Goal: Task Accomplishment & Management: Use online tool/utility

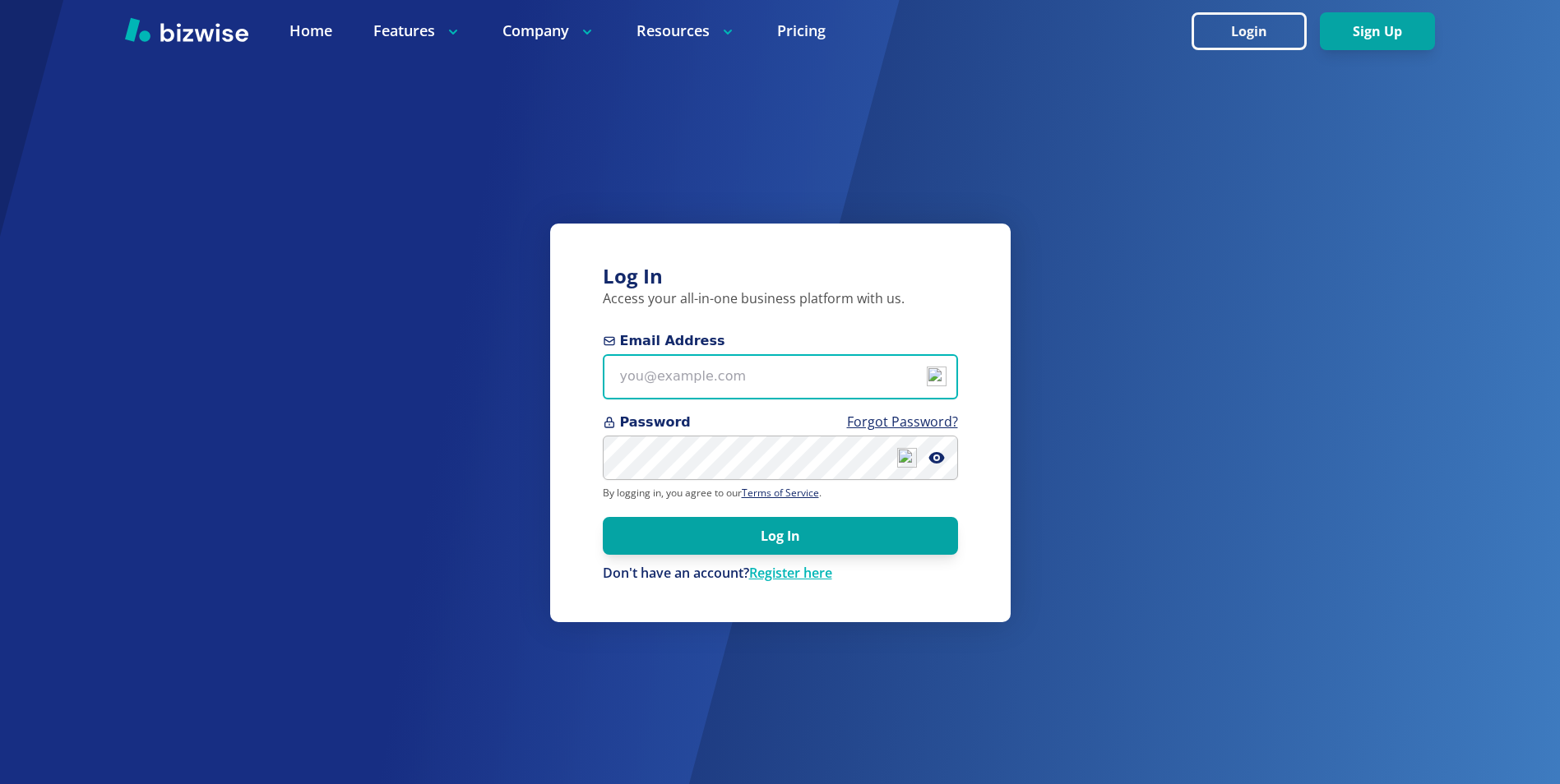
type input "[EMAIL_ADDRESS][DOMAIN_NAME]"
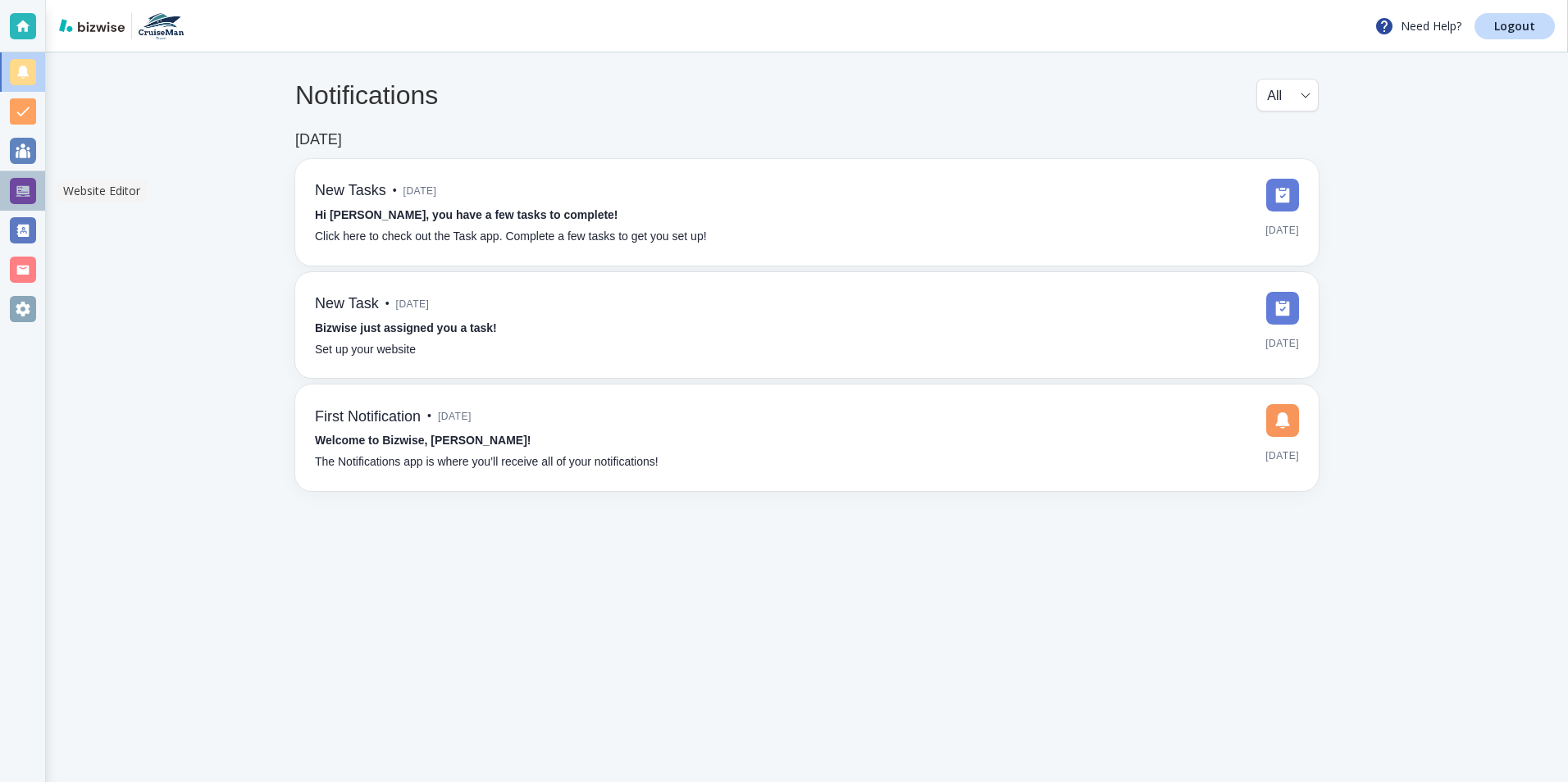
click at [32, 192] on div at bounding box center [23, 191] width 26 height 26
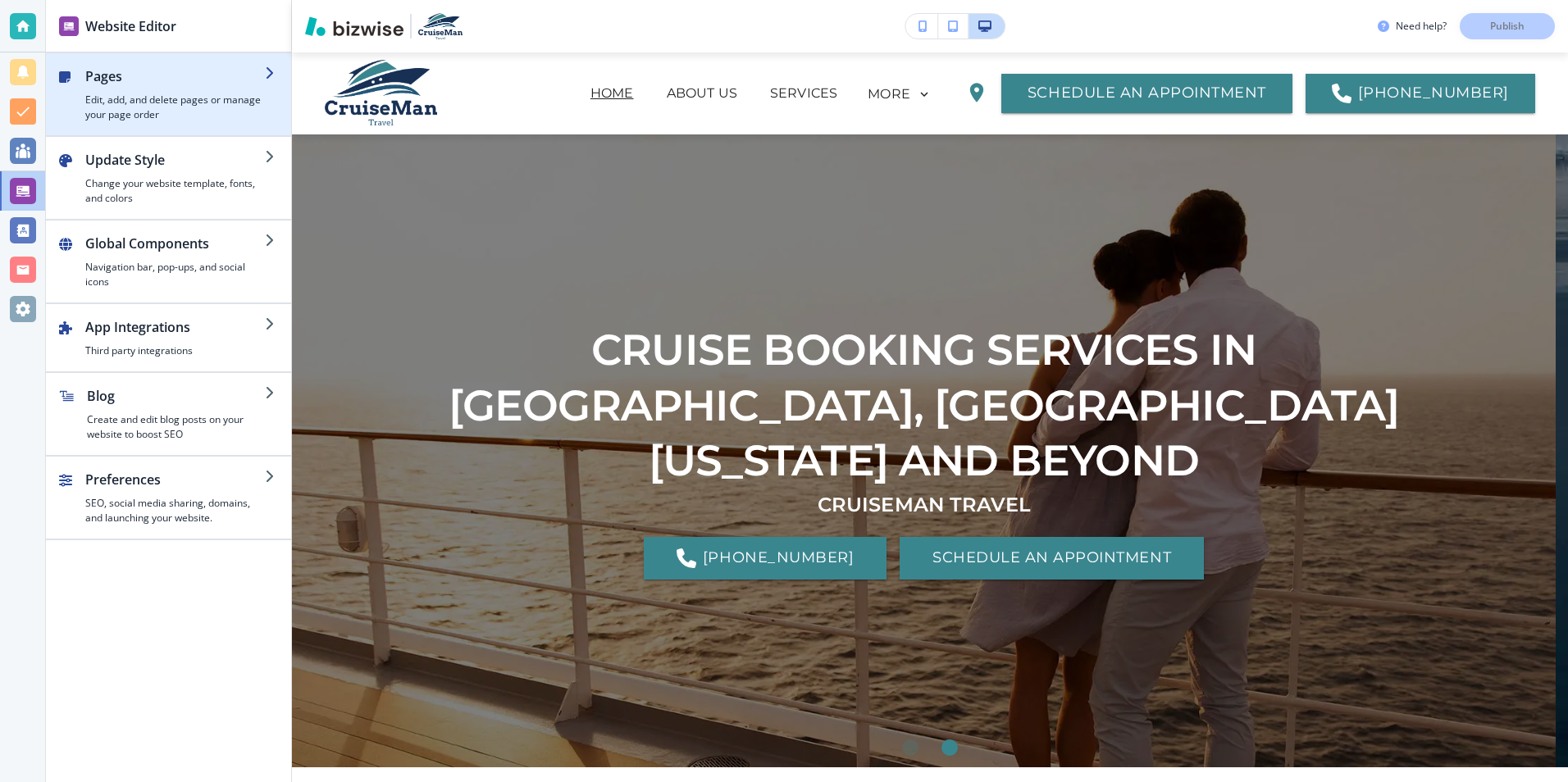
click at [175, 109] on h4 "Edit, add, and delete pages or manage your page order" at bounding box center [175, 107] width 179 height 29
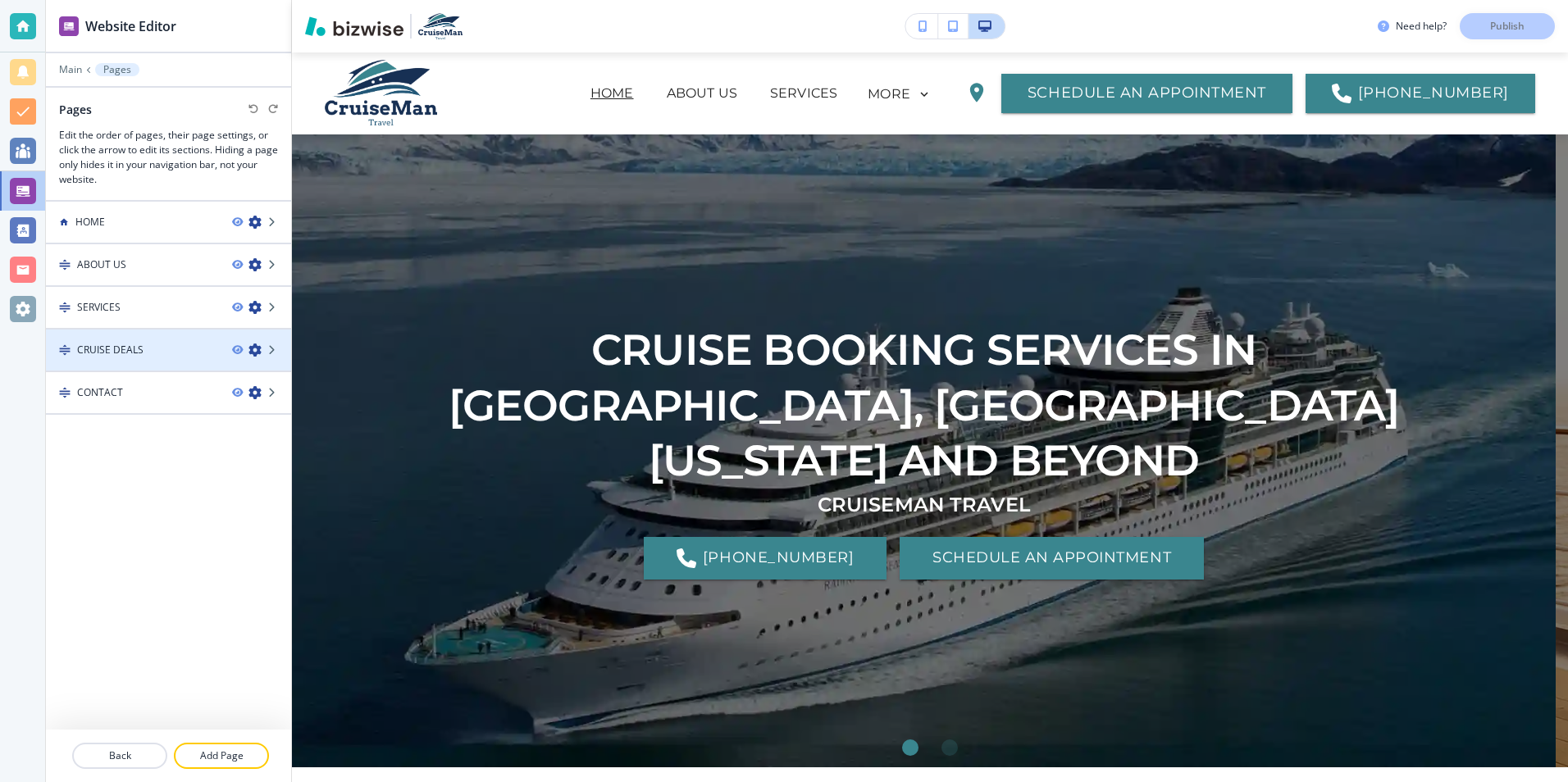
click at [127, 351] on h4 "CRUISE DEALS" at bounding box center [111, 350] width 66 height 15
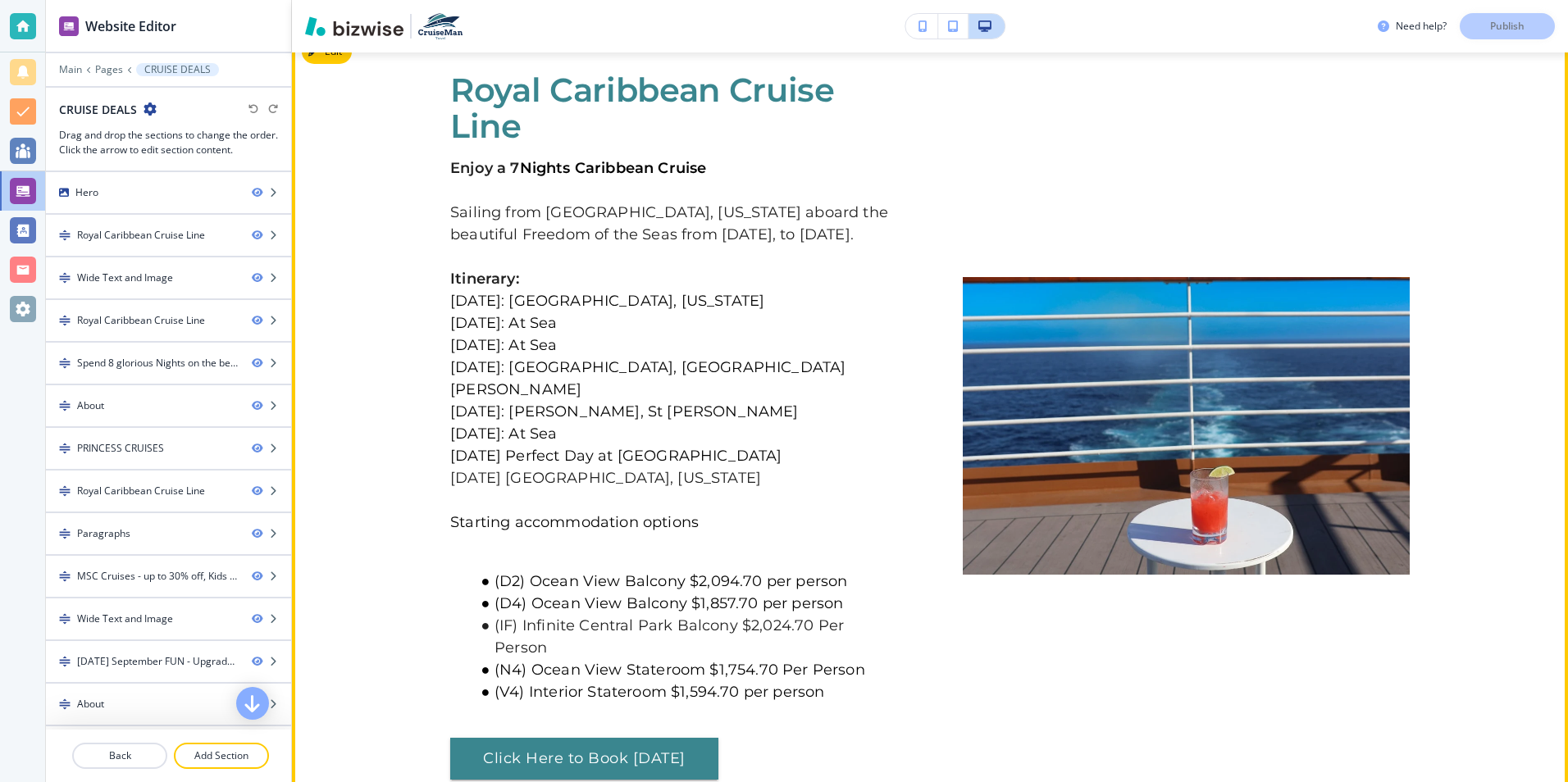
scroll to position [656, 0]
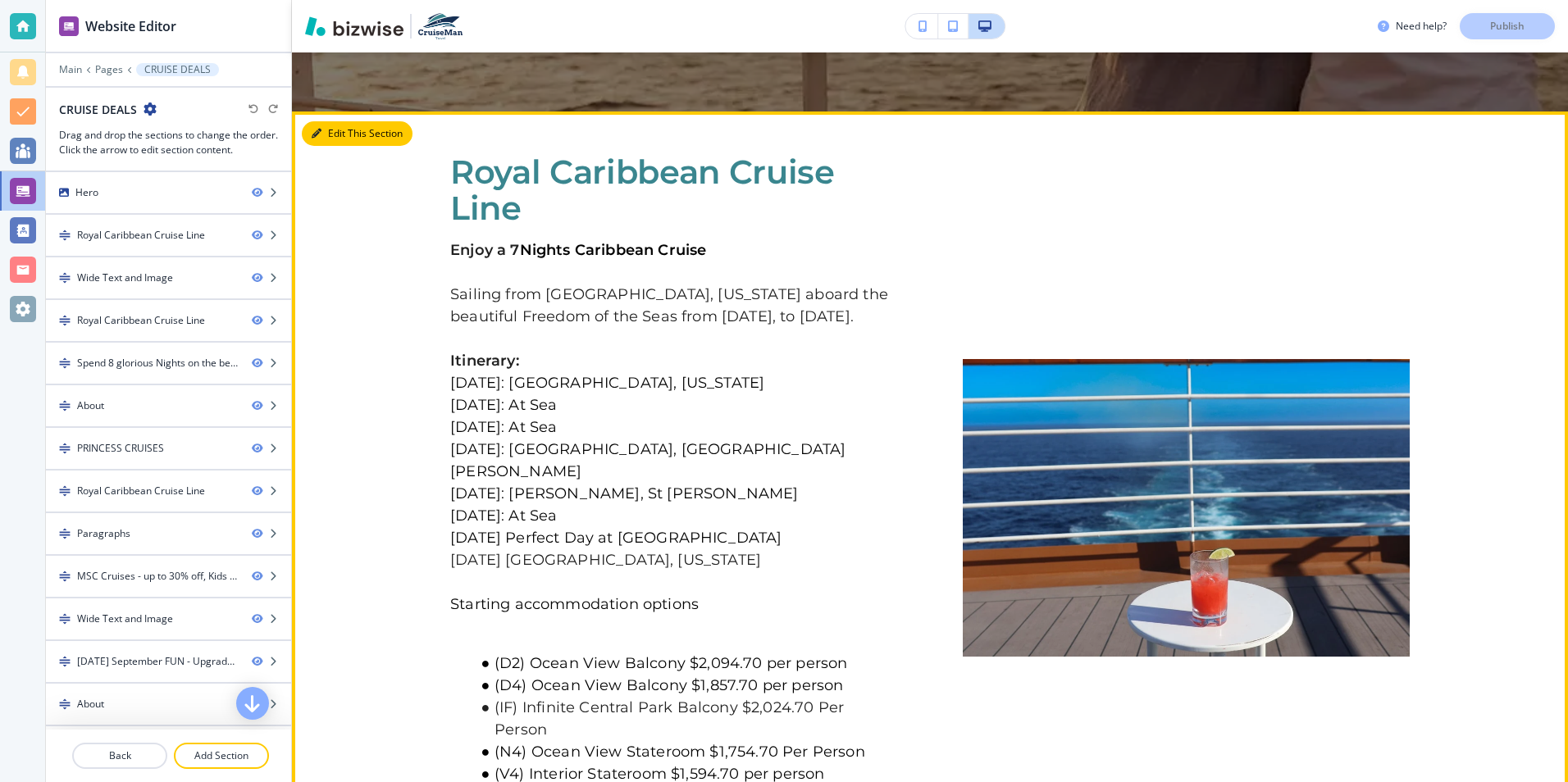
click at [345, 140] on button "Edit This Section" at bounding box center [357, 134] width 111 height 25
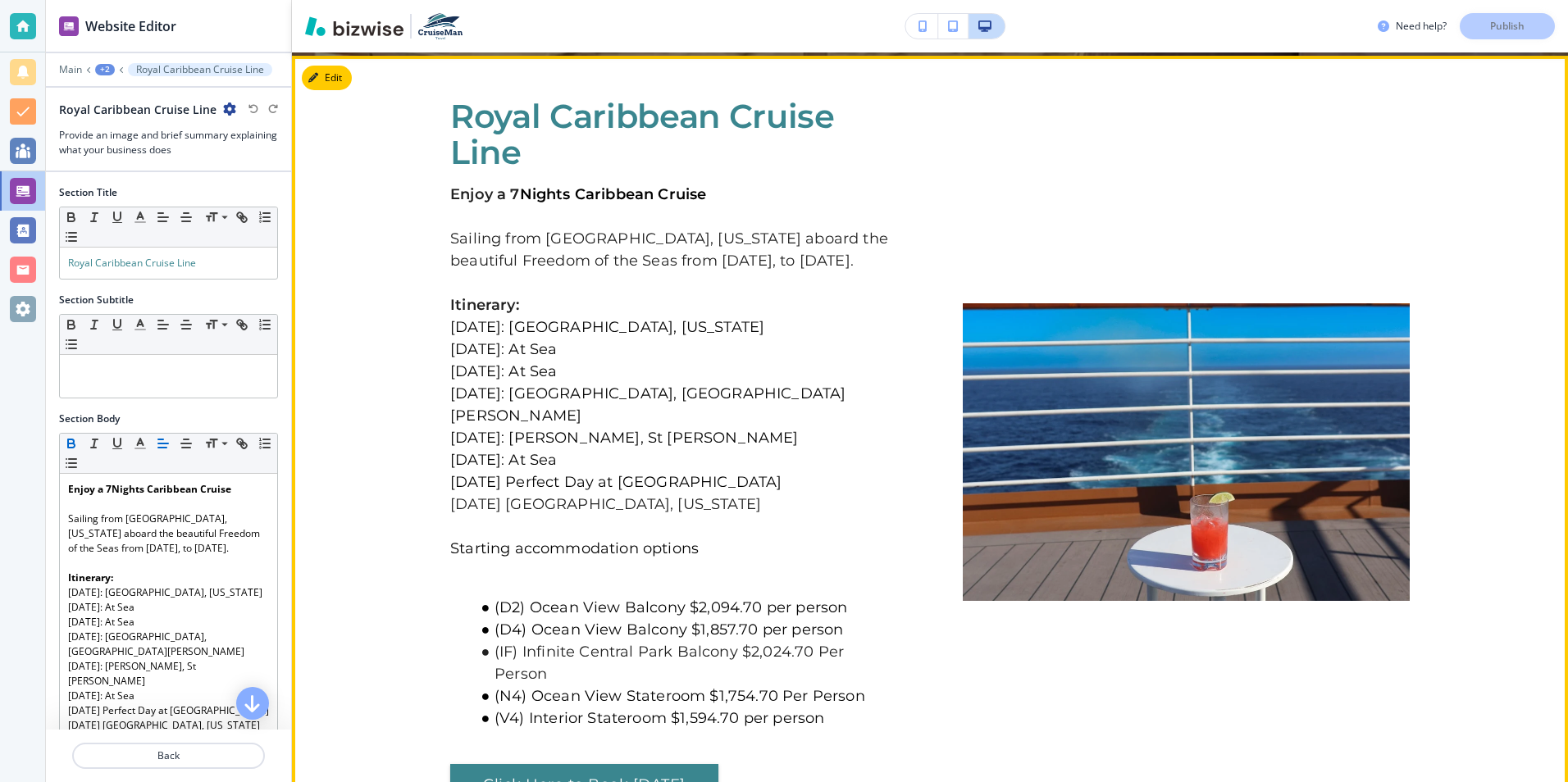
scroll to position [715, 0]
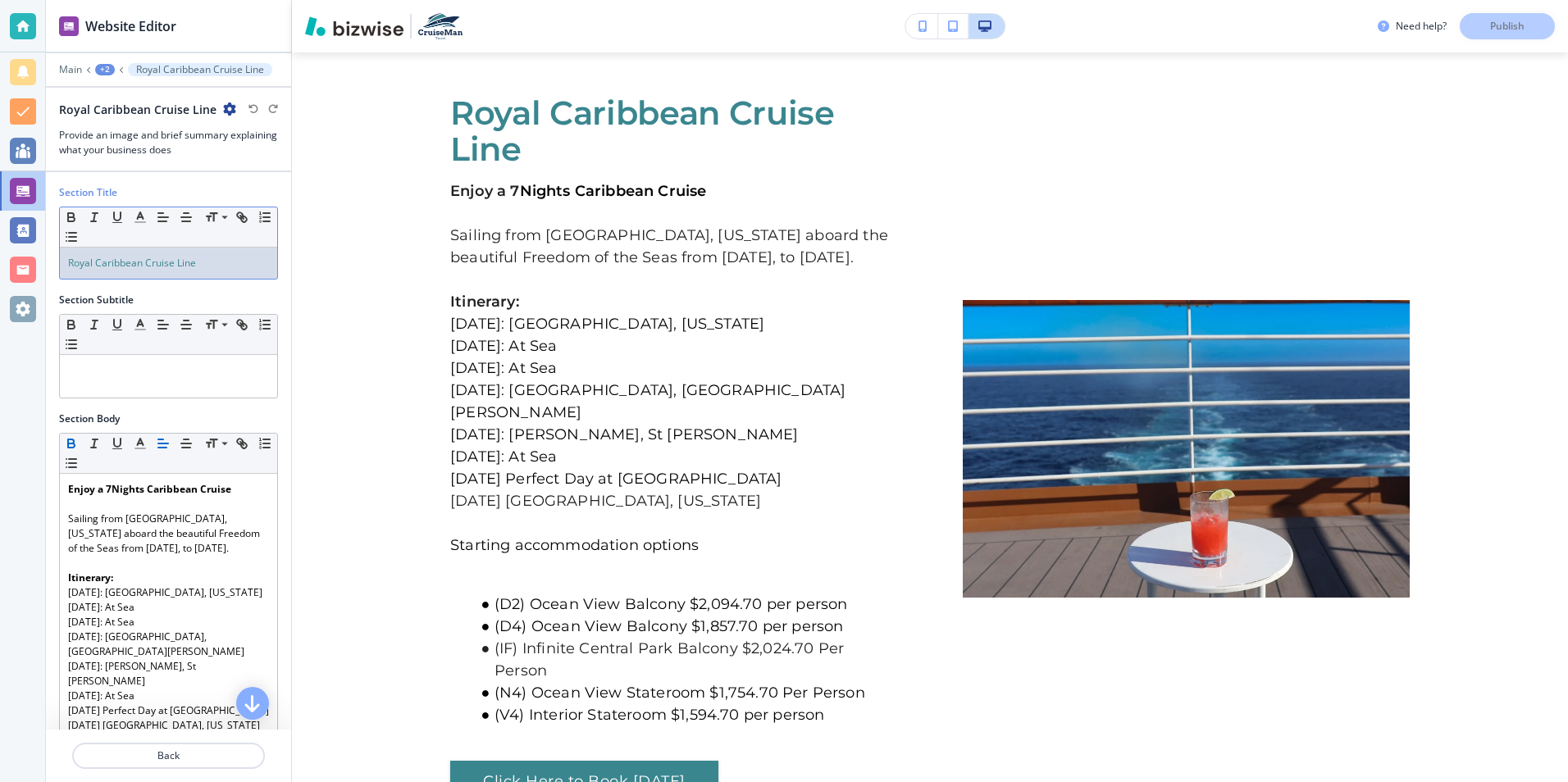
click at [144, 263] on span "Royal Caribbean Cruise Line" at bounding box center [131, 263] width 128 height 14
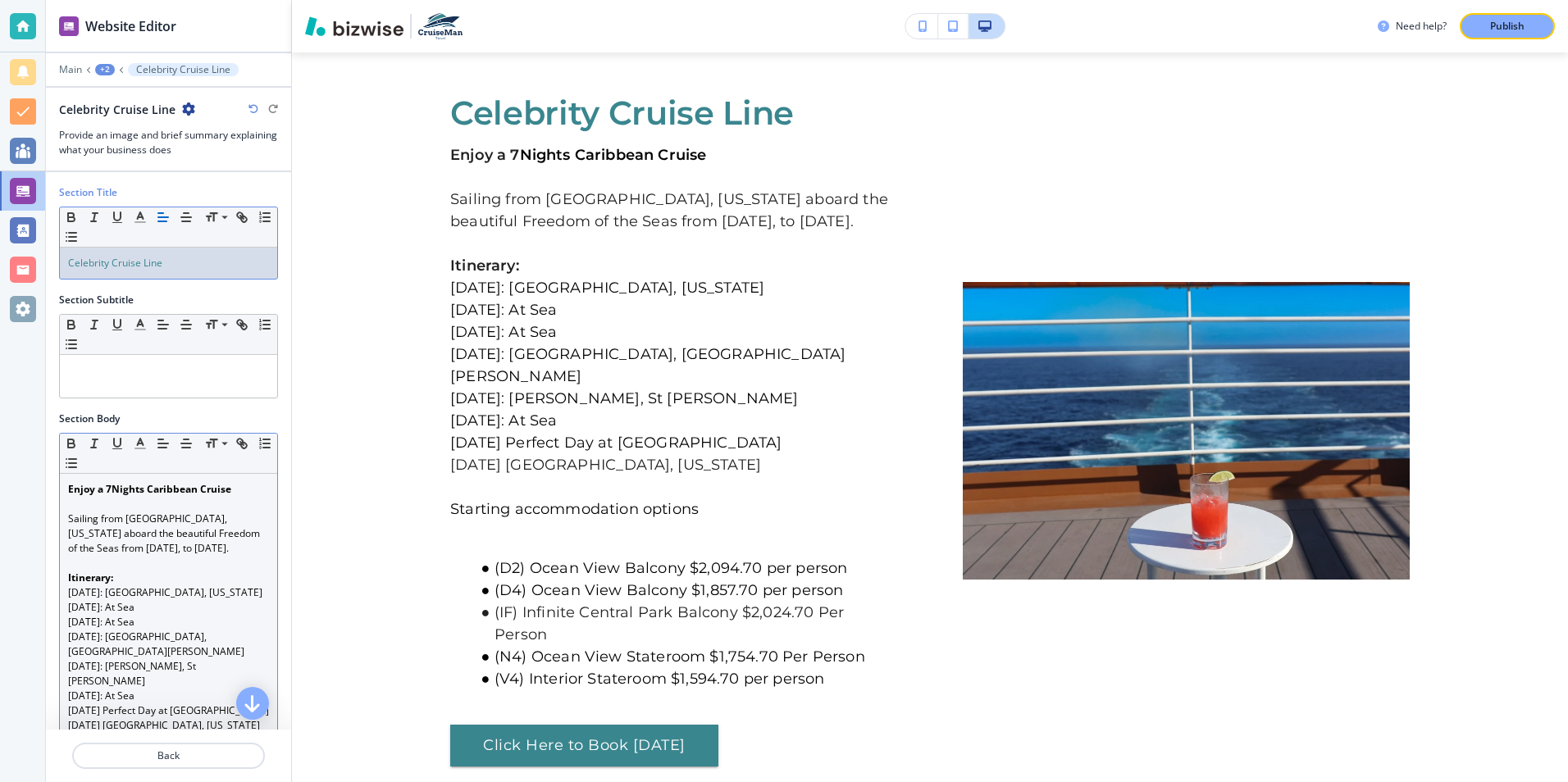
scroll to position [82, 0]
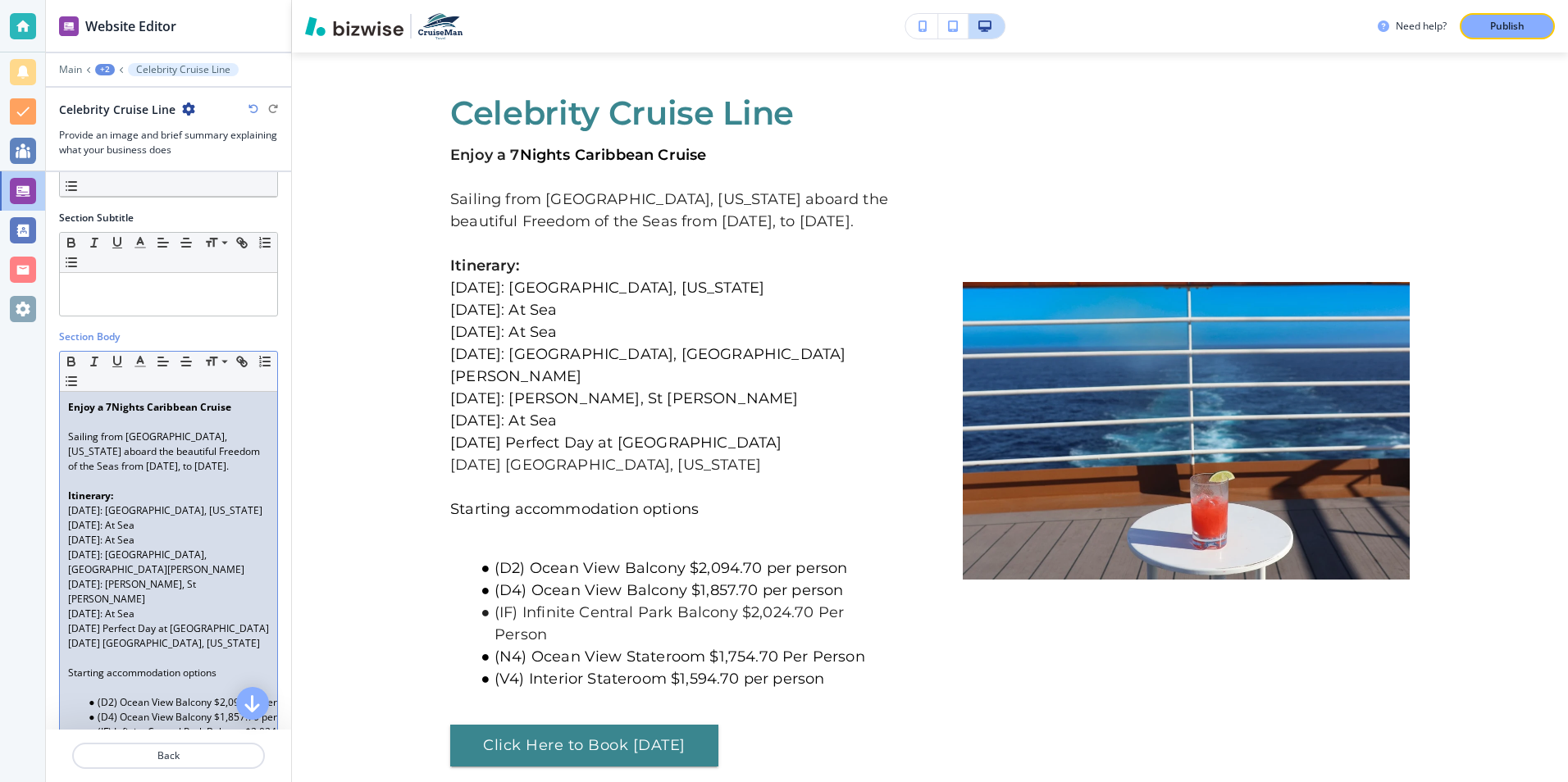
click at [111, 408] on strong "Nights Caribbean Cruise" at bounding box center [171, 407] width 120 height 14
click at [204, 410] on strong "Nights Caribbean Cruise" at bounding box center [177, 407] width 120 height 14
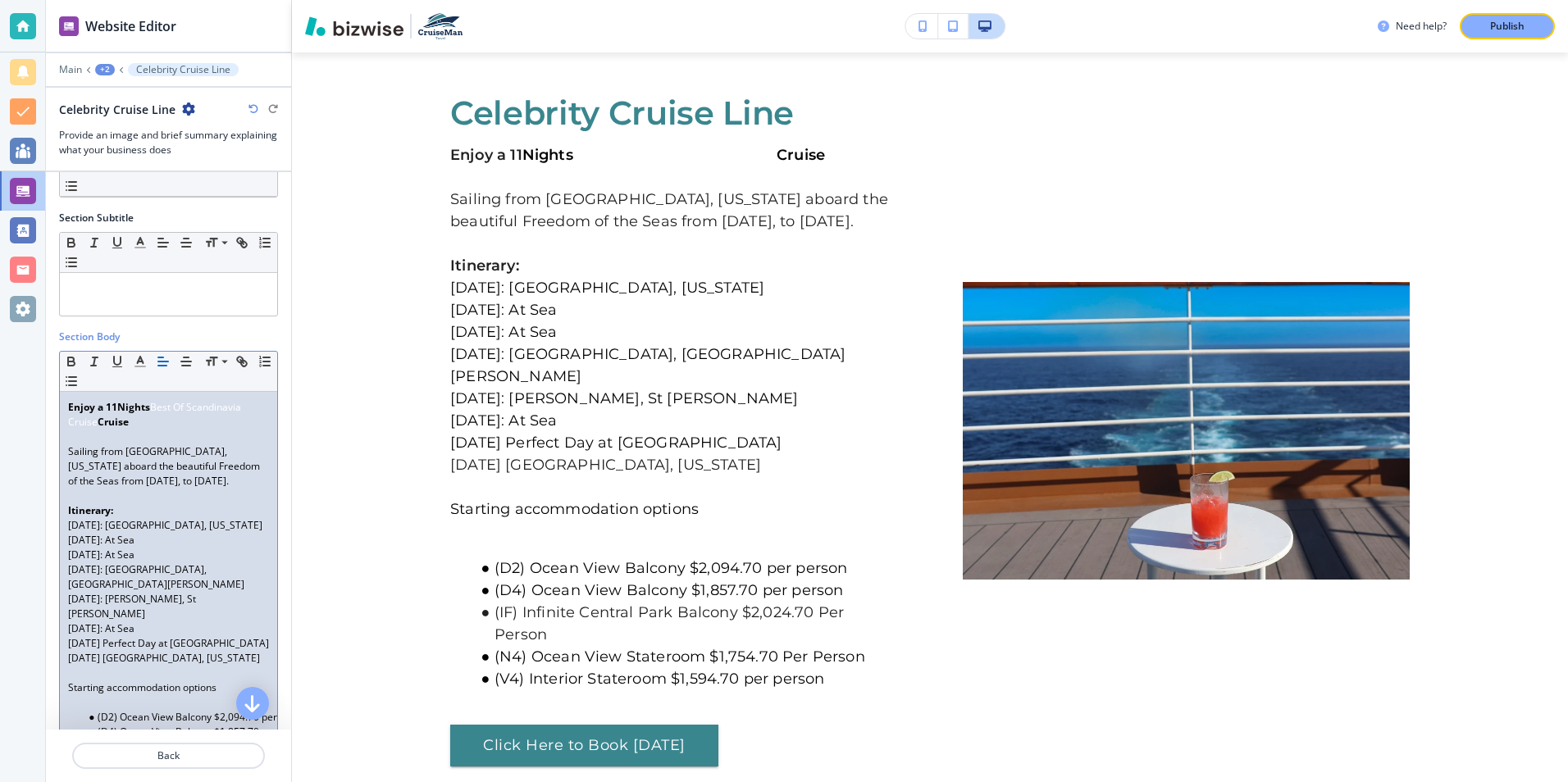
drag, startPoint x: 156, startPoint y: 408, endPoint x: 207, endPoint y: 425, distance: 53.8
click at [207, 425] on p "Enjoy a 11 Nights Best Of Scandinavia Cruise Cruise" at bounding box center [168, 415] width 201 height 29
click at [75, 362] on icon "button" at bounding box center [71, 364] width 7 height 4
click at [175, 440] on p at bounding box center [168, 437] width 201 height 15
drag, startPoint x: 155, startPoint y: 407, endPoint x: 215, endPoint y: 431, distance: 64.6
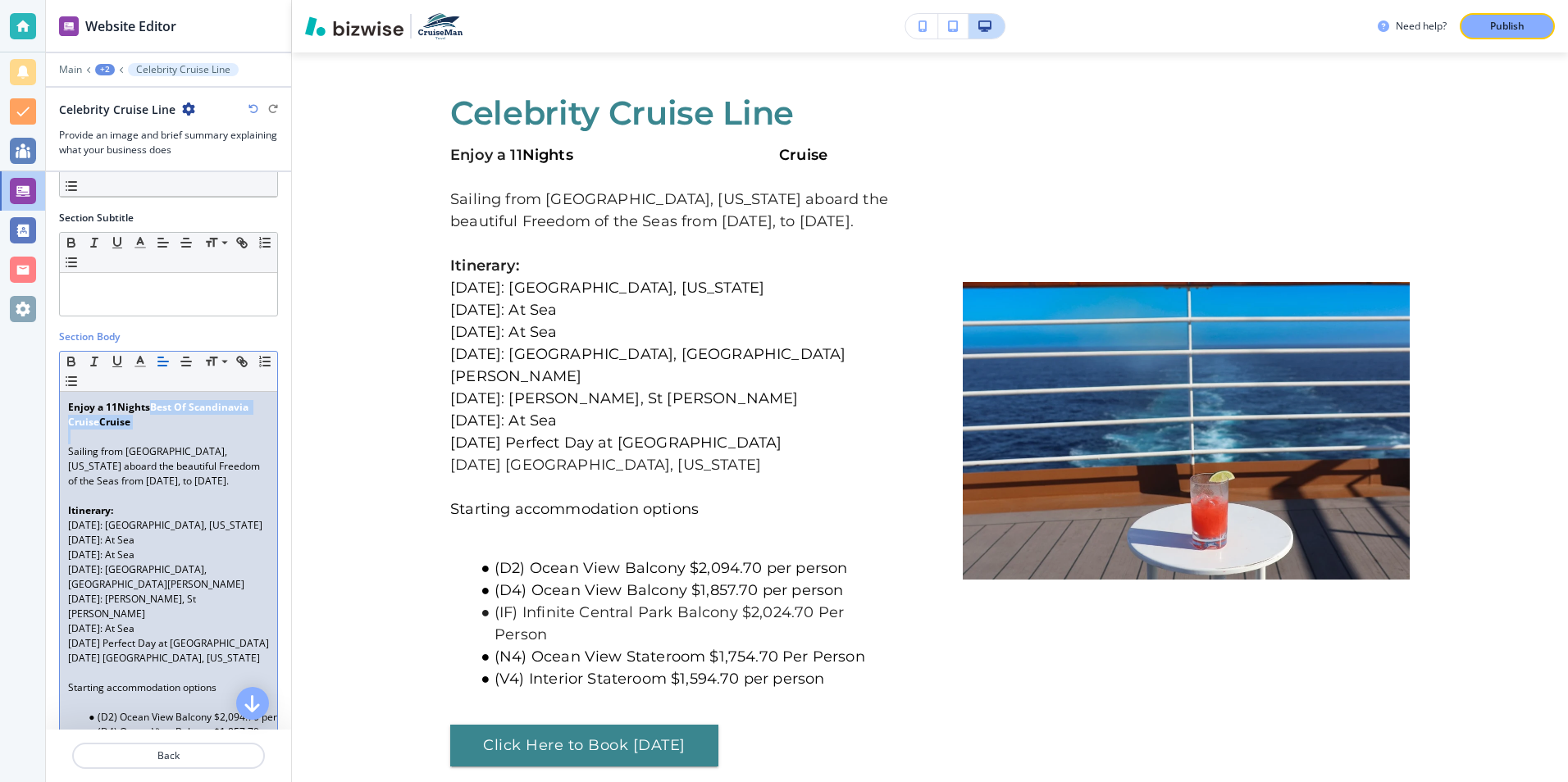
click at [215, 431] on div "Enjoy a 11 Nights Best Of Scandinavia Cruise Cruise Sailing from Miami, Florida…" at bounding box center [168, 592] width 217 height 400
click at [143, 364] on polyline "button" at bounding box center [141, 360] width 6 height 7
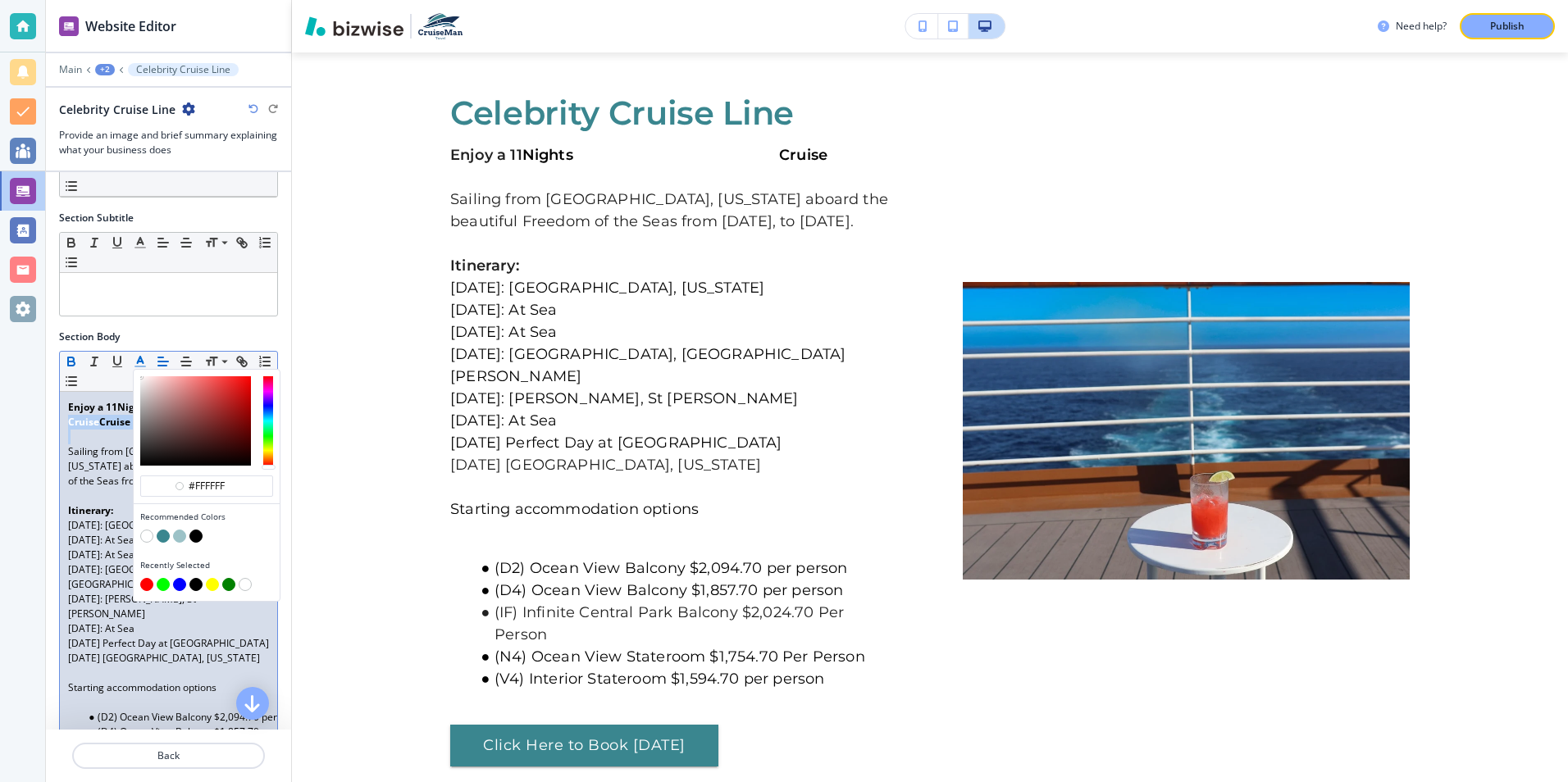
click at [194, 536] on button "button" at bounding box center [196, 536] width 13 height 13
type input "#000000"
click at [100, 488] on p at bounding box center [168, 496] width 201 height 15
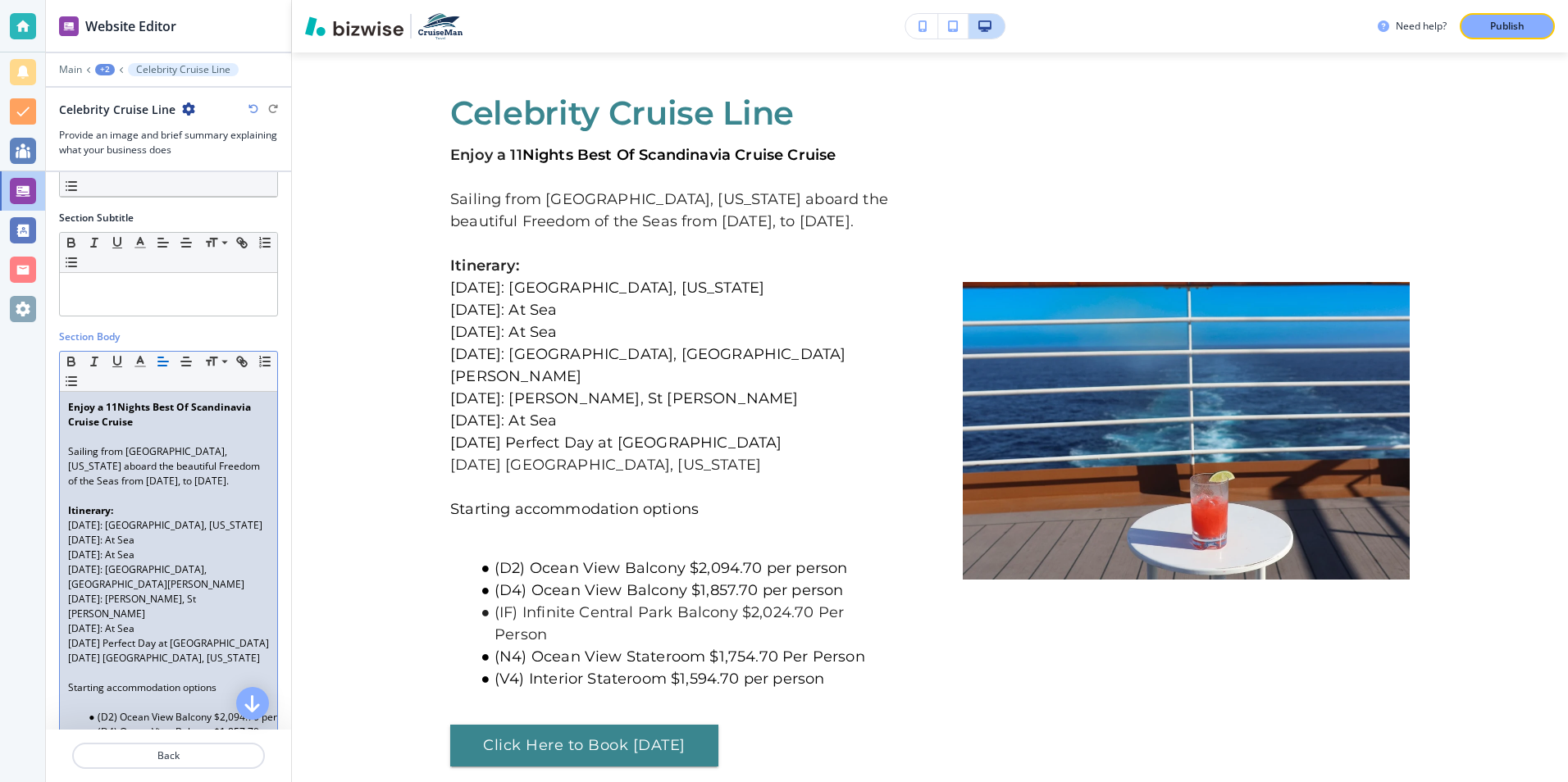
click at [188, 453] on p "Sailing from Miami, Florida aboard the beautiful Freedom of the Seas from Janua…" at bounding box center [168, 467] width 201 height 44
click at [186, 455] on p "Sailing from Amsterdam. aboard the beautiful Freedom of the Seas from January 1…" at bounding box center [168, 467] width 201 height 44
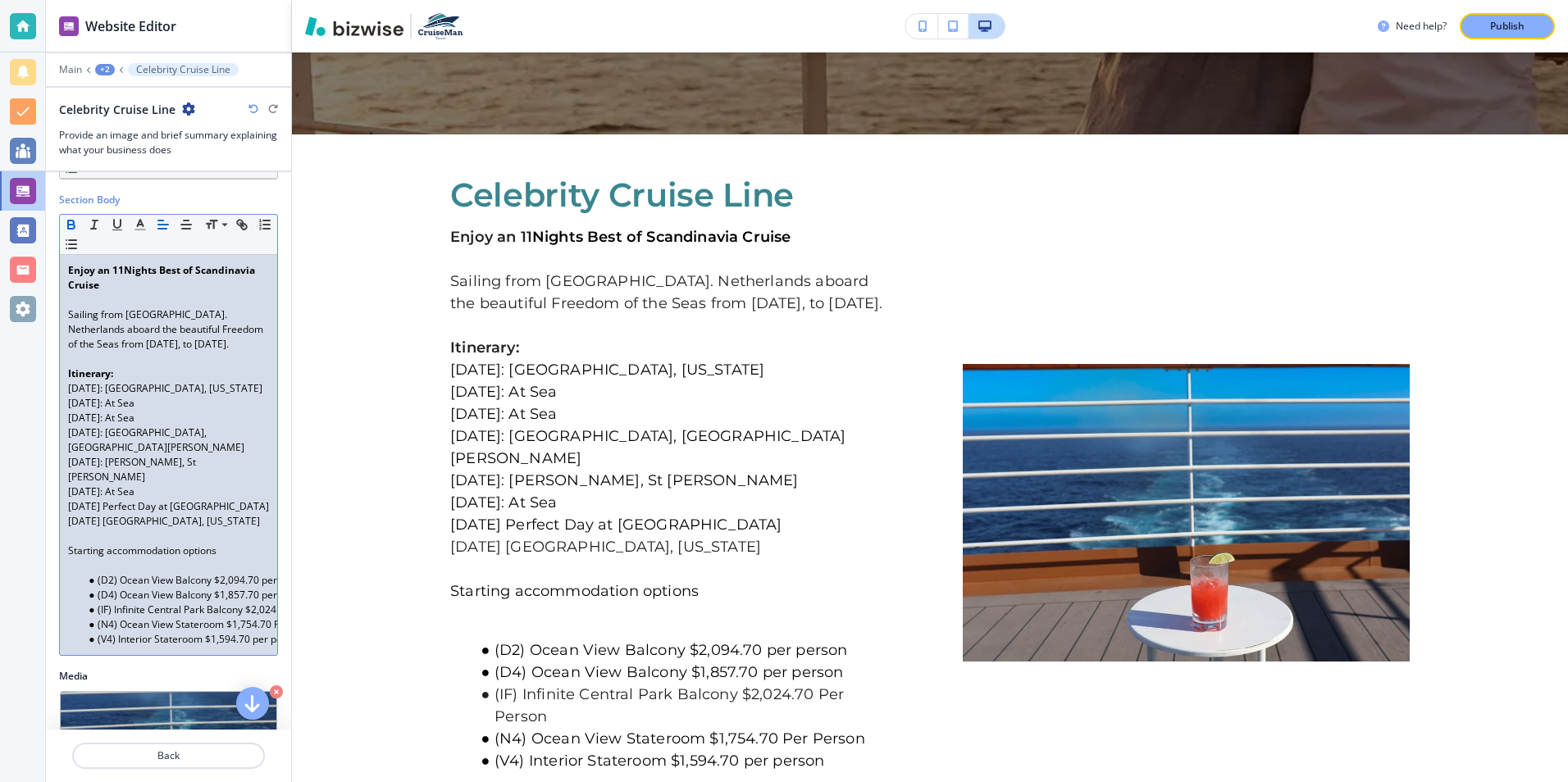
scroll to position [246, 0]
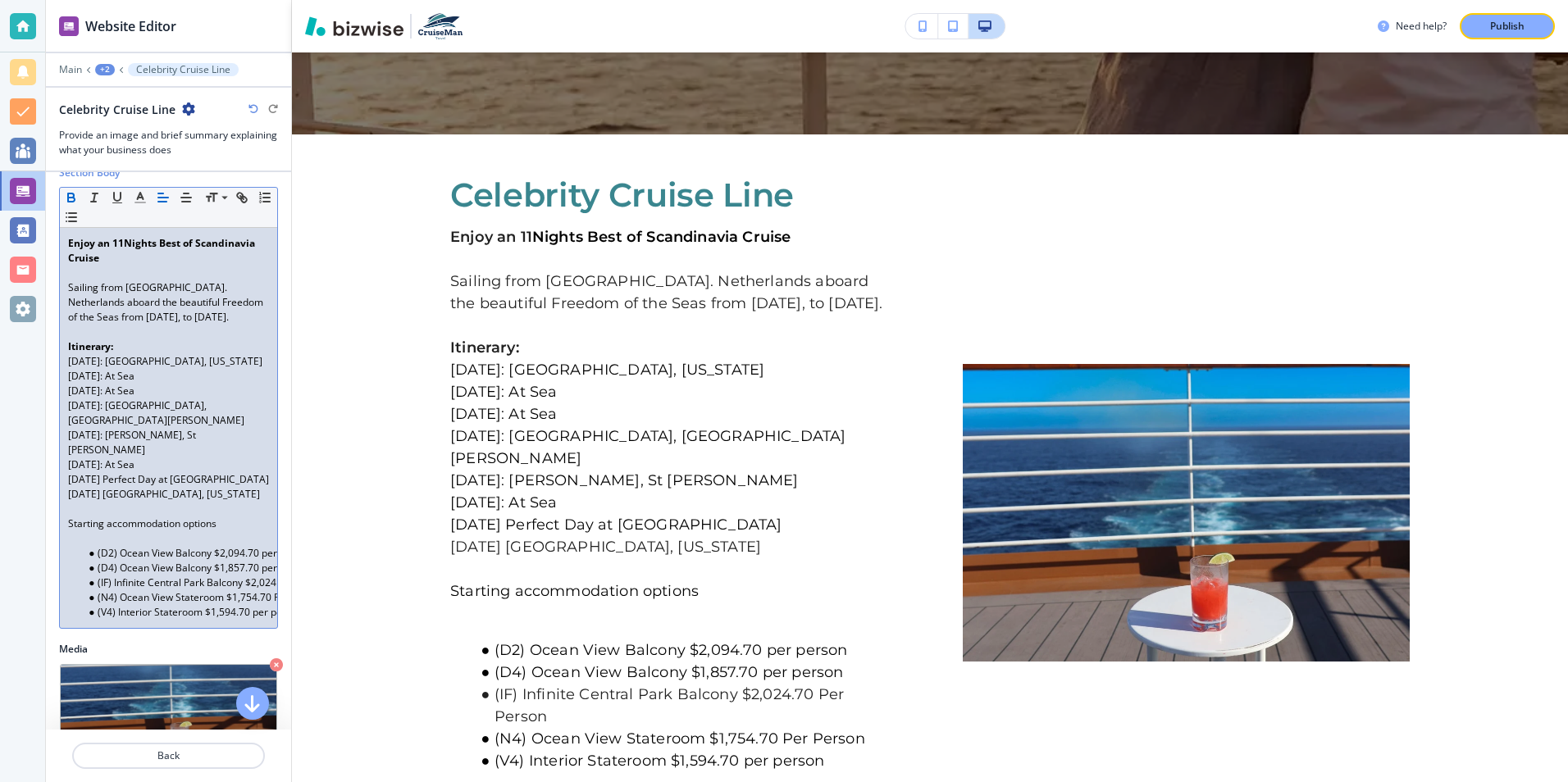
click at [115, 368] on span "January 16: Miami, Florida" at bounding box center [165, 361] width 195 height 14
click at [162, 317] on p "Sailing from Amsterdam. Netherlands aboard the beautiful Freedom of the Seas fr…" at bounding box center [168, 302] width 201 height 44
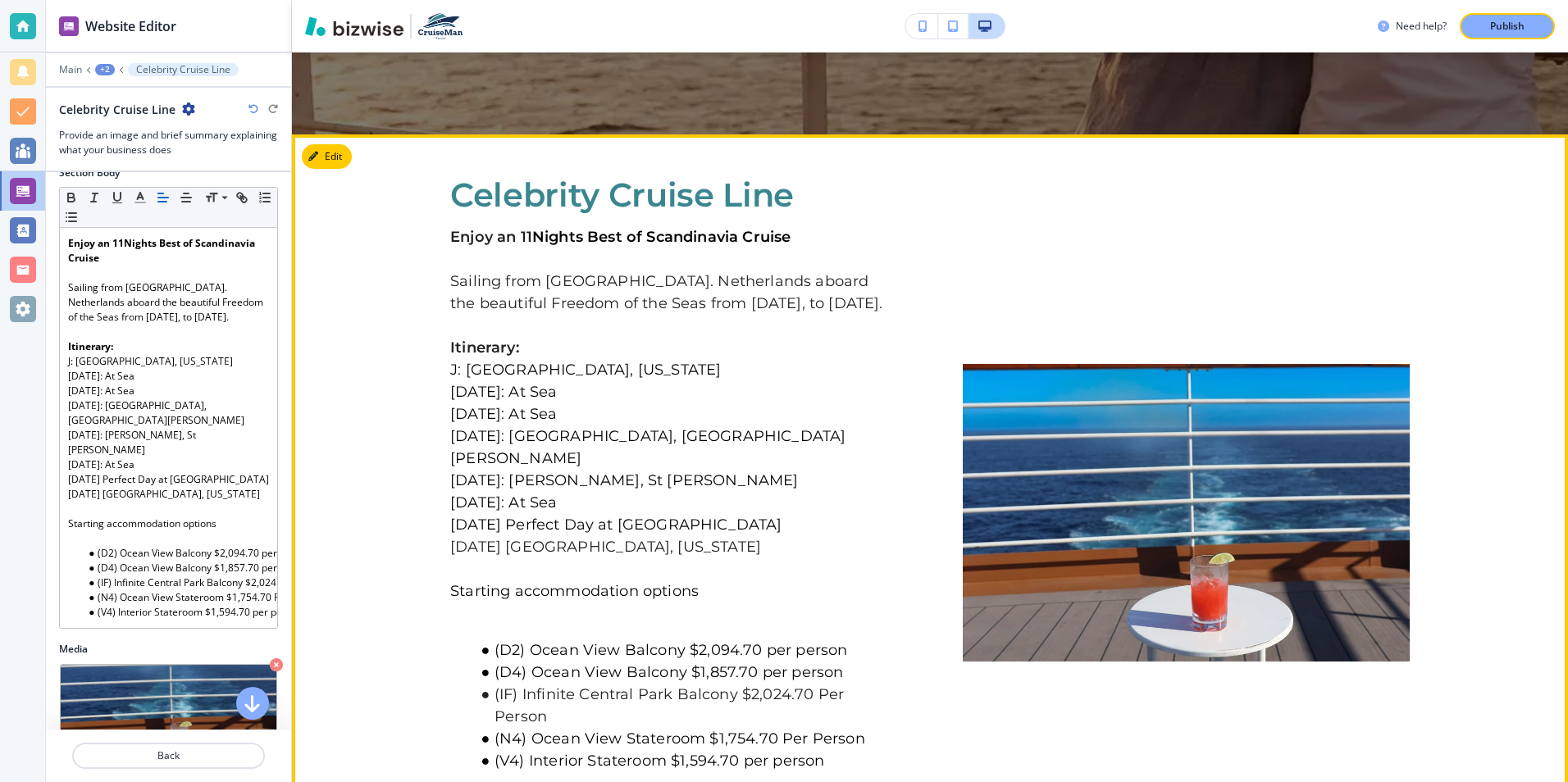
click at [630, 284] on p "Sailing from Amsterdam. Netherlands aboard the beautiful Freedom of the Seas fr…" at bounding box center [673, 293] width 447 height 44
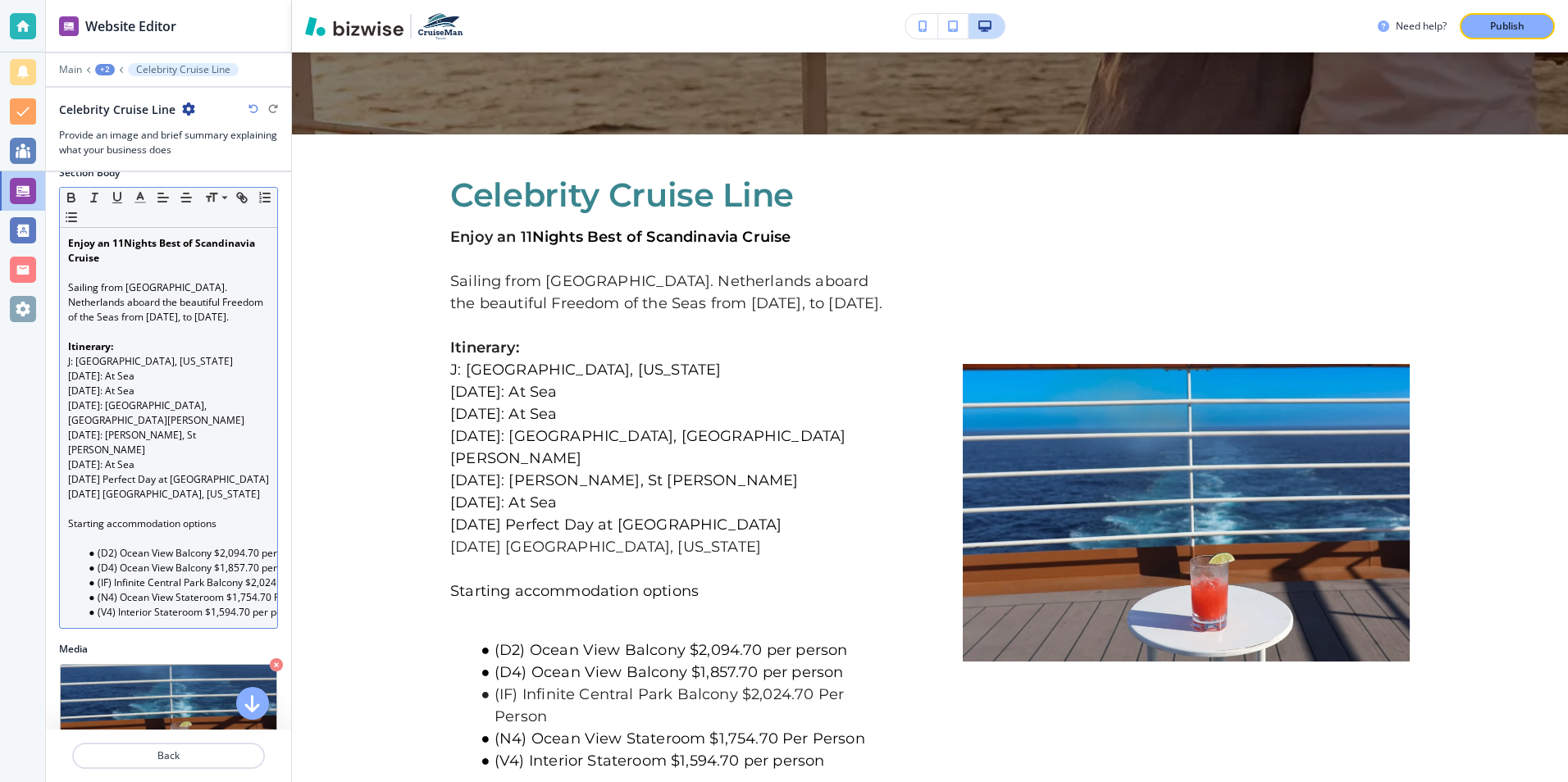
click at [183, 291] on p "Sailing from Amsterdam. Netherlands aboard the beautiful Freedom of the Seas fr…" at bounding box center [168, 302] width 201 height 44
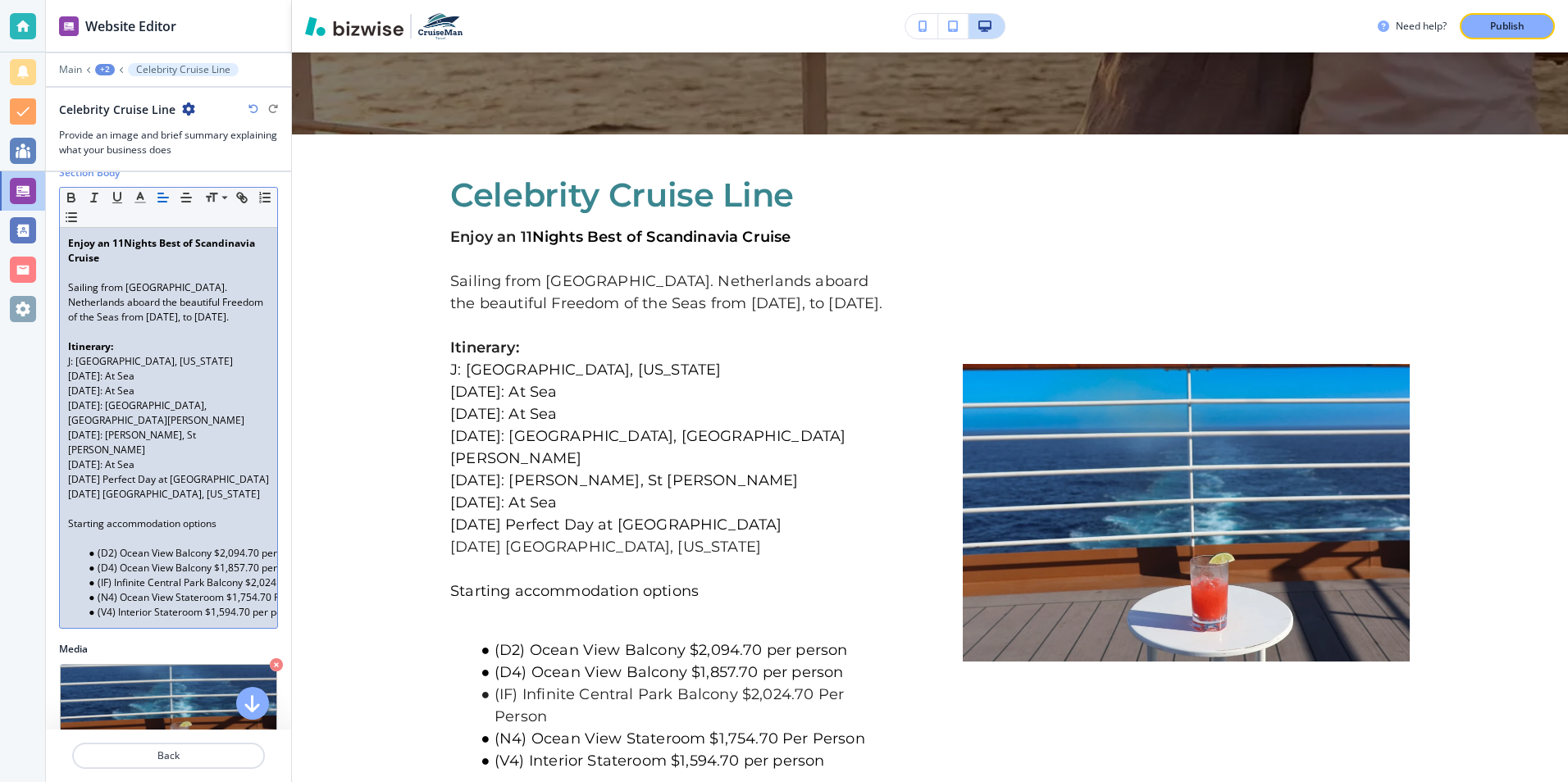
click at [181, 286] on p "Sailing from Amsterdam. Netherlands aboard the beautiful Freedom of the Seas fr…" at bounding box center [168, 302] width 201 height 44
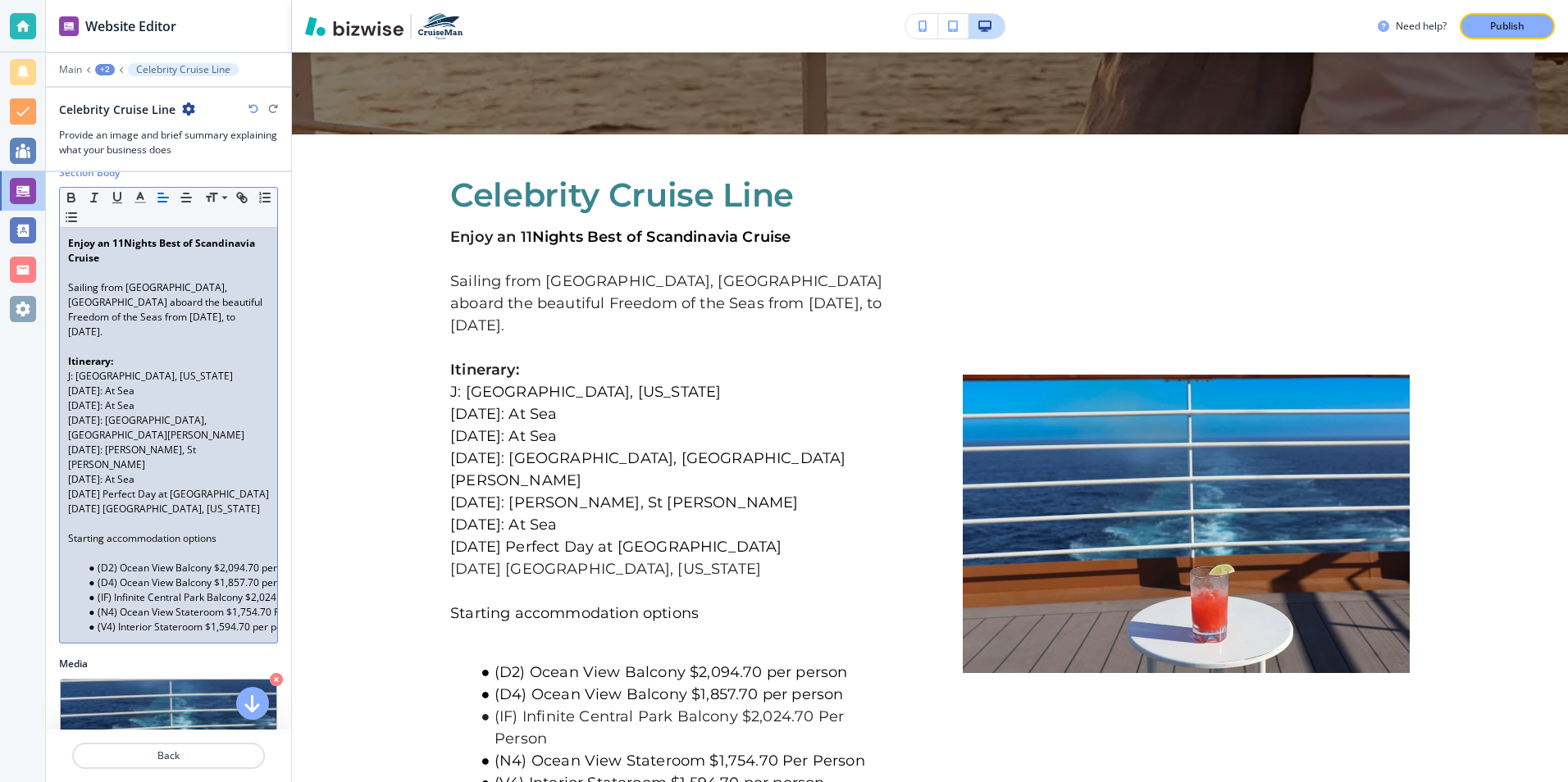
click at [225, 318] on p "Sailing from Amsterdam, Netherlands aboard the beautiful Freedom of the Seas fr…" at bounding box center [168, 310] width 201 height 60
click at [71, 369] on span "J: Miami, Florida" at bounding box center [150, 376] width 165 height 14
click at [155, 369] on p "July: Miami, Florida" at bounding box center [168, 377] width 201 height 15
click at [166, 369] on span "Amsterdam, The Netherland" at bounding box center [174, 376] width 176 height 14
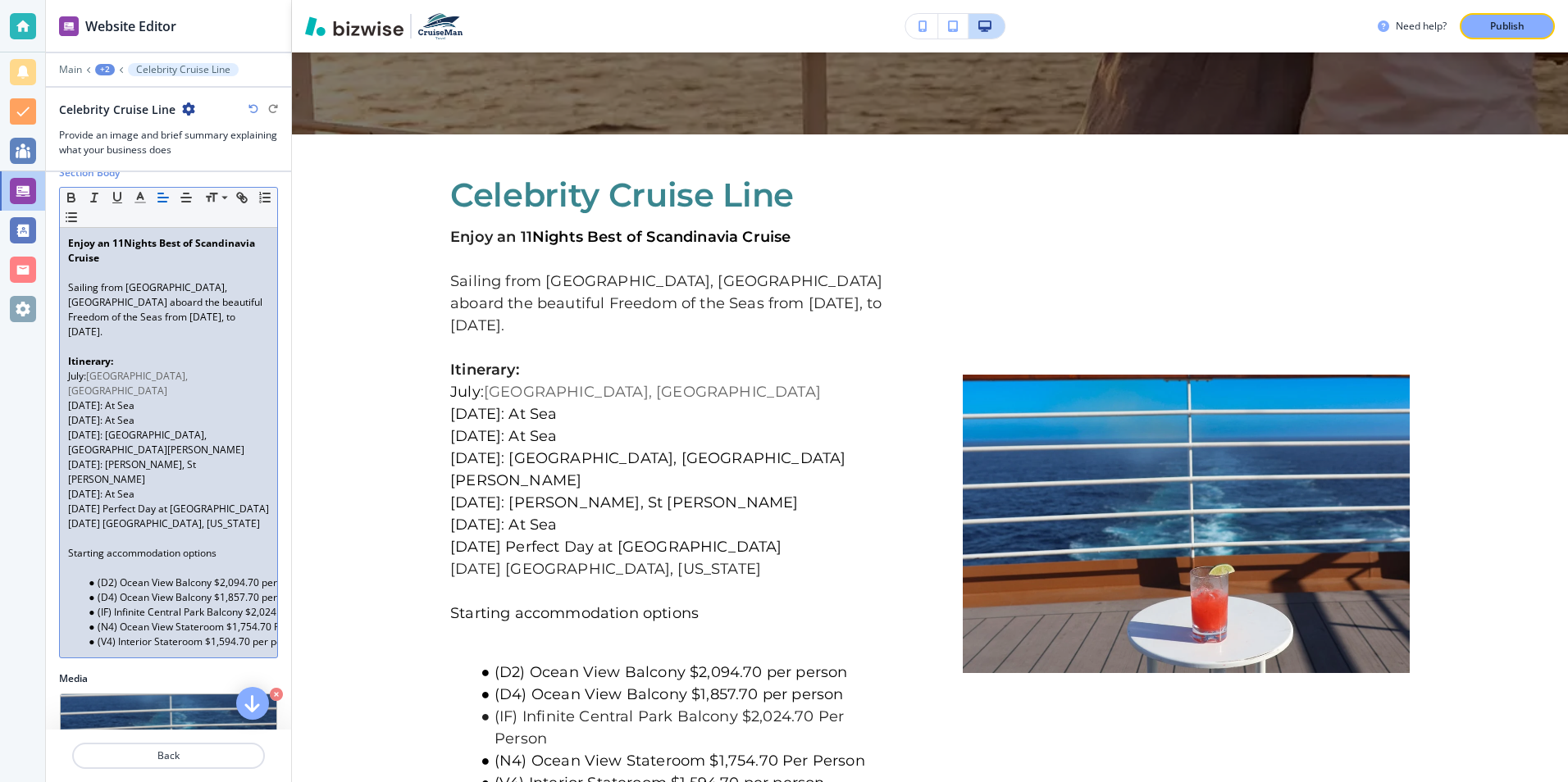
click at [114, 399] on span "January 17: At Sea" at bounding box center [101, 405] width 66 height 14
drag, startPoint x: 84, startPoint y: 364, endPoint x: 91, endPoint y: 373, distance: 11.4
click at [85, 369] on span "July:" at bounding box center [77, 376] width 18 height 14
click at [104, 414] on span "January 18: At Sea" at bounding box center [101, 420] width 66 height 14
click at [102, 414] on span "January 18: At Sea" at bounding box center [101, 420] width 66 height 14
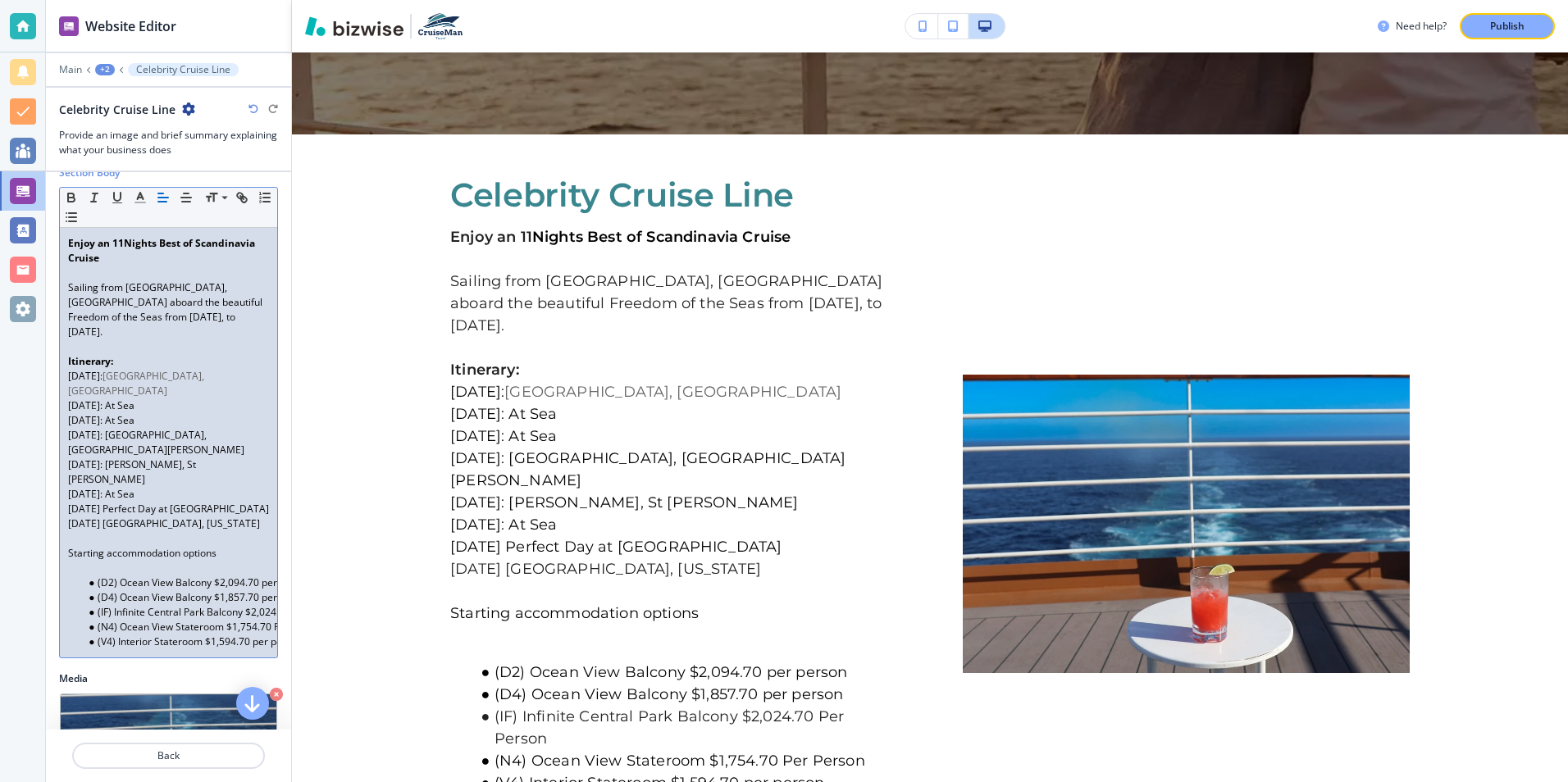
click at [117, 414] on span "January 18: At Sea" at bounding box center [101, 420] width 66 height 14
click at [145, 414] on p "July 17: At Sea" at bounding box center [168, 421] width 201 height 15
click at [106, 414] on p "July 17:" at bounding box center [168, 421] width 201 height 15
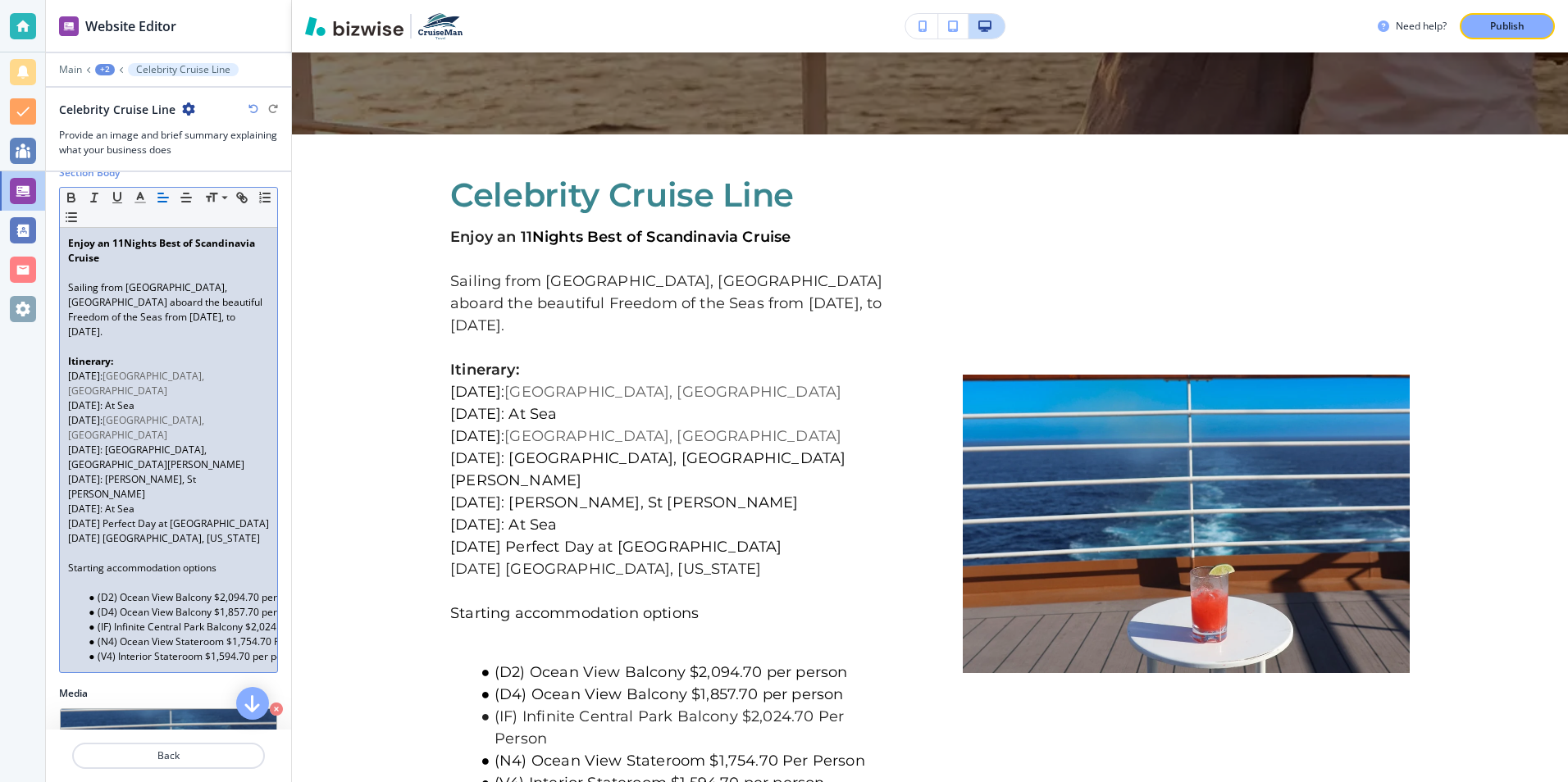
click at [116, 443] on span "January 19: Philipsburg, St. Maarten" at bounding box center [156, 457] width 177 height 28
click at [227, 443] on p "July 18: Philipsburg, St. Maarten" at bounding box center [168, 457] width 201 height 29
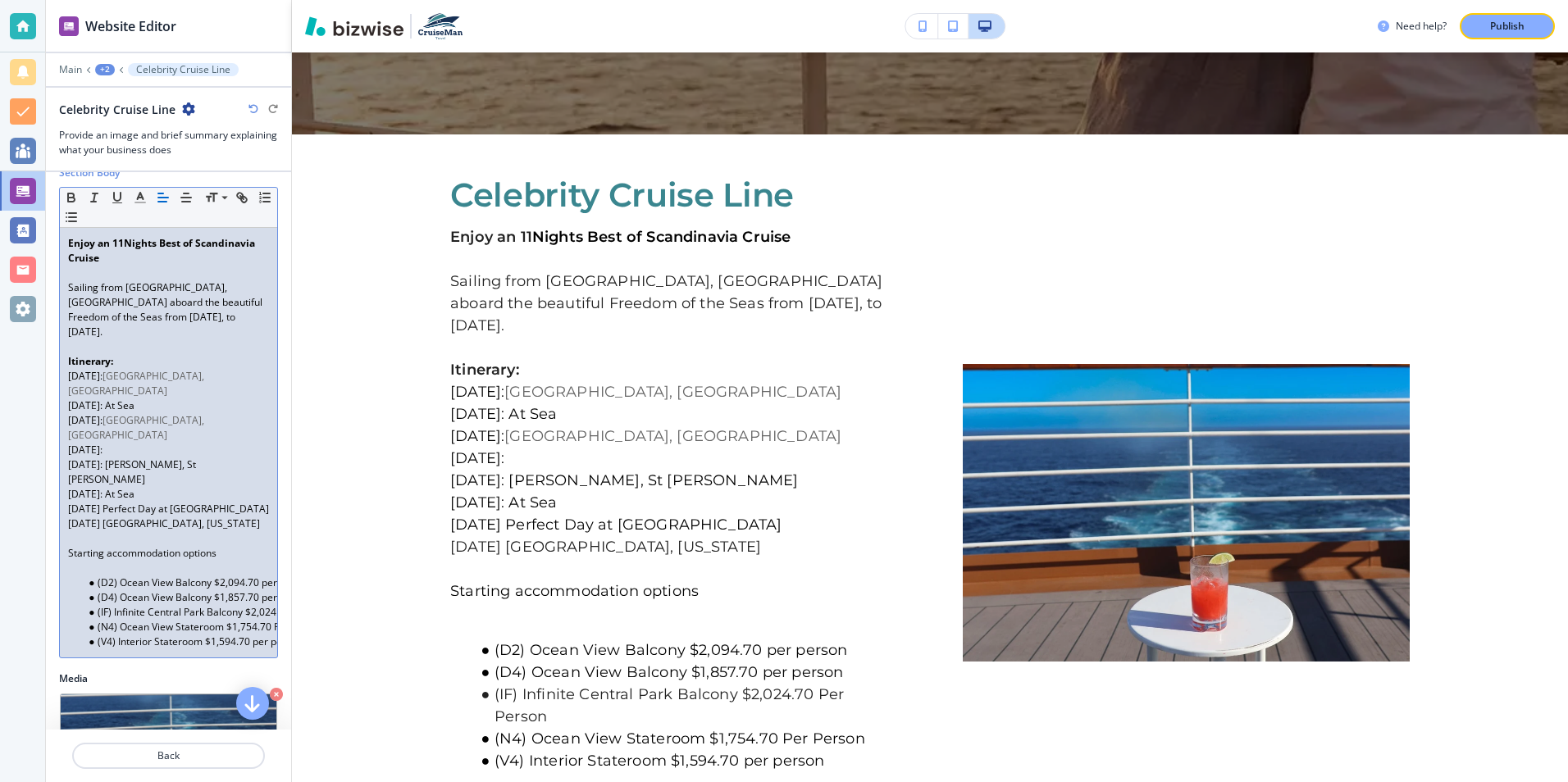
click at [109, 443] on p "July 18:" at bounding box center [168, 450] width 201 height 15
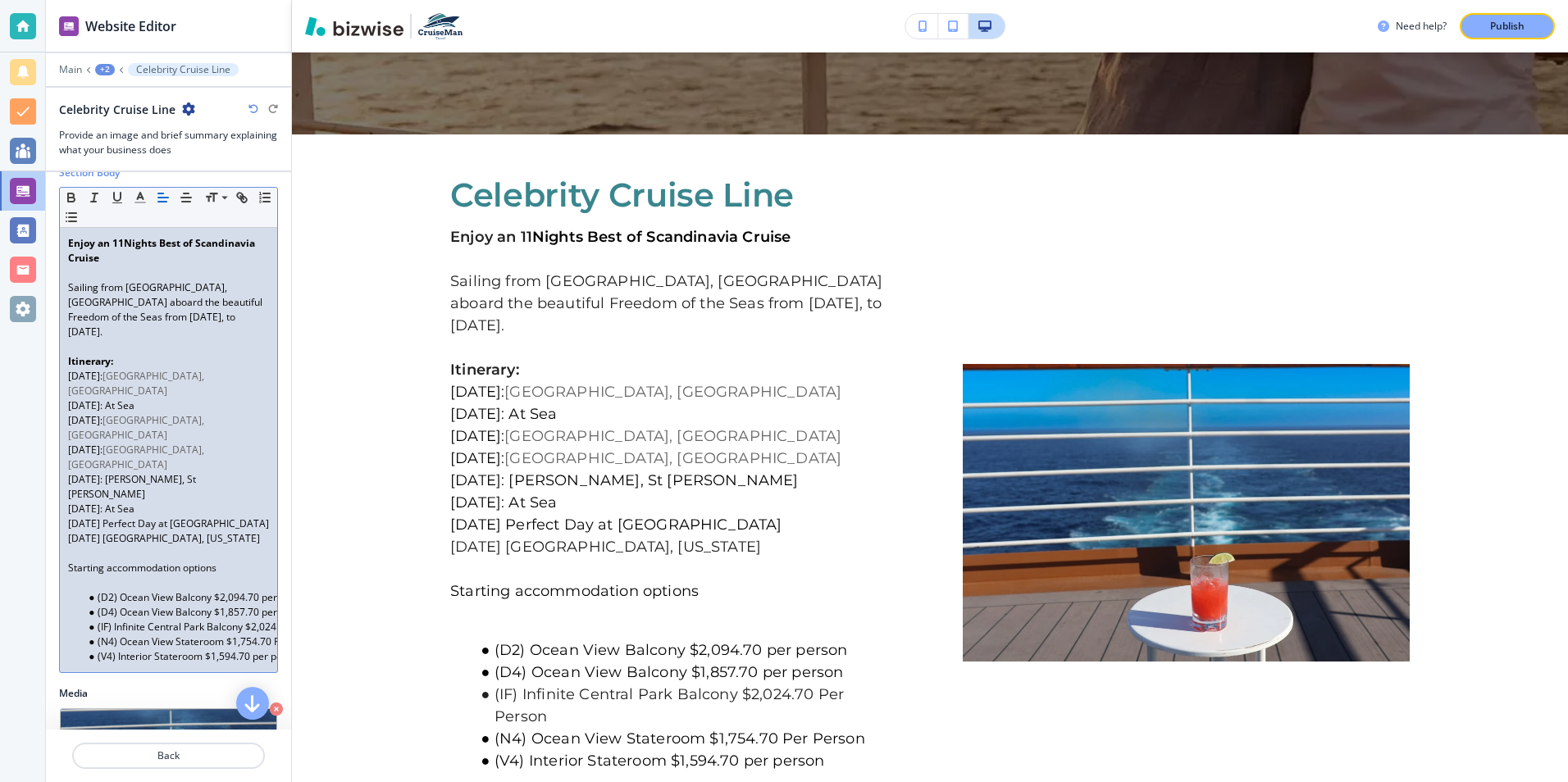
click at [115, 472] on span "January 20: Charlotte Amalie, St Thomas" at bounding box center [133, 486] width 130 height 28
click at [233, 472] on p "July 19: Charlotte Amalie, St Thomas" at bounding box center [168, 486] width 201 height 29
click at [113, 502] on span "January 21: At Sea" at bounding box center [101, 508] width 66 height 14
click at [115, 502] on span "January 21: At Sea" at bounding box center [101, 508] width 66 height 14
click at [114, 517] on span "January 22 Perfect Day at Coco Cay" at bounding box center [168, 523] width 201 height 14
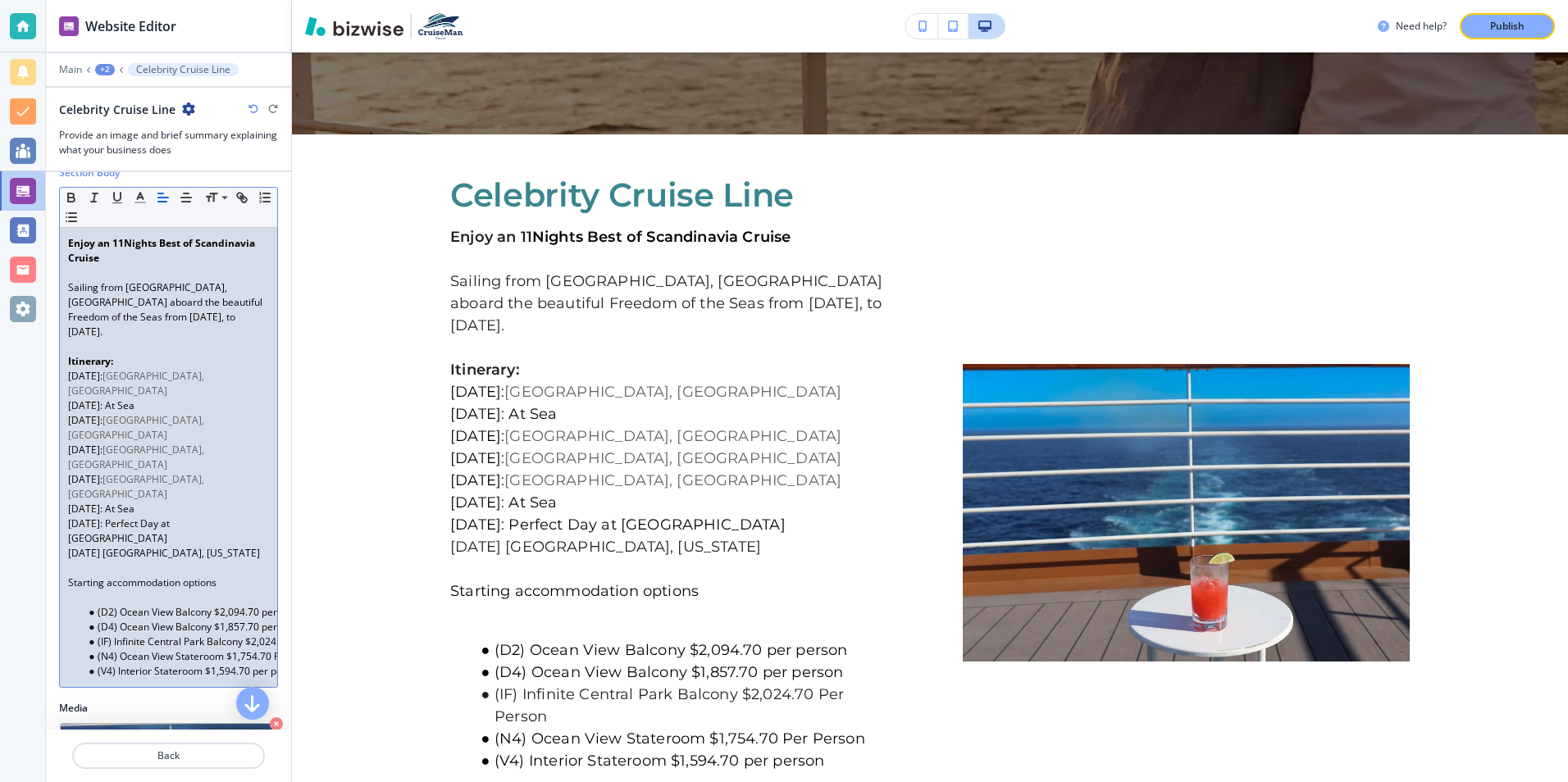
click at [218, 517] on p "July 21: Perfect Day at Coco Cay" at bounding box center [168, 531] width 201 height 29
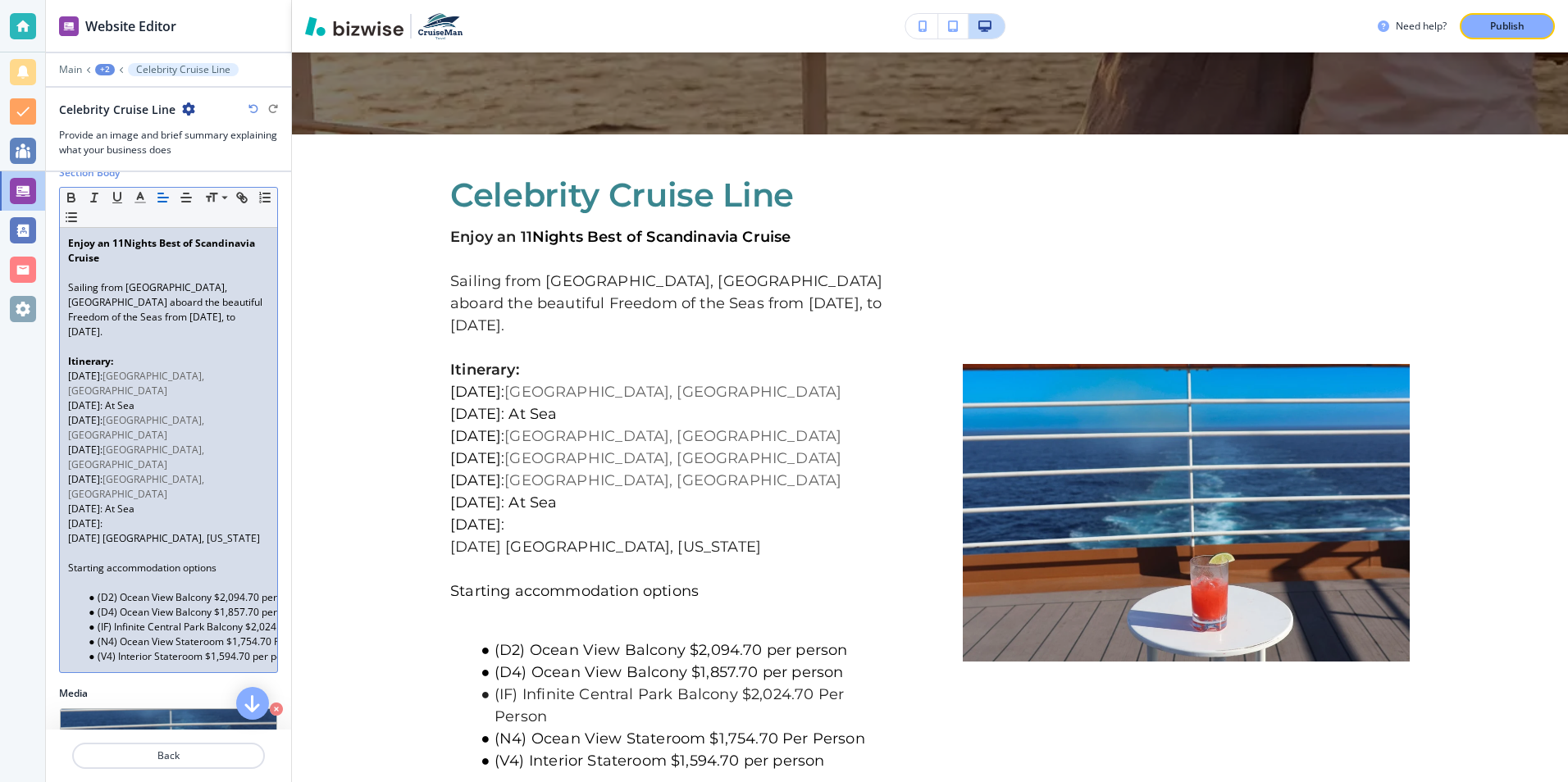
click at [107, 517] on p "July 21:" at bounding box center [168, 524] width 201 height 15
drag, startPoint x: 115, startPoint y: 467, endPoint x: 119, endPoint y: 475, distance: 8.9
click at [116, 532] on p "January 23 Miami, Florida" at bounding box center [168, 539] width 201 height 15
click at [192, 532] on p "July 22: Miami, Florida" at bounding box center [168, 539] width 201 height 15
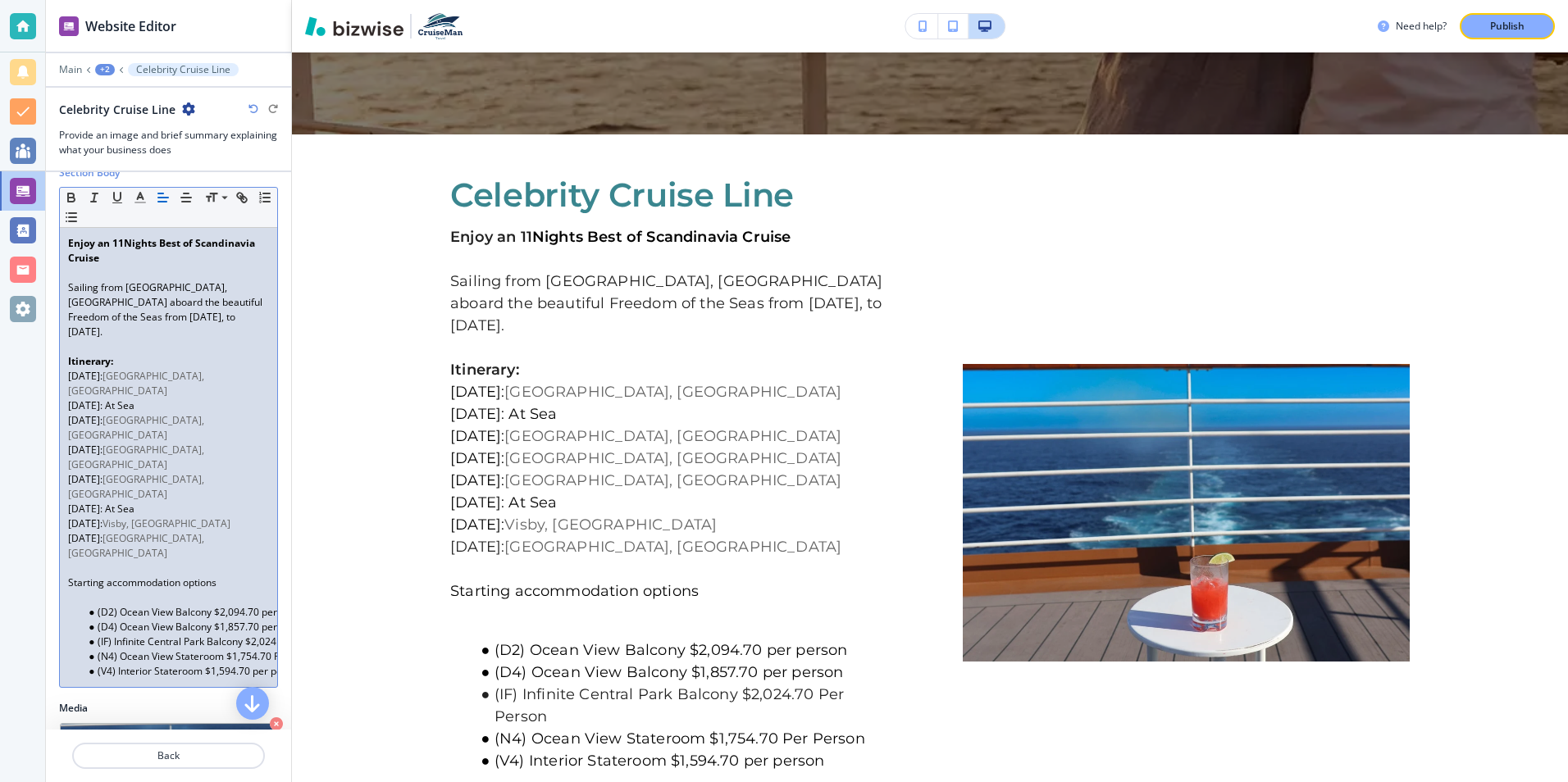
click at [76, 561] on p at bounding box center [168, 569] width 201 height 15
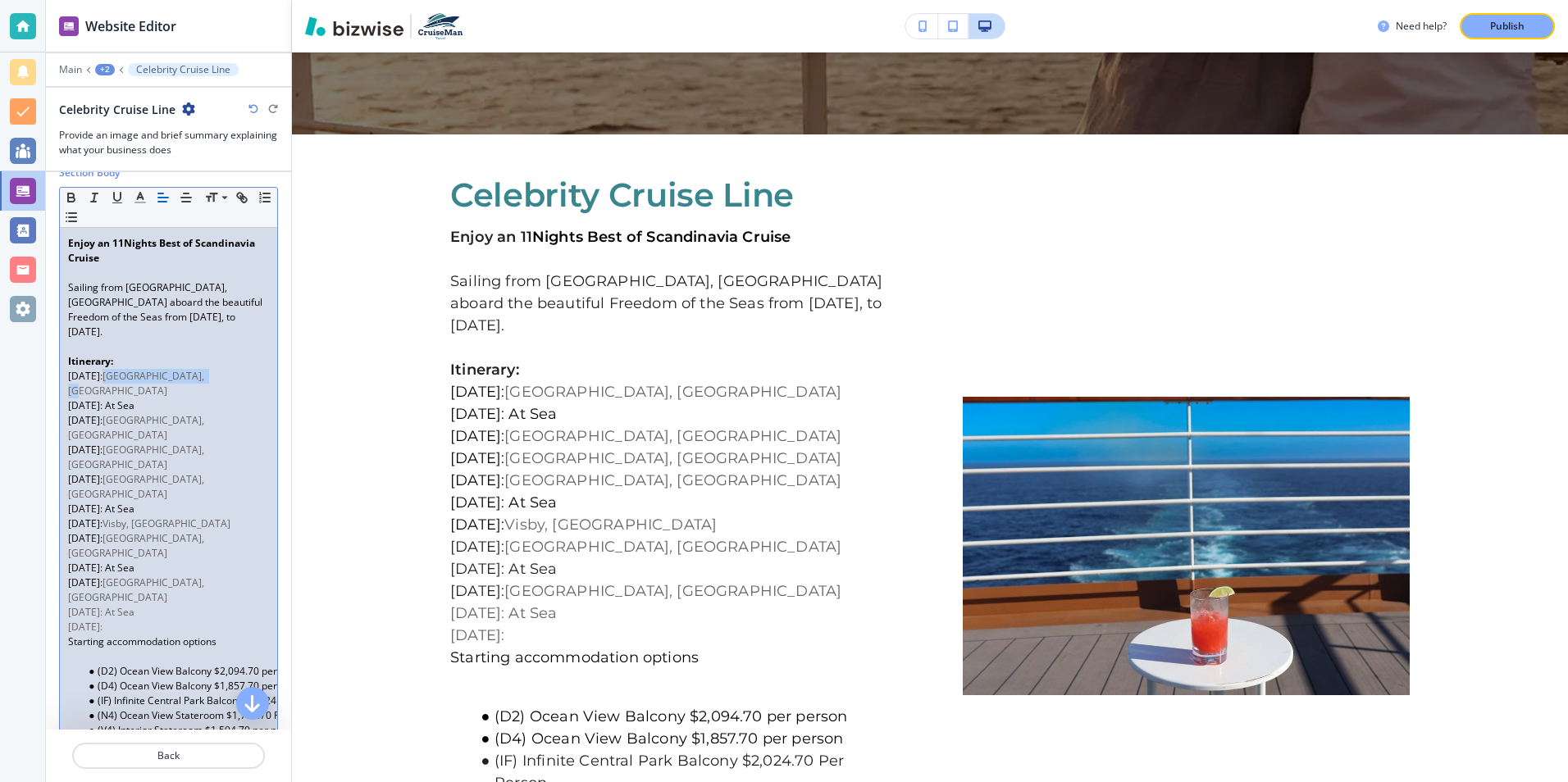
drag, startPoint x: 104, startPoint y: 363, endPoint x: 216, endPoint y: 365, distance: 112.0
click at [216, 369] on p "July 15: Amsterdam, Netherland" at bounding box center [168, 383] width 201 height 29
copy span "Amsterdam, Netherland"
click at [113, 620] on p "July 26:" at bounding box center [168, 627] width 201 height 15
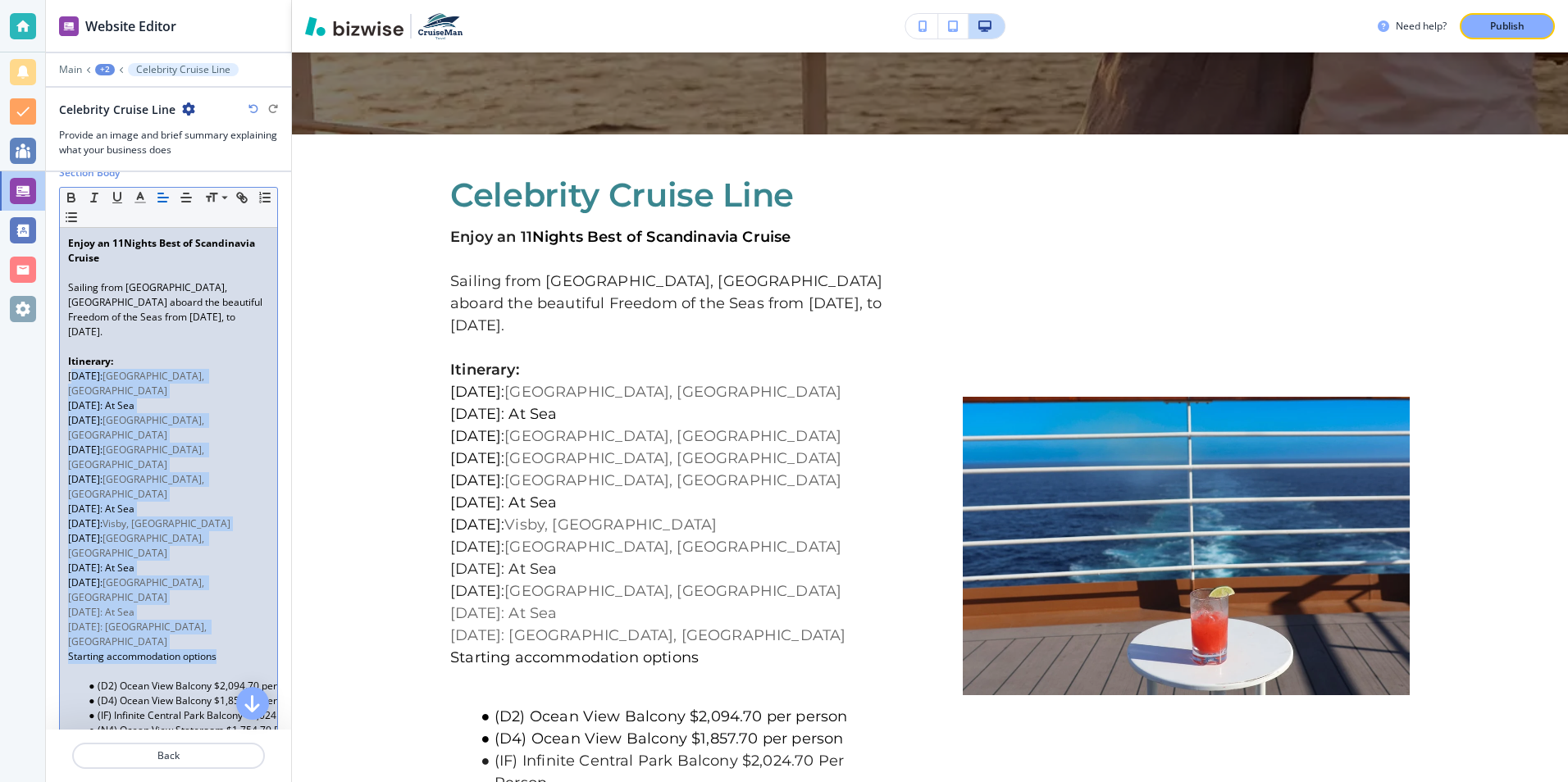
drag, startPoint x: 70, startPoint y: 365, endPoint x: 216, endPoint y: 543, distance: 230.2
click at [216, 543] on div "Enjoy an 11 Nights Best of Scandinavia Cruise Sailing from Amsterdam, Netherlan…" at bounding box center [168, 494] width 217 height 533
click at [137, 196] on icon "button" at bounding box center [141, 197] width 15 height 15
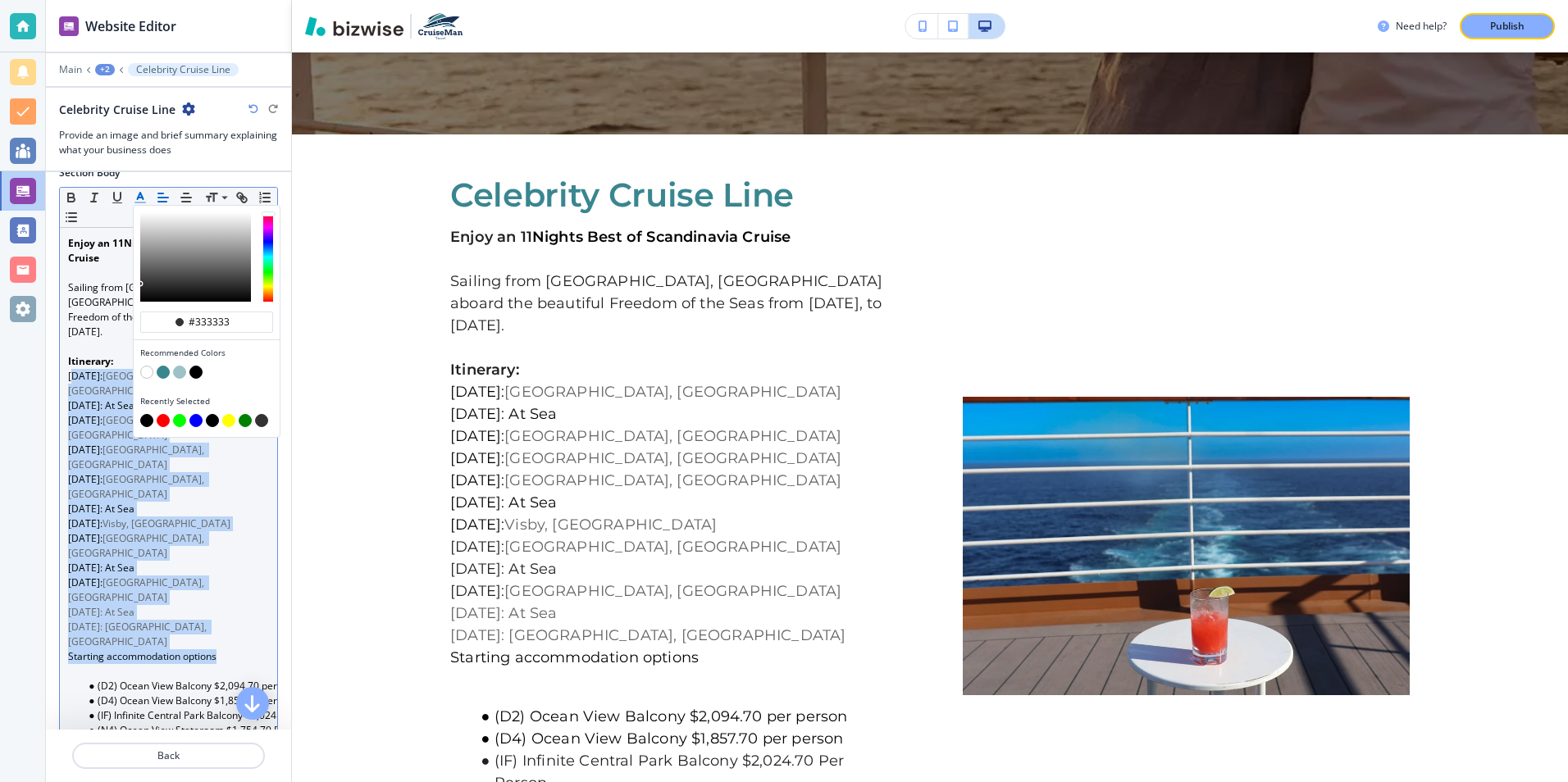
click at [198, 372] on button "button" at bounding box center [196, 372] width 13 height 13
type input "#000000"
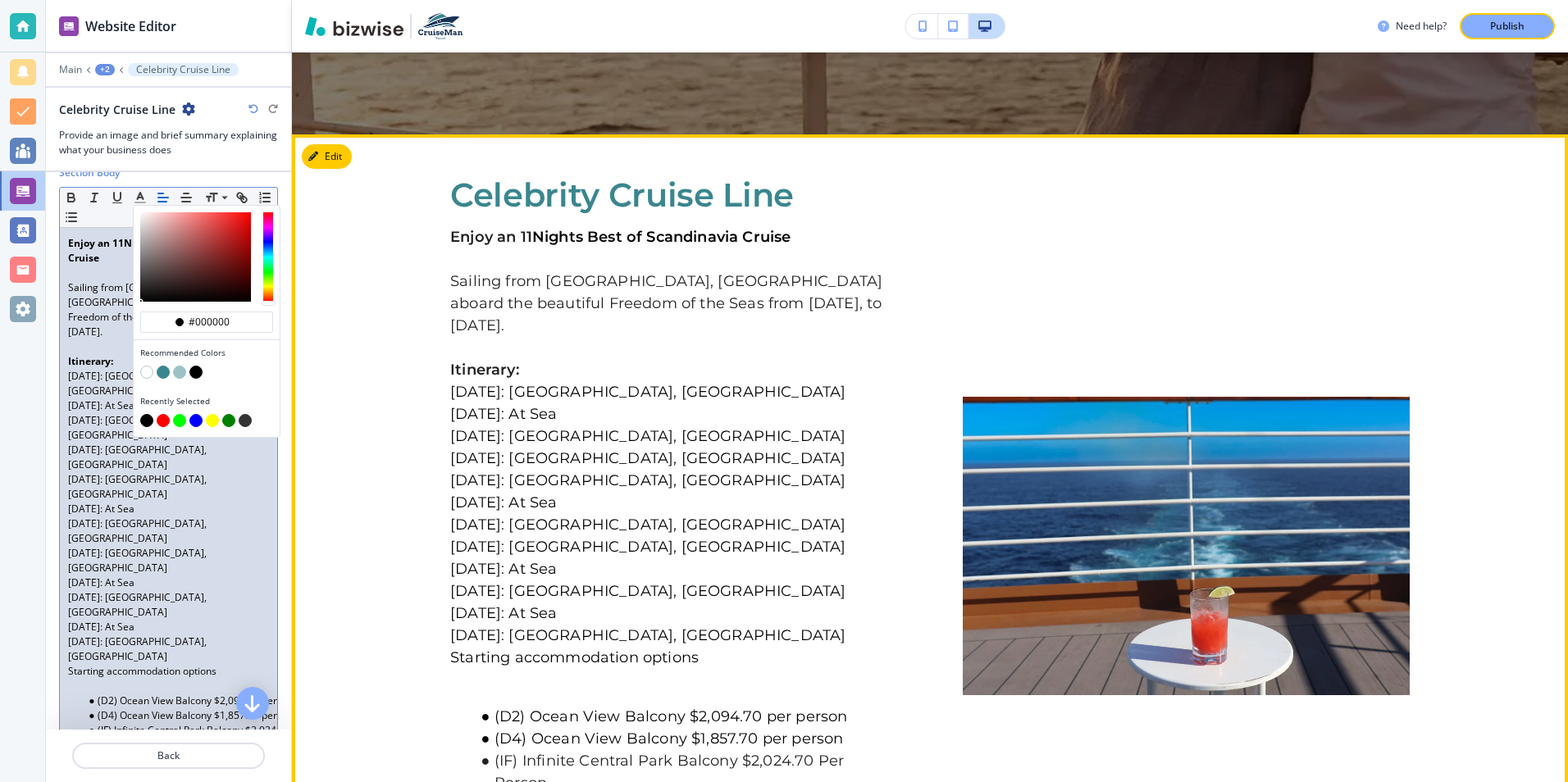
click at [352, 420] on div "Celebrity Cruise Line Enjoy an 11 Nights Best of Scandinavia Cruise Sailing fro…" at bounding box center [929, 547] width 1276 height 739
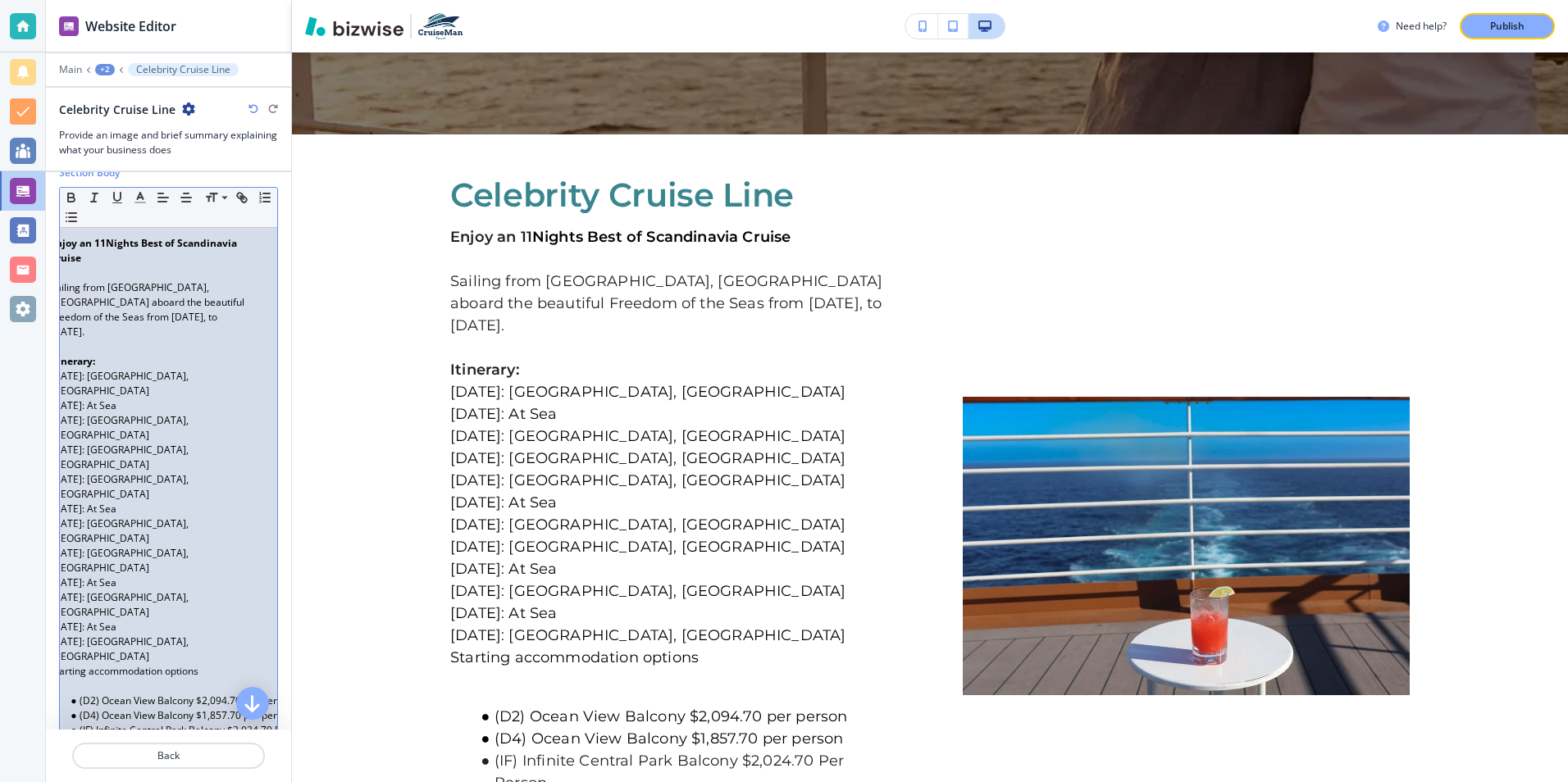
scroll to position [0, 12]
click at [246, 694] on span "(D2) Ocean View Balcony $2,094.70 per person" at bounding box center [192, 701] width 214 height 14
click at [247, 694] on span "(D2) Ocean View Balcony $2,094.70 per person" at bounding box center [192, 701] width 214 height 14
click at [152, 694] on span "(V#) Veranda Partial View per person" at bounding box center [169, 701] width 168 height 14
click at [204, 694] on span "(V#) Veranda (Partial View per person" at bounding box center [170, 701] width 171 height 14
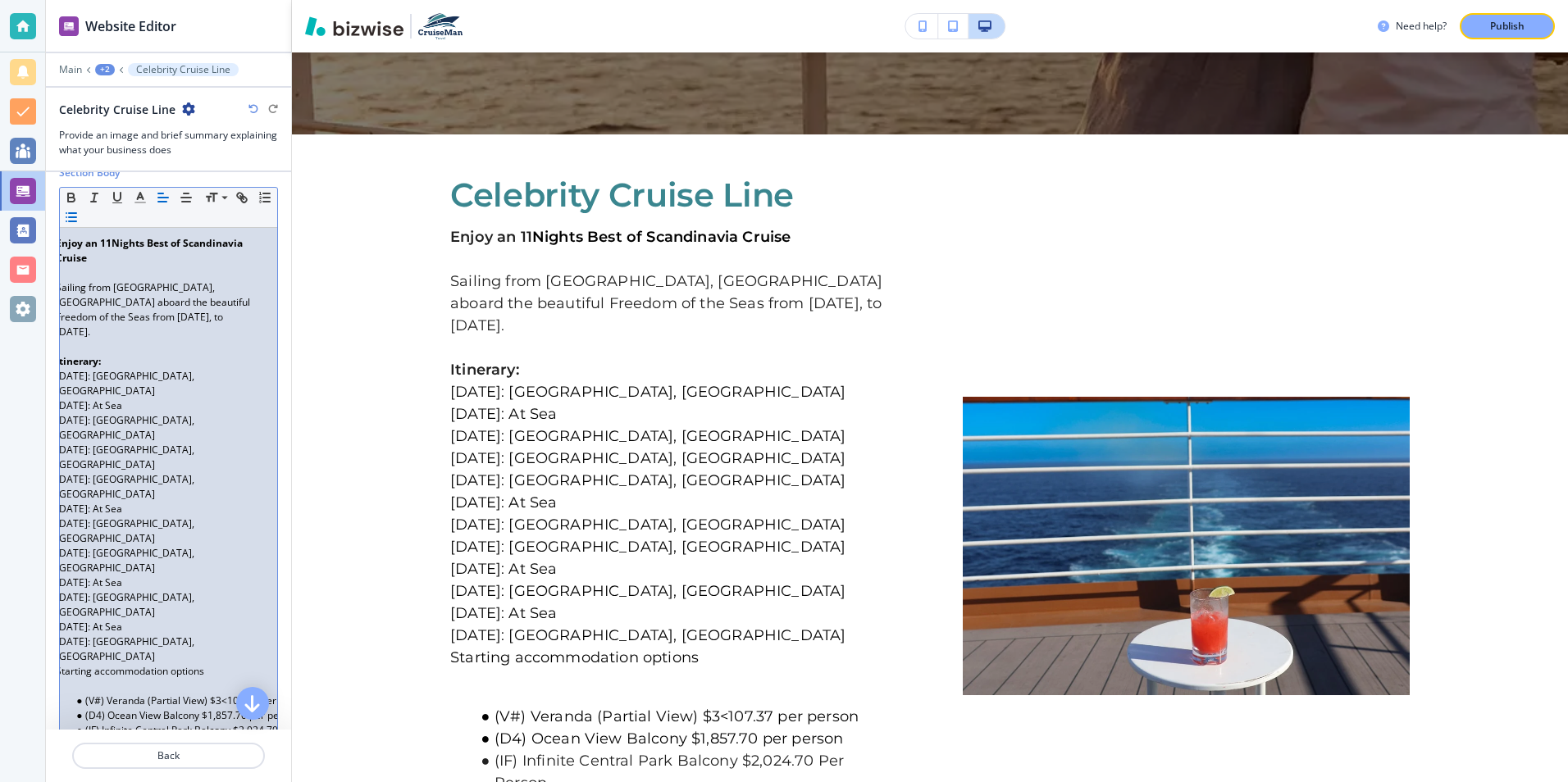
click at [264, 708] on span "(D4) Ocean View Balcony $1,857.70 per person" at bounding box center [192, 715] width 214 height 14
click at [239, 708] on li "(D4) Ocean View Ba person" at bounding box center [163, 716] width 186 height 15
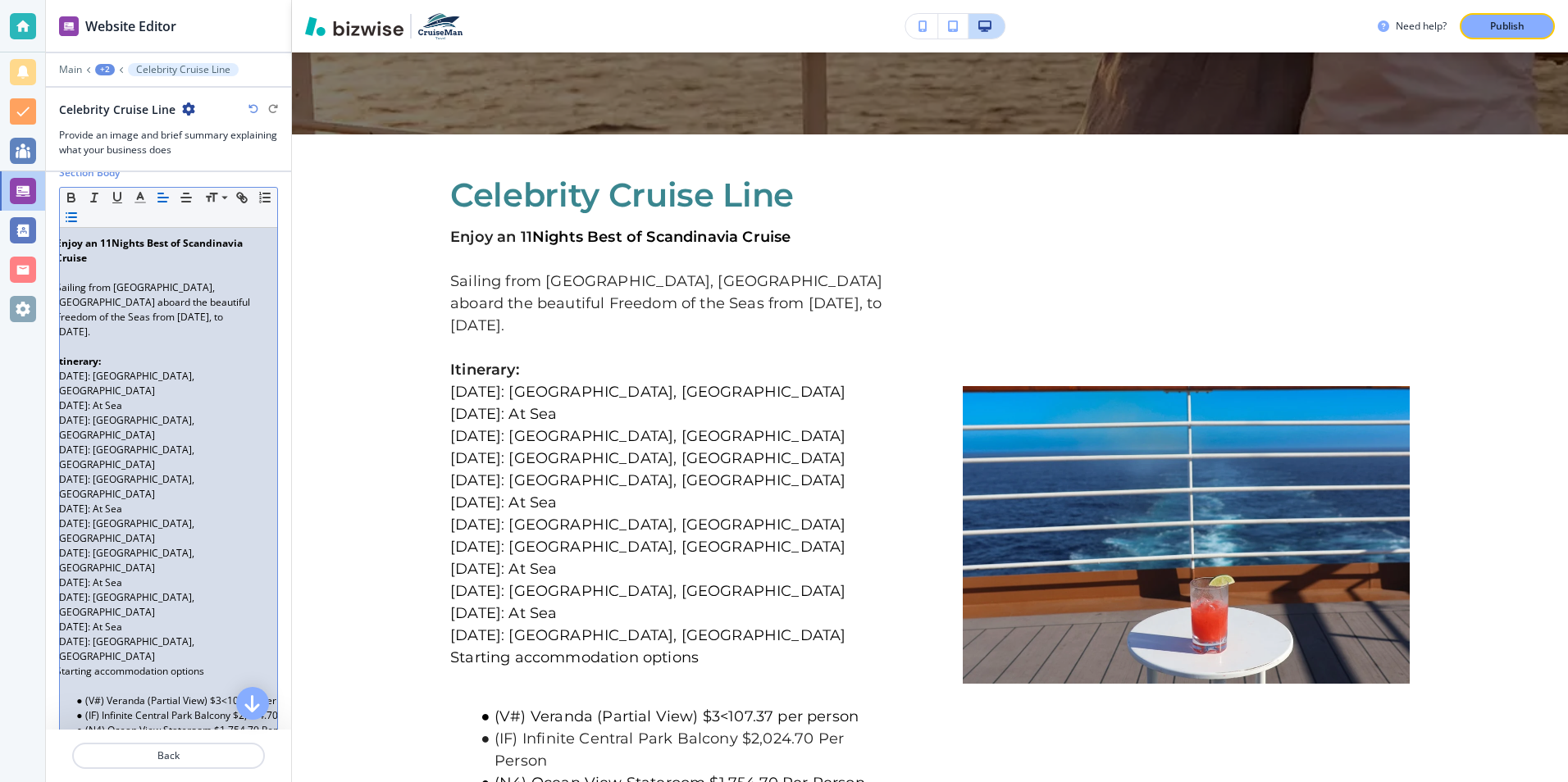
click at [257, 708] on li "(IF) Infinite Central Park Balcony $2,024.70 Per Person" at bounding box center [163, 716] width 186 height 15
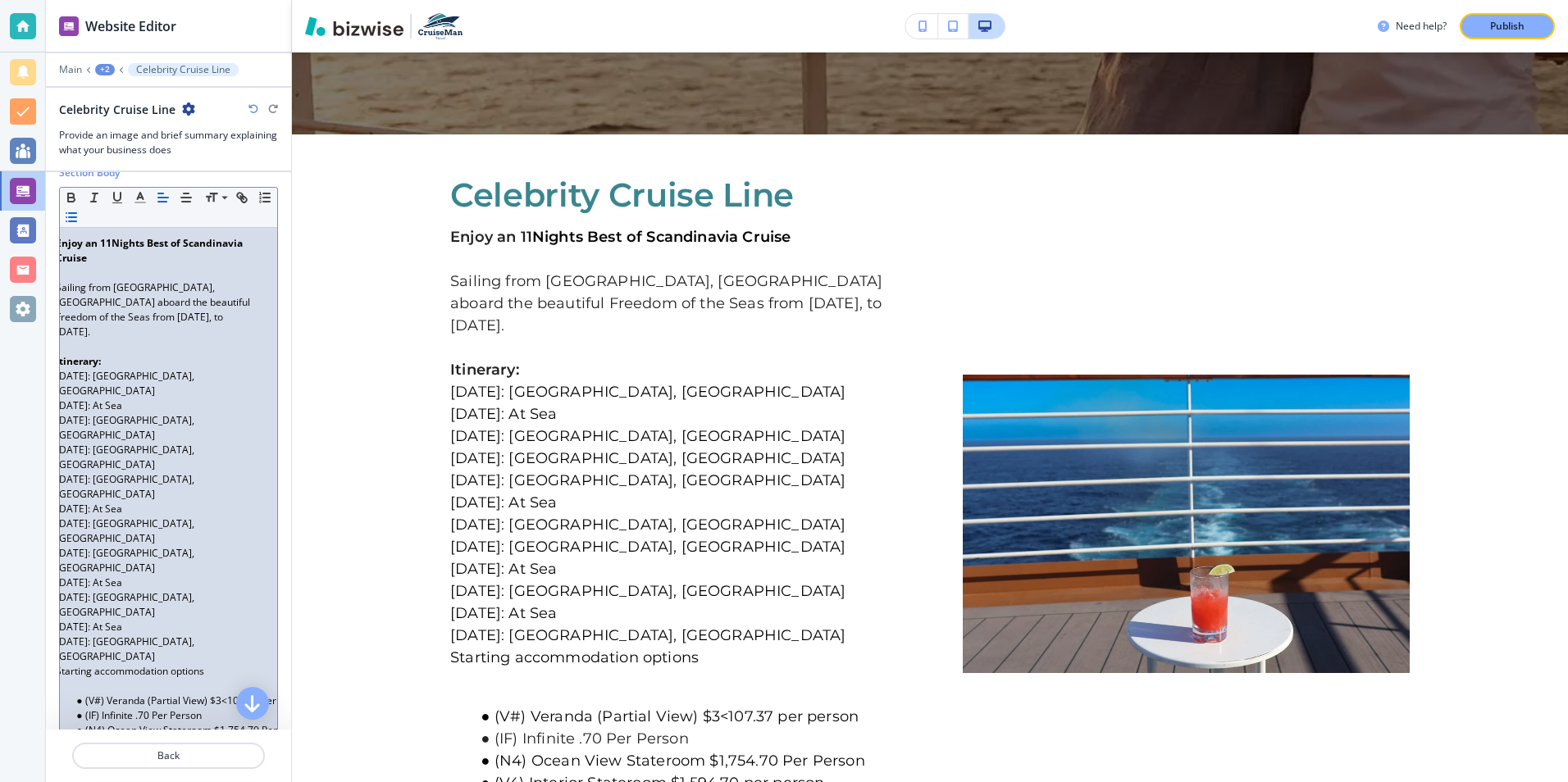
click at [234, 708] on li "(IF) Infinite .70 Per Person" at bounding box center [163, 716] width 186 height 15
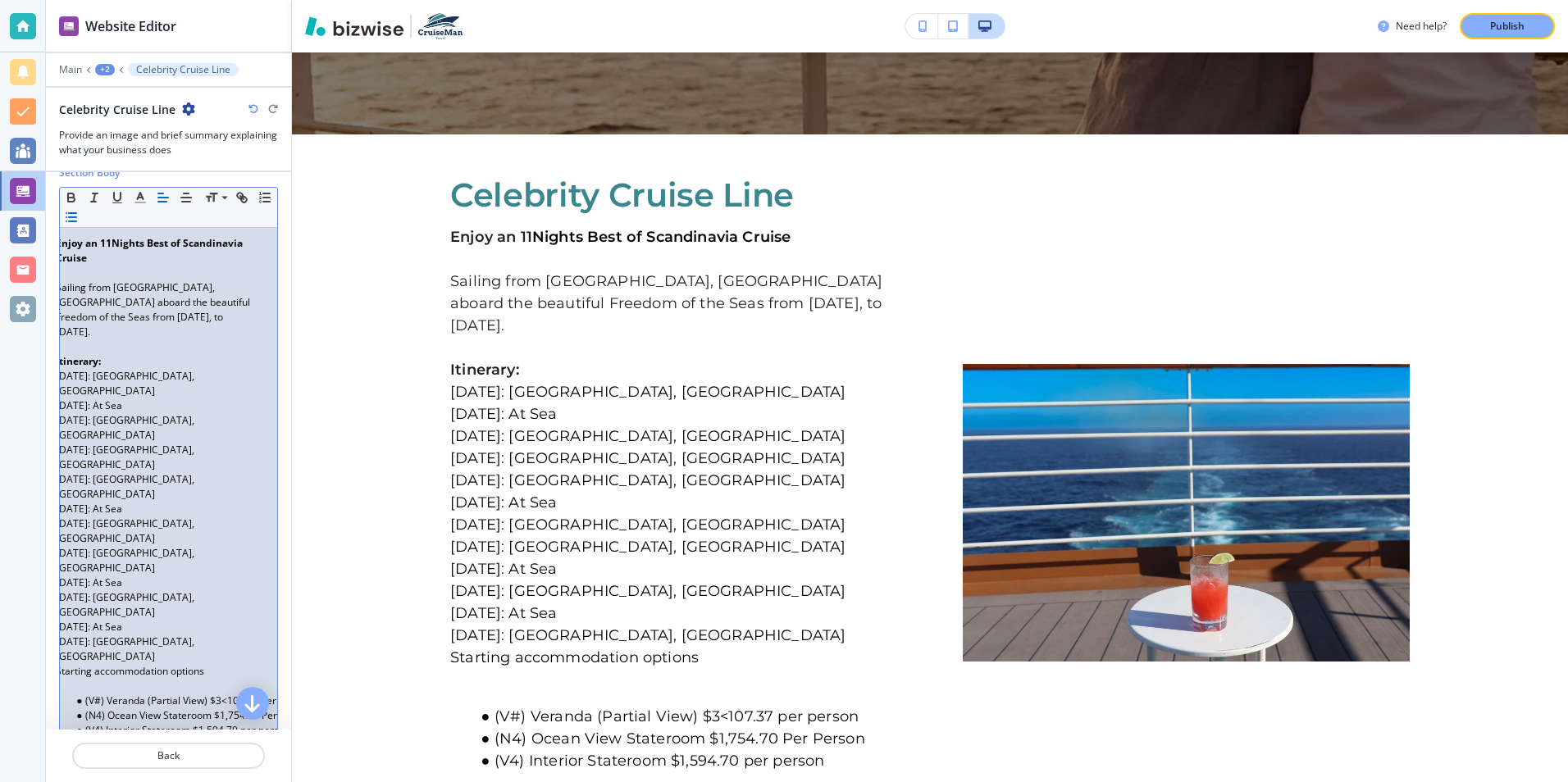
click at [102, 694] on span "(V#) Veranda (Partial View) $3<107.37 per person" at bounding box center [197, 701] width 226 height 14
click at [100, 708] on span "(N4) Ocean View Stateroom $1,754.70 Per Person" at bounding box center [198, 715] width 227 height 14
click at [255, 694] on span "(V3) Veranda (Partial View) $3<107.37 per person" at bounding box center [197, 701] width 225 height 14
click at [256, 694] on span "(V3) Veranda (Partial View) $3<107.37 per person" at bounding box center [197, 701] width 225 height 14
click at [255, 708] on span "(02) Ocean View Stateroom $1,754.70 Per Person" at bounding box center [197, 715] width 225 height 14
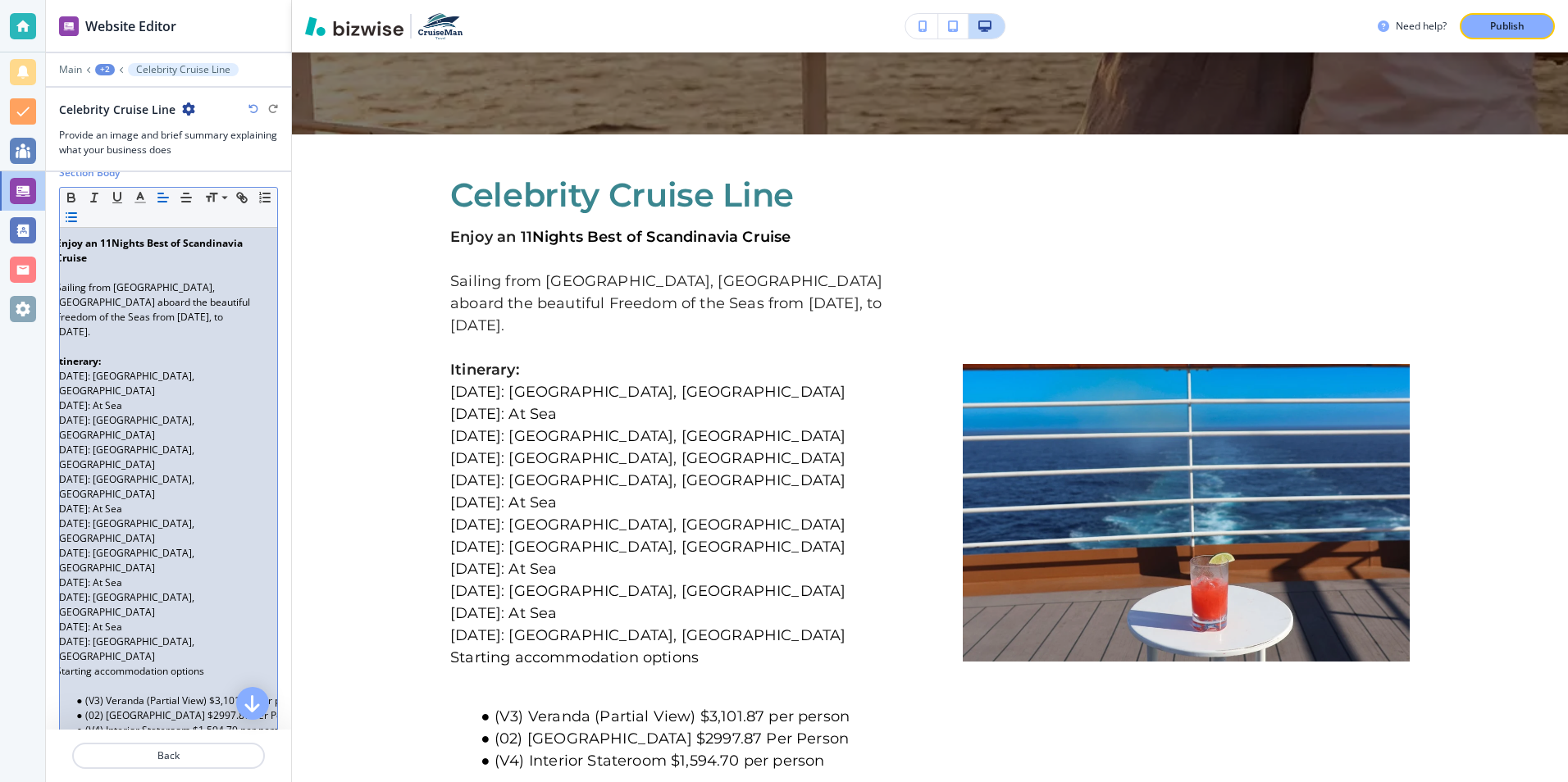
click at [224, 708] on span "(02) Ocean View Stateroom $2997.87 Per Person" at bounding box center [194, 715] width 217 height 14
click at [105, 723] on span "(V4) Interior Stateroom $1,594.70 per person" at bounding box center [187, 730] width 205 height 14
click at [190, 723] on span "(V4) Interior Stateroom $1,594.70 per person" at bounding box center [187, 730] width 205 height 14
click at [139, 723] on span "(V4) Interior Stateroom $1,594.70 per person" at bounding box center [187, 730] width 205 height 14
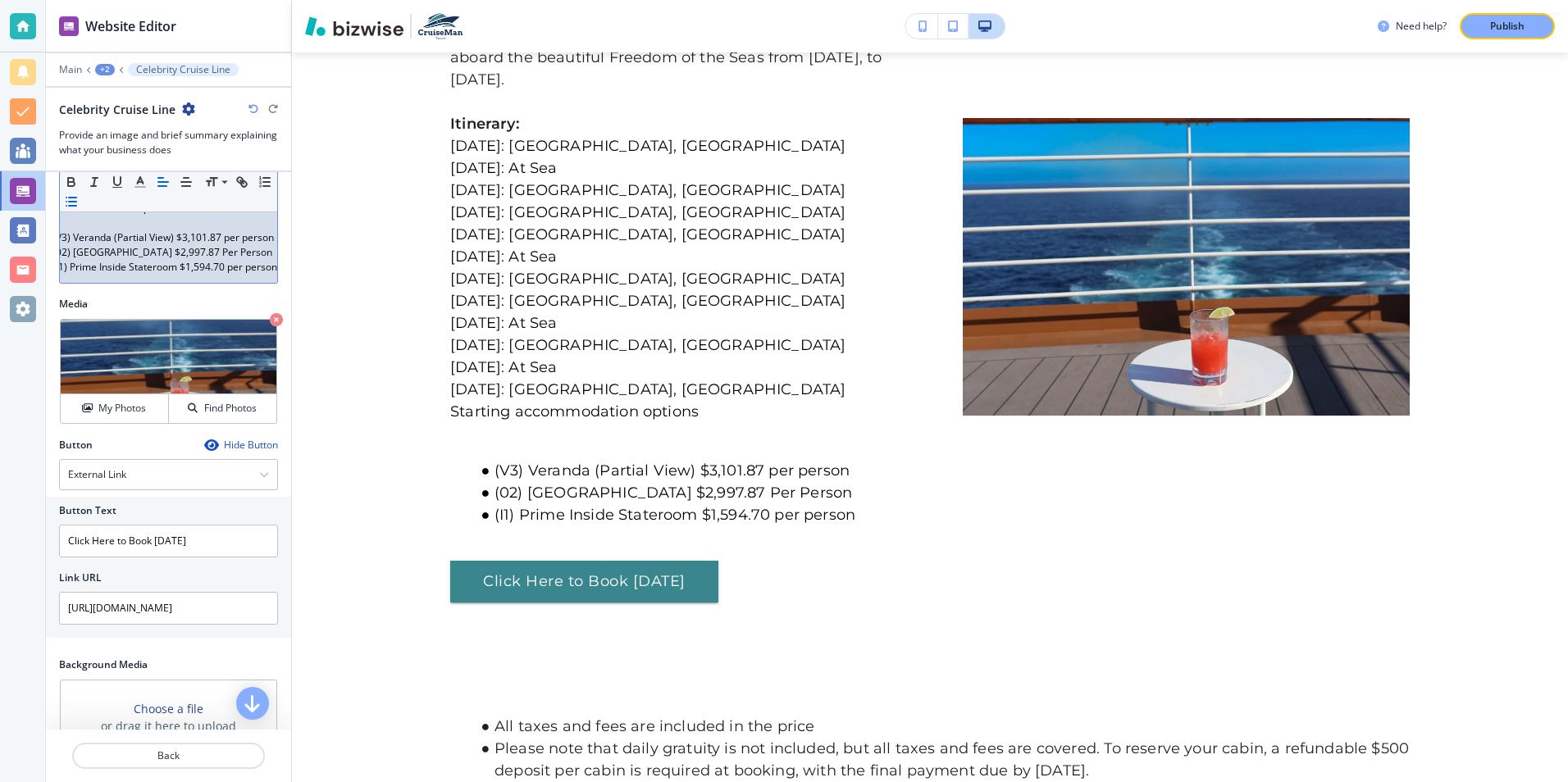
scroll to position [738, 0]
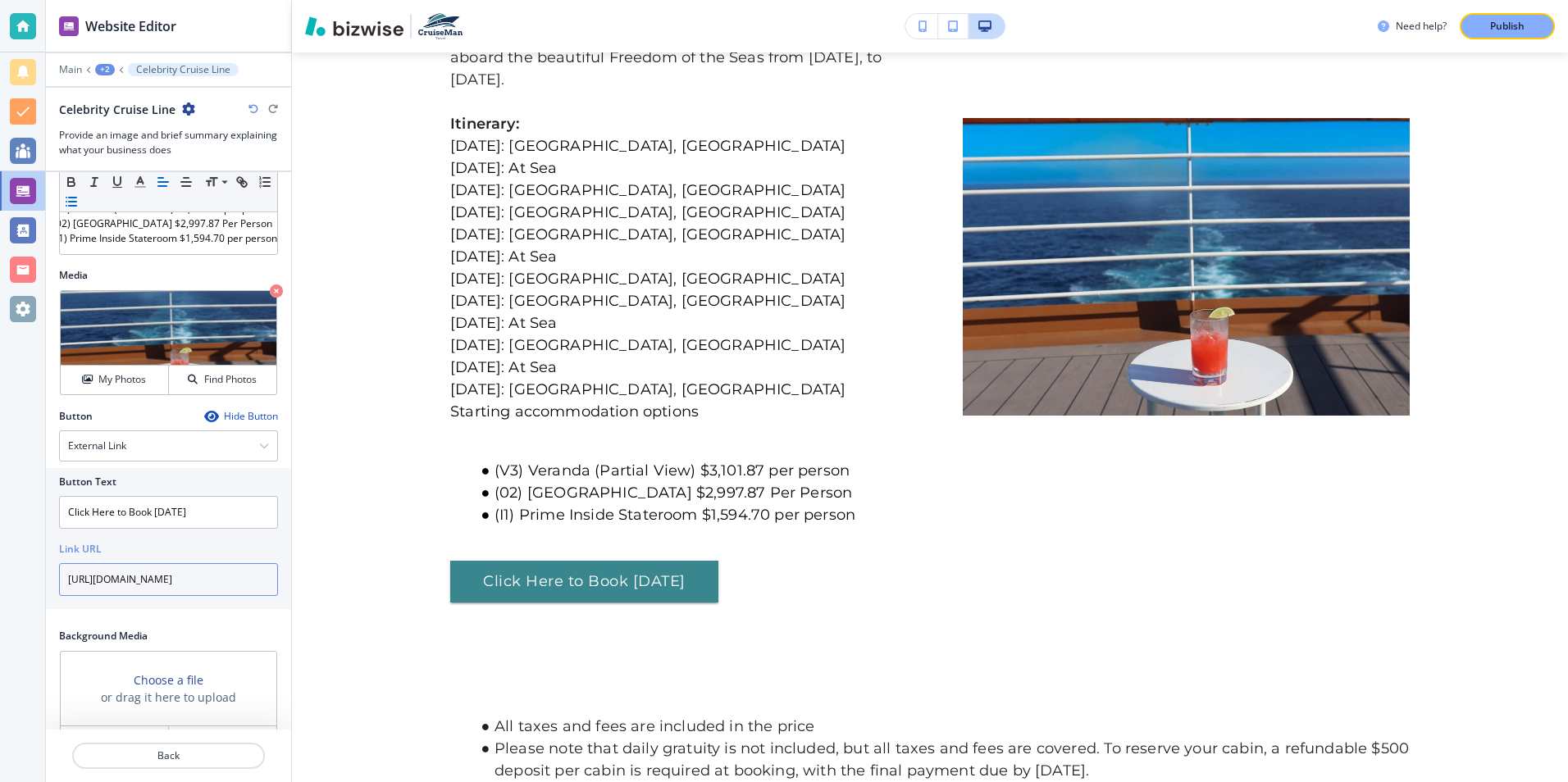
click at [258, 563] on input "https://bookings.cbagenttools.com/swift/cruise/package/1556765?siid=1073979" at bounding box center [169, 579] width 219 height 33
click at [258, 563] on input "cruise/package/1556765?siid=1073979" at bounding box center [169, 579] width 219 height 33
type input "c"
paste input "https://bookings.cbagenttools.com/swift/cruise/package/1542983?siid=1073979"
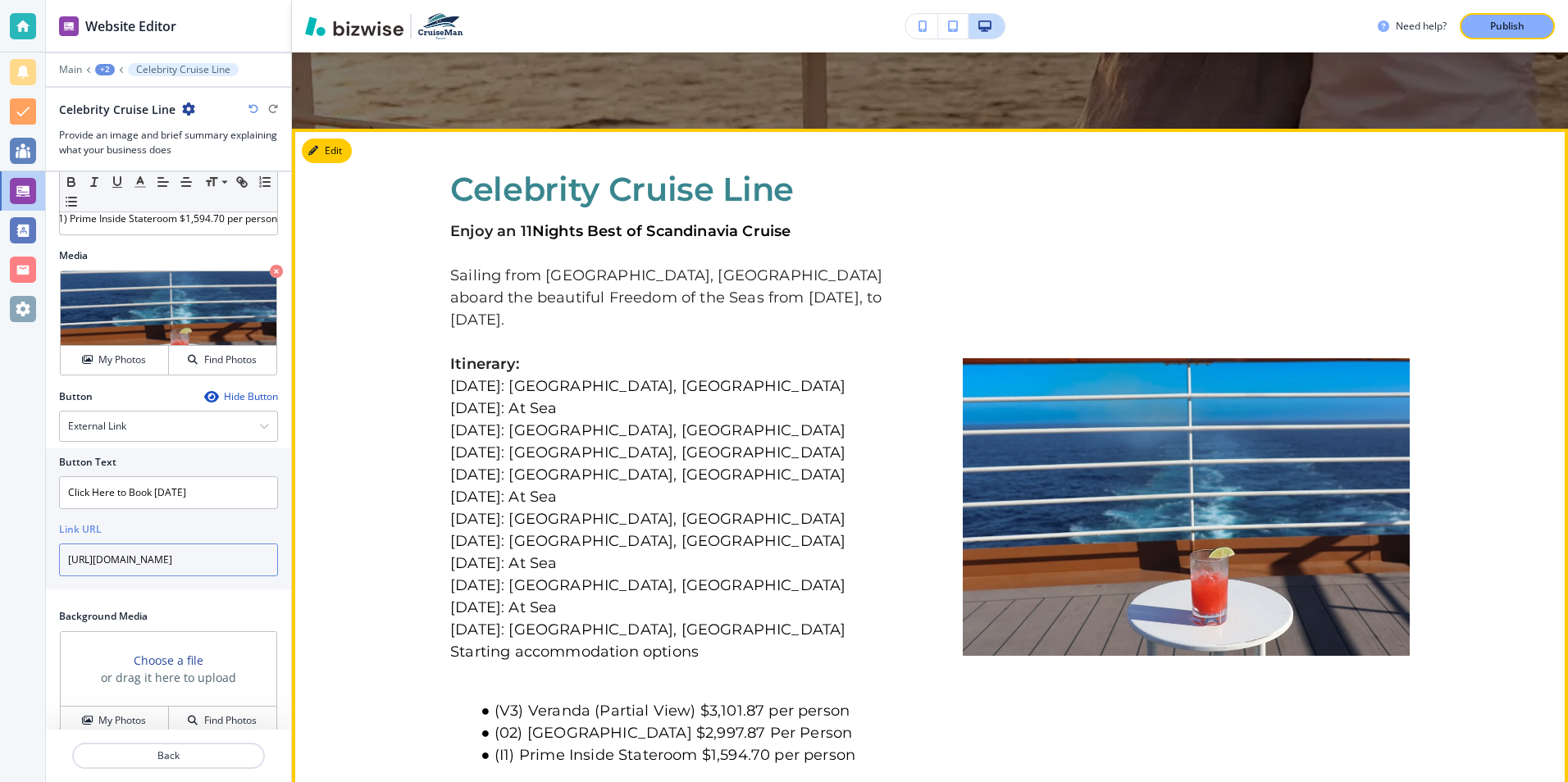
scroll to position [633, 0]
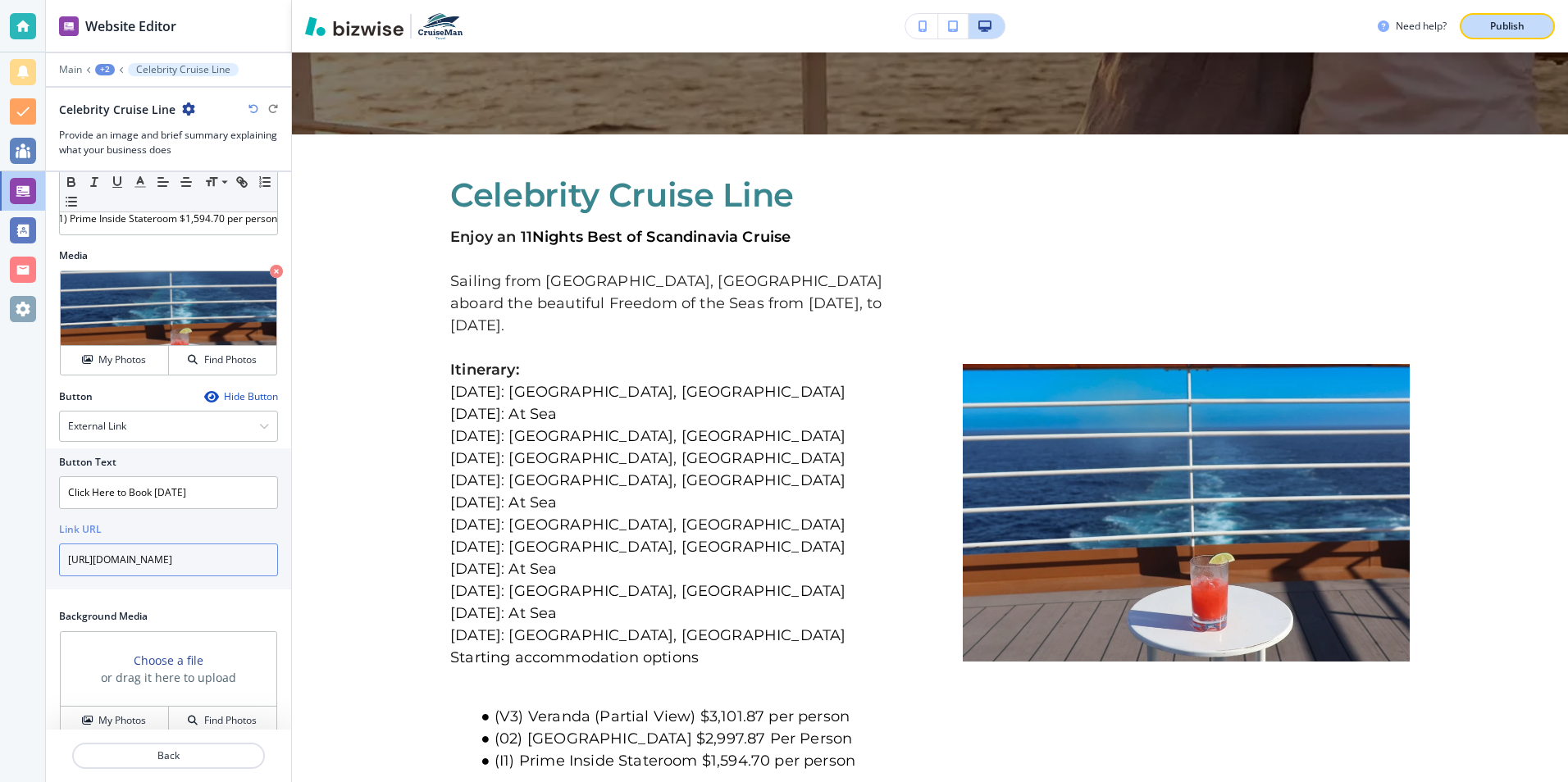
type input "https://bookings.cbagenttools.com/swift/cruise/package/1542983?siid=1073979"
click at [1509, 26] on p "Publish" at bounding box center [1508, 26] width 34 height 15
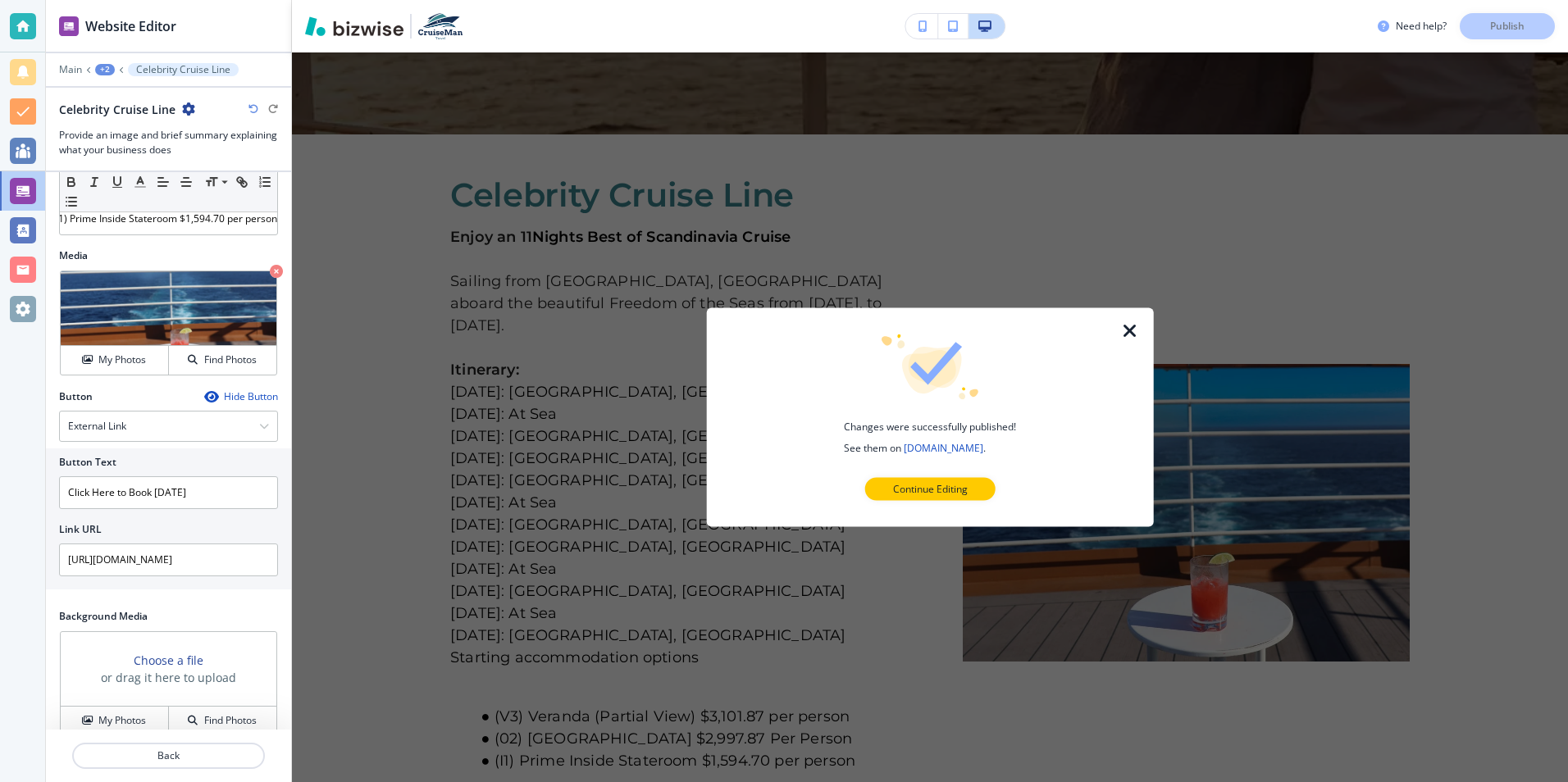
click at [922, 489] on p "Continue Editing" at bounding box center [930, 490] width 75 height 15
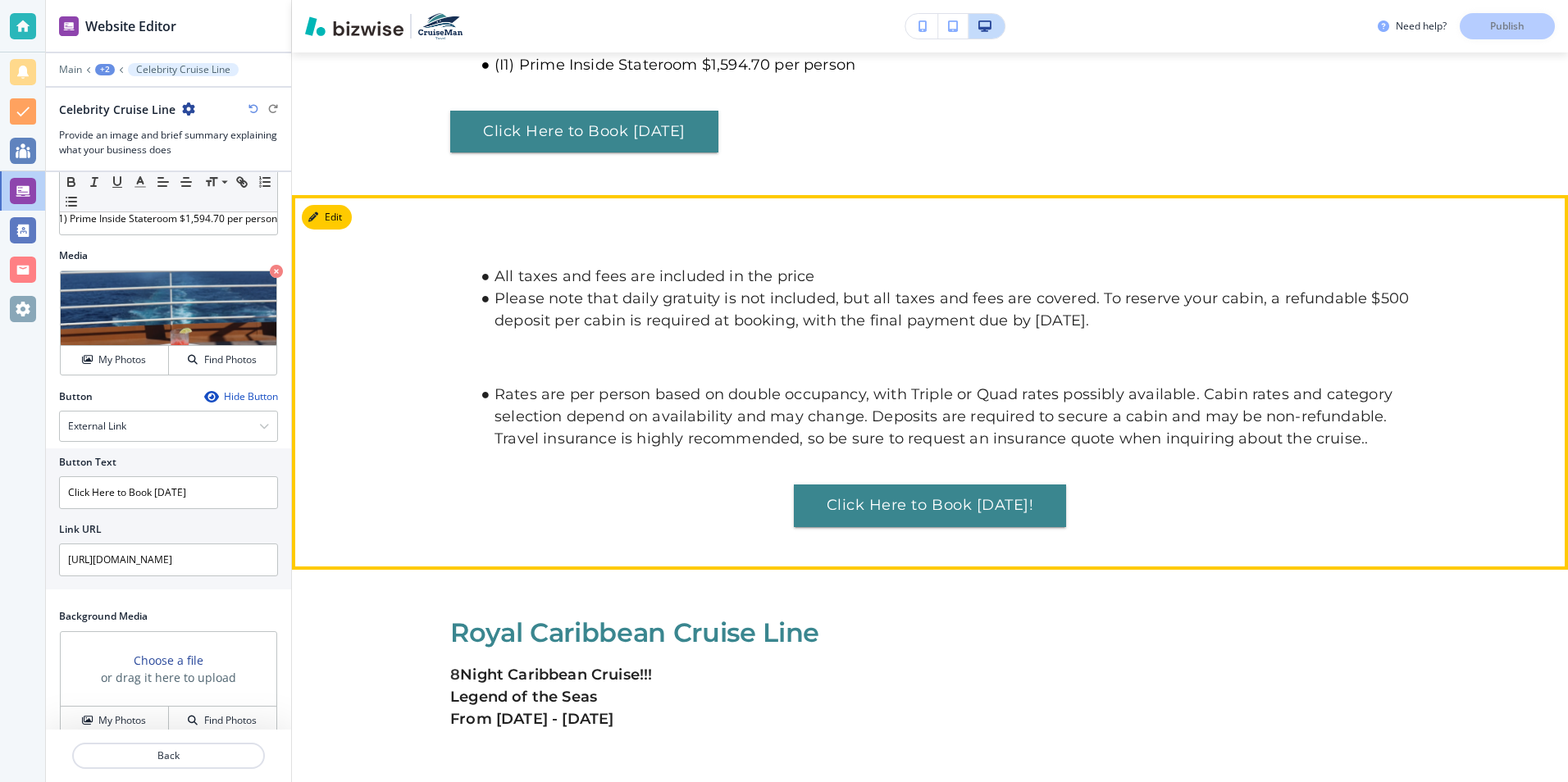
scroll to position [1289, 0]
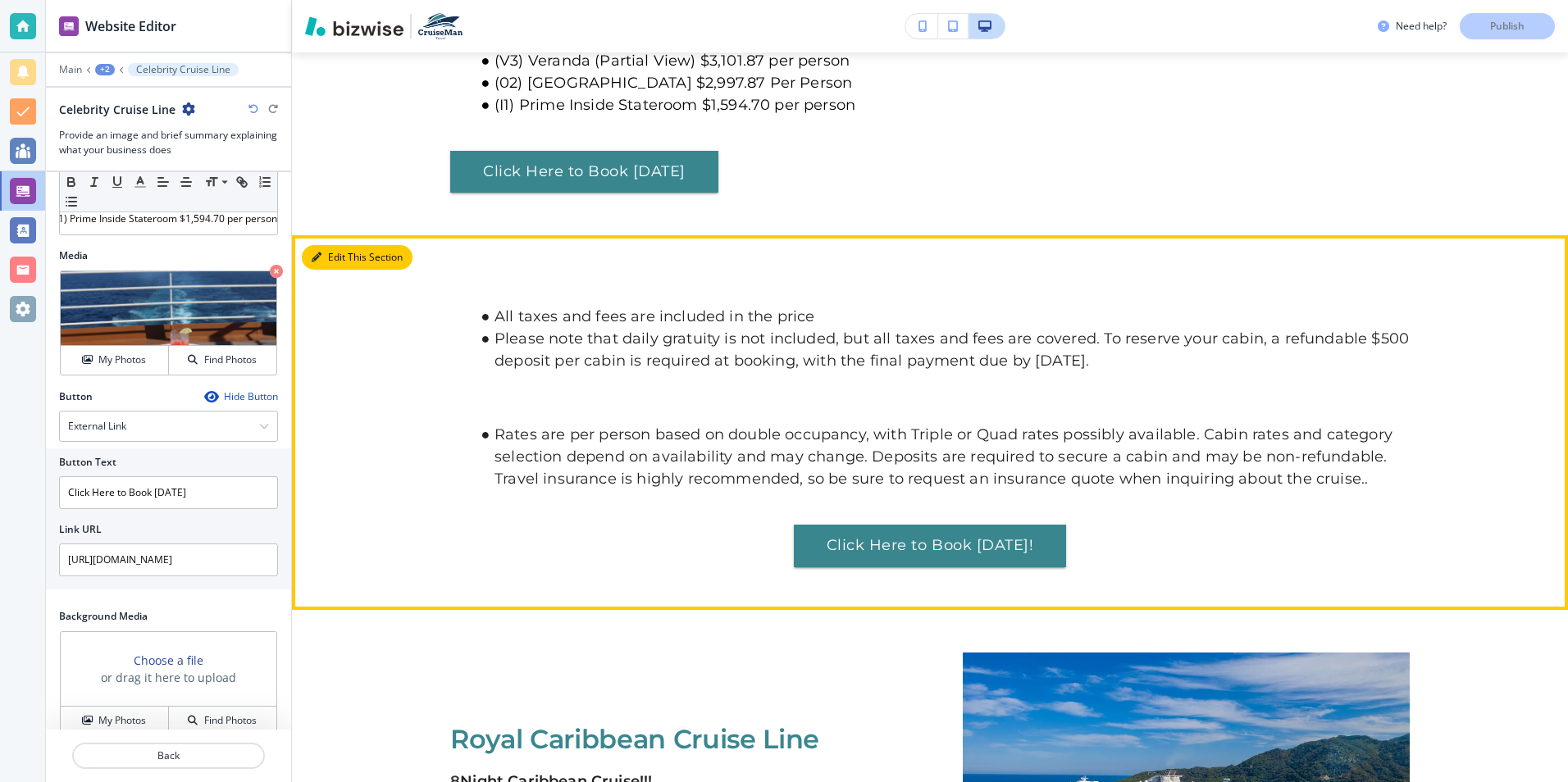
click at [336, 246] on button "Edit This Section" at bounding box center [357, 258] width 111 height 25
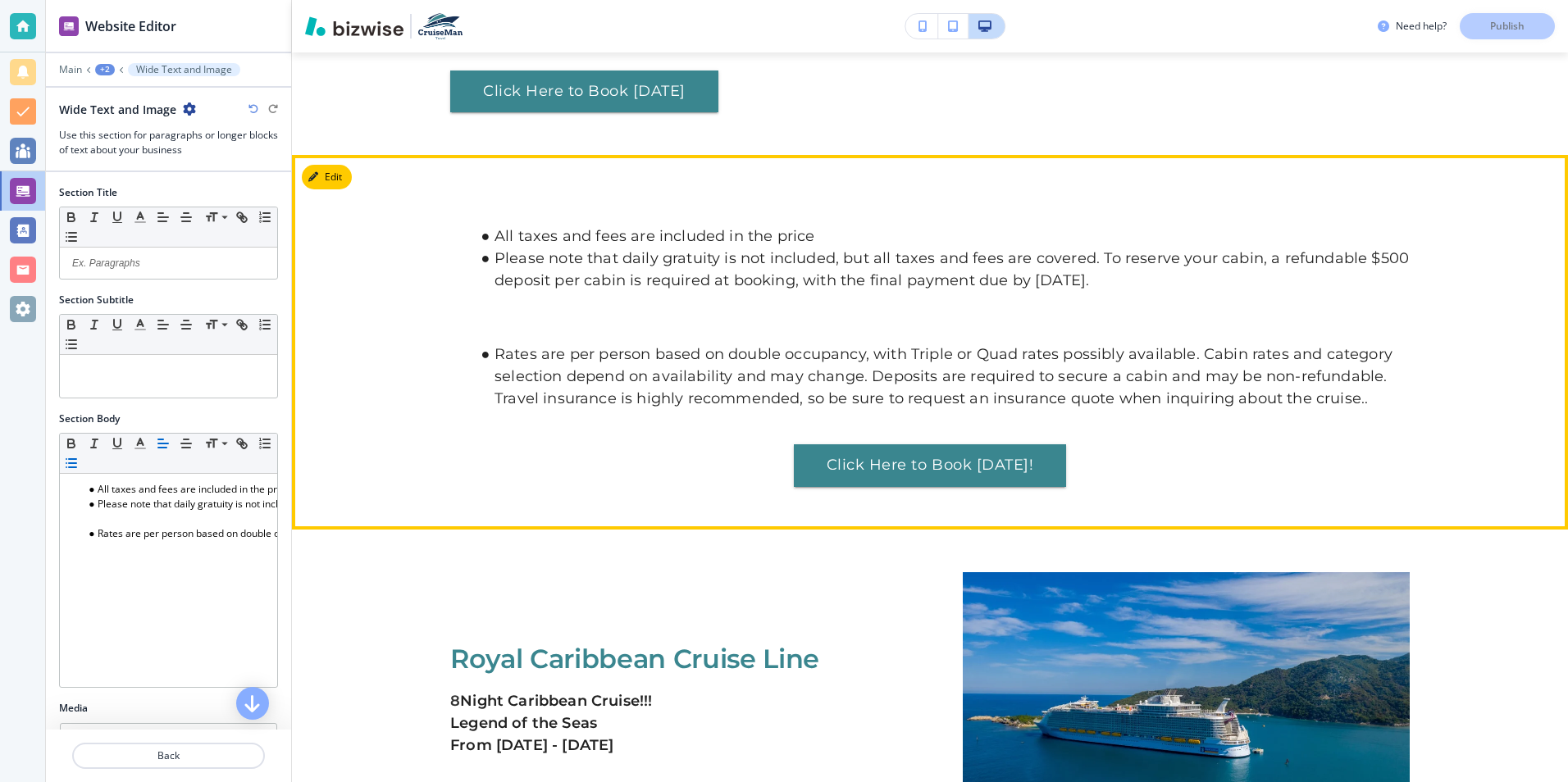
scroll to position [1450, 0]
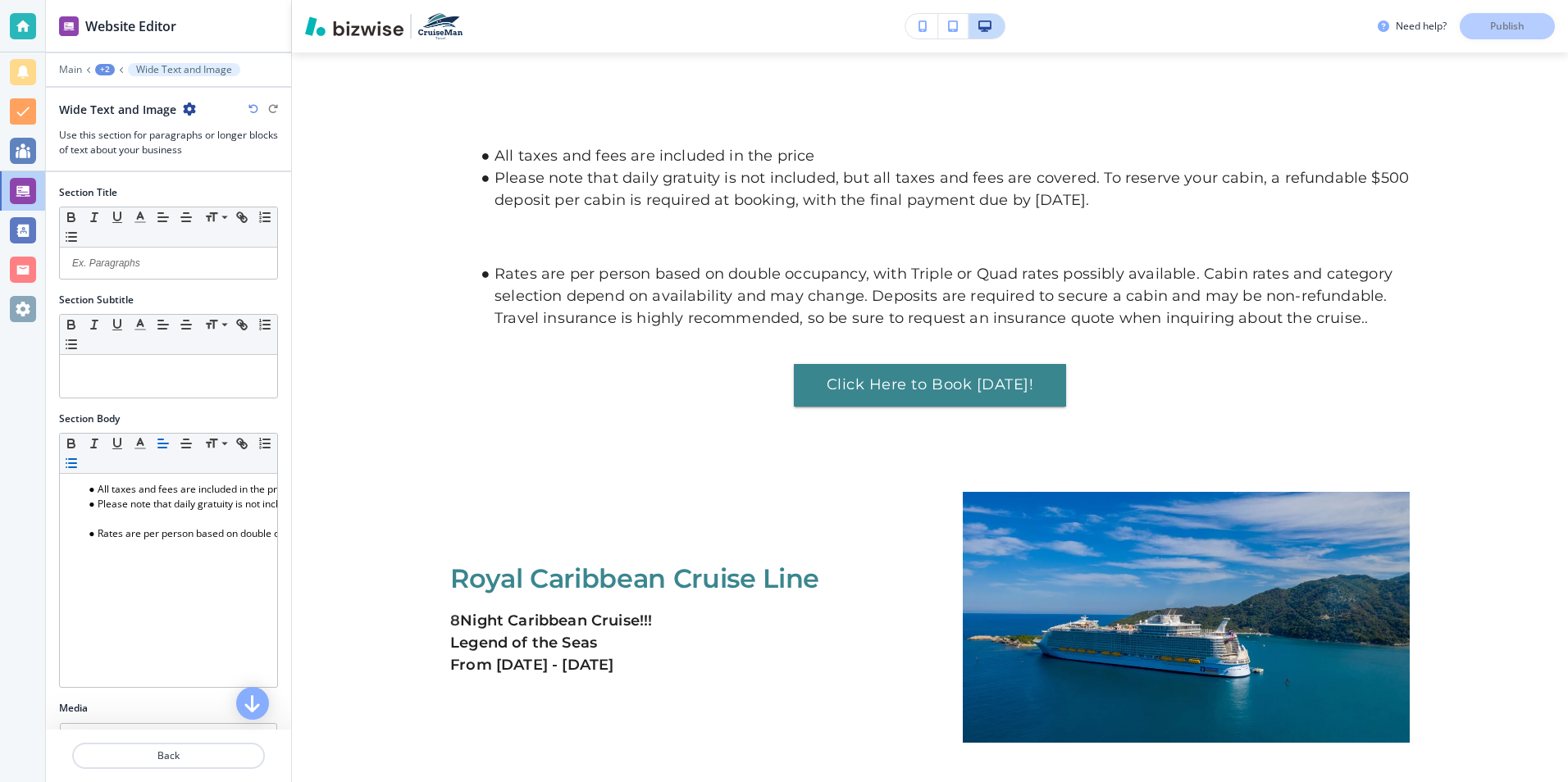
click at [1376, 167] on li "Please note that daily gratuity is not included, but all taxes and fees are cov…" at bounding box center [941, 189] width 937 height 44
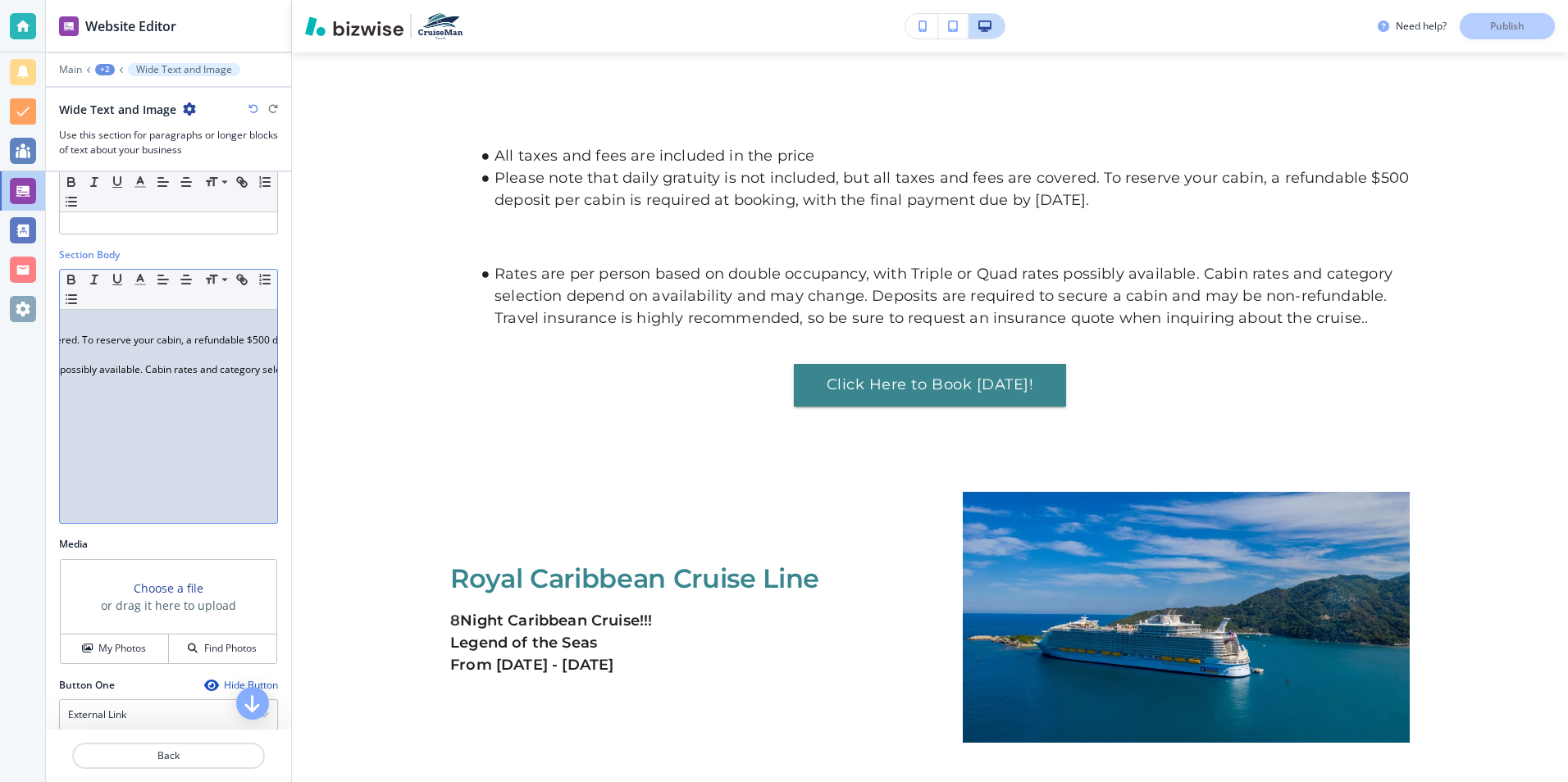
scroll to position [0, 470]
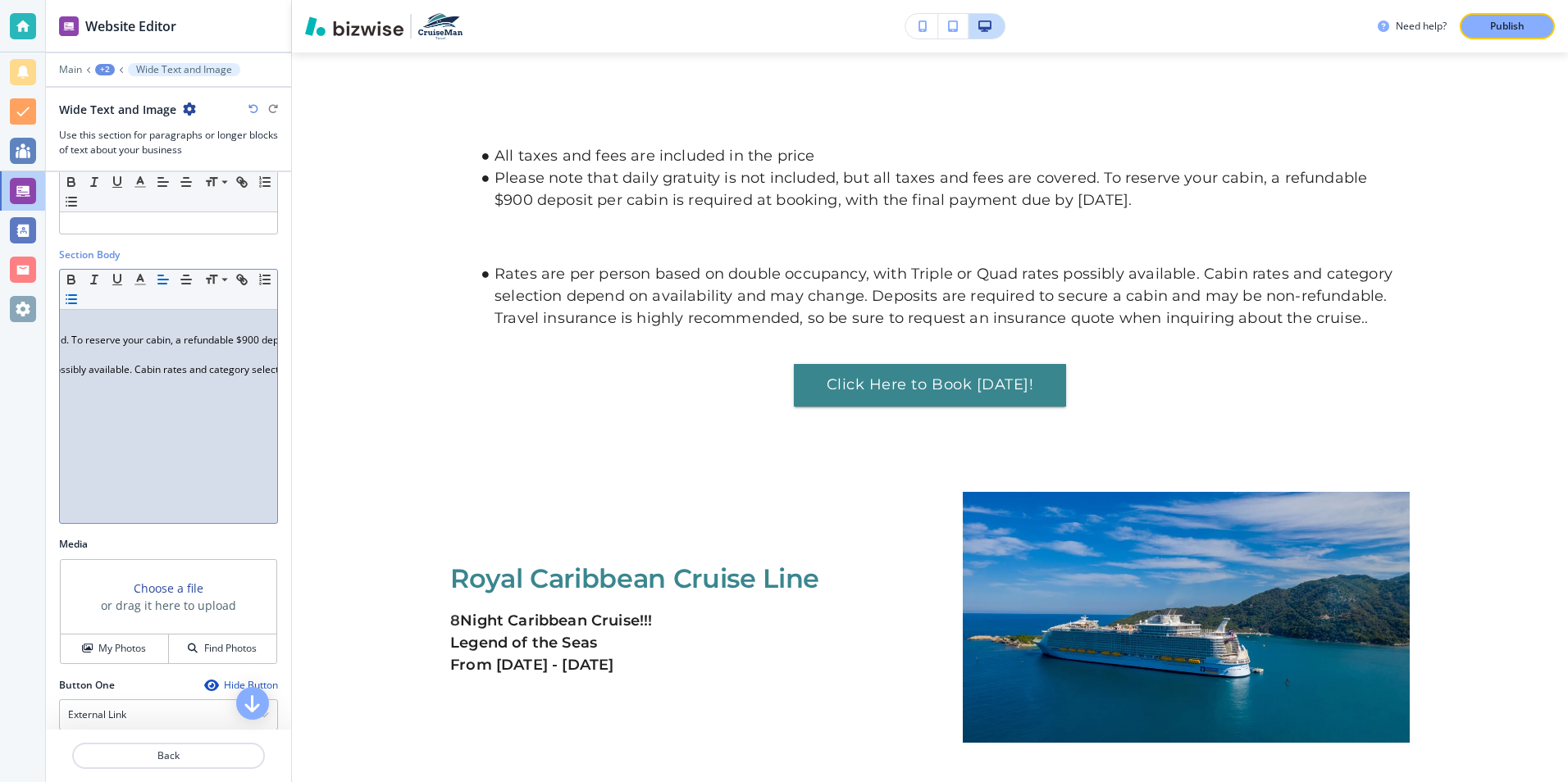
scroll to position [0, 404]
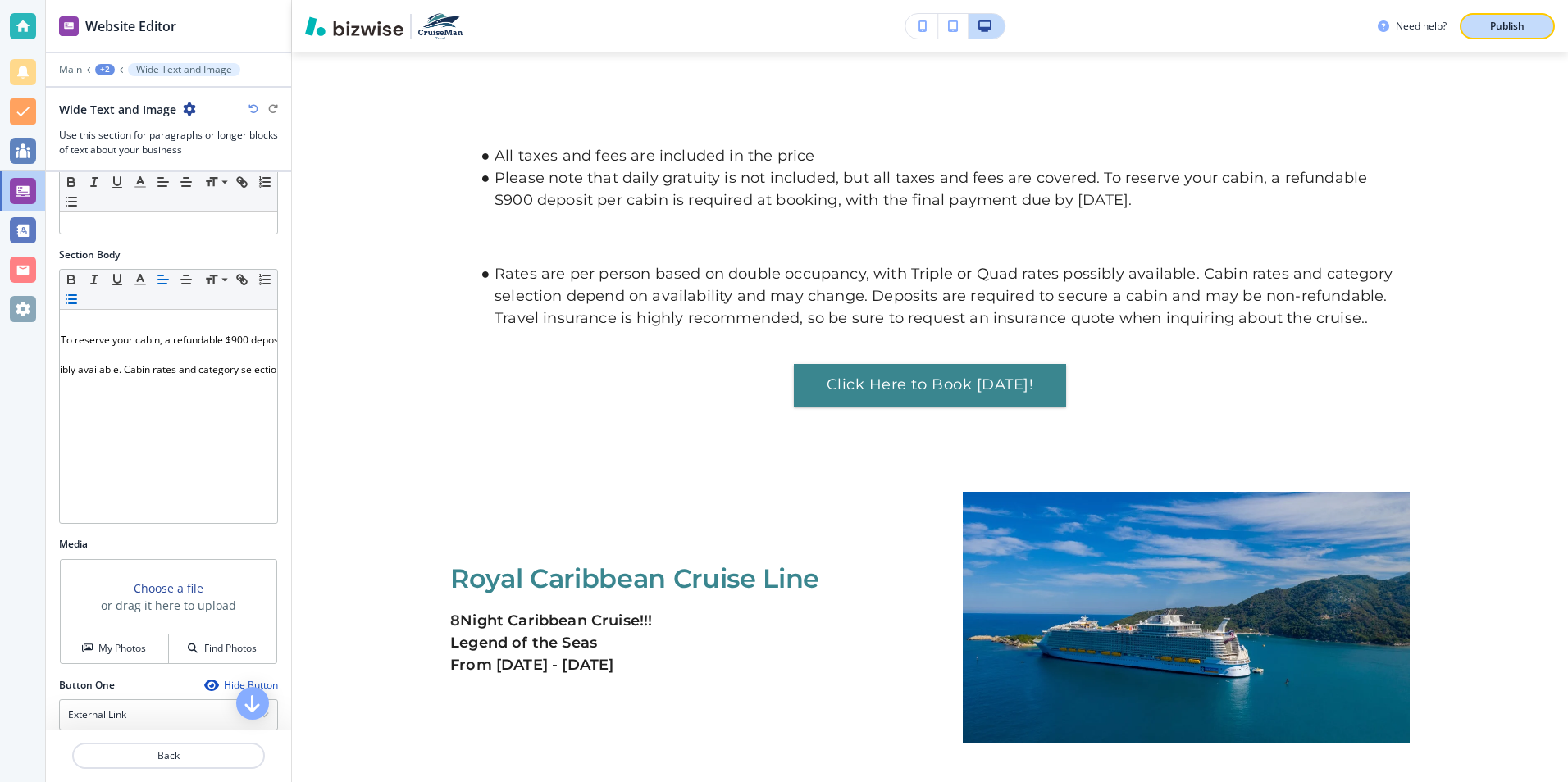
click at [1497, 31] on p "Publish" at bounding box center [1508, 26] width 34 height 15
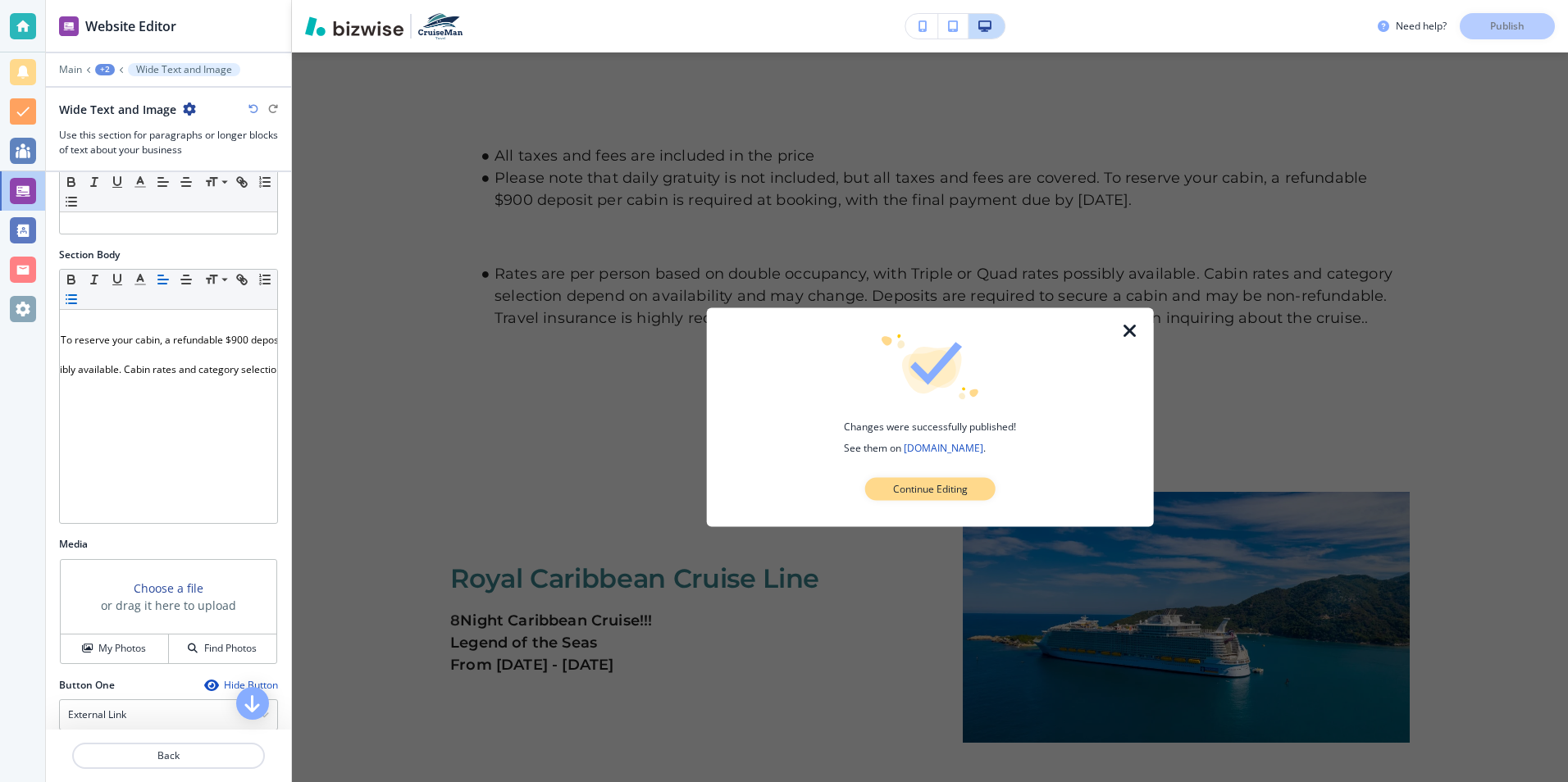
click at [902, 492] on p "Continue Editing" at bounding box center [930, 490] width 75 height 15
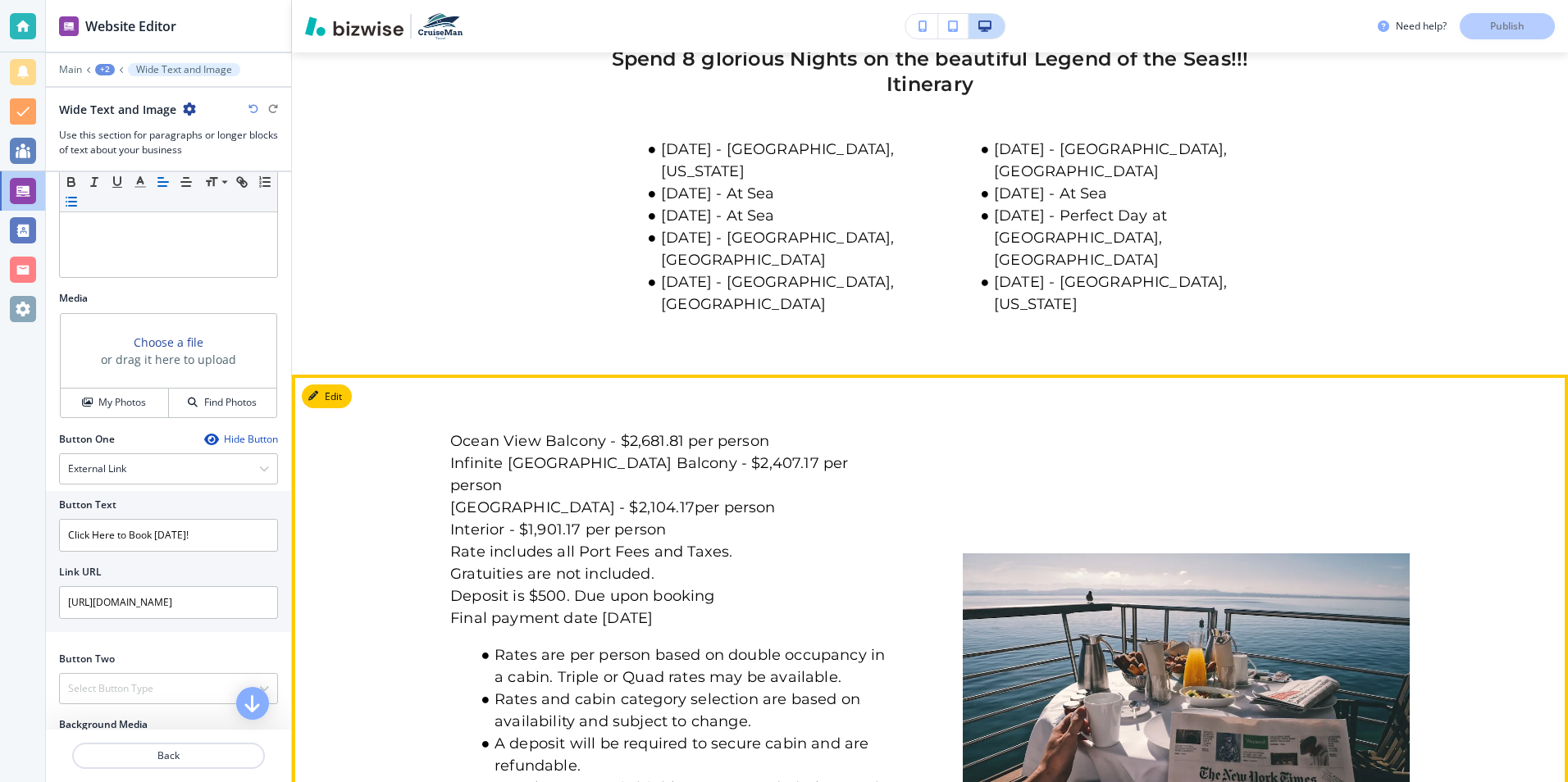
scroll to position [2270, 0]
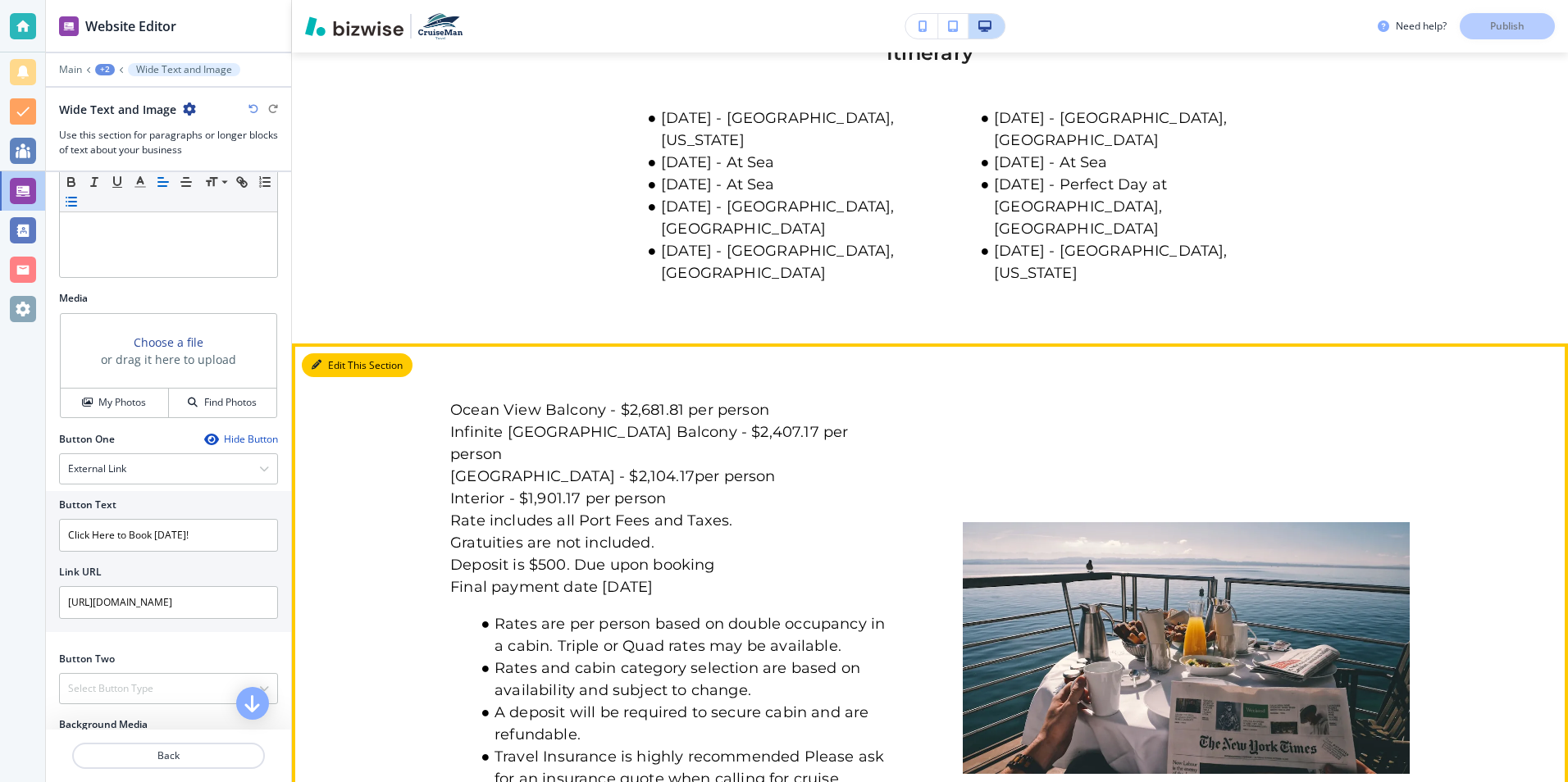
click at [345, 353] on button "Edit This Section" at bounding box center [357, 366] width 111 height 25
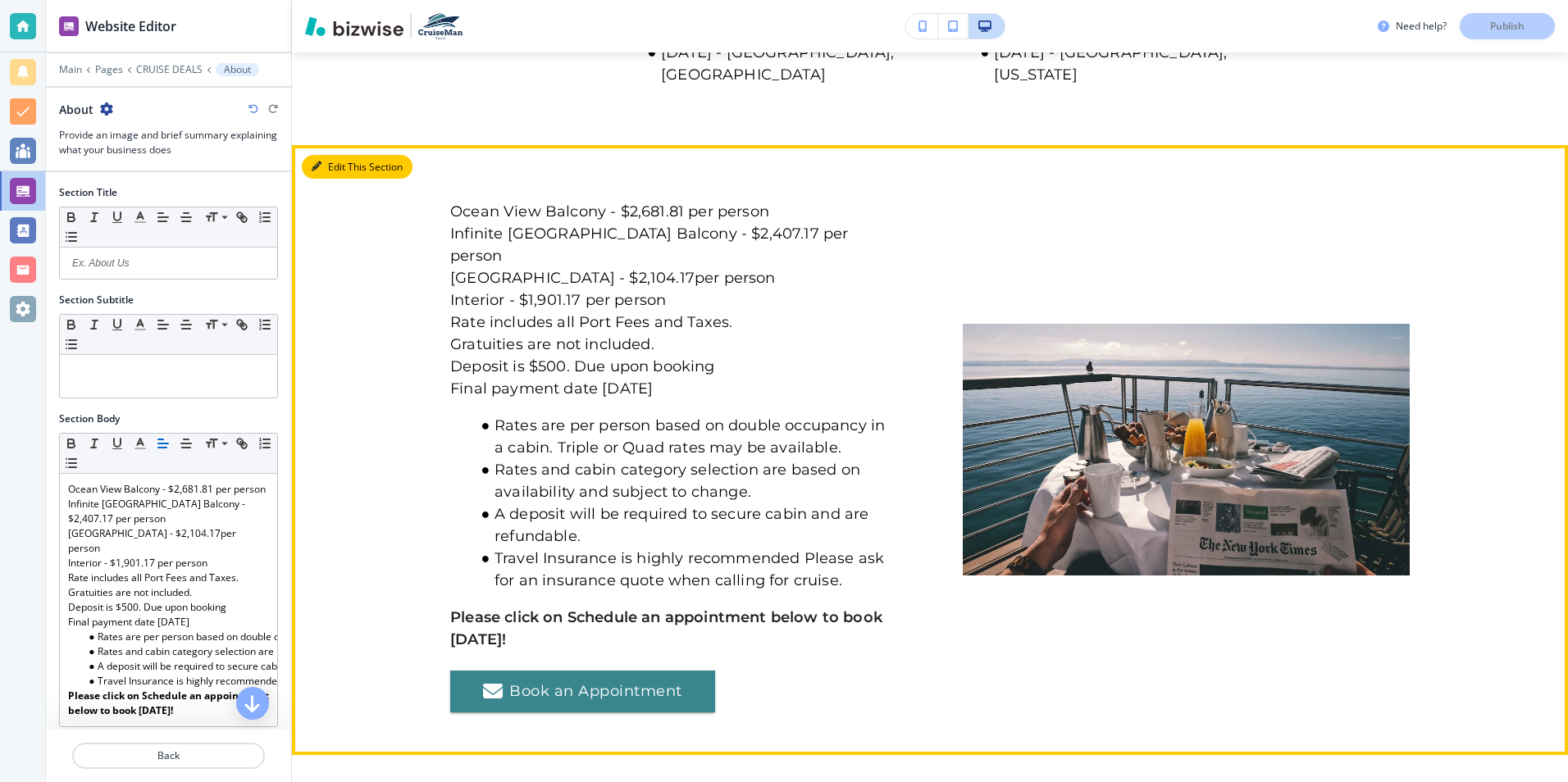
scroll to position [2517, 0]
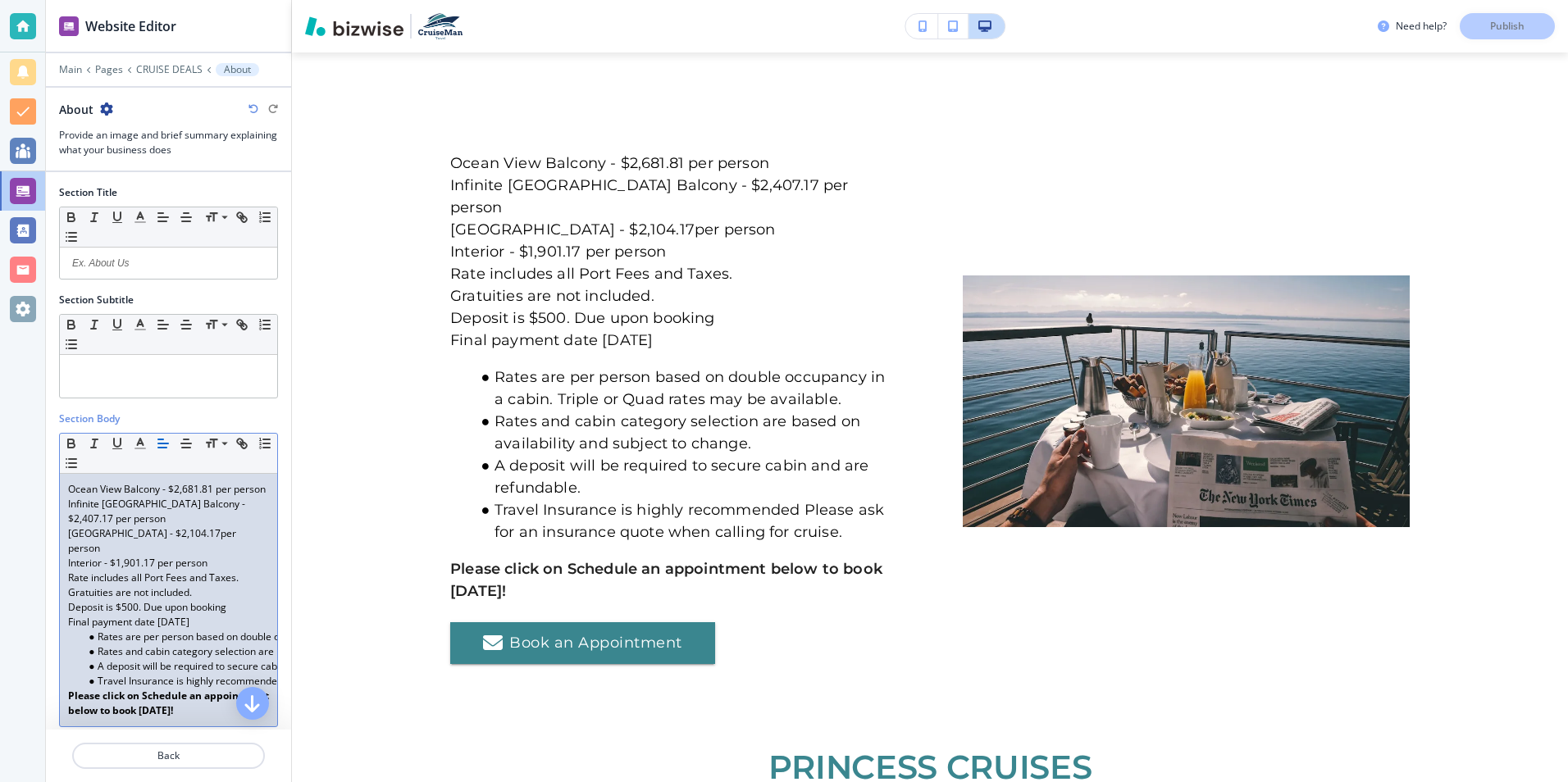
click at [234, 519] on span "Infinite [GEOGRAPHIC_DATA] Balcony - $2,407.17 per person" at bounding box center [158, 511] width 179 height 28
click at [197, 489] on span "Ocean View Balcony - $2,681.81 per person" at bounding box center [166, 489] width 197 height 14
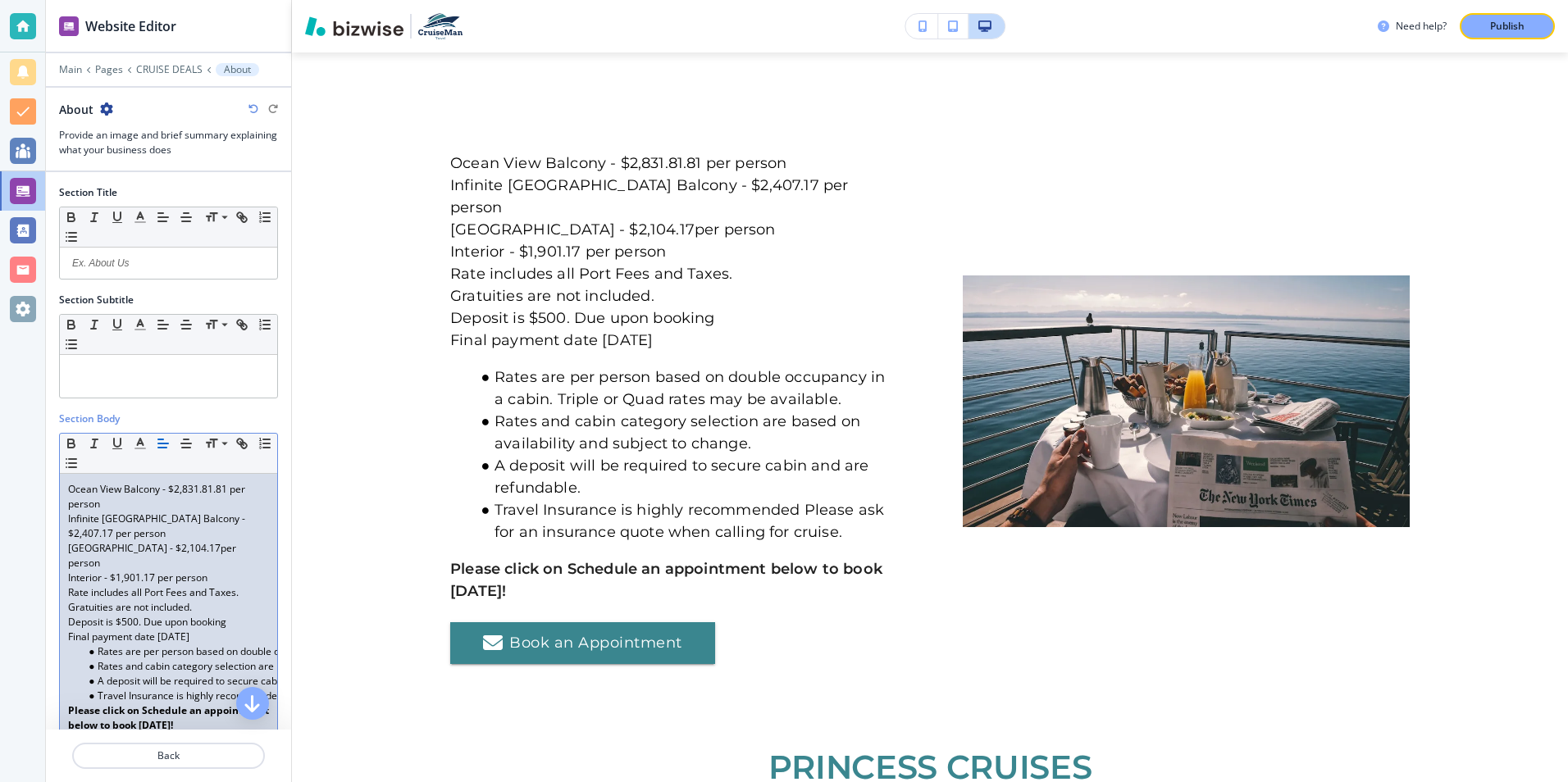
click at [227, 488] on span "Ocean View Balcony - $2,831.81.81 per person" at bounding box center [158, 497] width 179 height 28
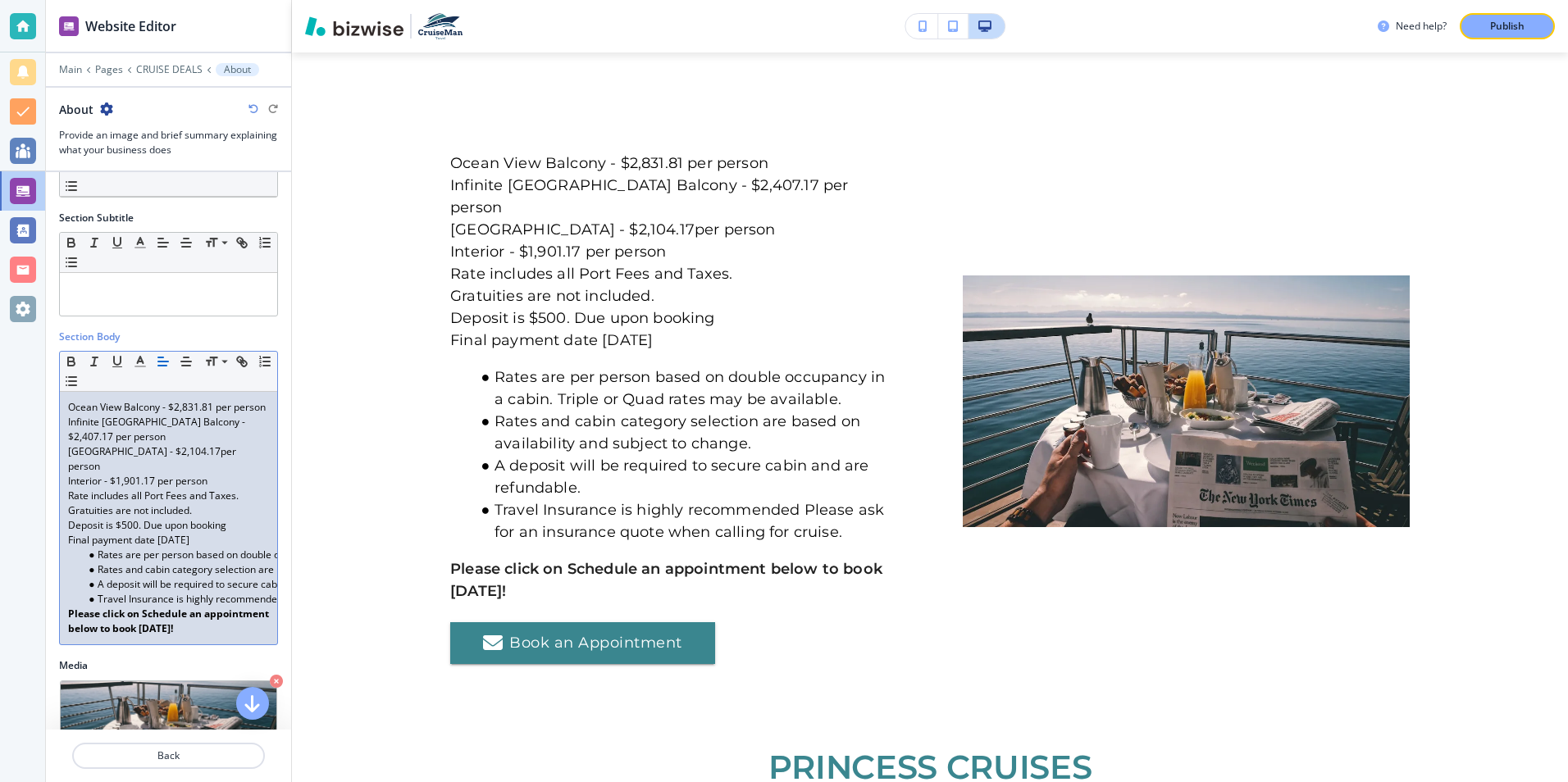
click at [120, 474] on p "[GEOGRAPHIC_DATA] - $2,104.17per person" at bounding box center [168, 459] width 201 height 29
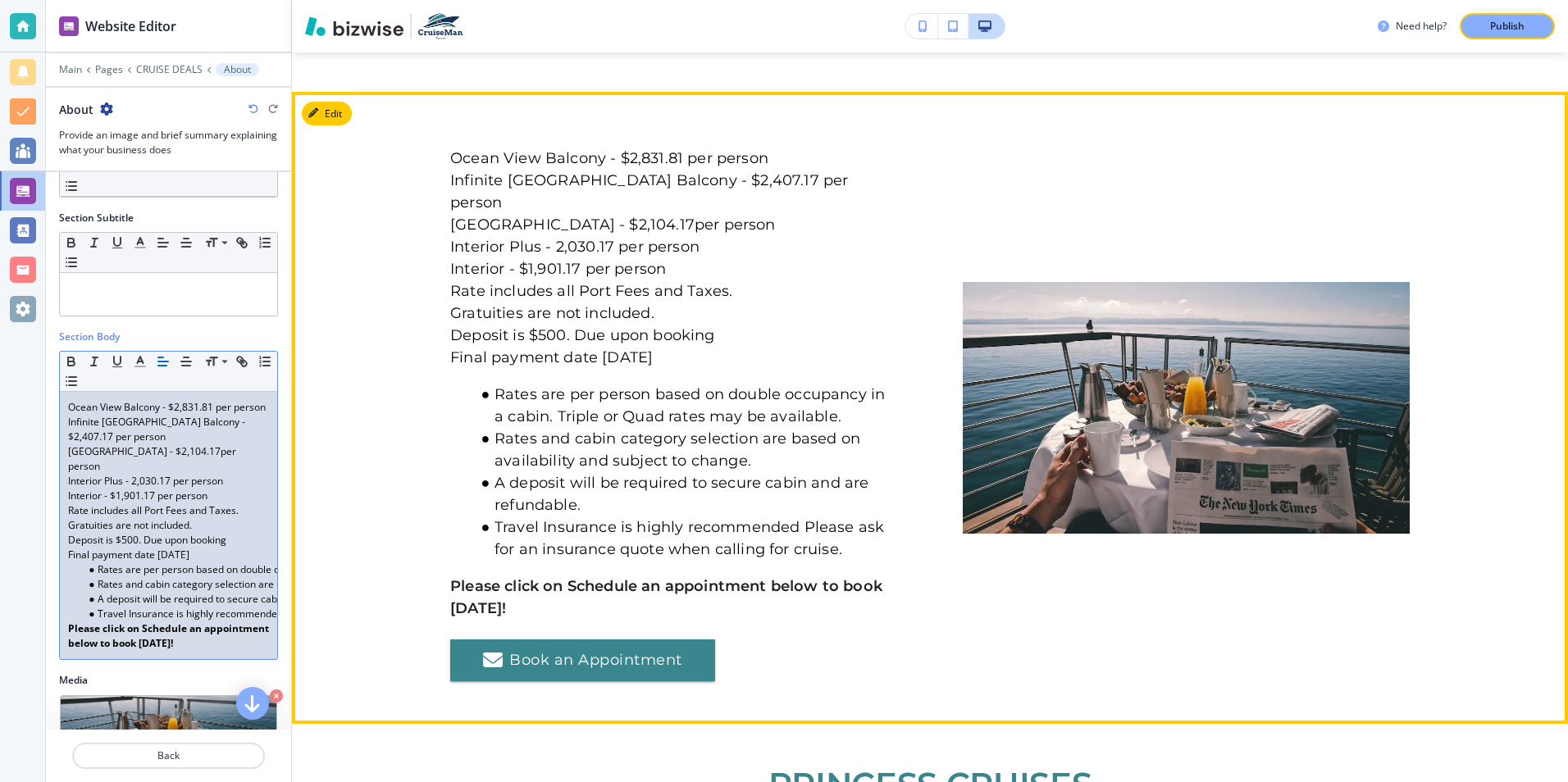
scroll to position [2435, 0]
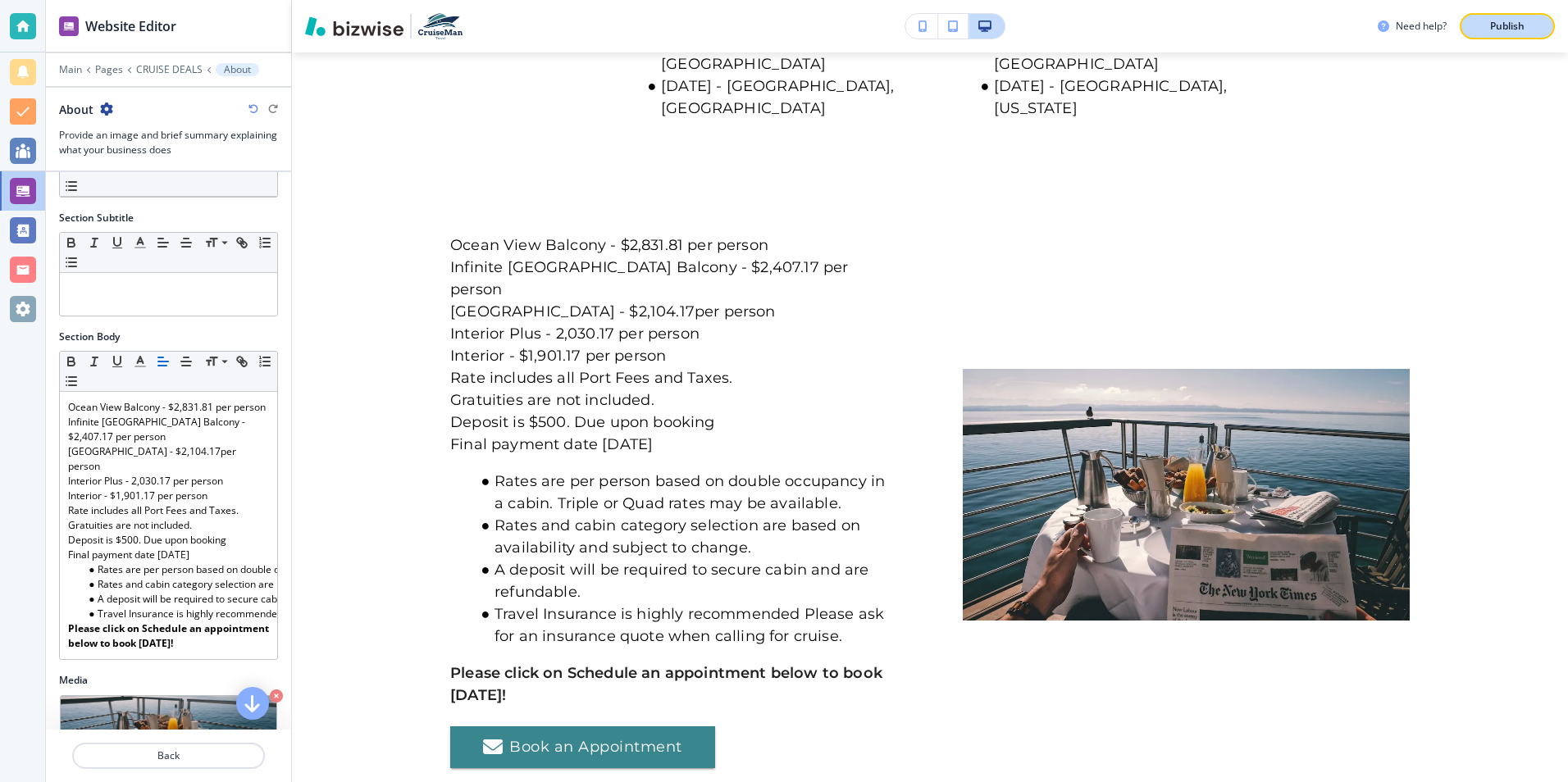
click at [1477, 30] on button "Publish" at bounding box center [1508, 26] width 95 height 26
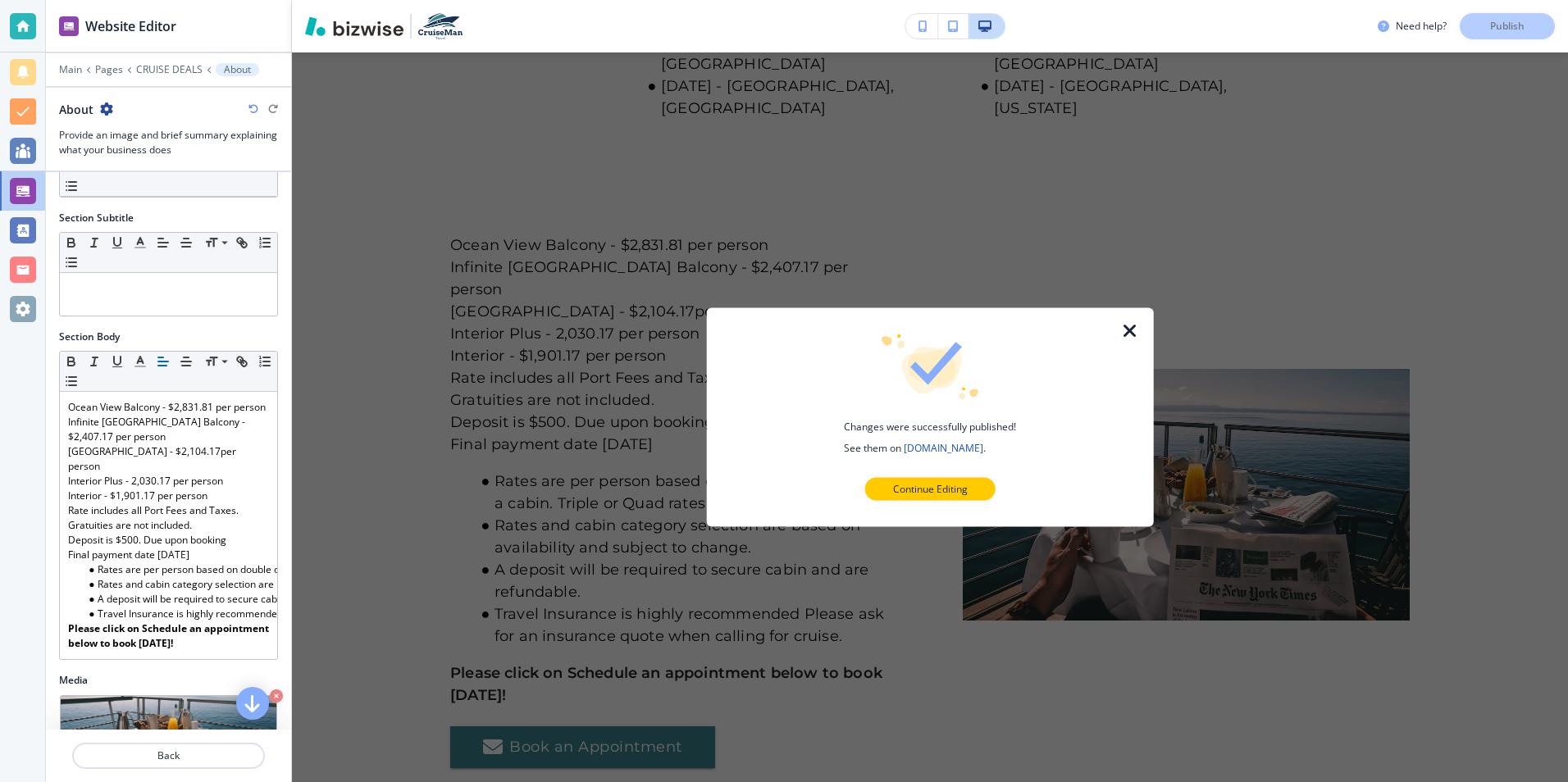
click at [906, 487] on p "Continue Editing" at bounding box center [930, 490] width 75 height 15
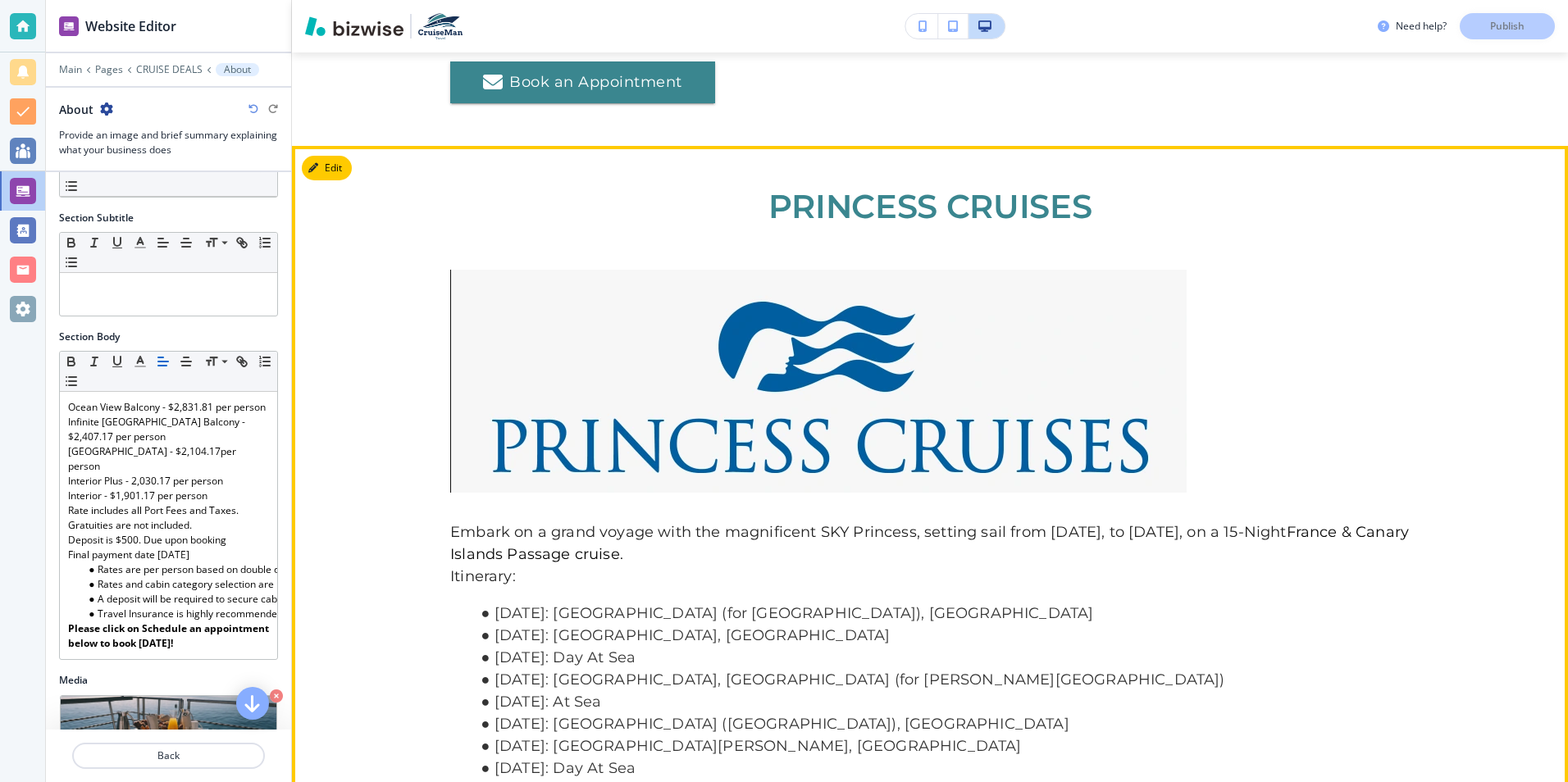
scroll to position [3090, 0]
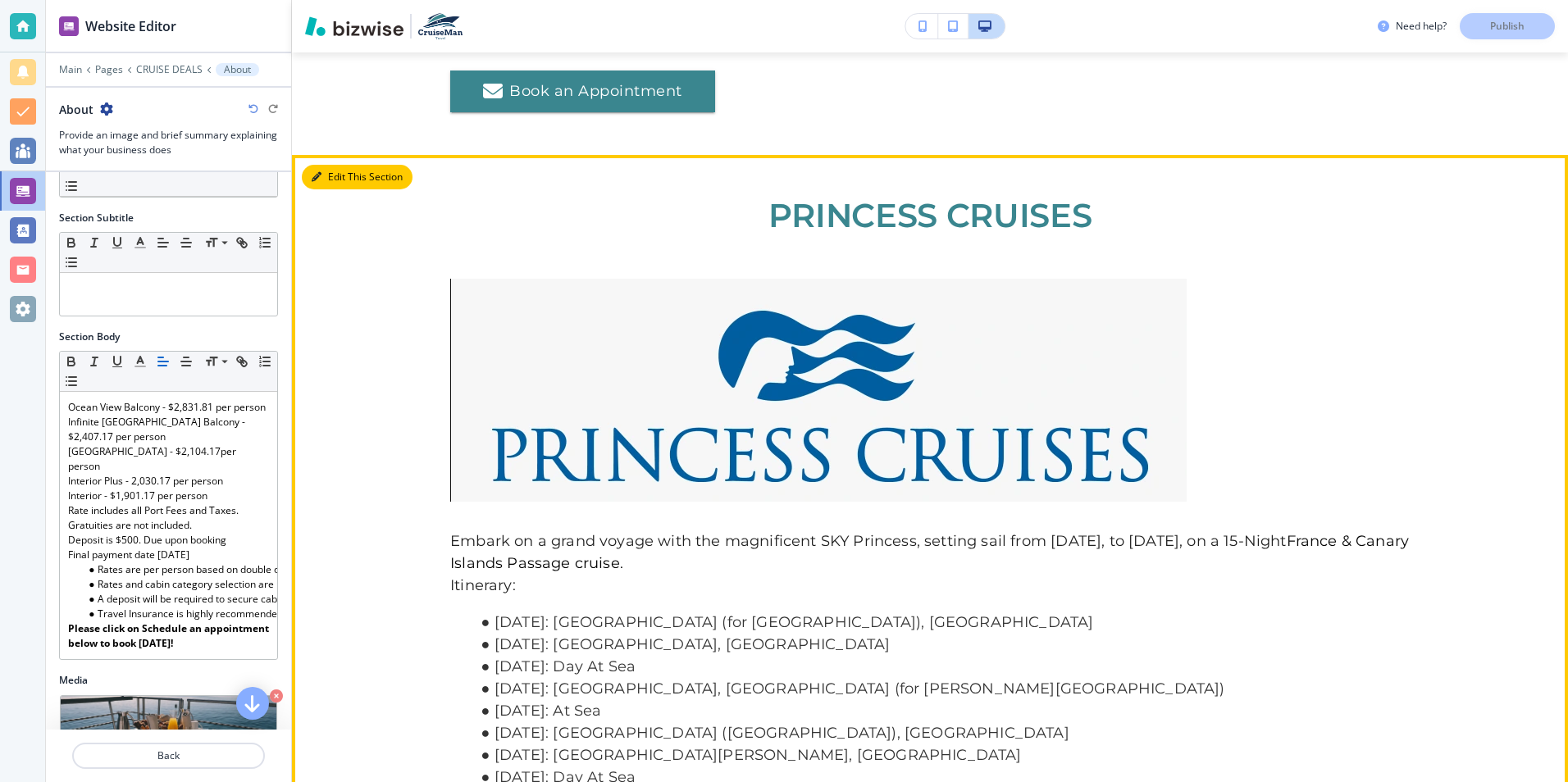
click at [346, 165] on button "Edit This Section" at bounding box center [357, 178] width 111 height 25
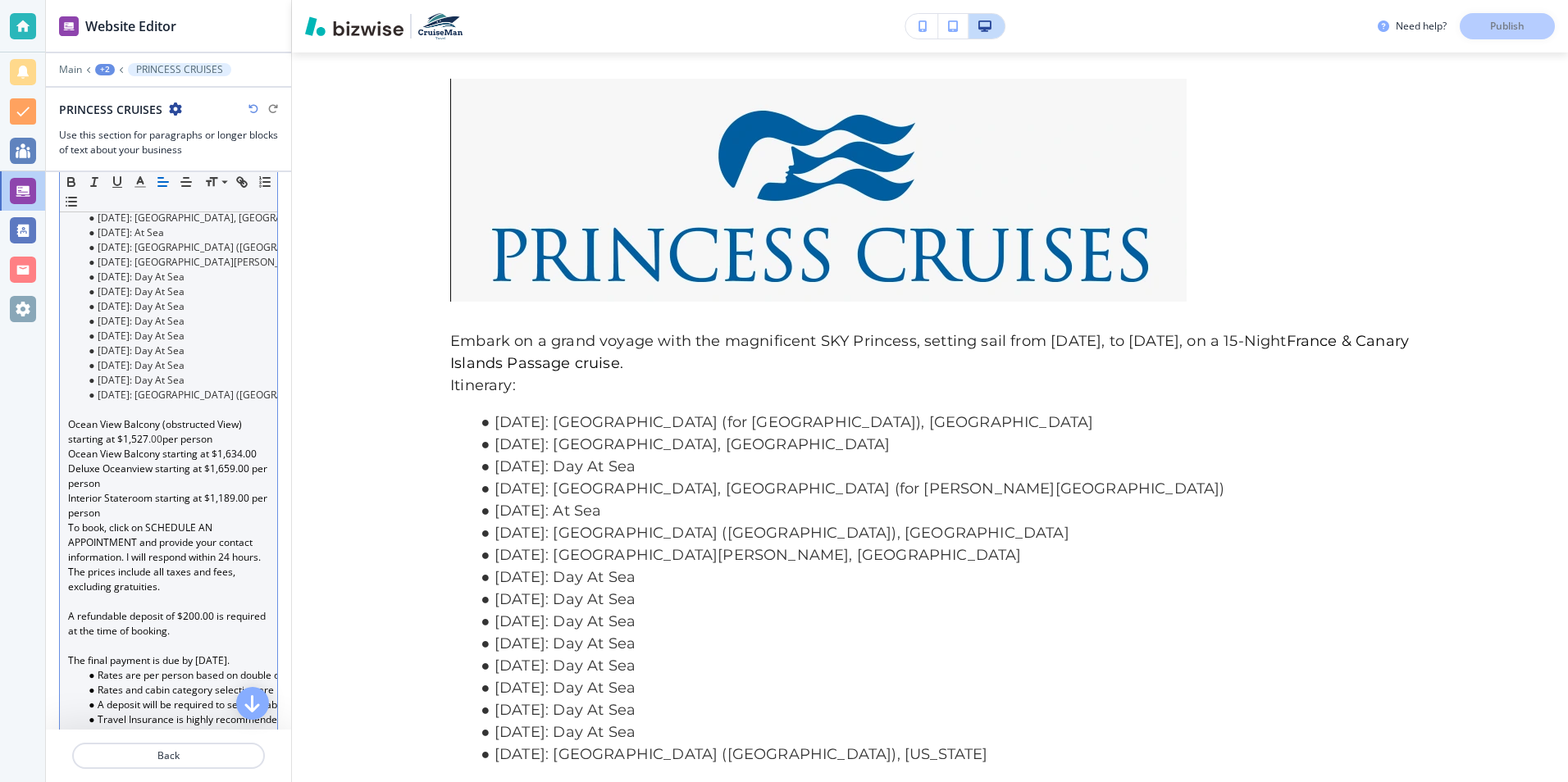
scroll to position [492, 0]
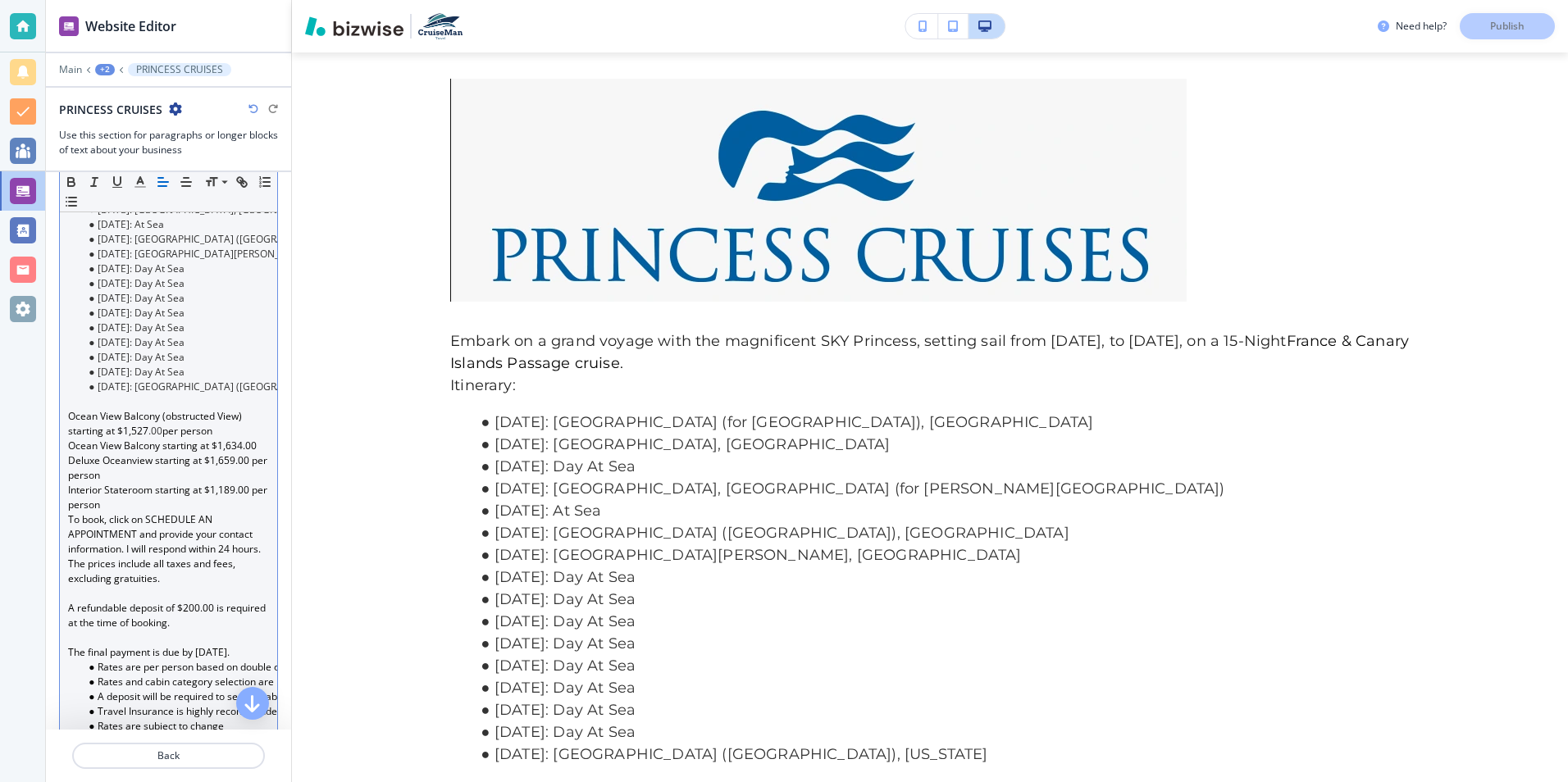
click at [160, 438] on span ".00" at bounding box center [155, 431] width 14 height 14
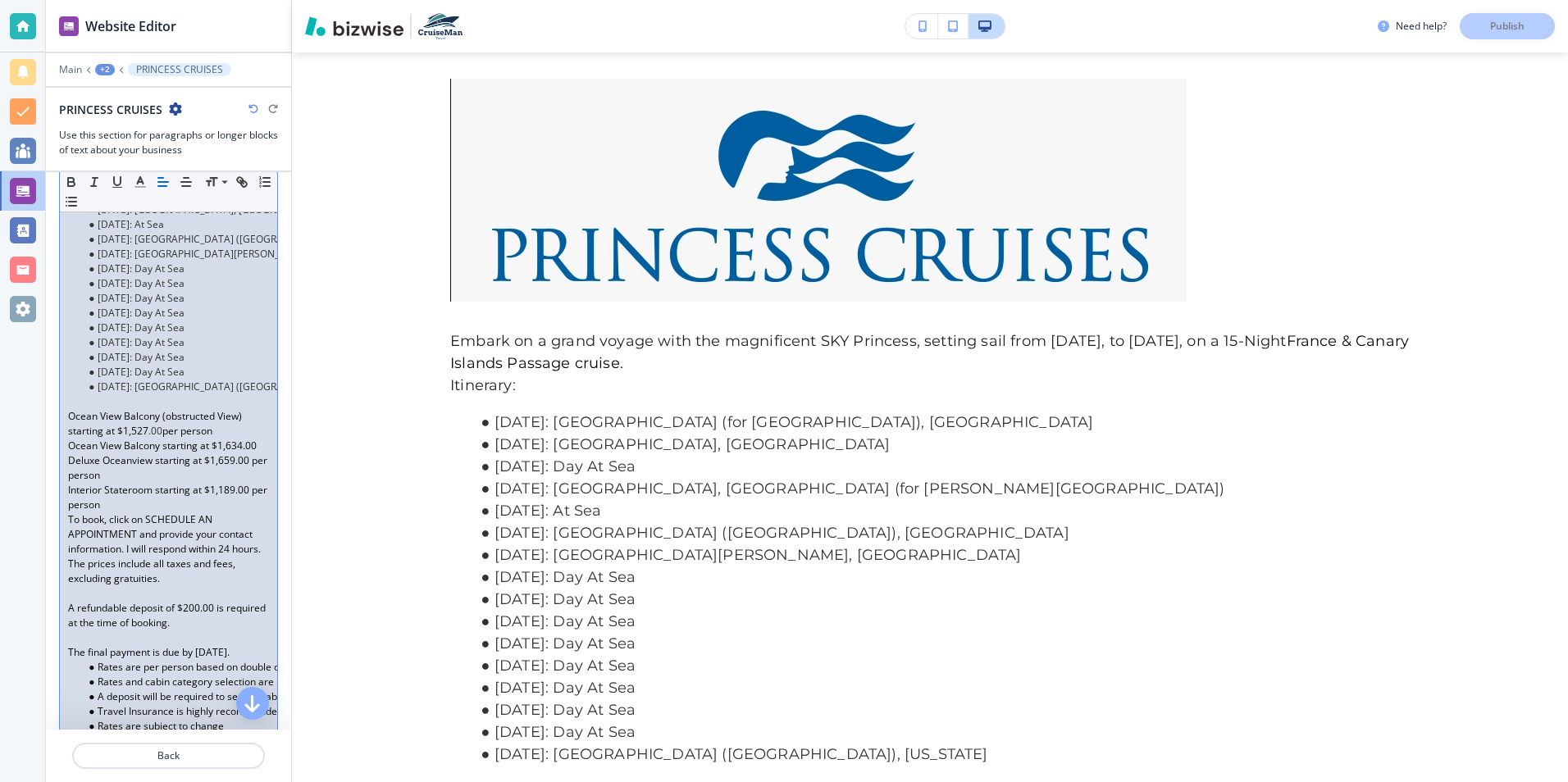
click at [148, 438] on span ".00" at bounding box center [155, 431] width 14 height 14
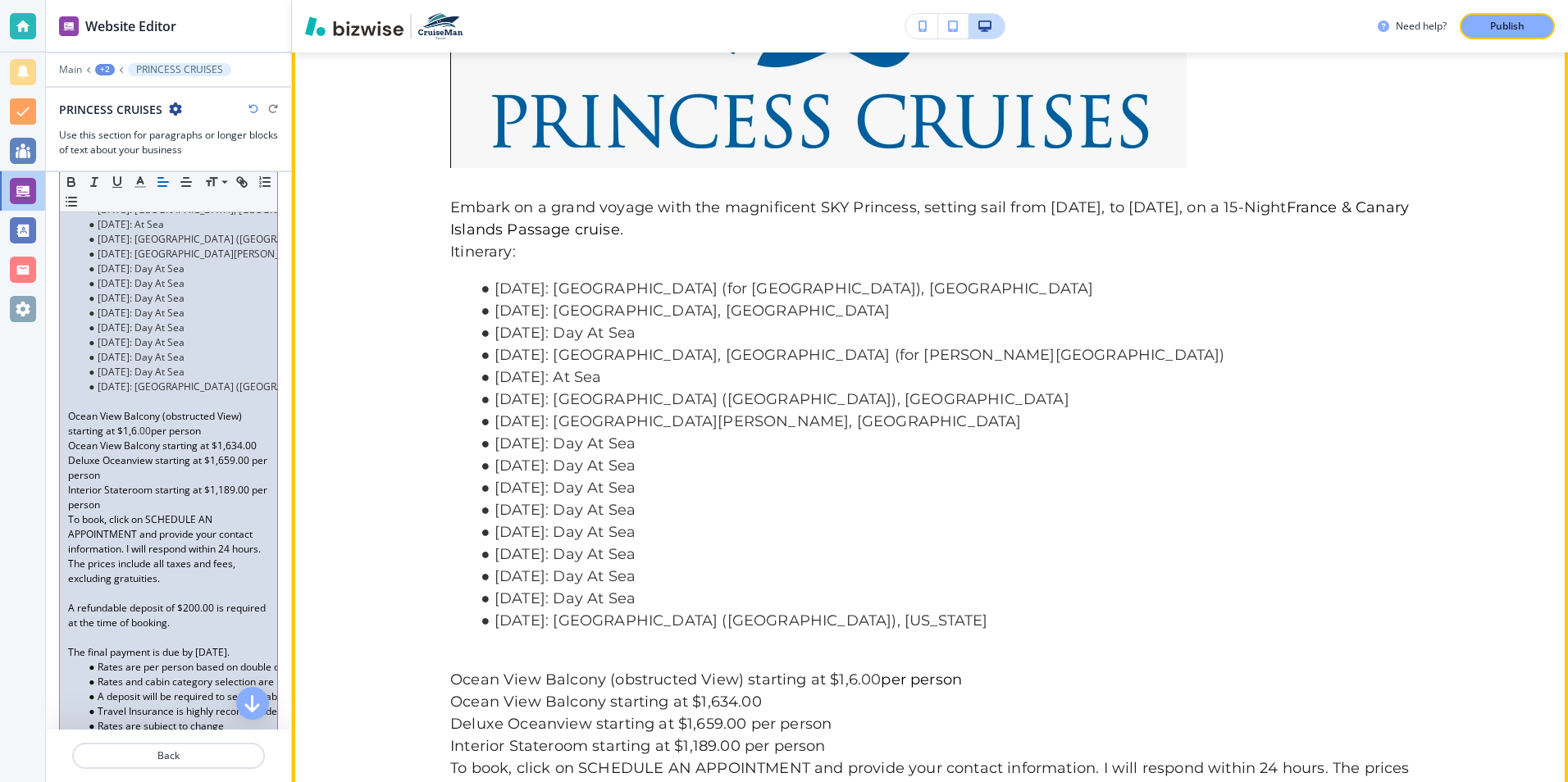
scroll to position [3455, 0]
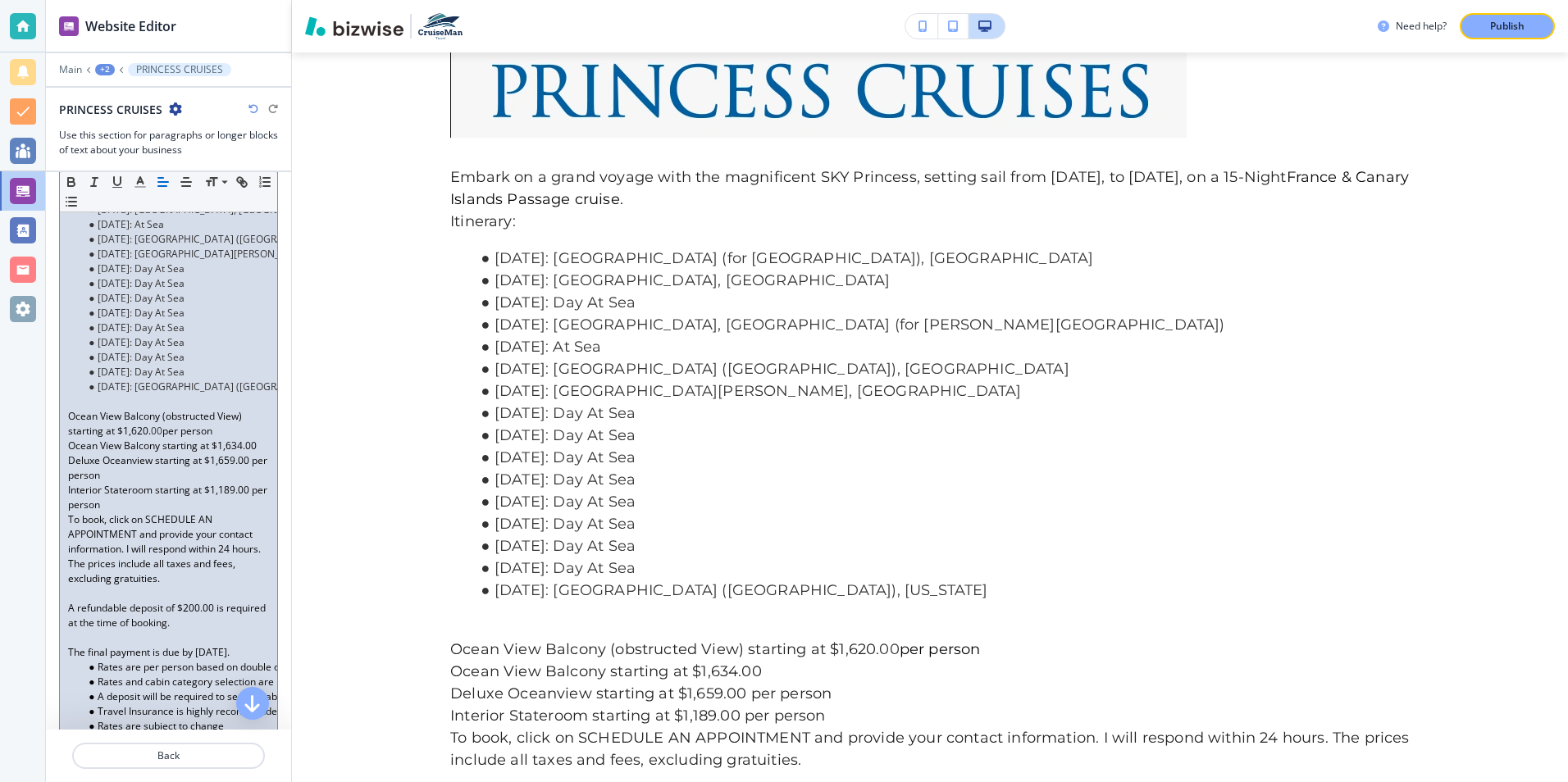
click at [231, 453] on p "Ocean View Balcony starting at $1,634.00" at bounding box center [168, 447] width 201 height 15
click at [225, 474] on p "Deluxe Oceanview starting at $1,659.00 per person" at bounding box center [168, 468] width 201 height 29
click at [233, 502] on p "Interior Stateroom starting at $1,189.00 per person" at bounding box center [168, 497] width 201 height 29
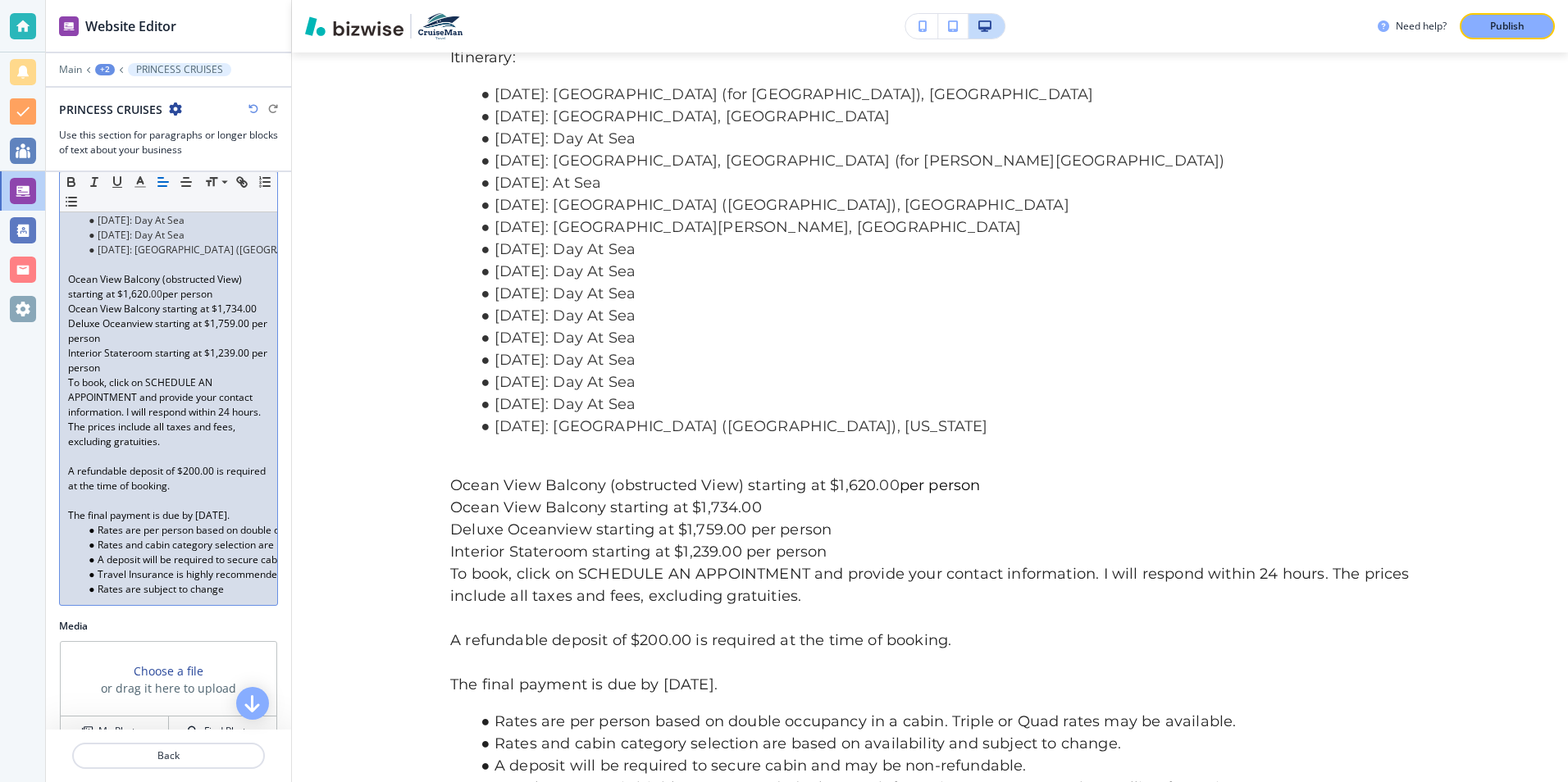
scroll to position [656, 0]
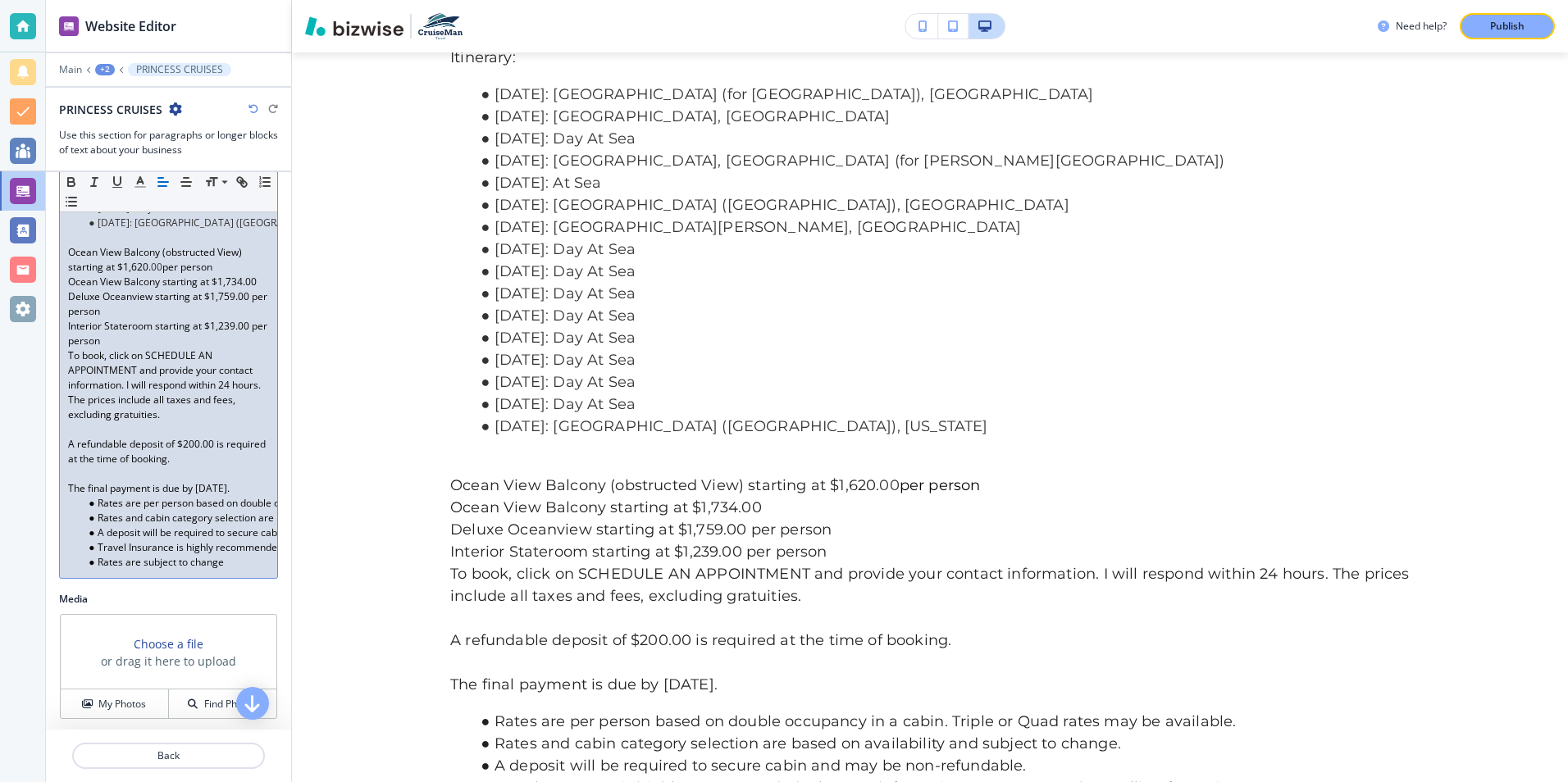
click at [190, 456] on p "A refundable deposit of $200.00 is required at the time of booking." at bounding box center [168, 451] width 201 height 29
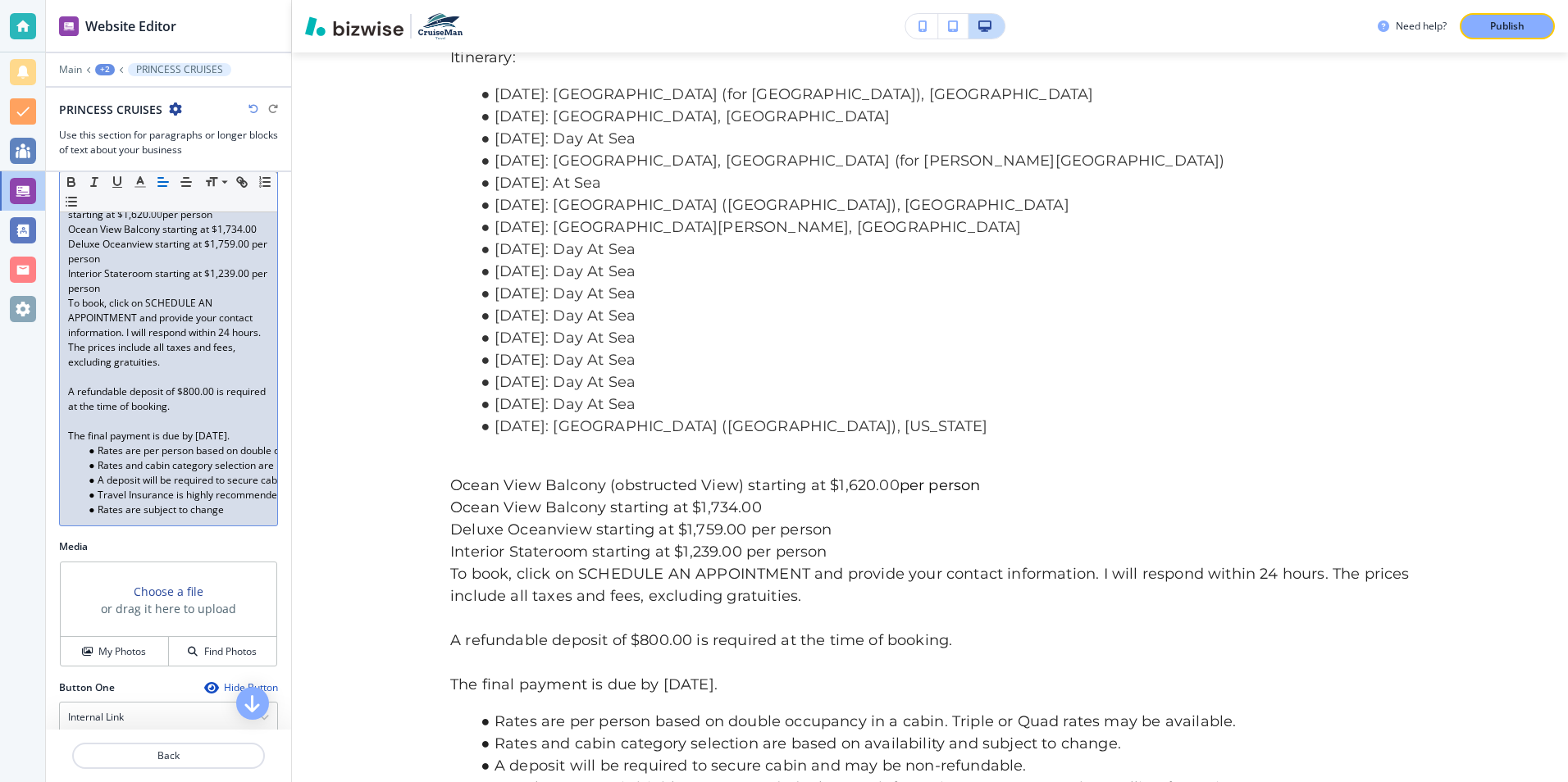
scroll to position [738, 0]
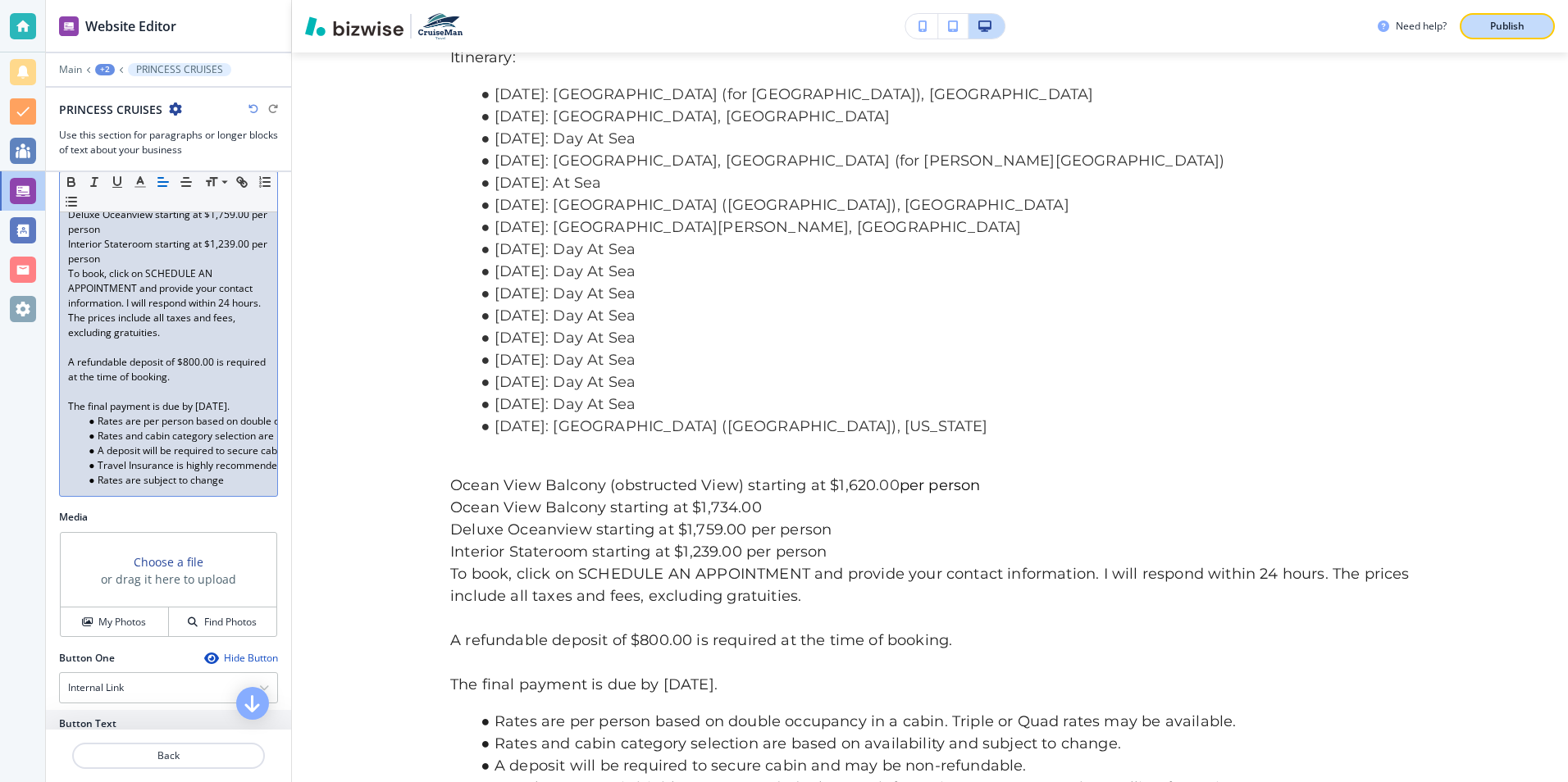
click at [1494, 30] on p "Publish" at bounding box center [1508, 26] width 34 height 15
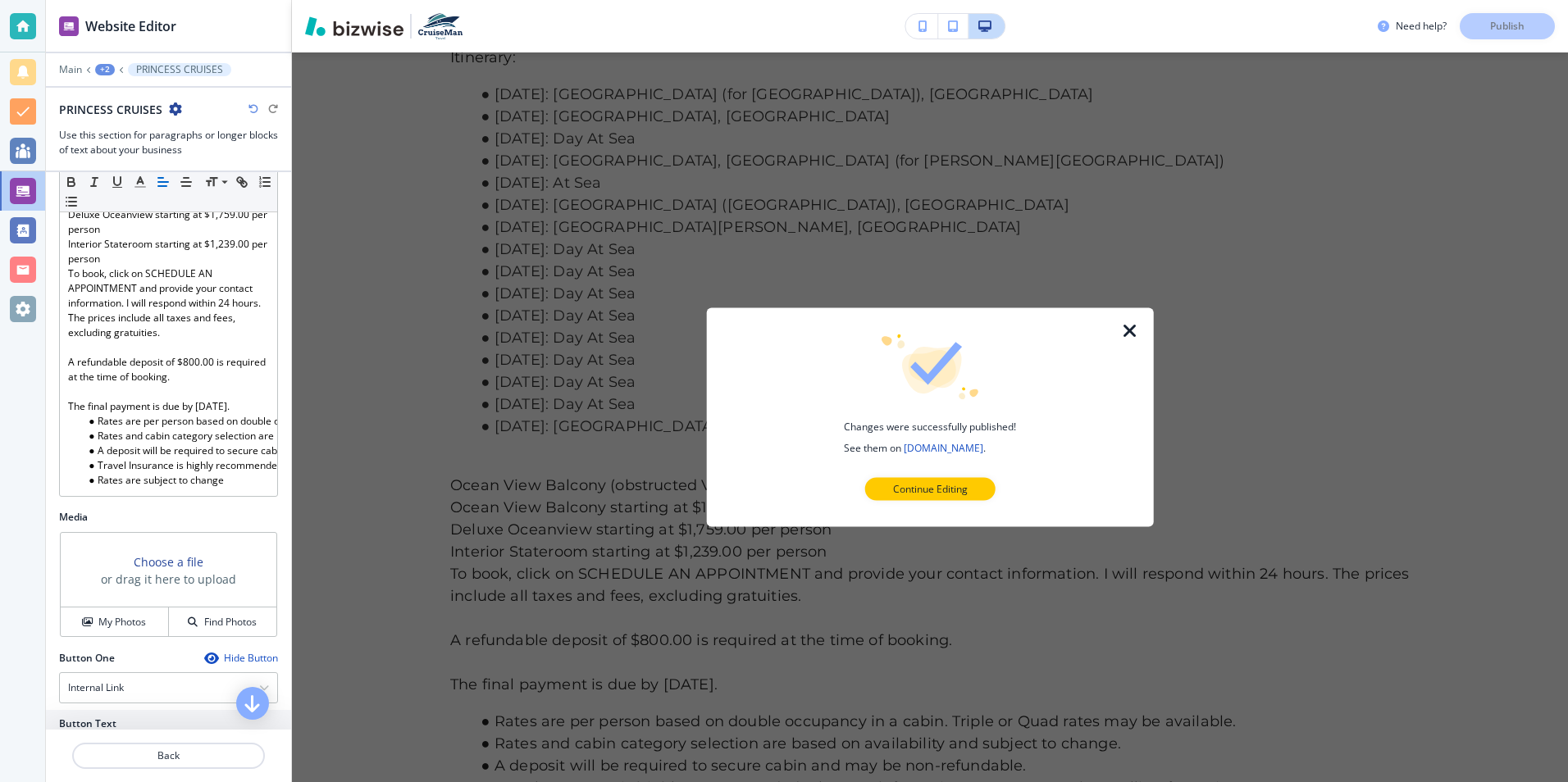
click at [1132, 330] on icon "button" at bounding box center [1130, 331] width 20 height 20
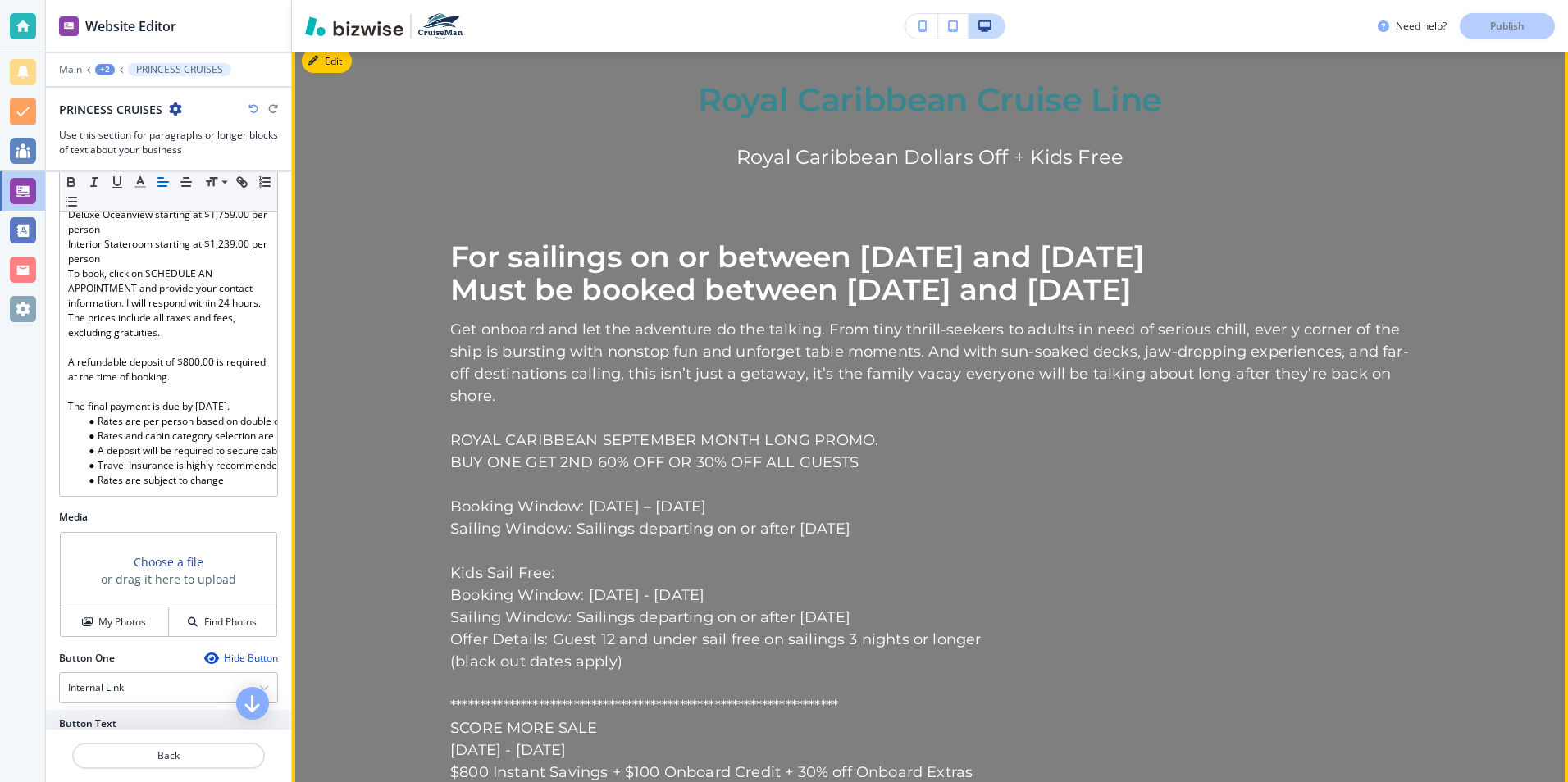
scroll to position [4439, 0]
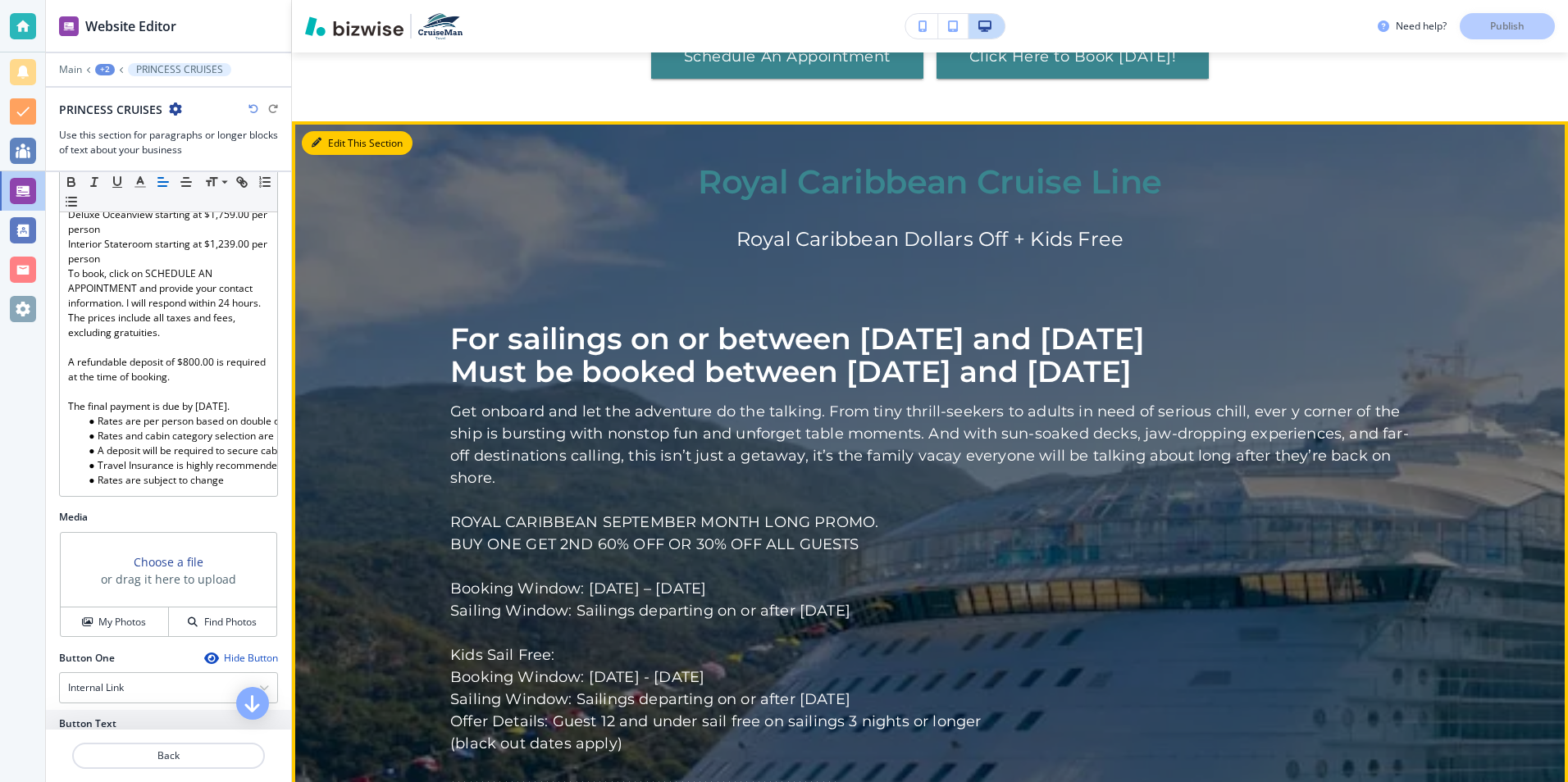
click at [342, 131] on button "Edit This Section" at bounding box center [357, 144] width 111 height 25
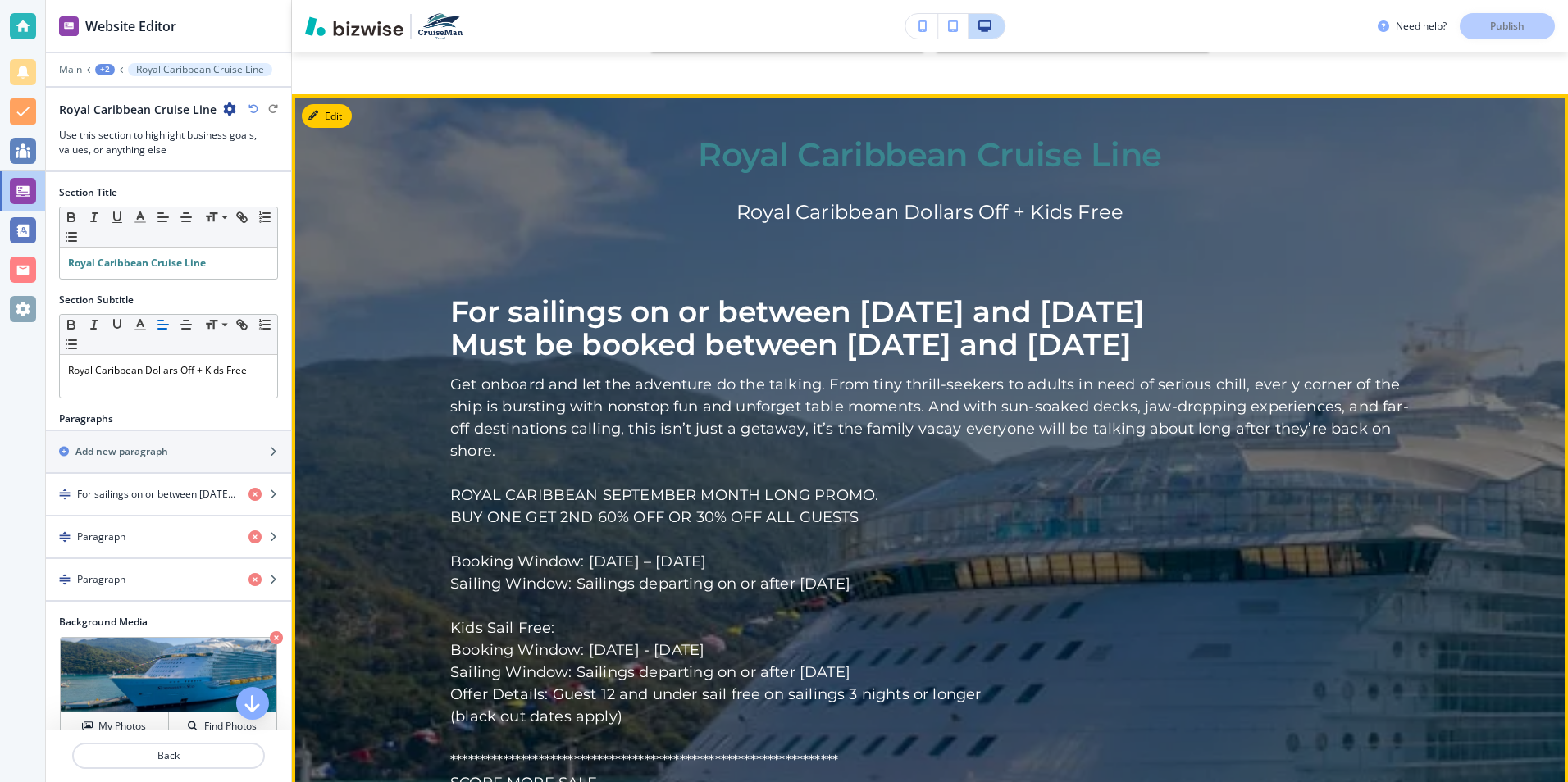
scroll to position [4441, 0]
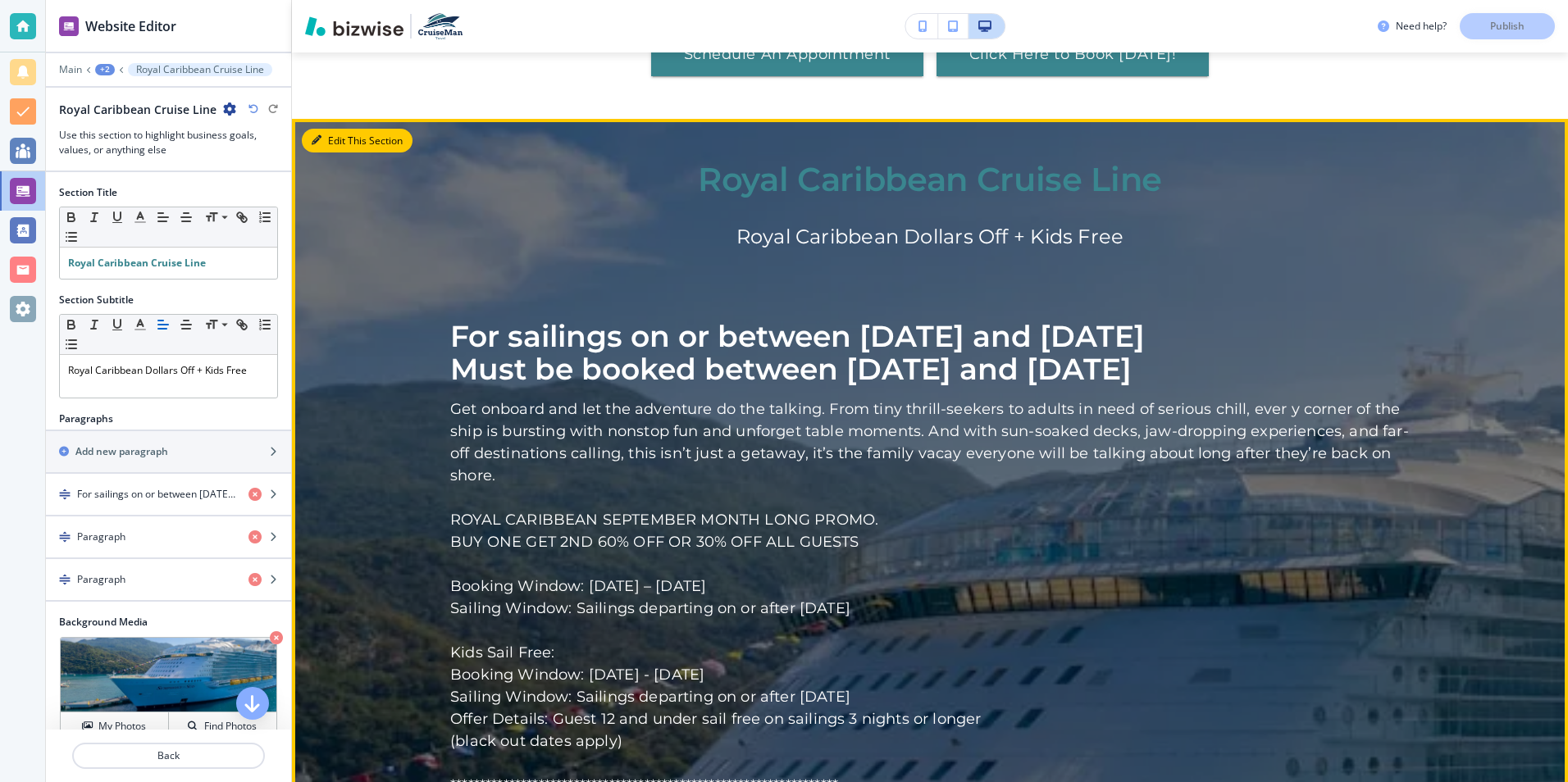
click at [339, 128] on button "Edit This Section" at bounding box center [357, 141] width 111 height 25
click at [369, 128] on button "Edit This Section" at bounding box center [357, 141] width 111 height 25
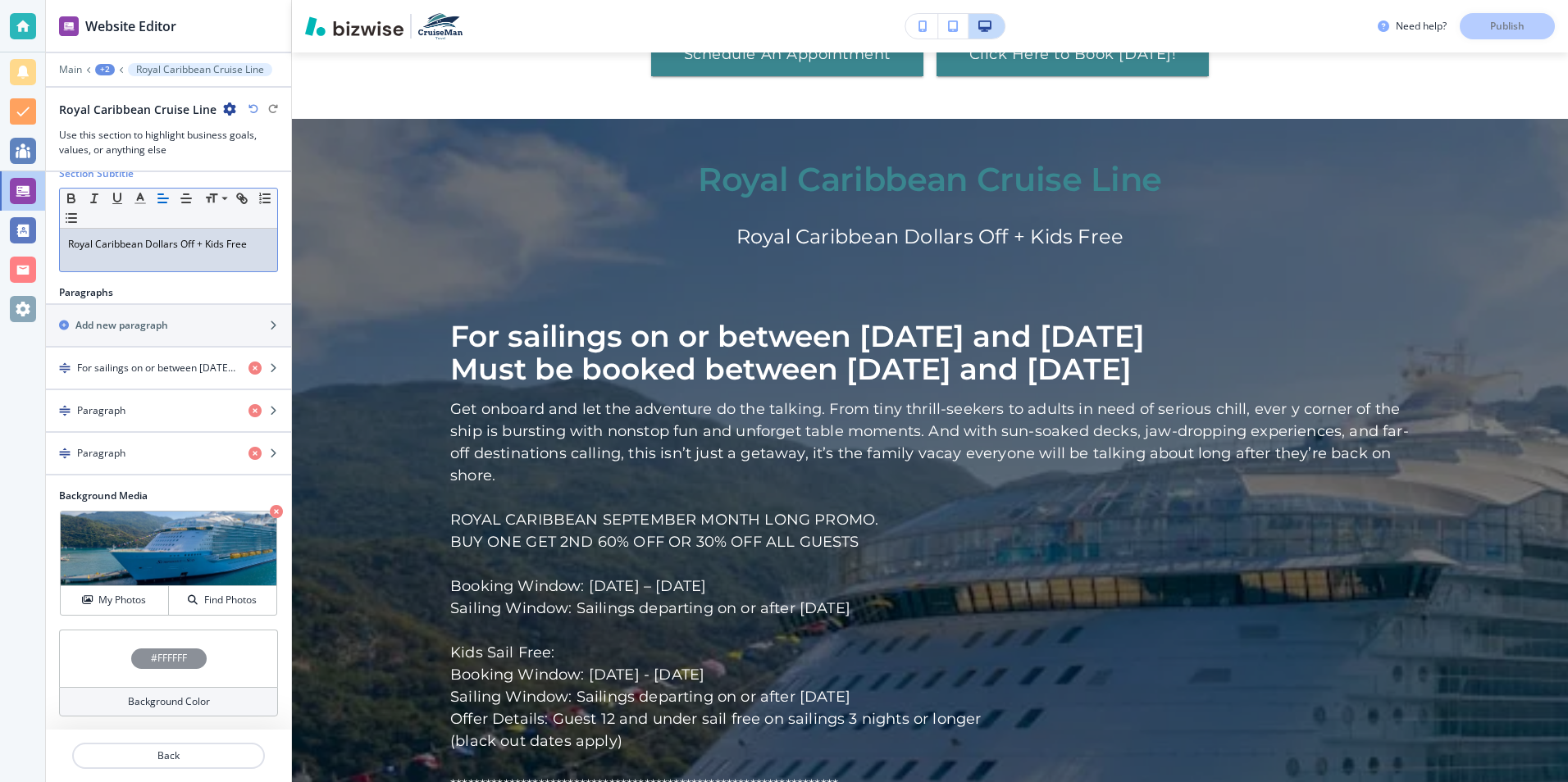
click at [247, 246] on p "Royal Caribbean Dollars Off + Kids Free" at bounding box center [168, 245] width 201 height 15
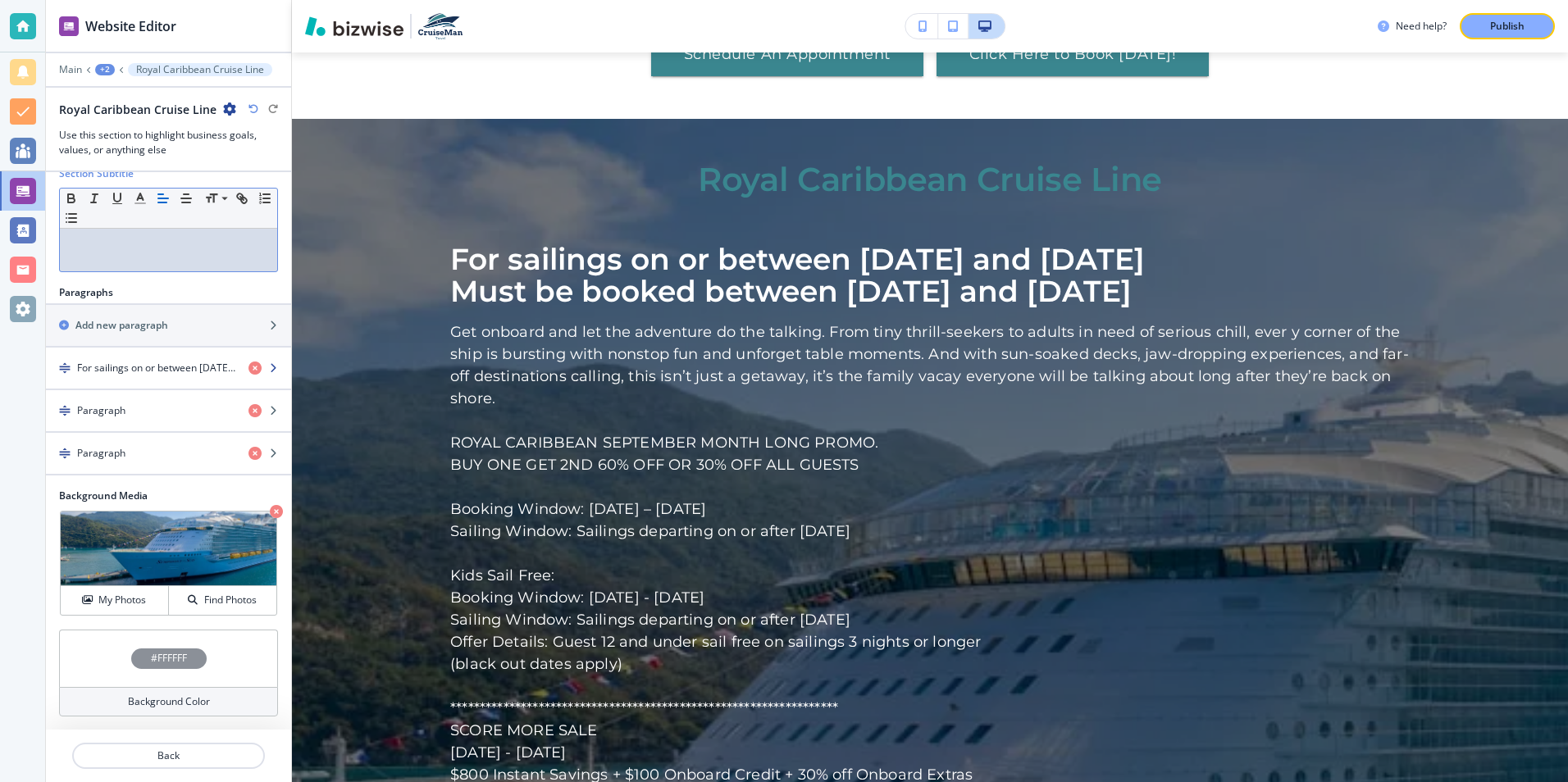
scroll to position [0, 0]
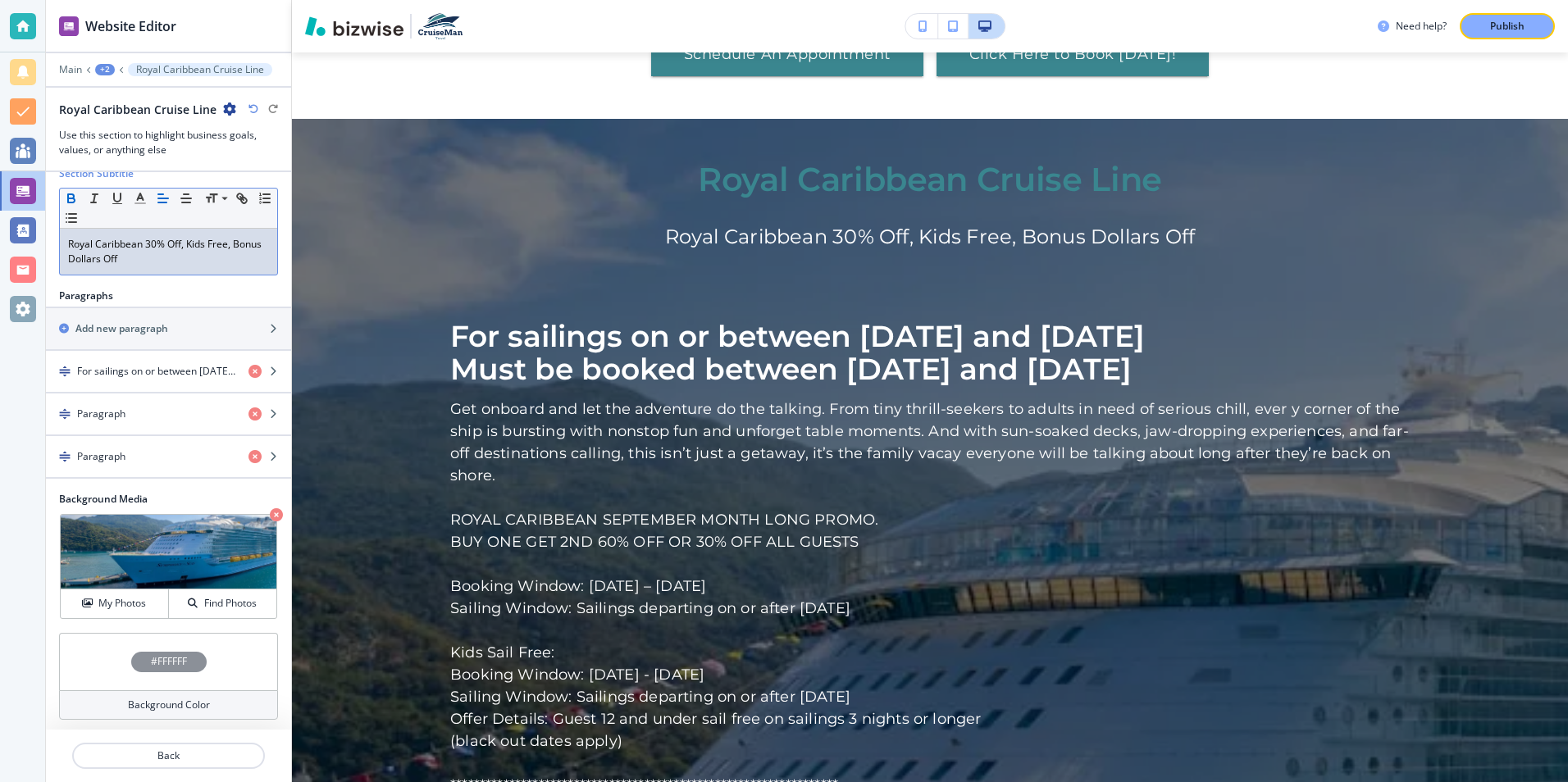
click at [74, 199] on icon "button" at bounding box center [71, 200] width 7 height 4
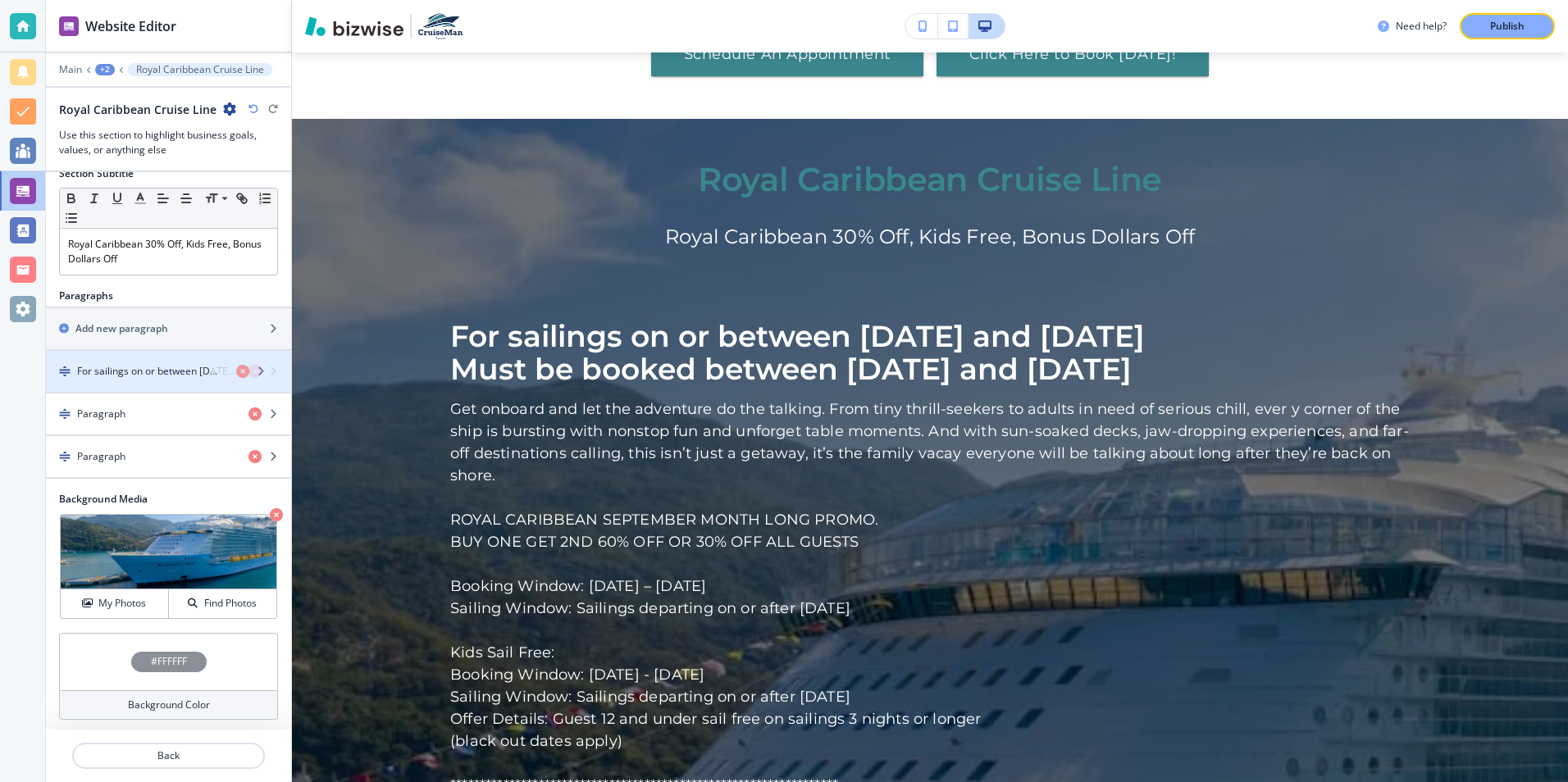
click at [149, 377] on h4 "For sailings on or between 10/03/2025 and 12/30/2027Must be booked between 09/0…" at bounding box center [157, 372] width 159 height 15
click at [268, 370] on icon "button" at bounding box center [273, 371] width 9 height 9
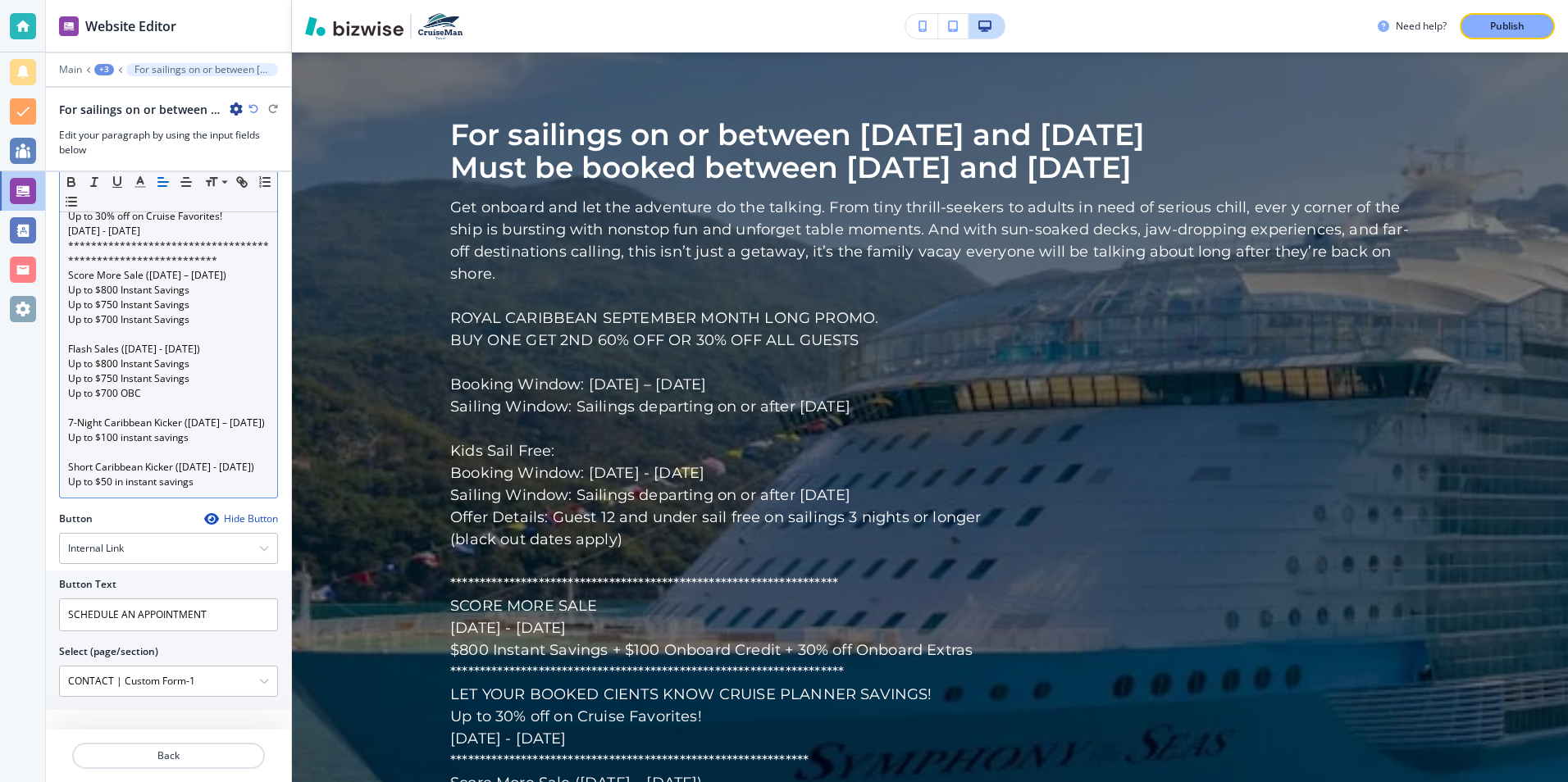
scroll to position [820, 0]
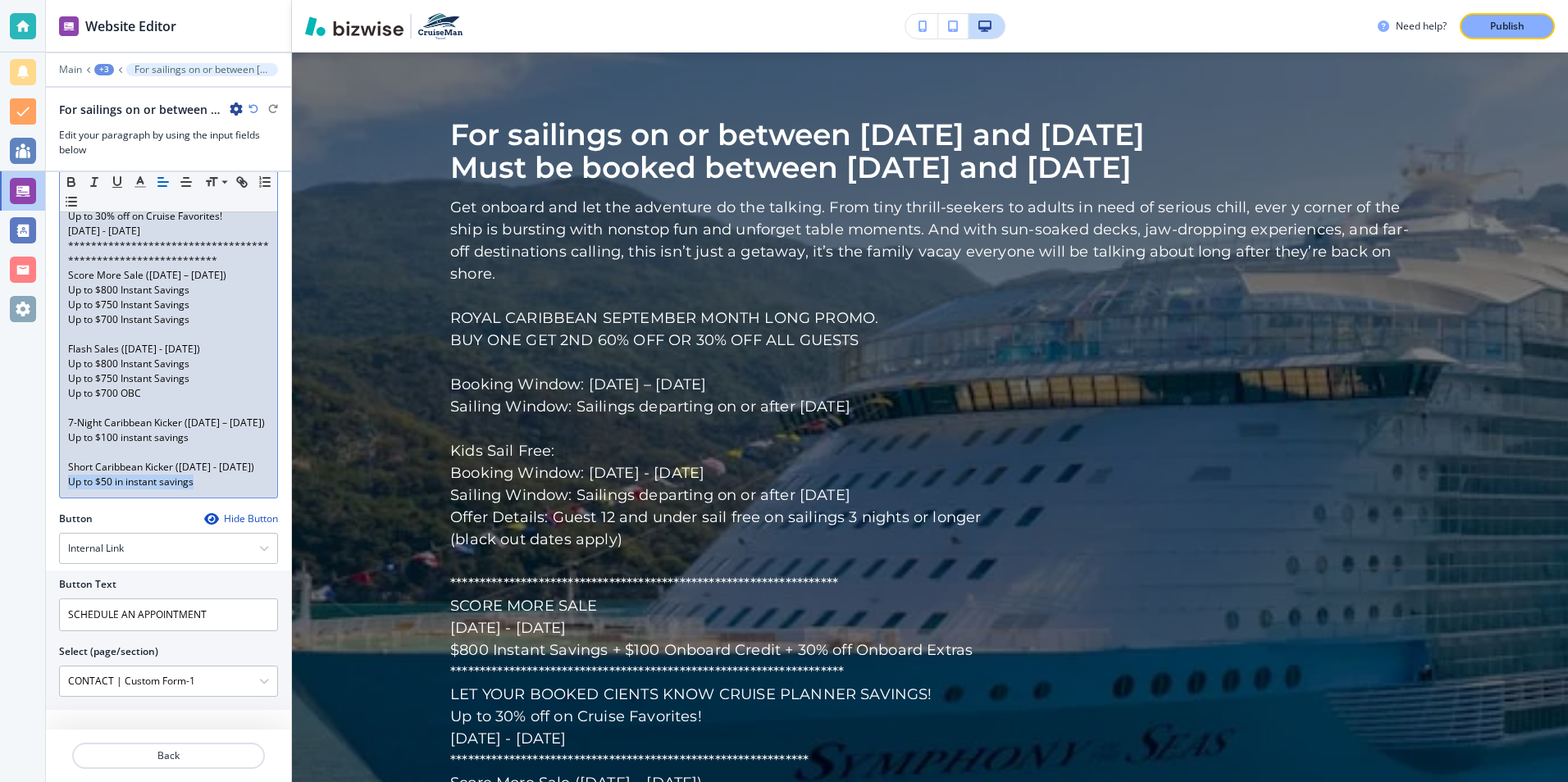
drag, startPoint x: 69, startPoint y: 496, endPoint x: 196, endPoint y: 502, distance: 127.1
click at [196, 489] on p "Up to $50 in instant savings" at bounding box center [168, 483] width 201 height 15
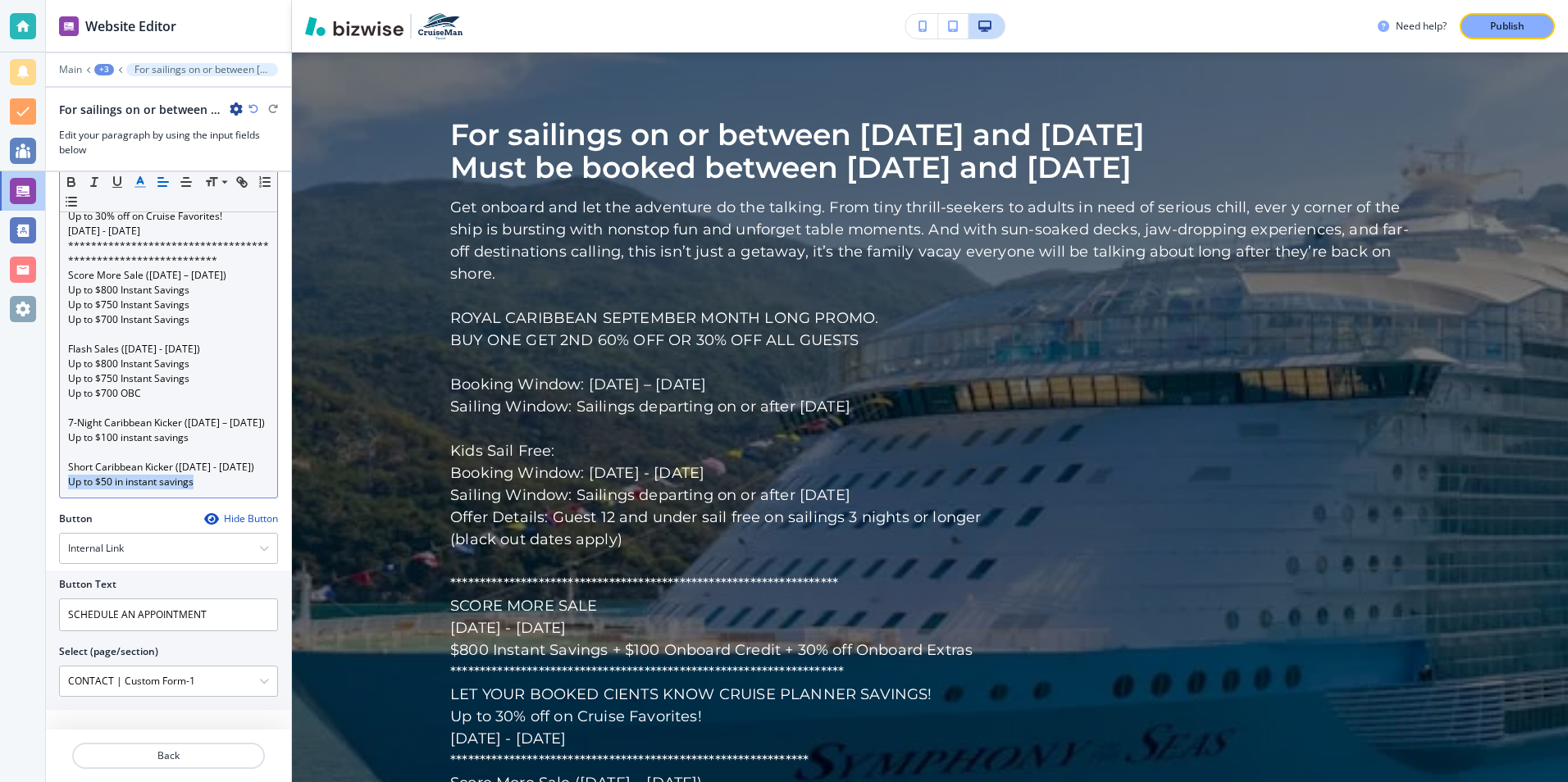
click at [140, 185] on icon "button" at bounding box center [141, 182] width 15 height 15
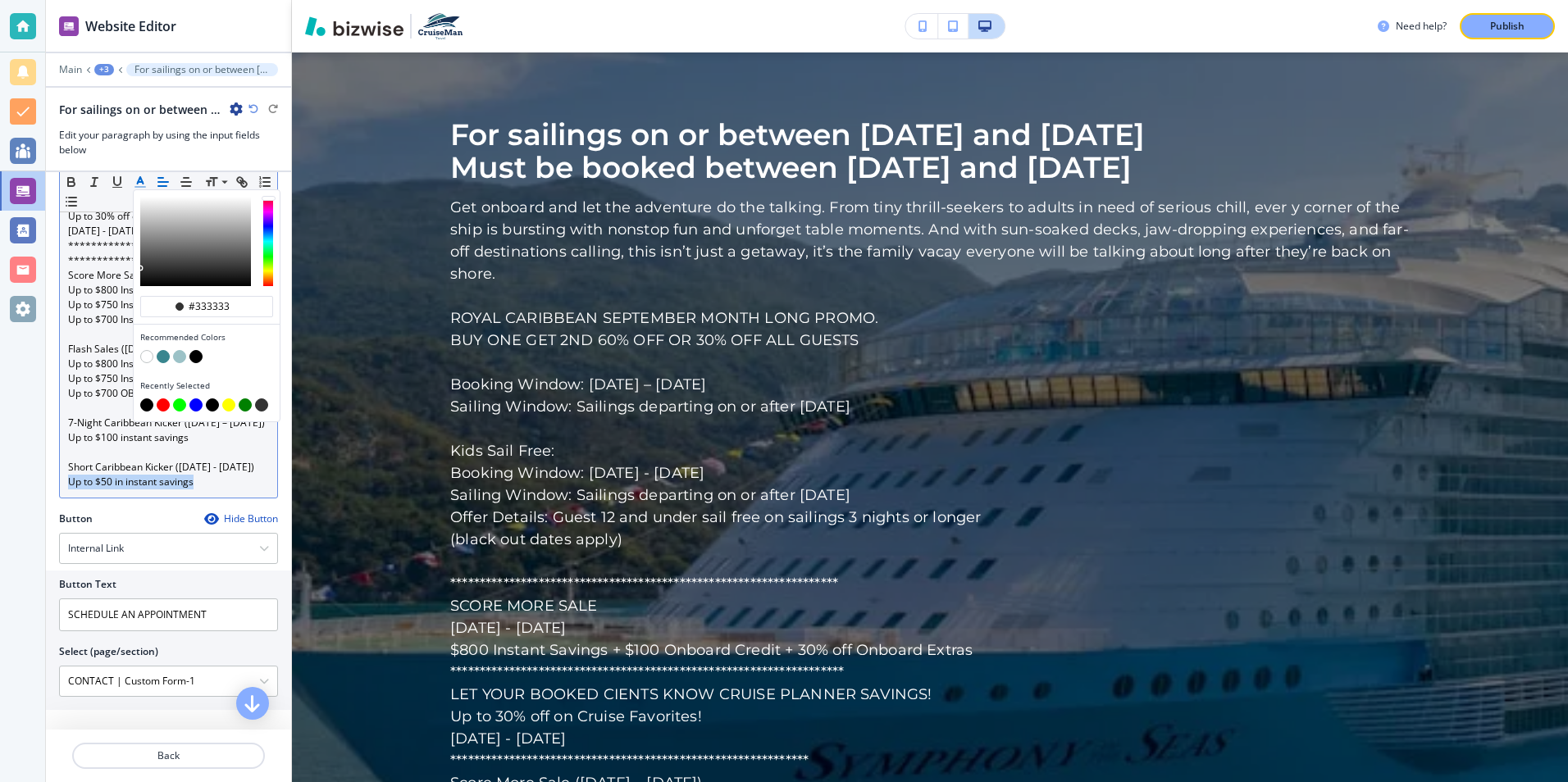
click at [163, 407] on button "button" at bounding box center [163, 405] width 13 height 13
type input "#ff0000"
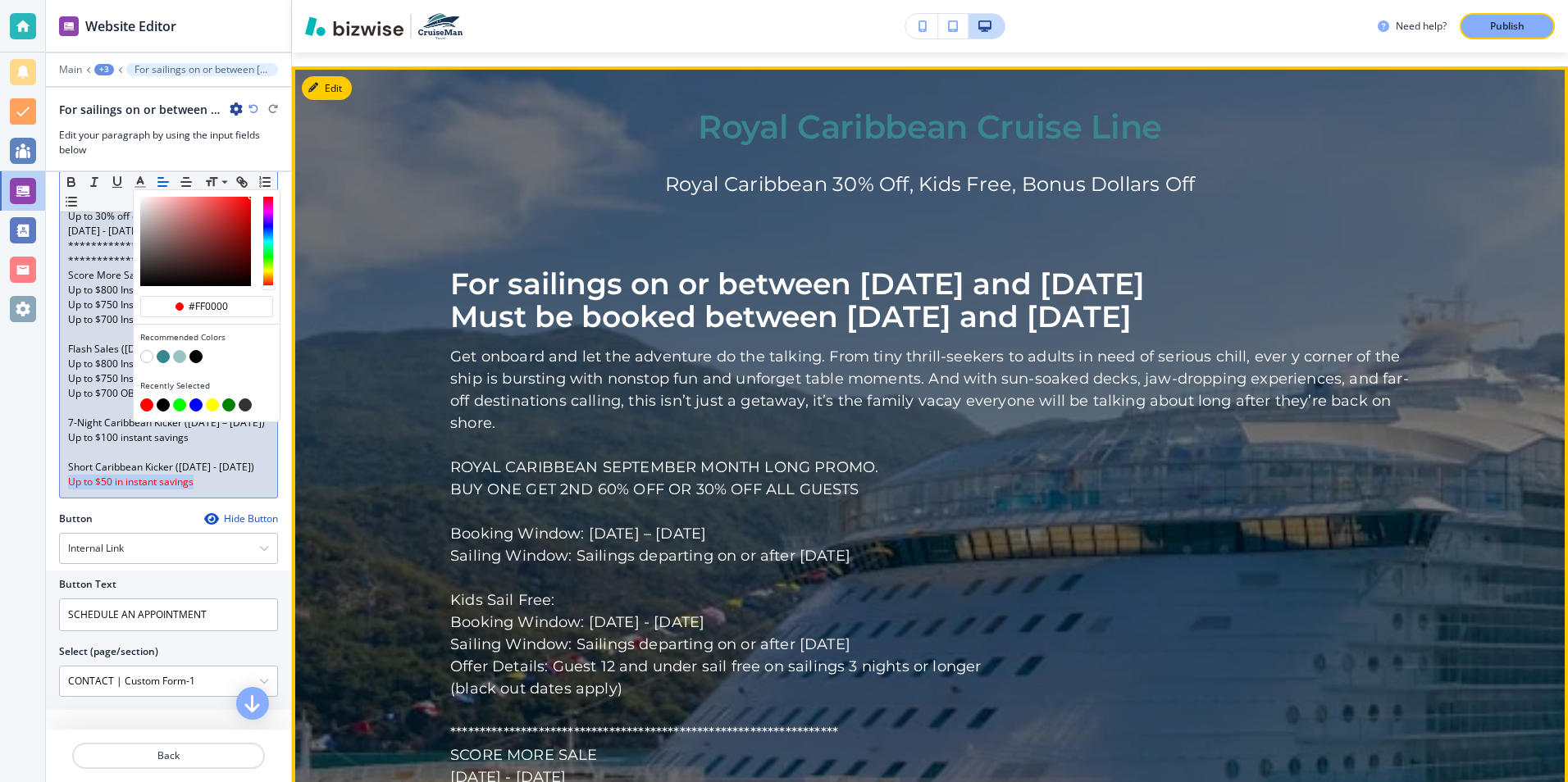
scroll to position [4479, 0]
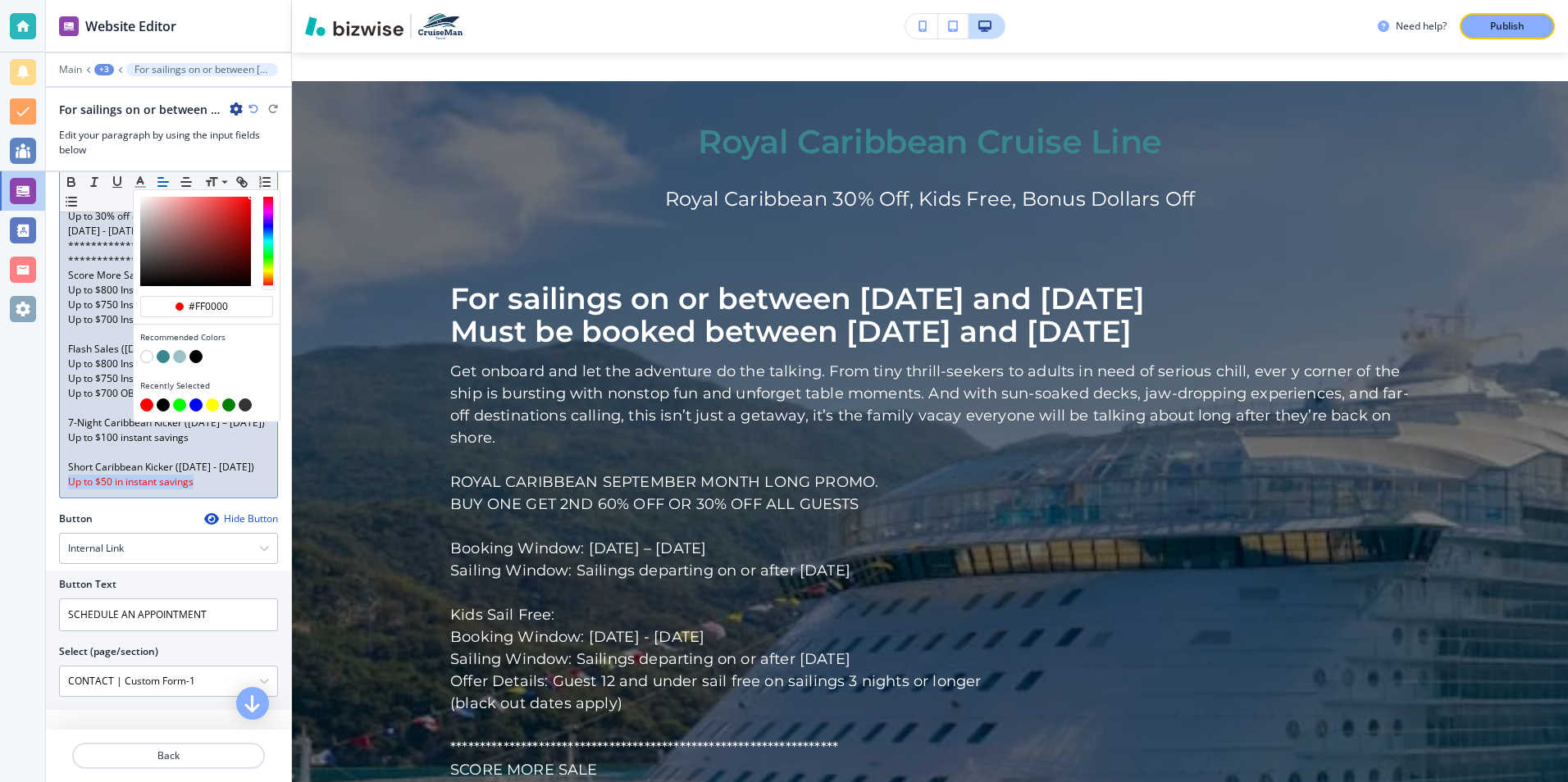
click at [207, 488] on p "Up to $50 in instant savings" at bounding box center [168, 483] width 201 height 15
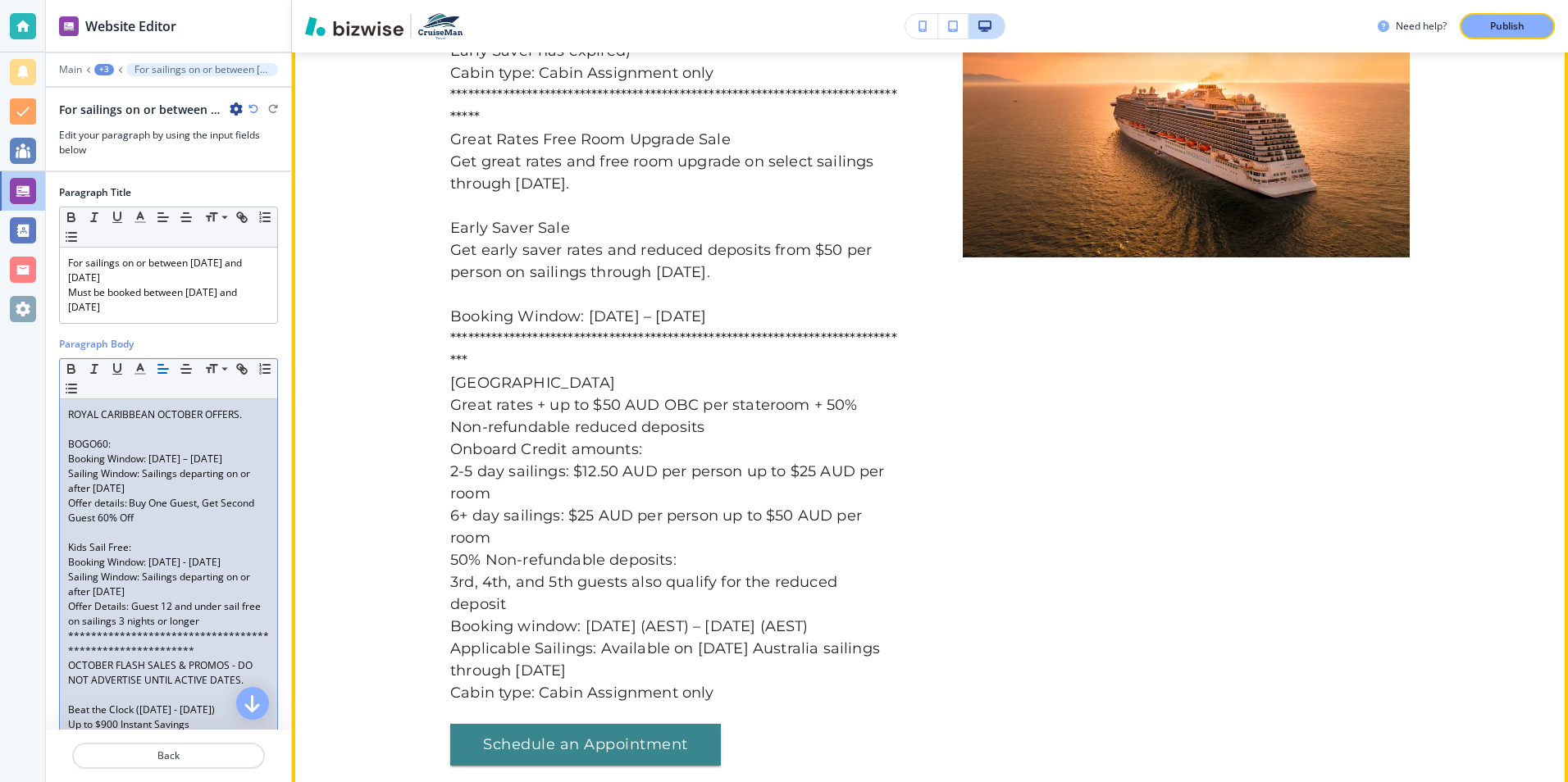
scroll to position [7677, 0]
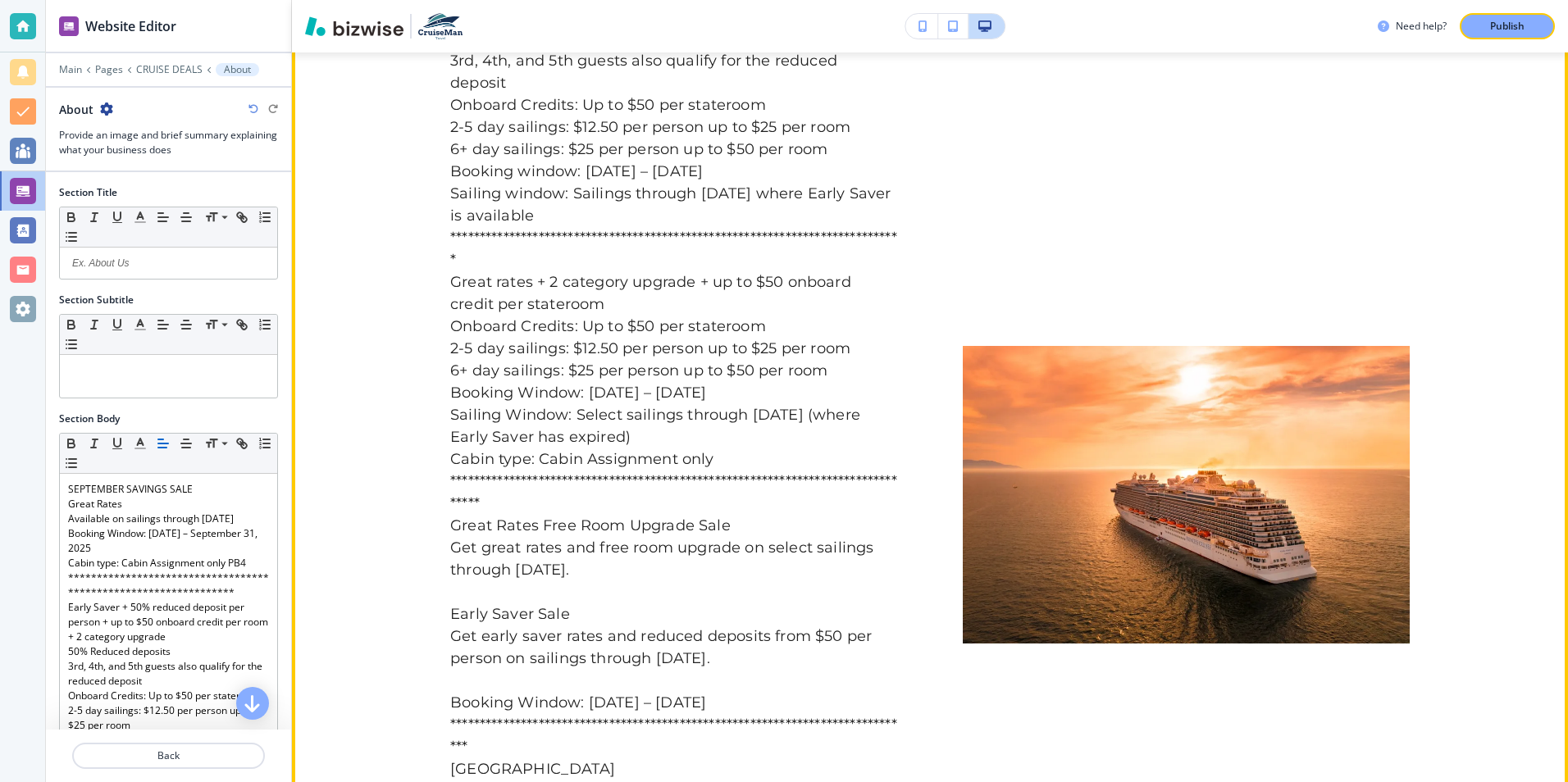
scroll to position [7257, 0]
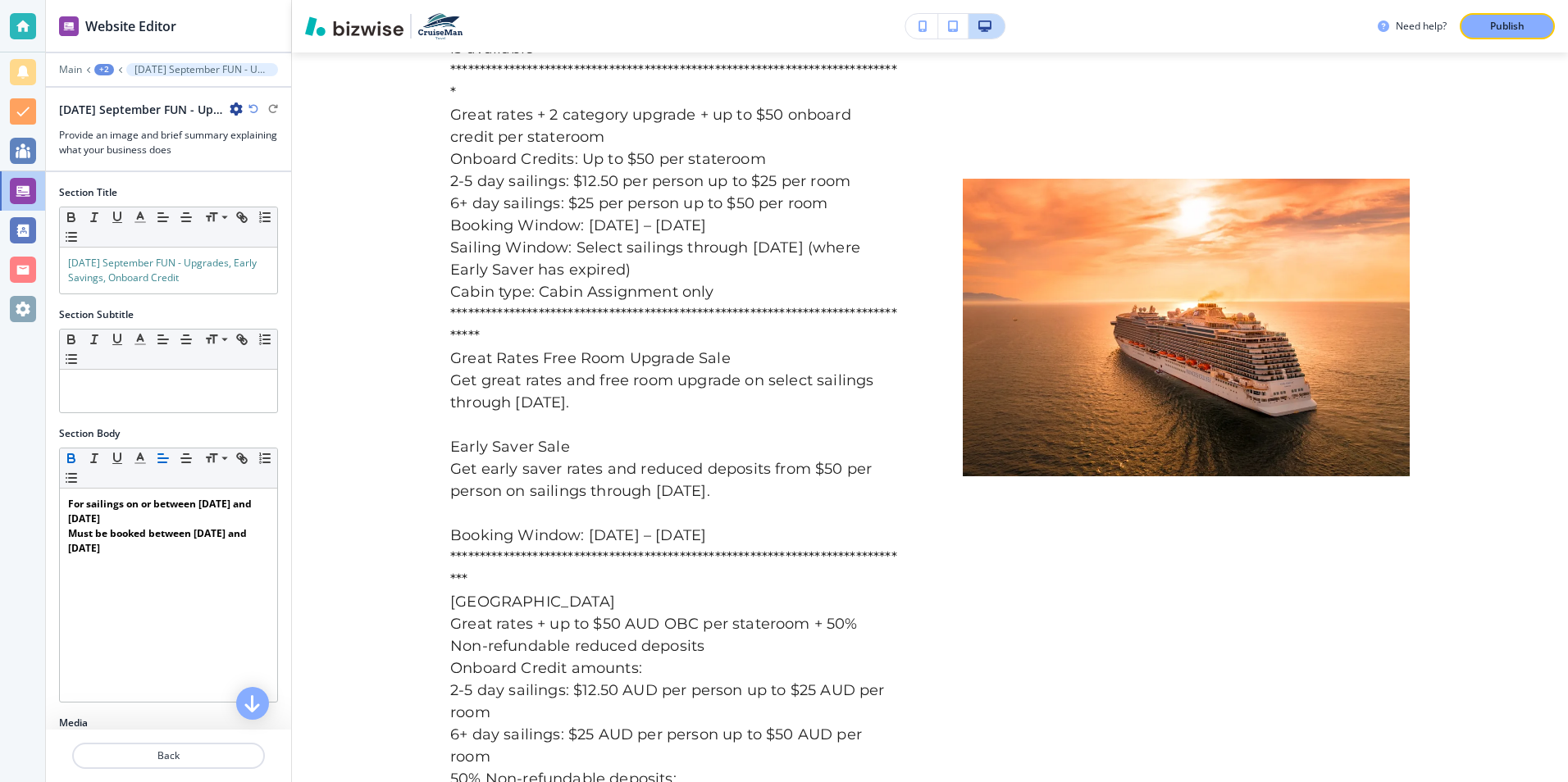
scroll to position [7458, 0]
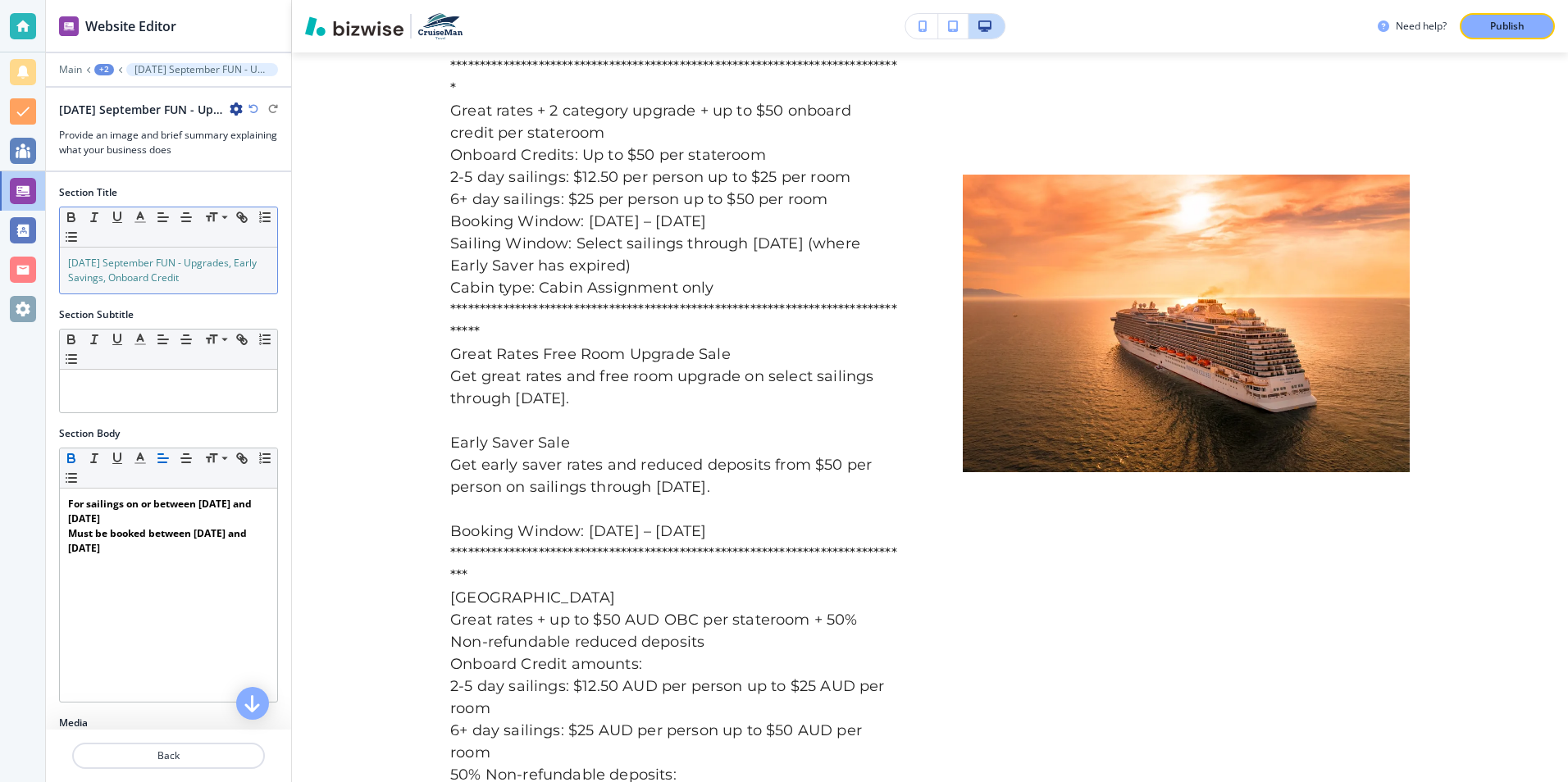
click at [209, 280] on p "CARNIVAL September FUN - Upgrades, Early Savings, Onboard Credit" at bounding box center [168, 270] width 201 height 29
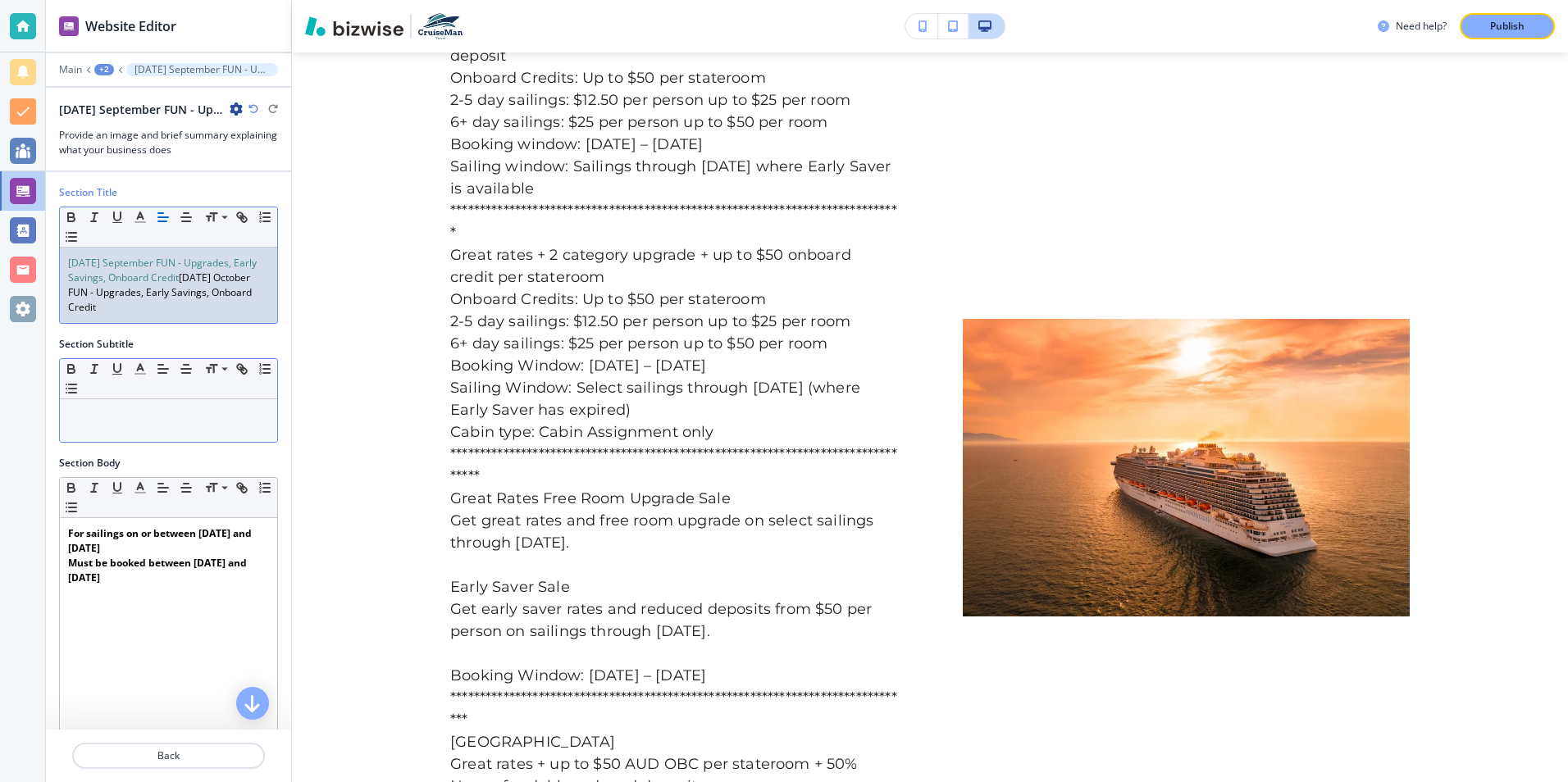
scroll to position [0, 0]
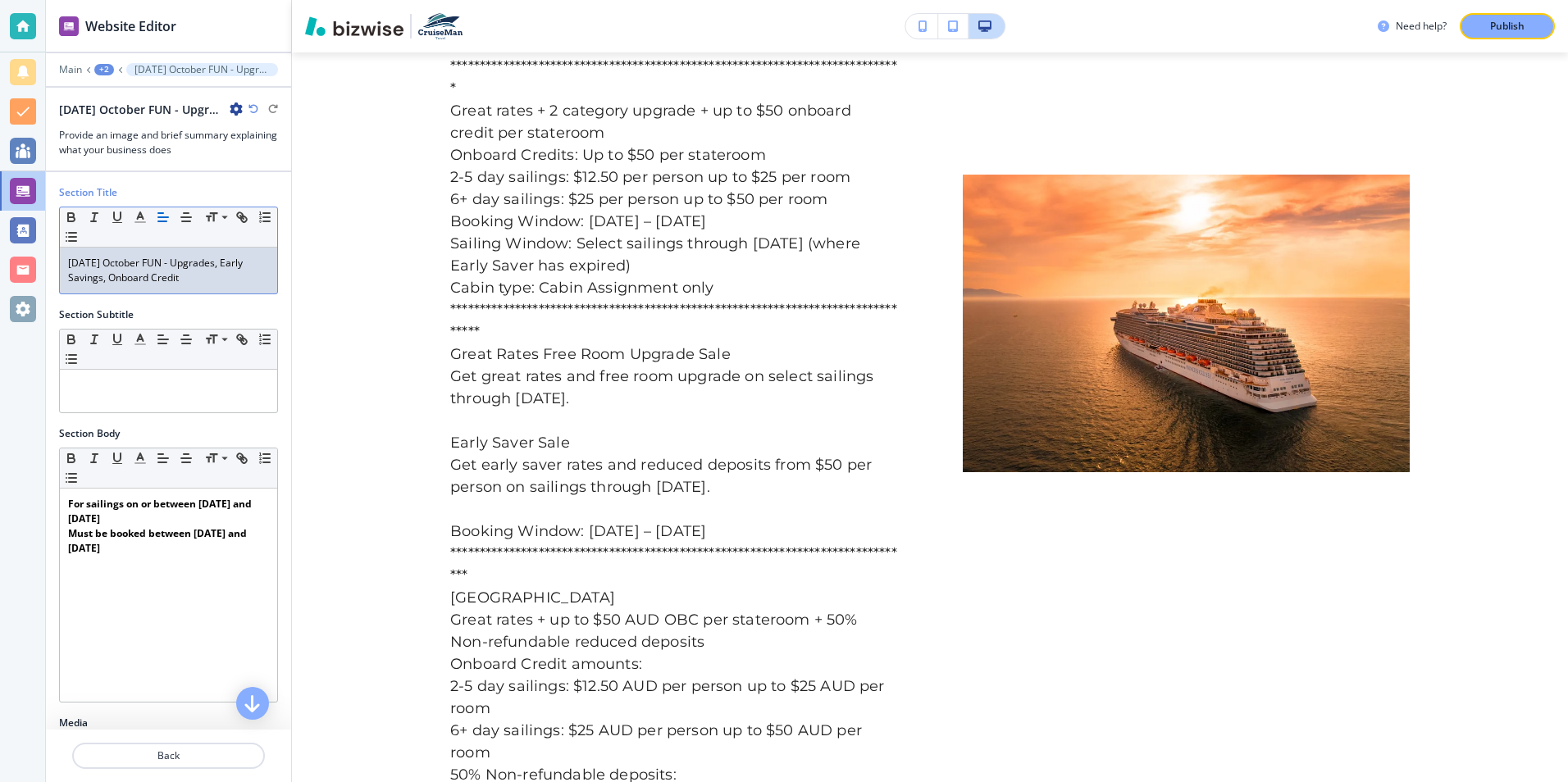
drag, startPoint x: 71, startPoint y: 261, endPoint x: 193, endPoint y: 289, distance: 125.2
click at [193, 289] on div "[DATE] October FUN - Upgrades, Early Savings, Onboard Credit" at bounding box center [168, 270] width 217 height 46
click at [138, 218] on polyline "button" at bounding box center [141, 215] width 6 height 7
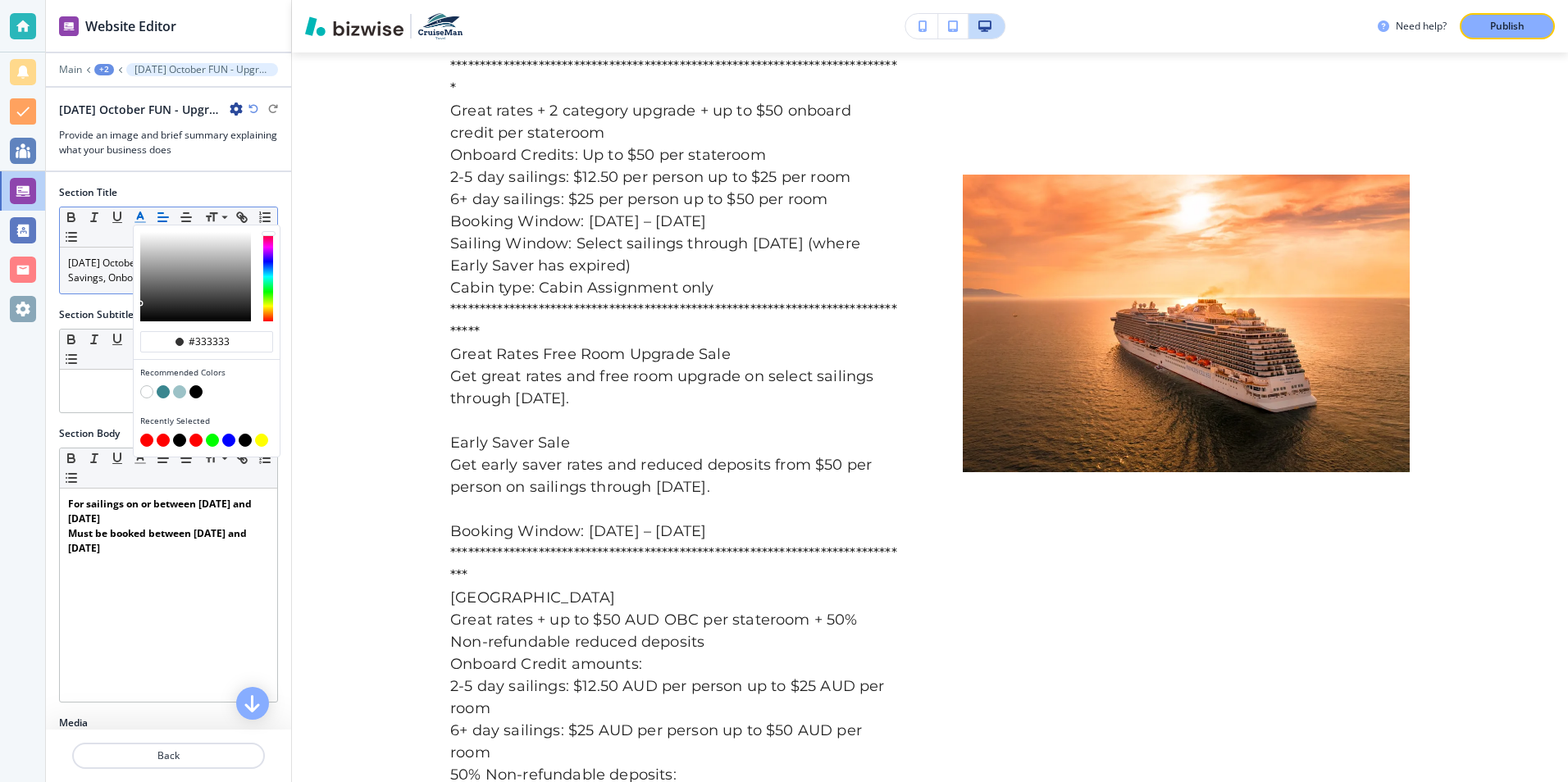
click at [164, 393] on button "button" at bounding box center [163, 392] width 13 height 13
type input "#3a868f"
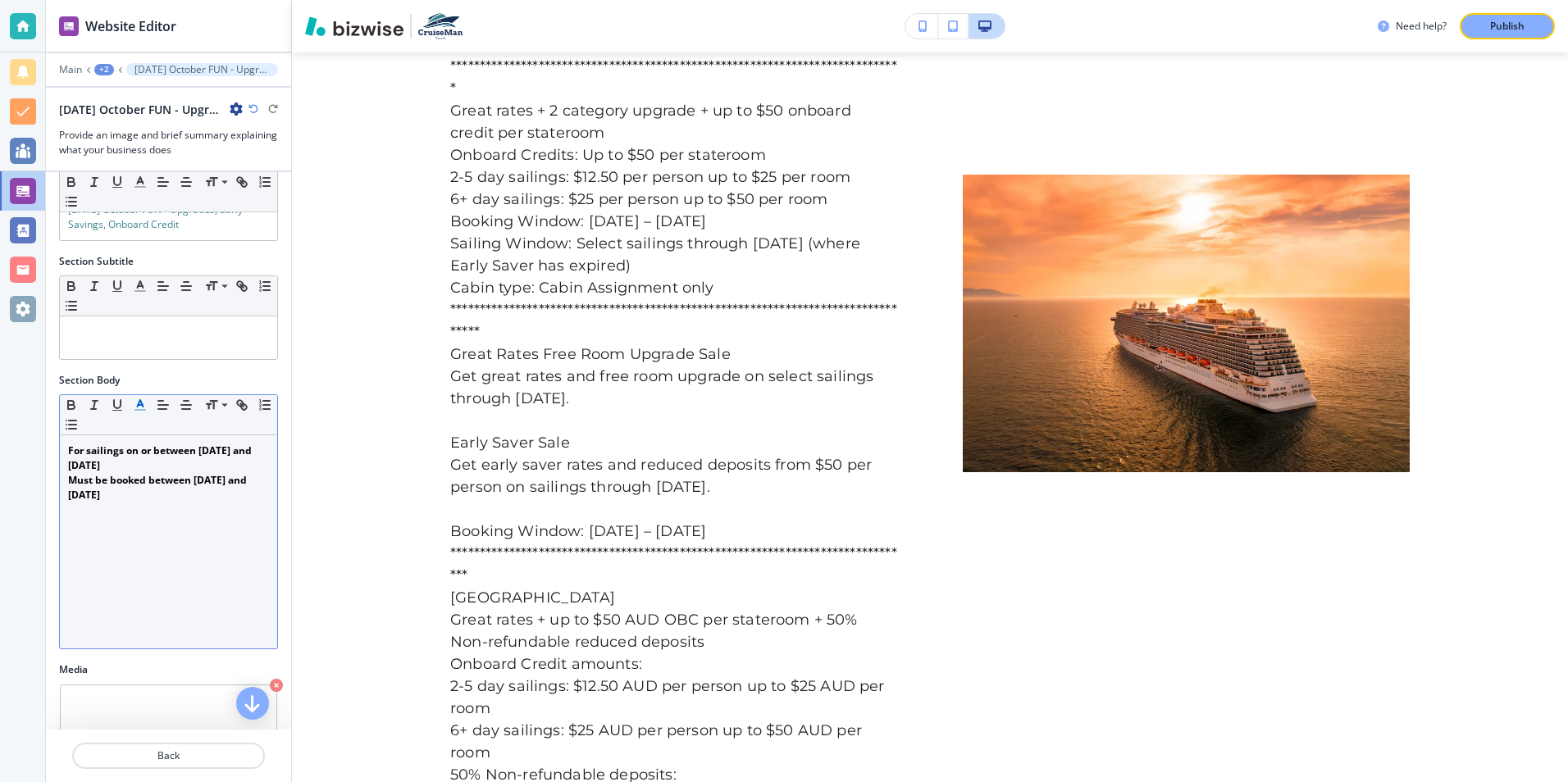
scroll to position [82, 0]
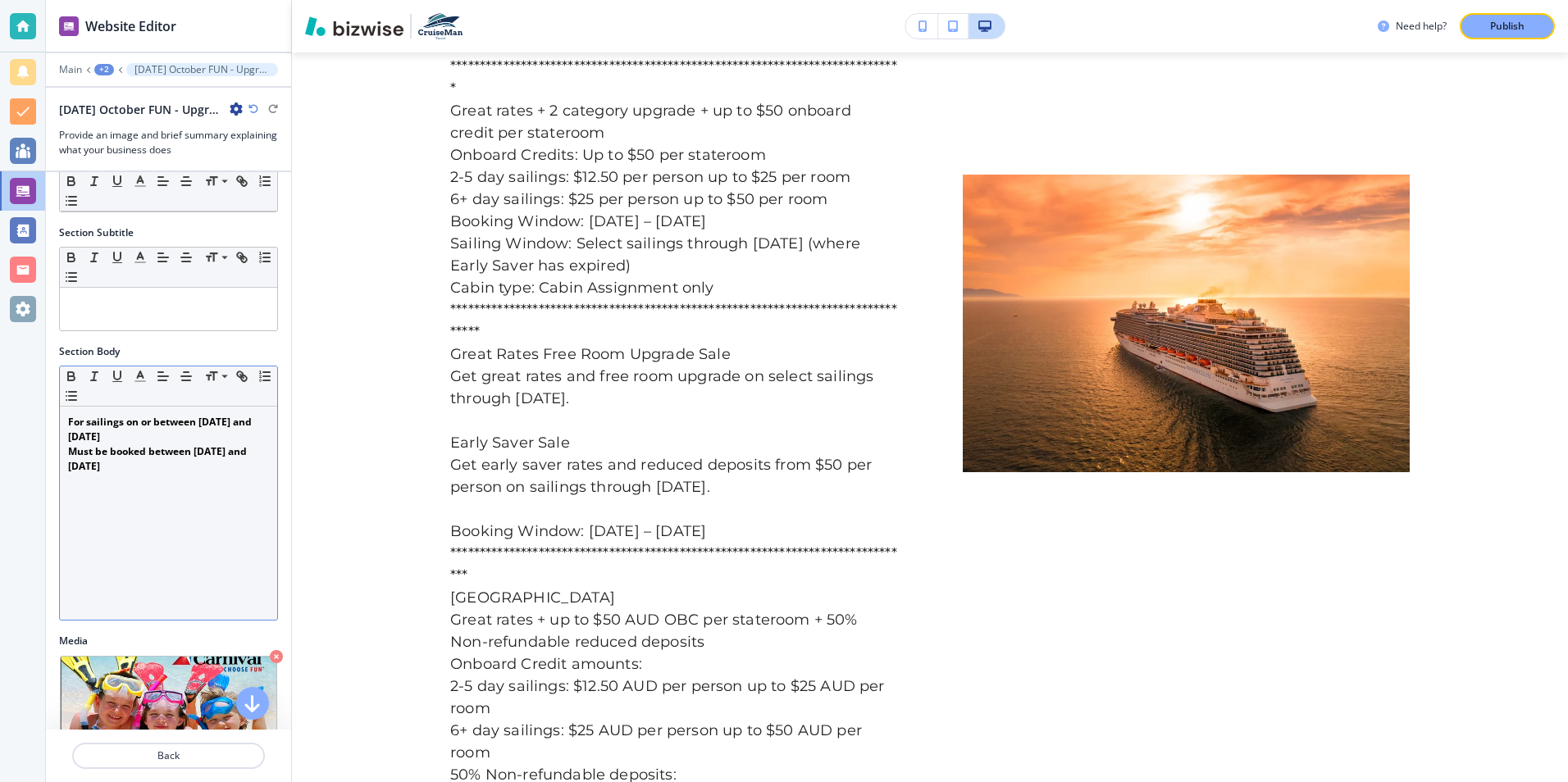
click at [167, 468] on p "Must be booked between 09/01/2025 and 09/30/2025" at bounding box center [168, 459] width 201 height 29
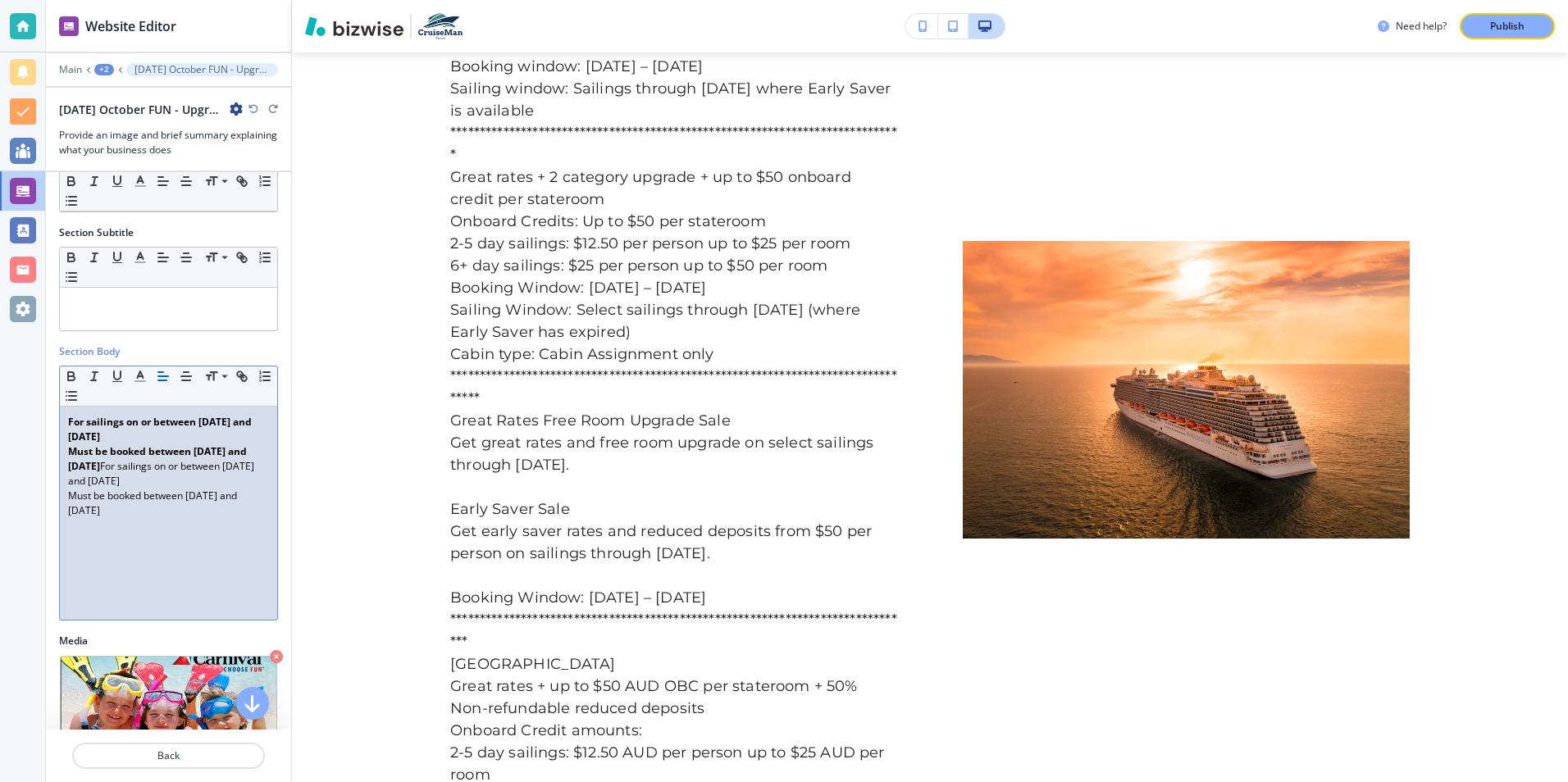
scroll to position [0, 0]
click at [143, 466] on p "Must be booked between 09/01/2025 and 09/30/2025 For sailings on or between 11/…" at bounding box center [168, 467] width 201 height 44
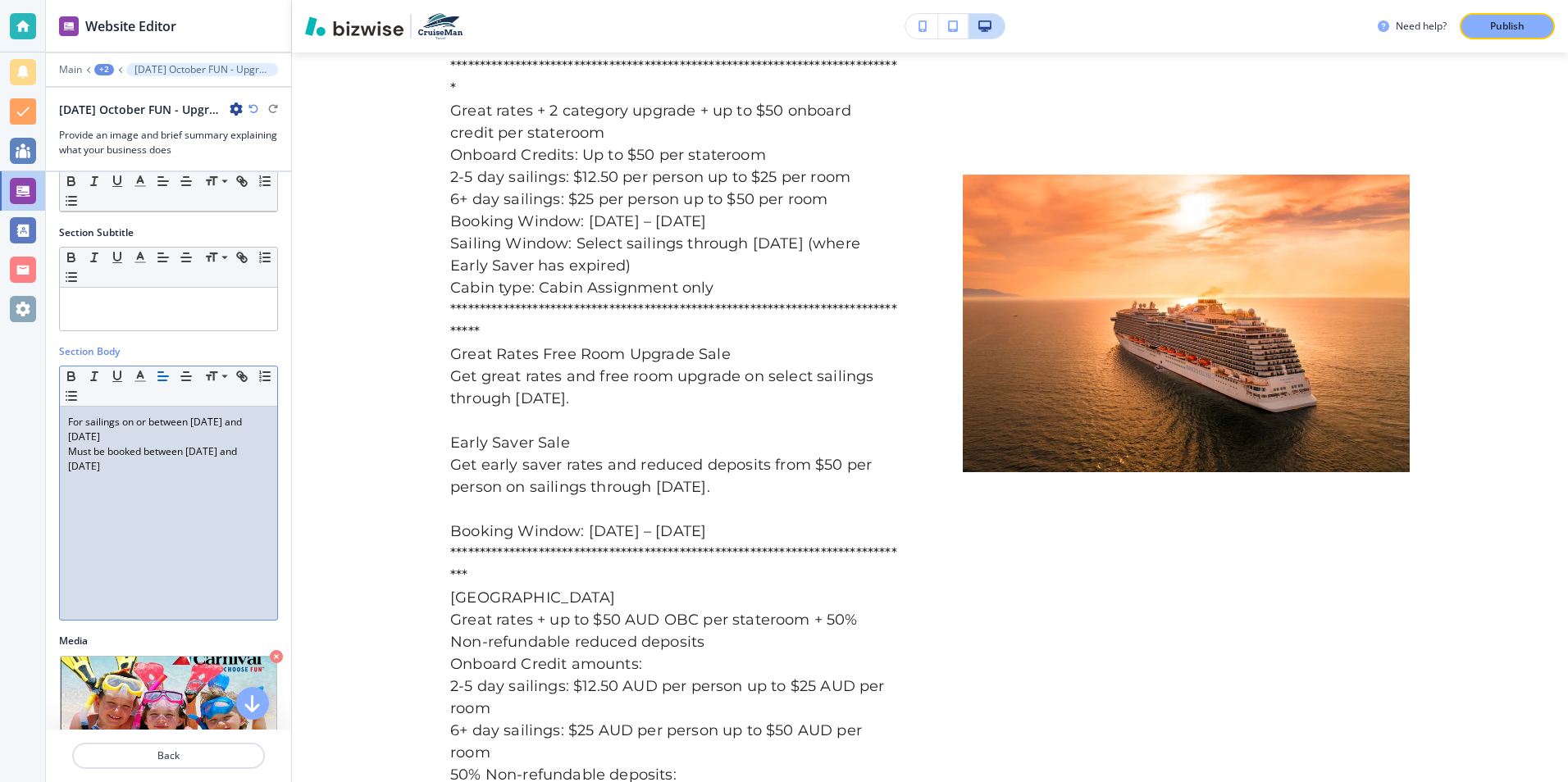
drag, startPoint x: 66, startPoint y: 420, endPoint x: 152, endPoint y: 473, distance: 101.0
click at [152, 473] on div "For sailings on or between 11/01/2025 and 04/30/2028 Must be booked between 10/…" at bounding box center [168, 514] width 217 height 213
click at [73, 374] on icon "button" at bounding box center [71, 374] width 6 height 4
click at [197, 507] on div "For sailings on or between 11/01/2025 and 04/30/2028 Must be booked between 10/…" at bounding box center [168, 514] width 217 height 213
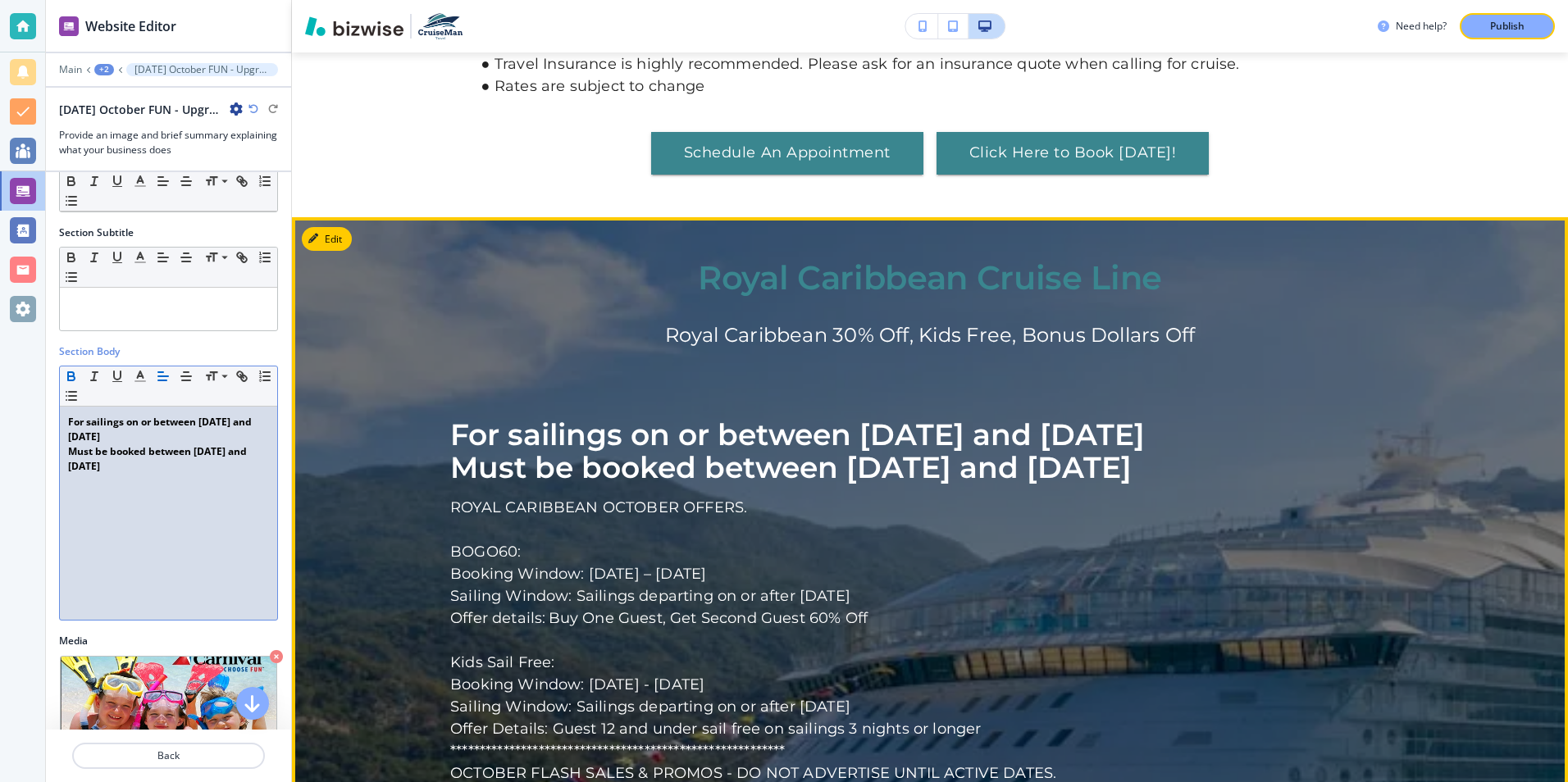
scroll to position [4342, 0]
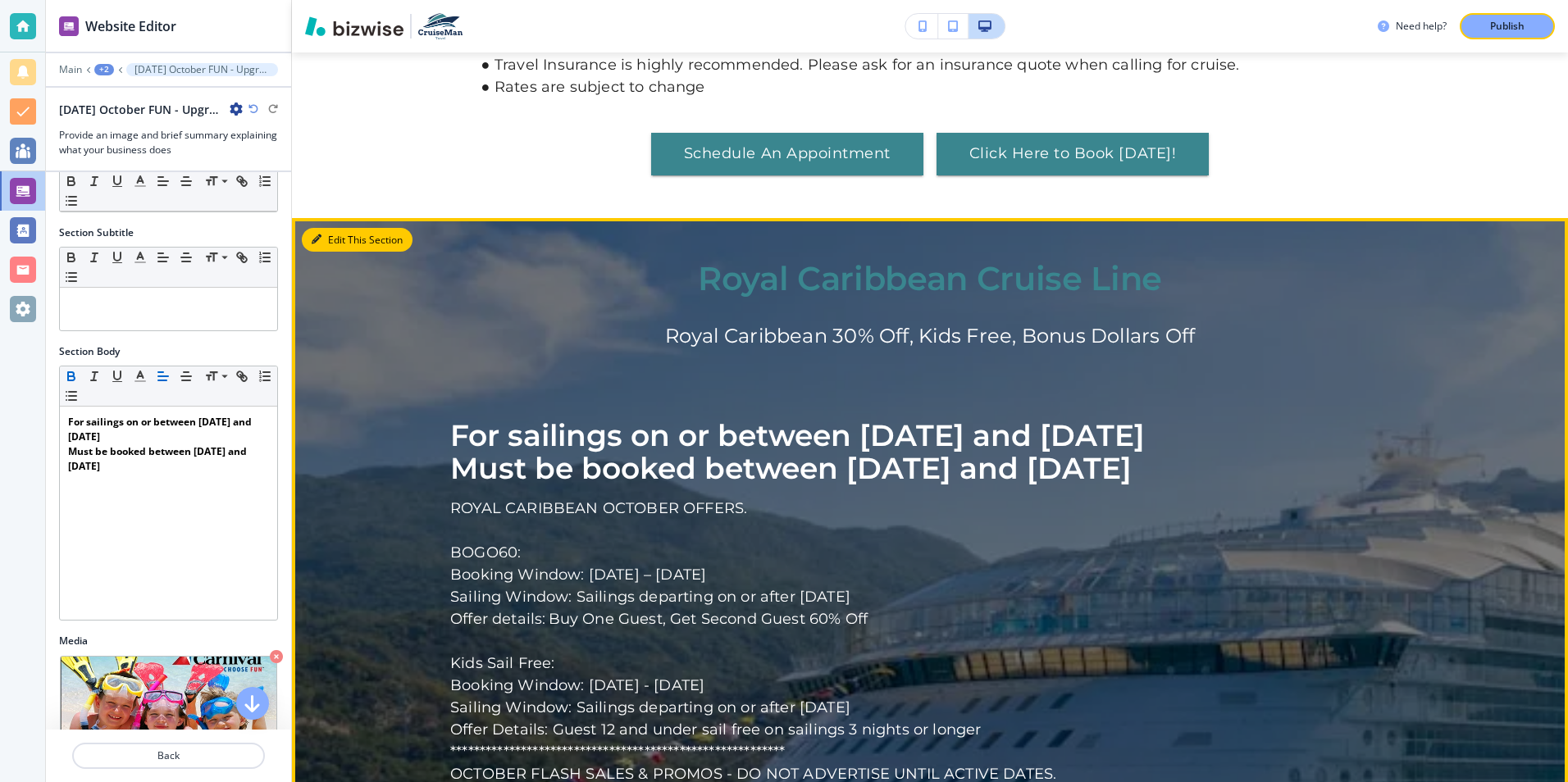
click at [347, 228] on button "Edit This Section" at bounding box center [357, 240] width 111 height 25
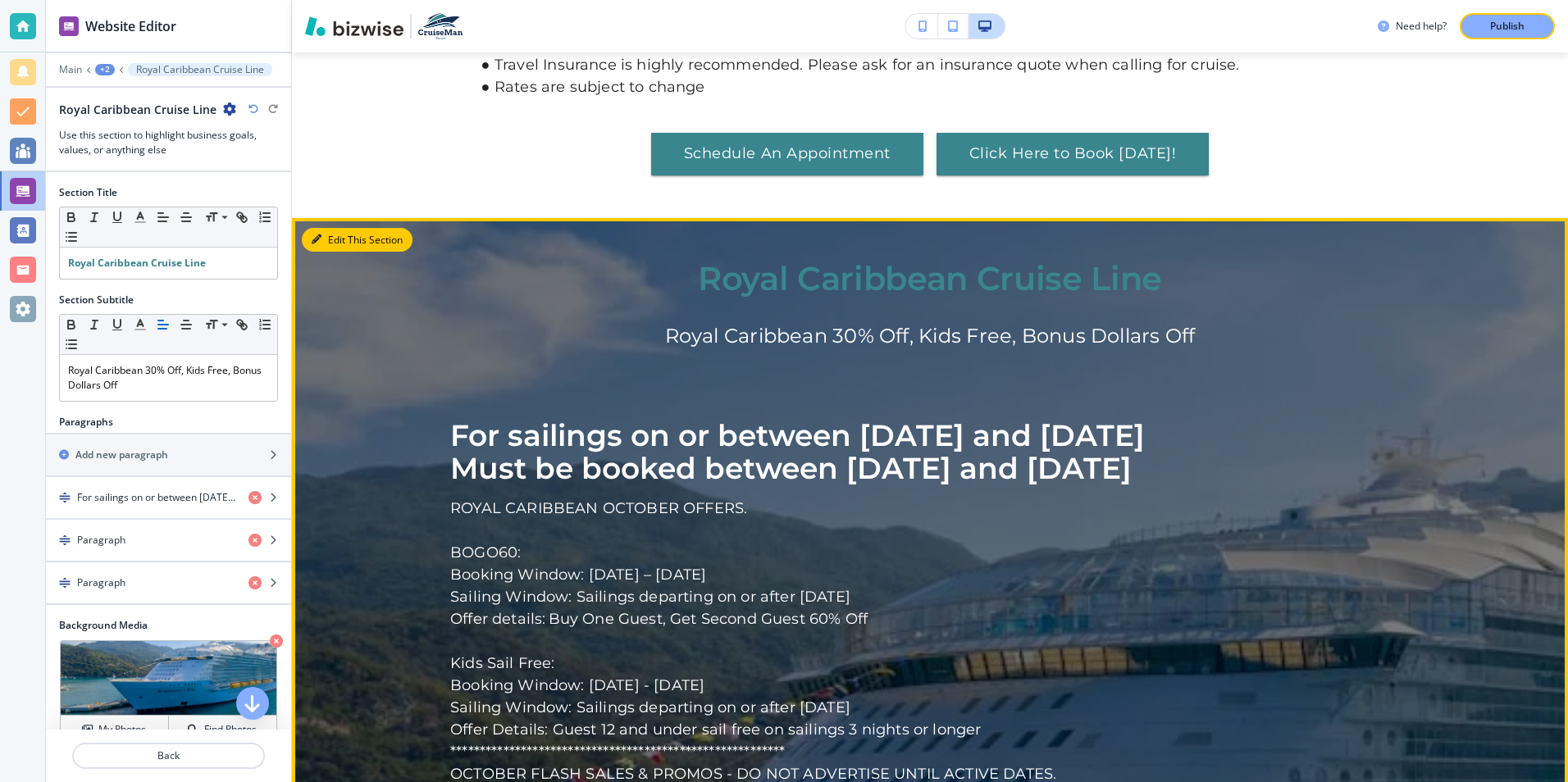
scroll to position [4441, 0]
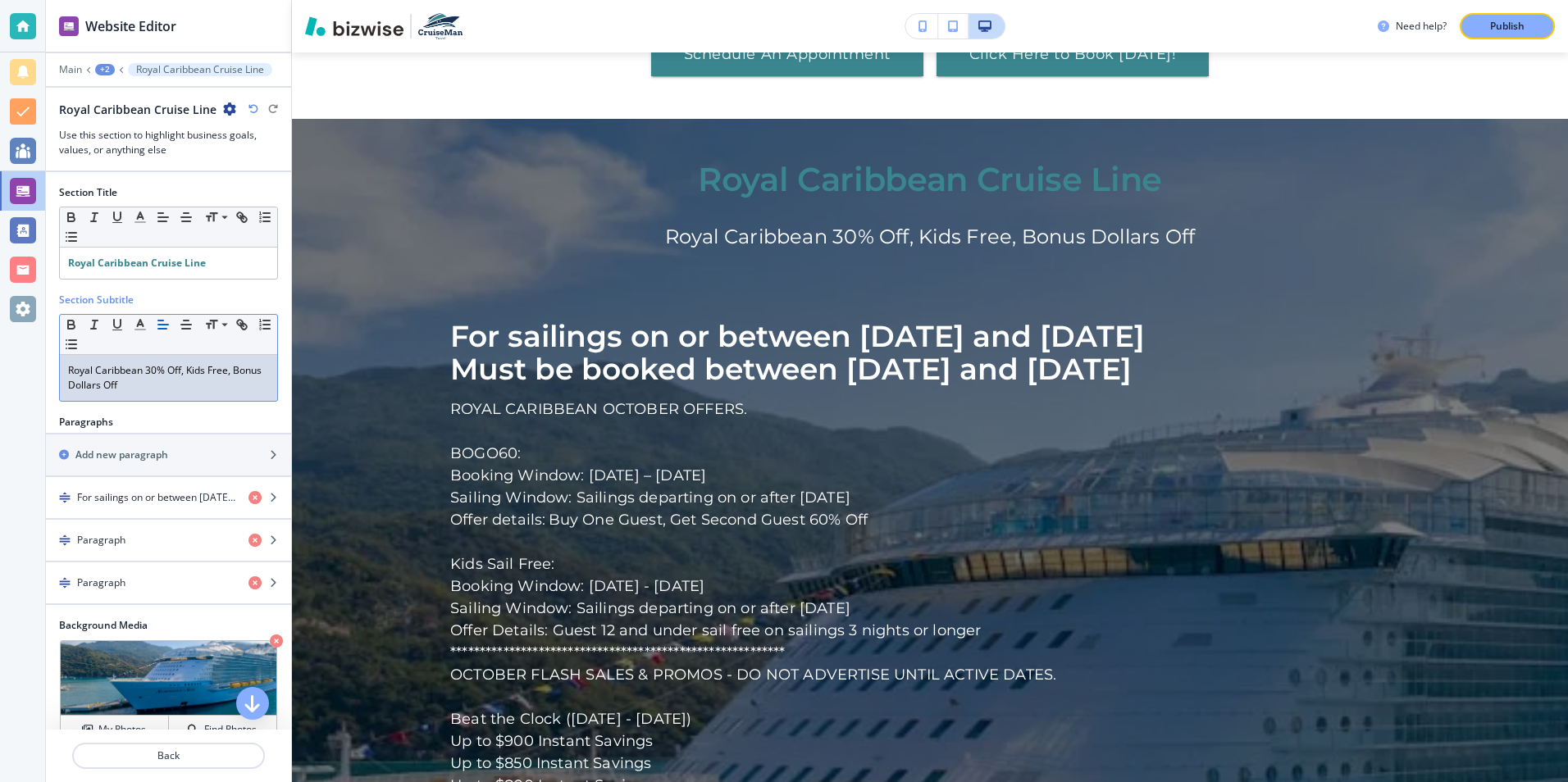
click at [178, 388] on p "Royal Caribbean 30% Off, Kids Free, Bonus Dollars Off" at bounding box center [168, 378] width 201 height 29
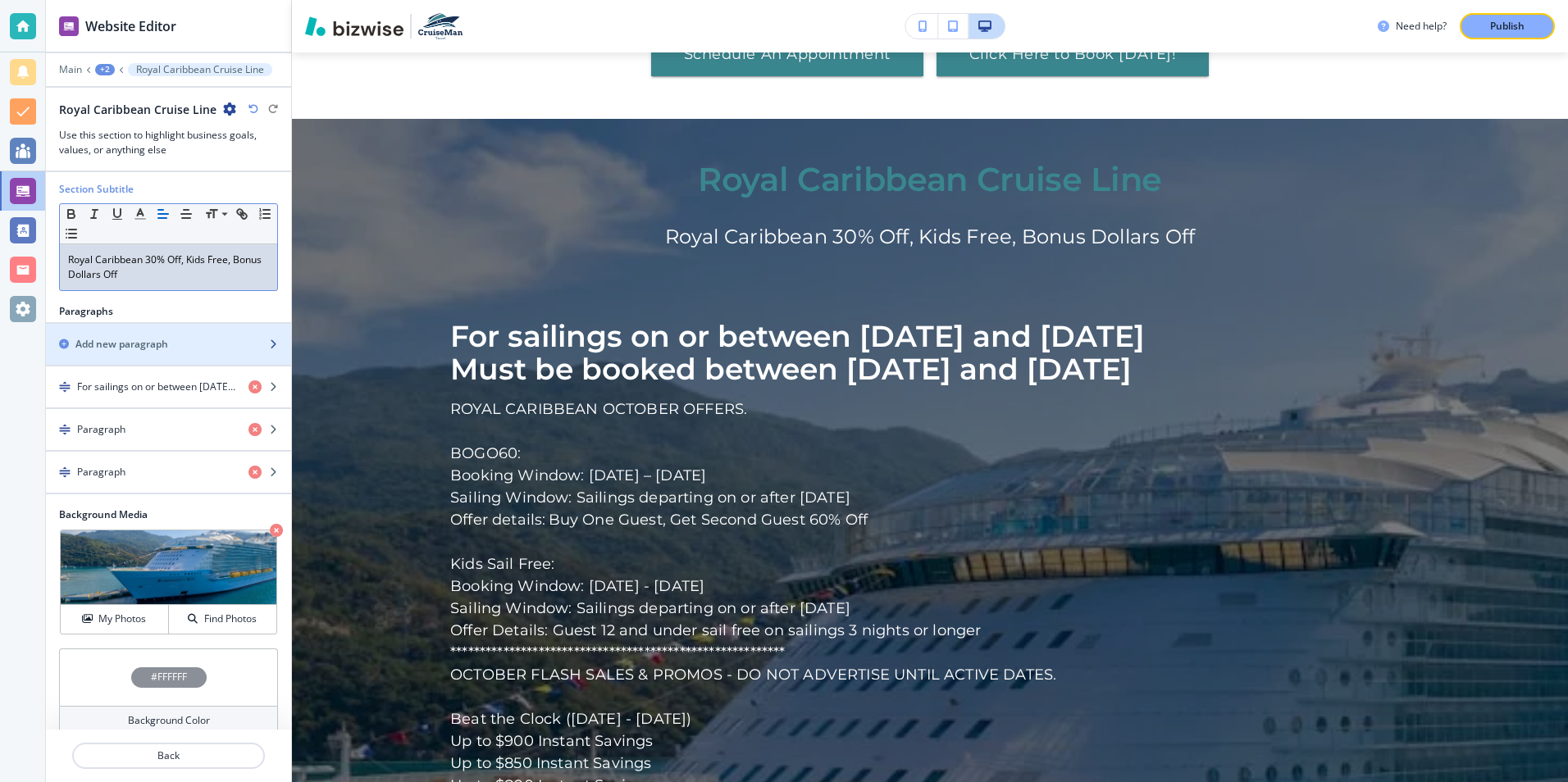
scroll to position [129, 0]
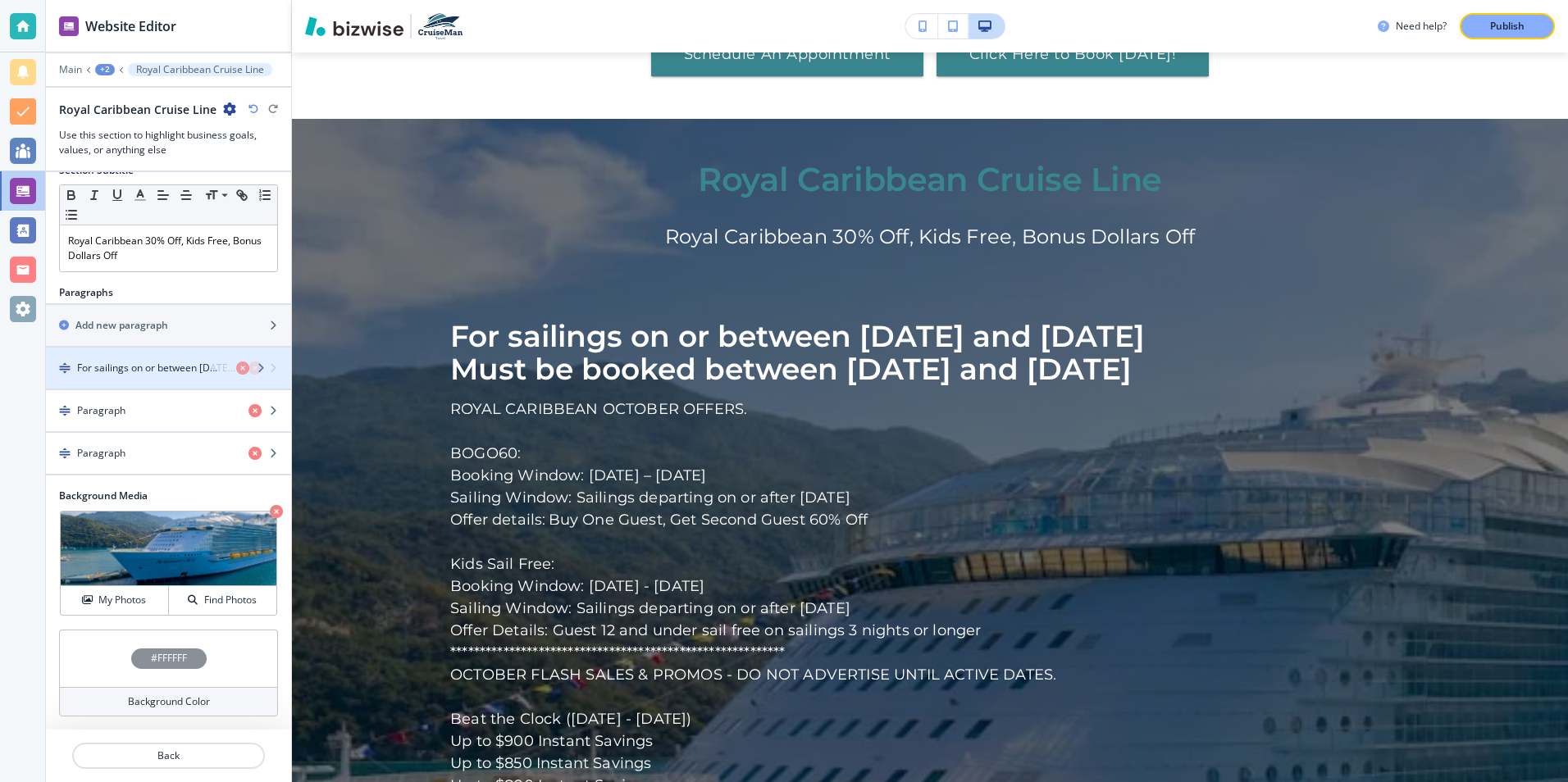
click at [182, 370] on h4 "For sailings on or between 10/03/2025 and 12/30/2027Must be booked between 09/0…" at bounding box center [157, 368] width 159 height 15
click at [268, 370] on icon "button" at bounding box center [273, 368] width 9 height 9
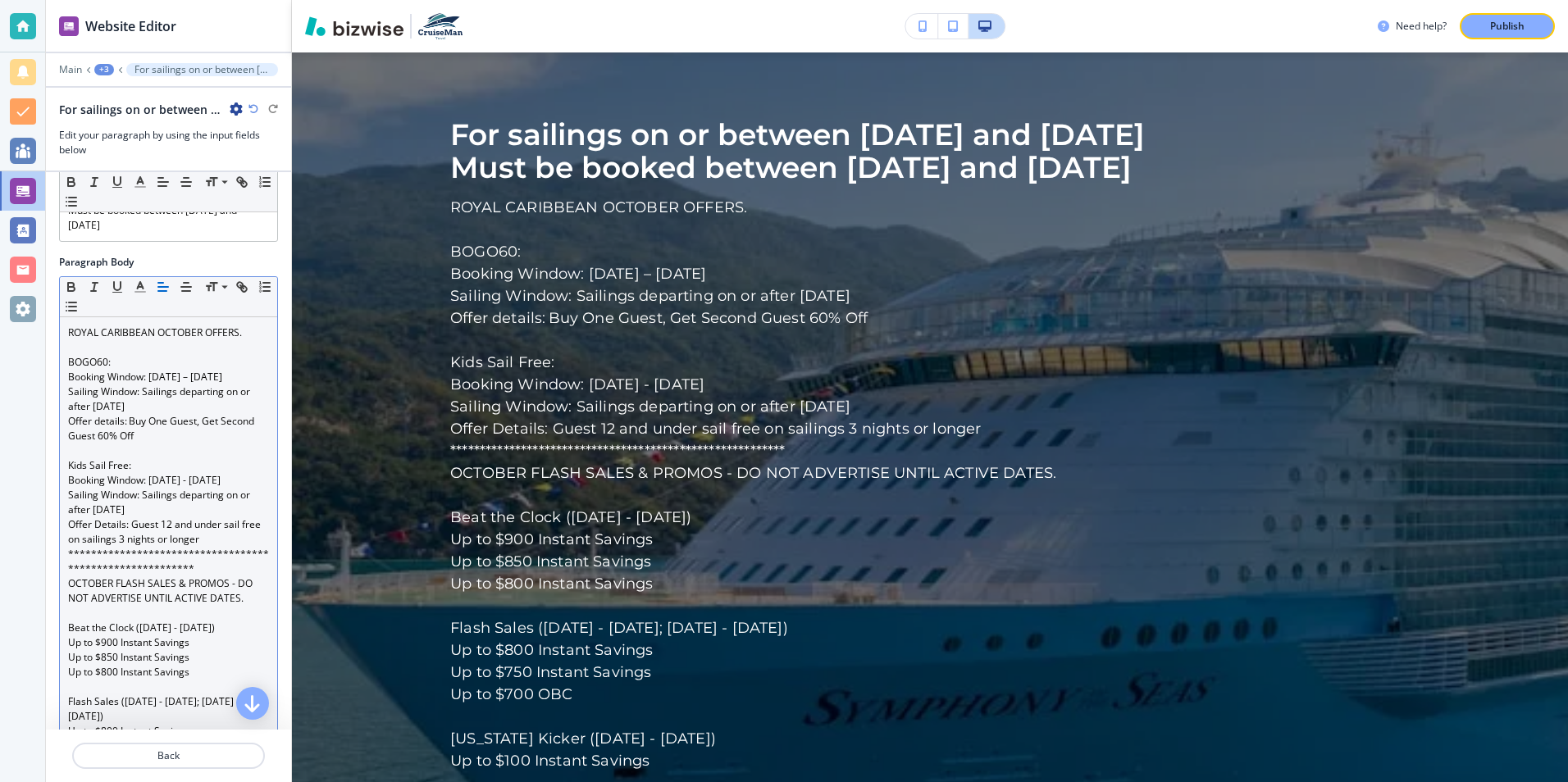
scroll to position [0, 0]
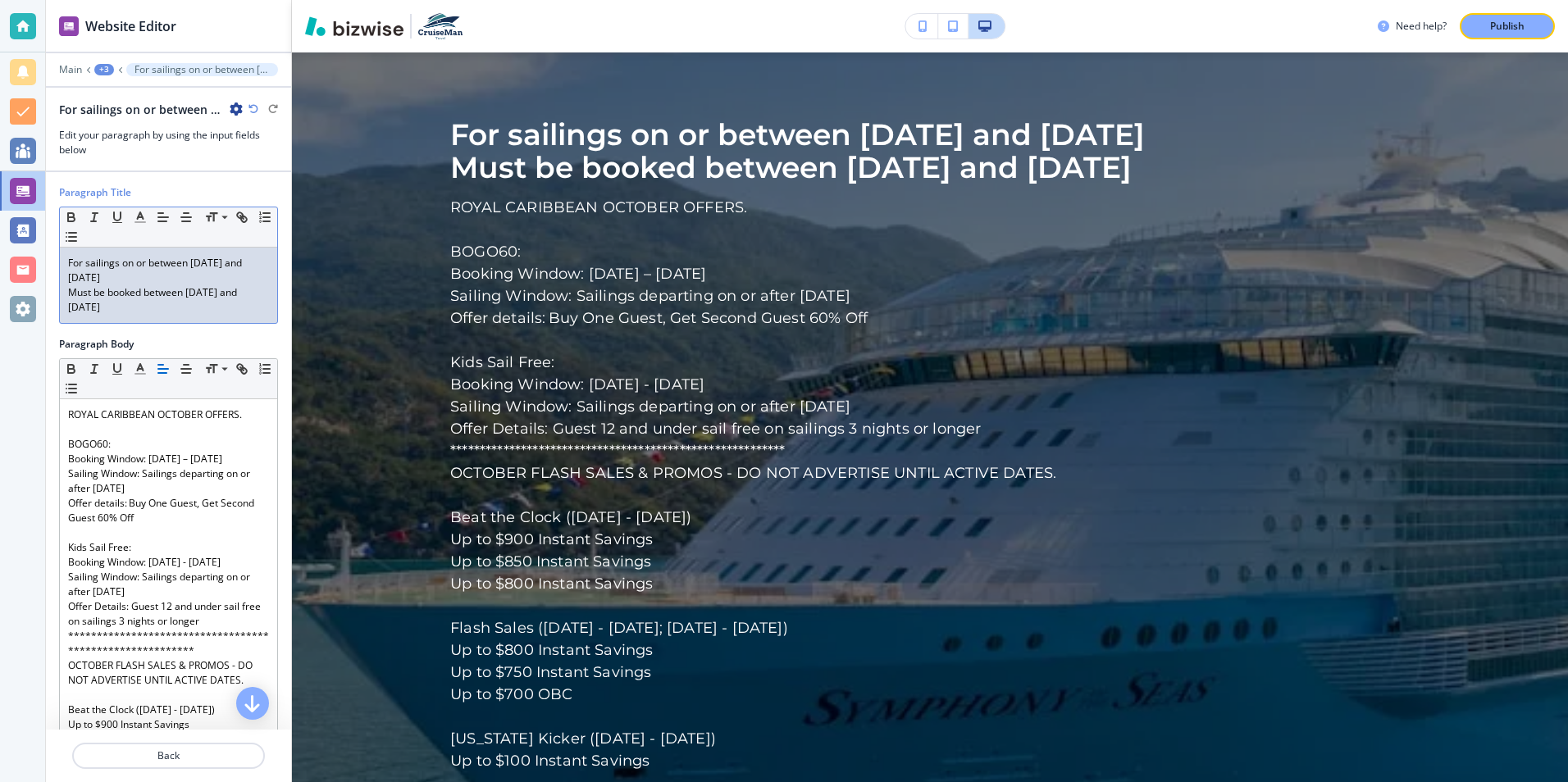
click at [159, 311] on p "Must be booked between 09/04/2025 and 10/02/2025" at bounding box center [168, 299] width 201 height 29
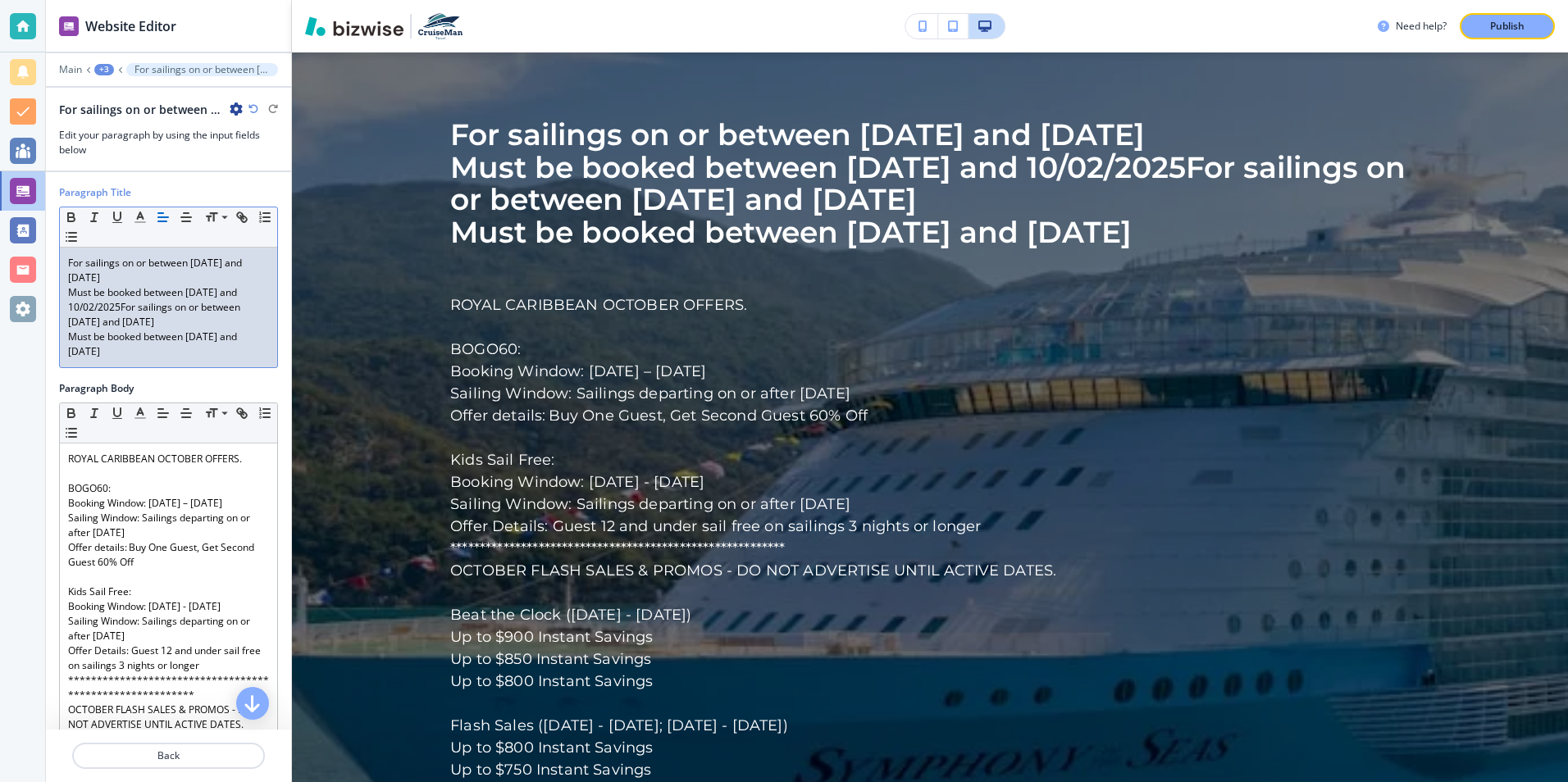
click at [140, 311] on p "Must be booked between 09/04/2025 and 10/02/2025For sailings on or between 10/0…" at bounding box center [168, 307] width 201 height 44
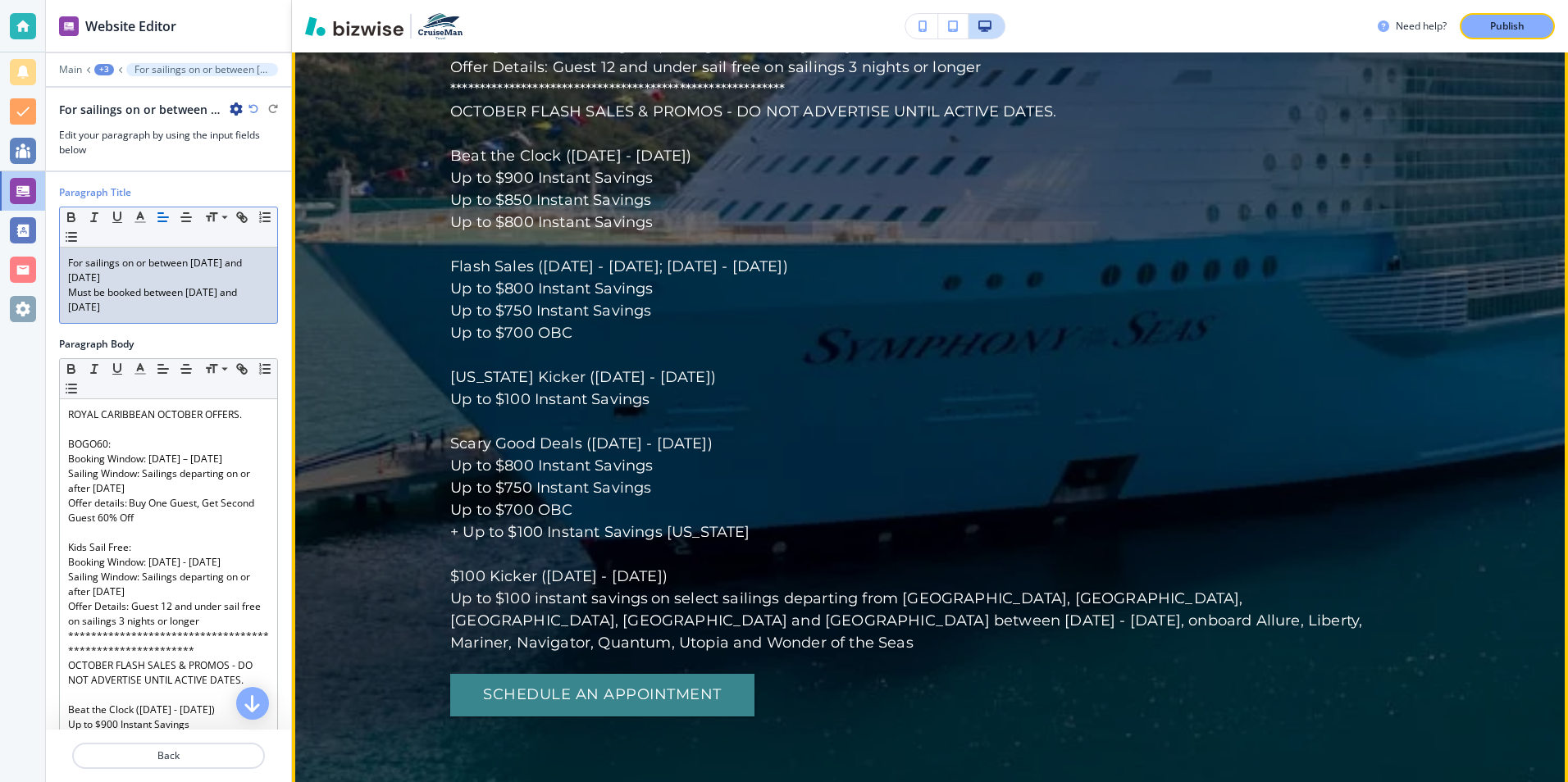
scroll to position [5053, 0]
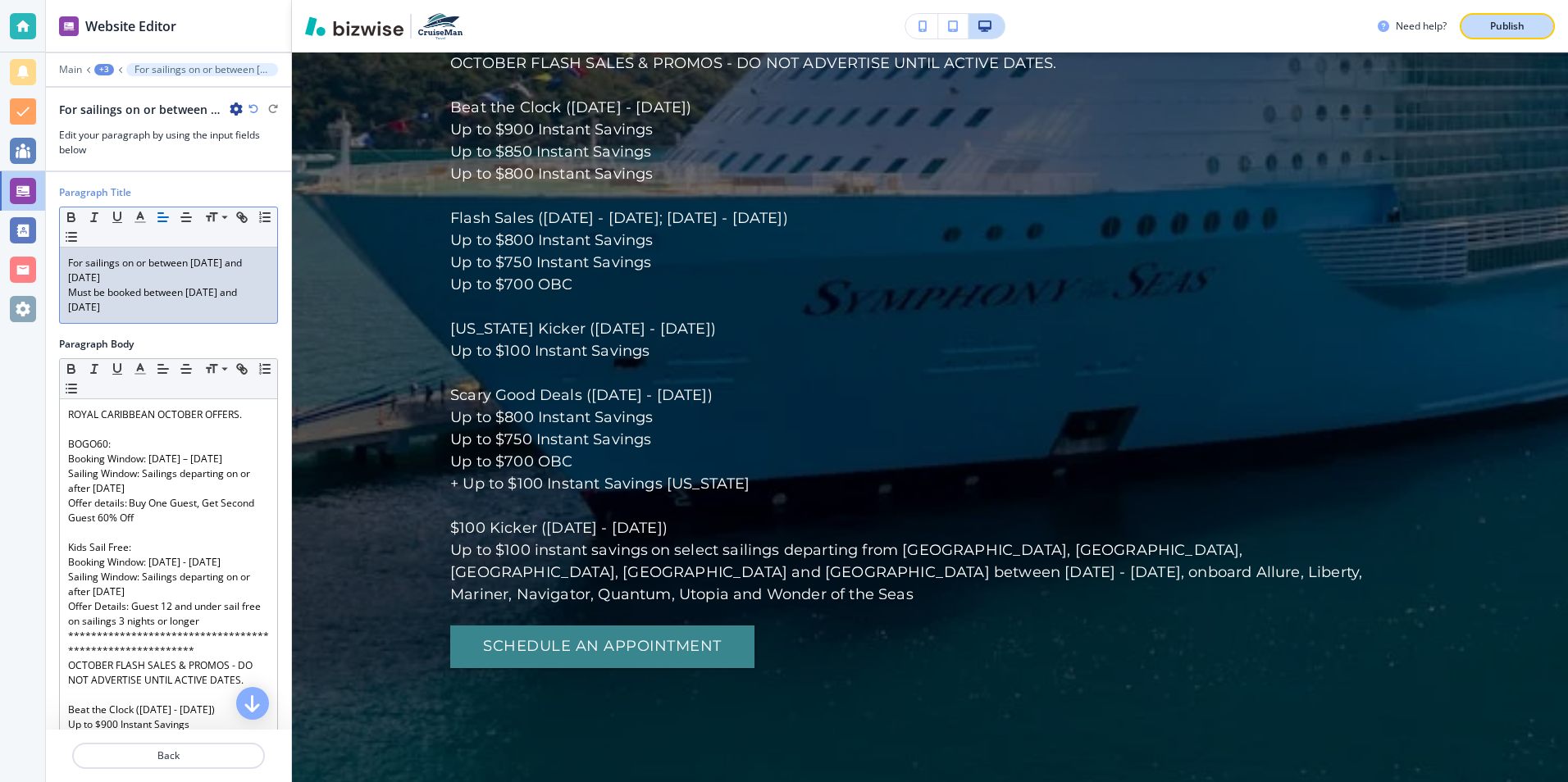
click at [1502, 28] on p "Publish" at bounding box center [1508, 26] width 34 height 15
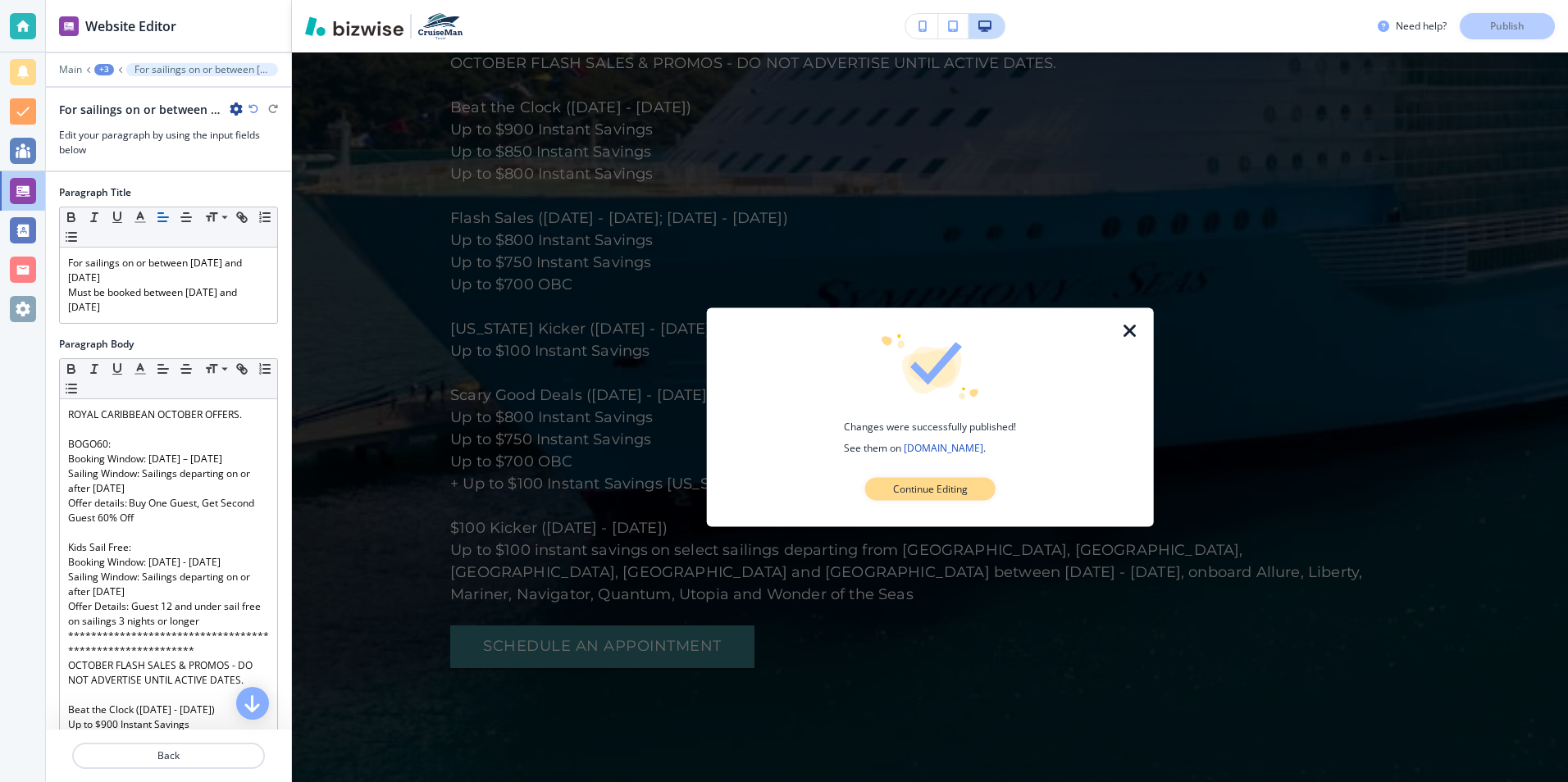
click at [884, 496] on button "Continue Editing" at bounding box center [930, 489] width 130 height 23
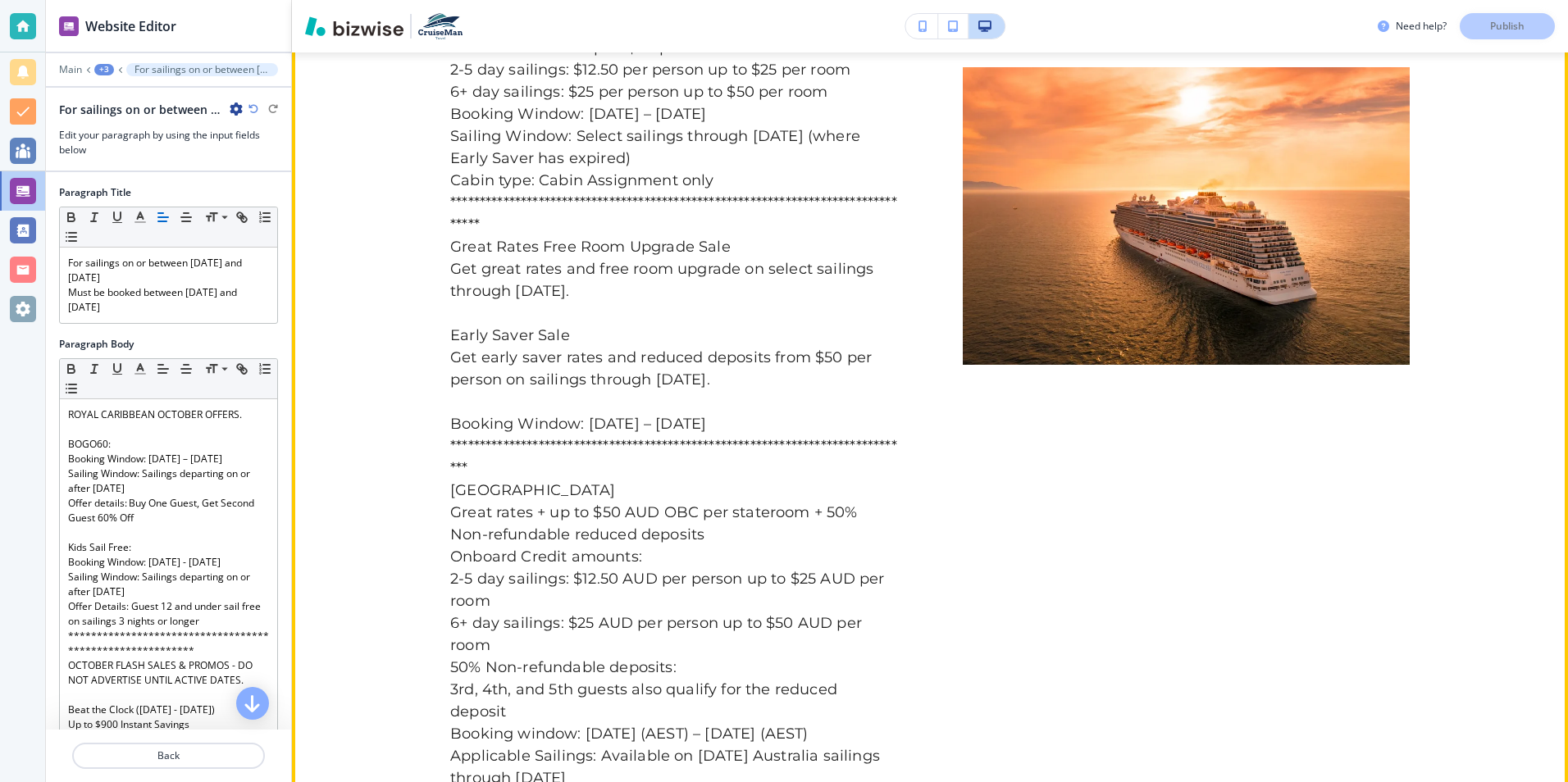
scroll to position [7595, 0]
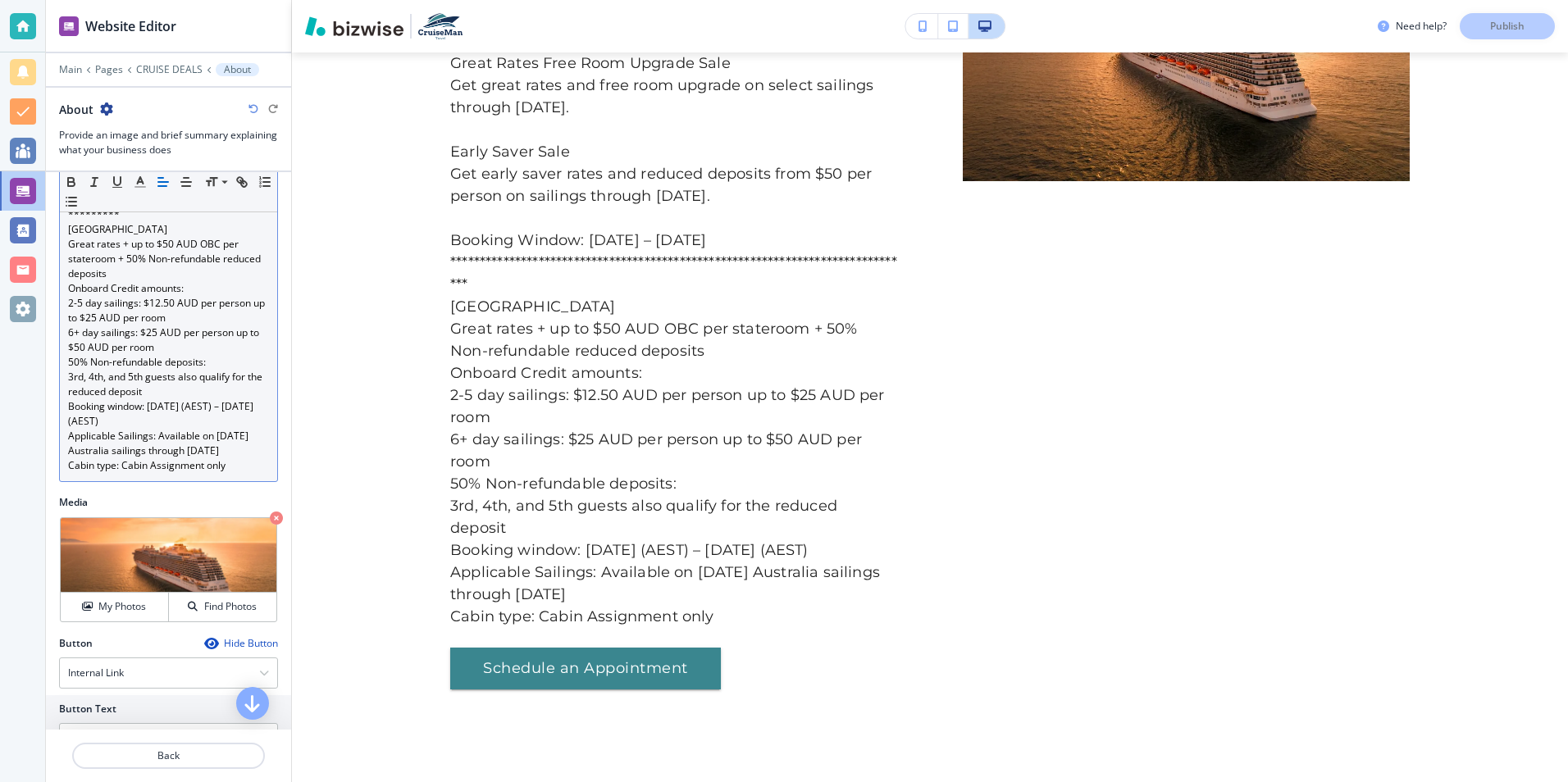
scroll to position [1066, 0]
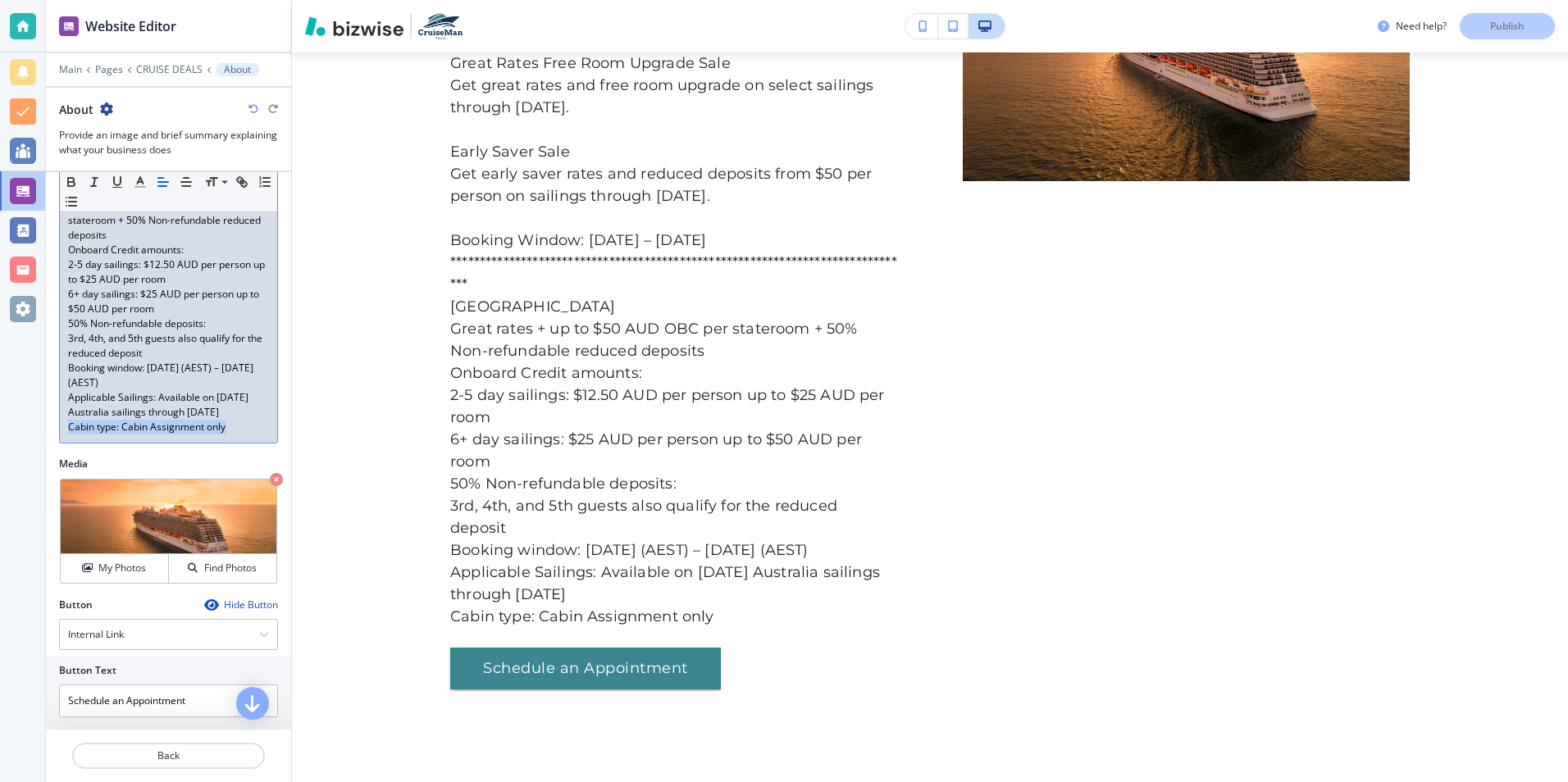
drag, startPoint x: 69, startPoint y: 532, endPoint x: 226, endPoint y: 534, distance: 157.0
click at [226, 434] on p "Cabin type: Cabin Assignment only" at bounding box center [168, 428] width 201 height 15
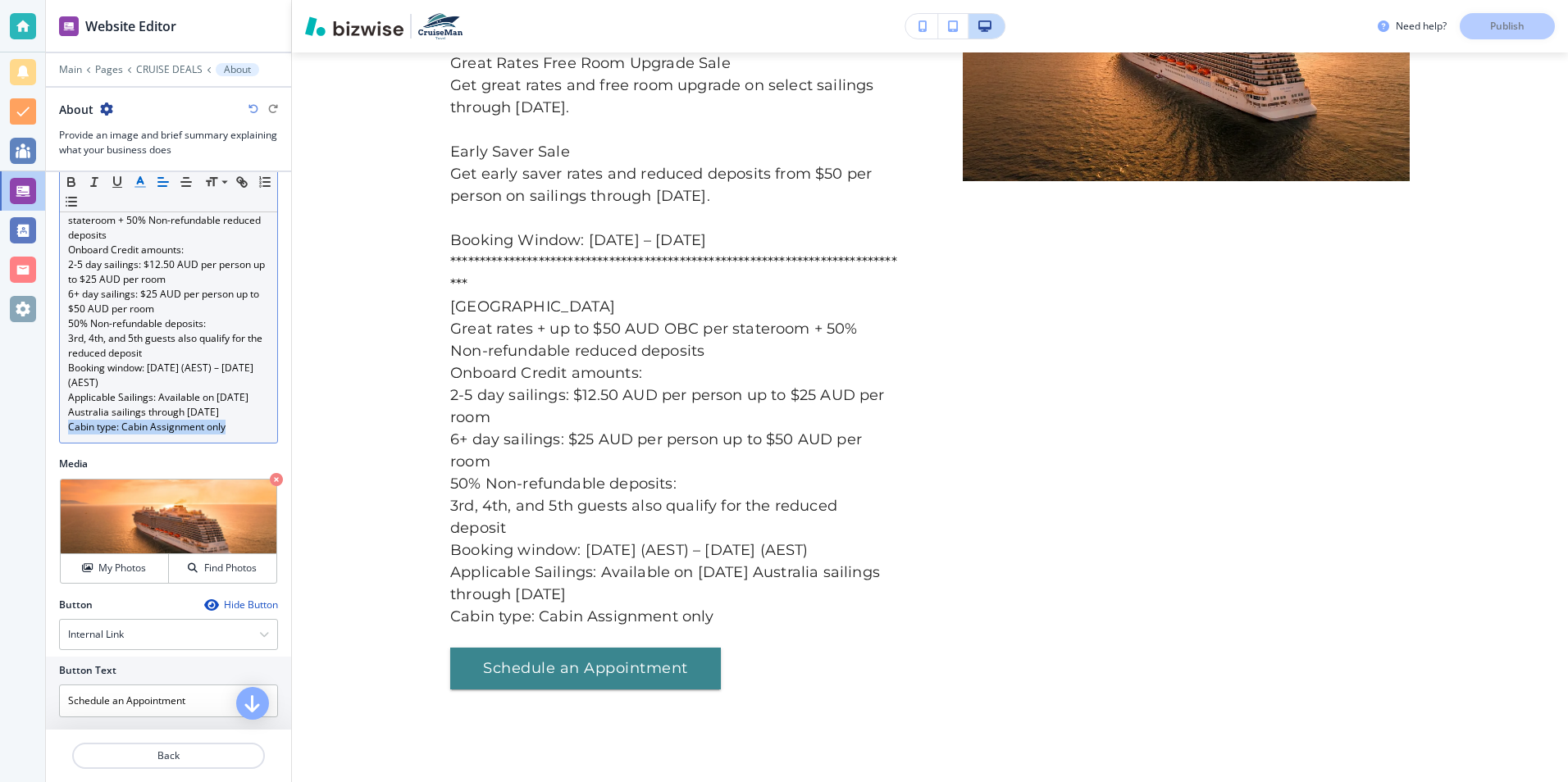
click at [141, 185] on icon "button" at bounding box center [141, 182] width 15 height 15
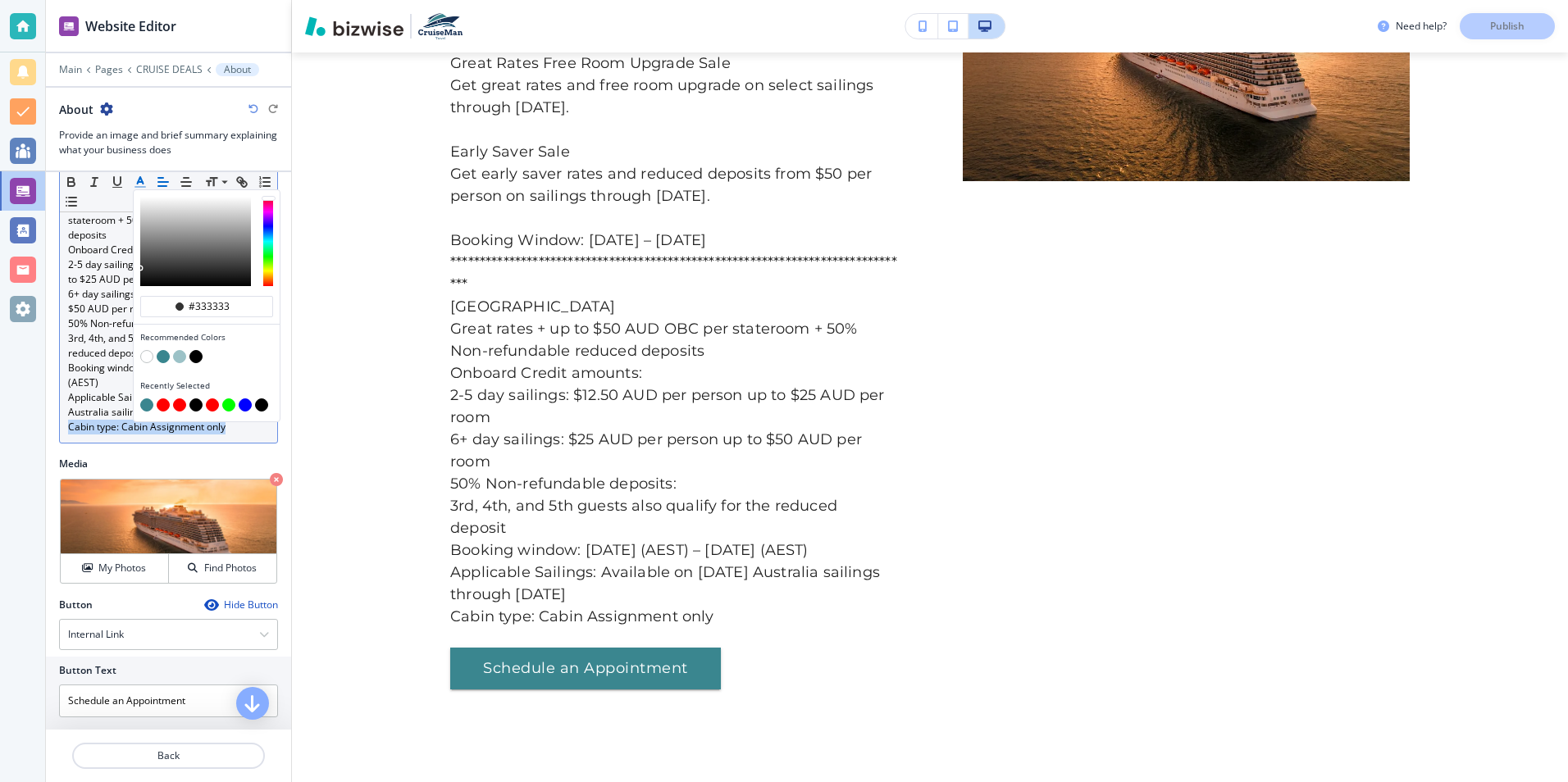
click at [162, 402] on button "button" at bounding box center [163, 405] width 13 height 13
type input "#ff0000"
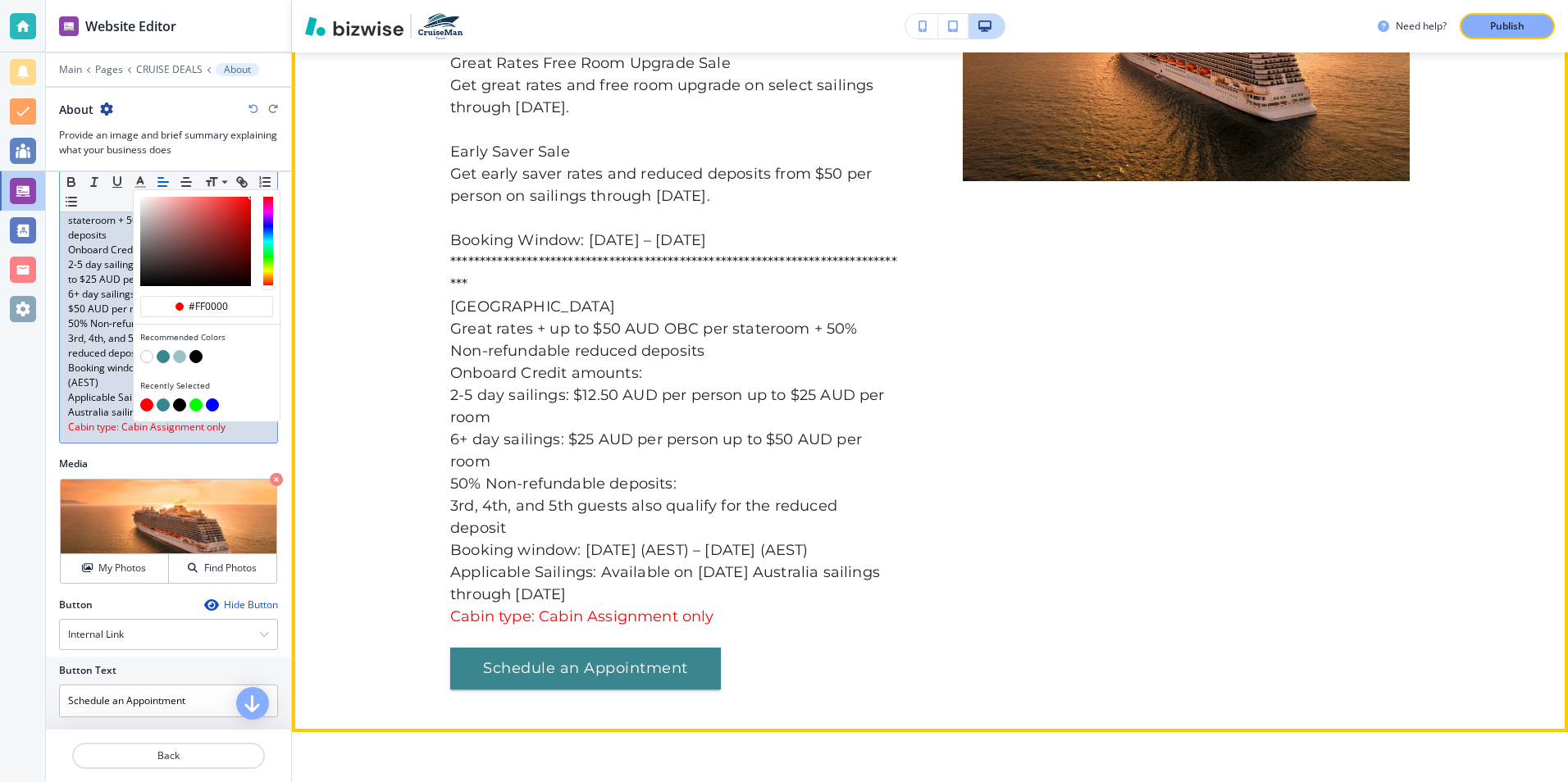
click at [310, 366] on div "**********" at bounding box center [929, 32] width 1276 height 1316
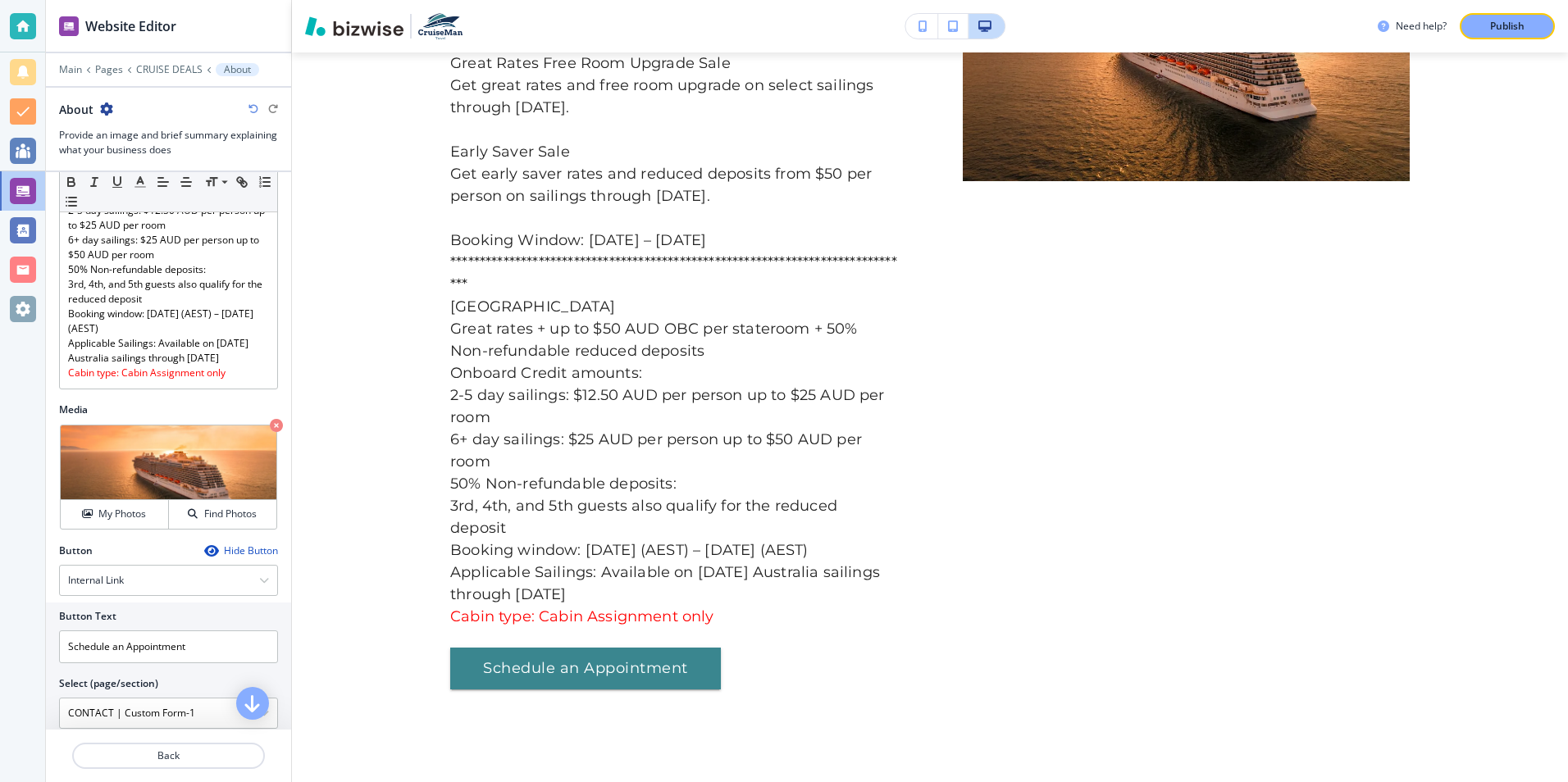
scroll to position [1148, 0]
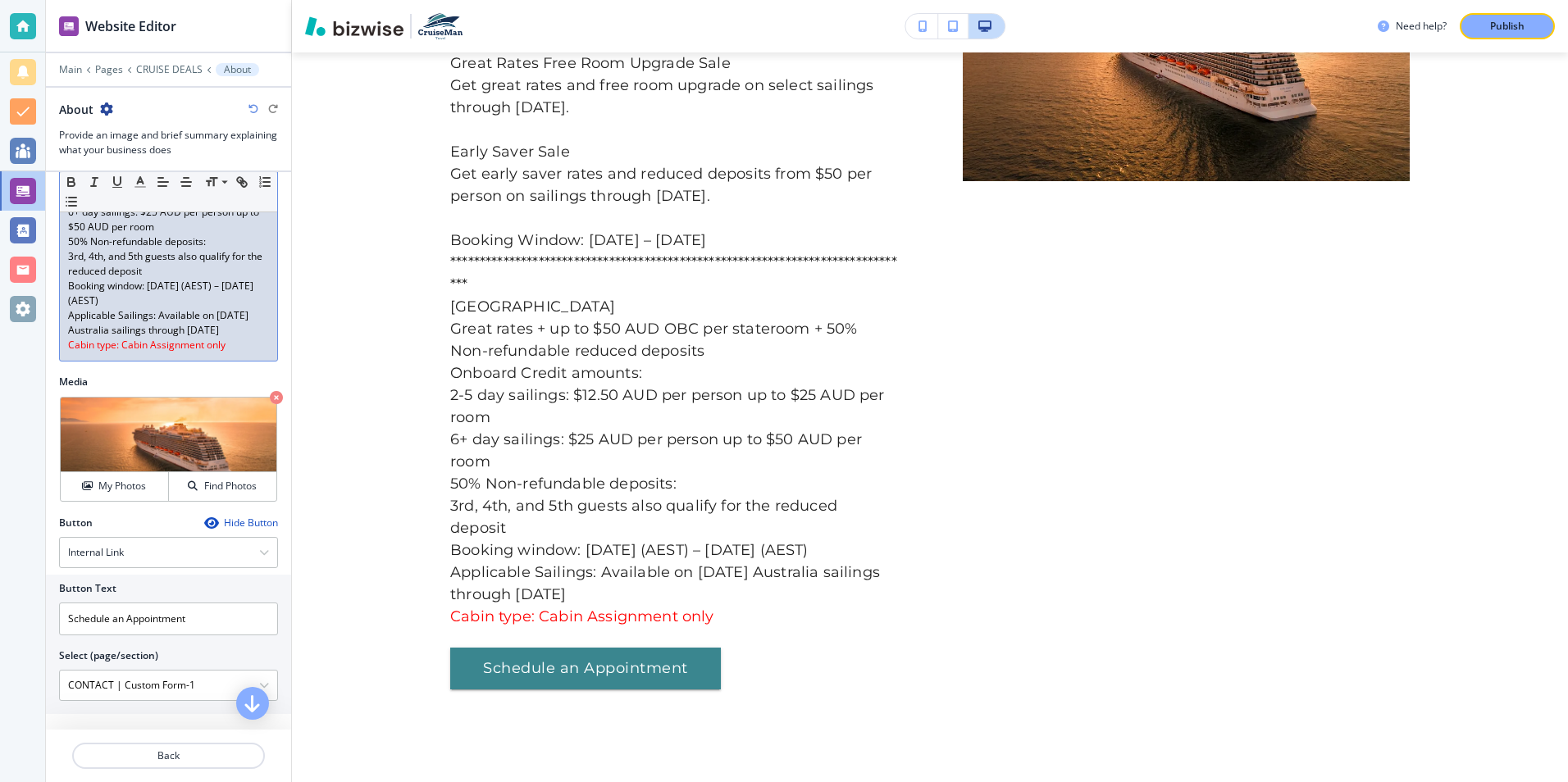
click at [228, 352] on p "Cabin type: Cabin Assignment only" at bounding box center [168, 346] width 201 height 15
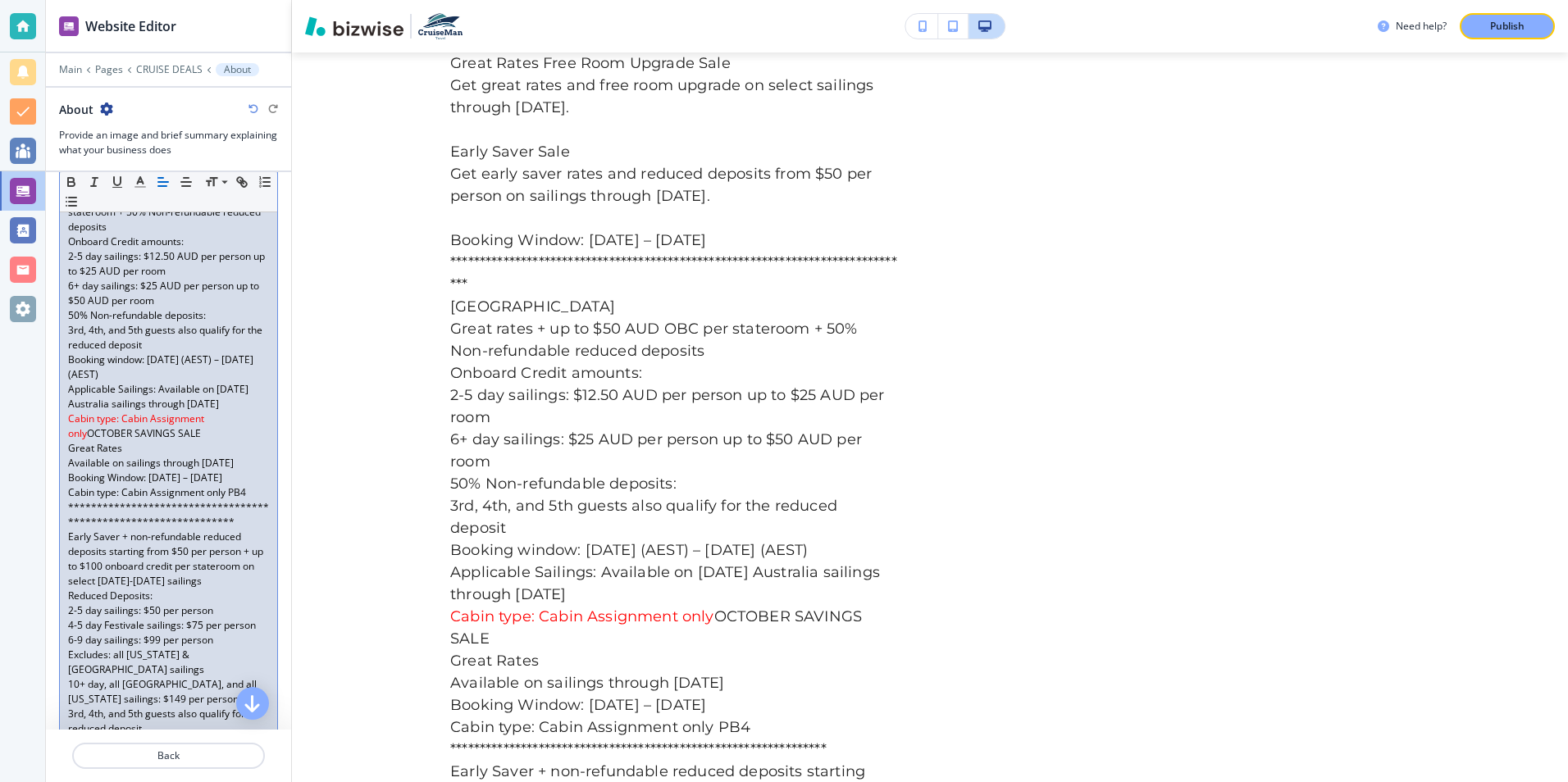
scroll to position [1104, 0]
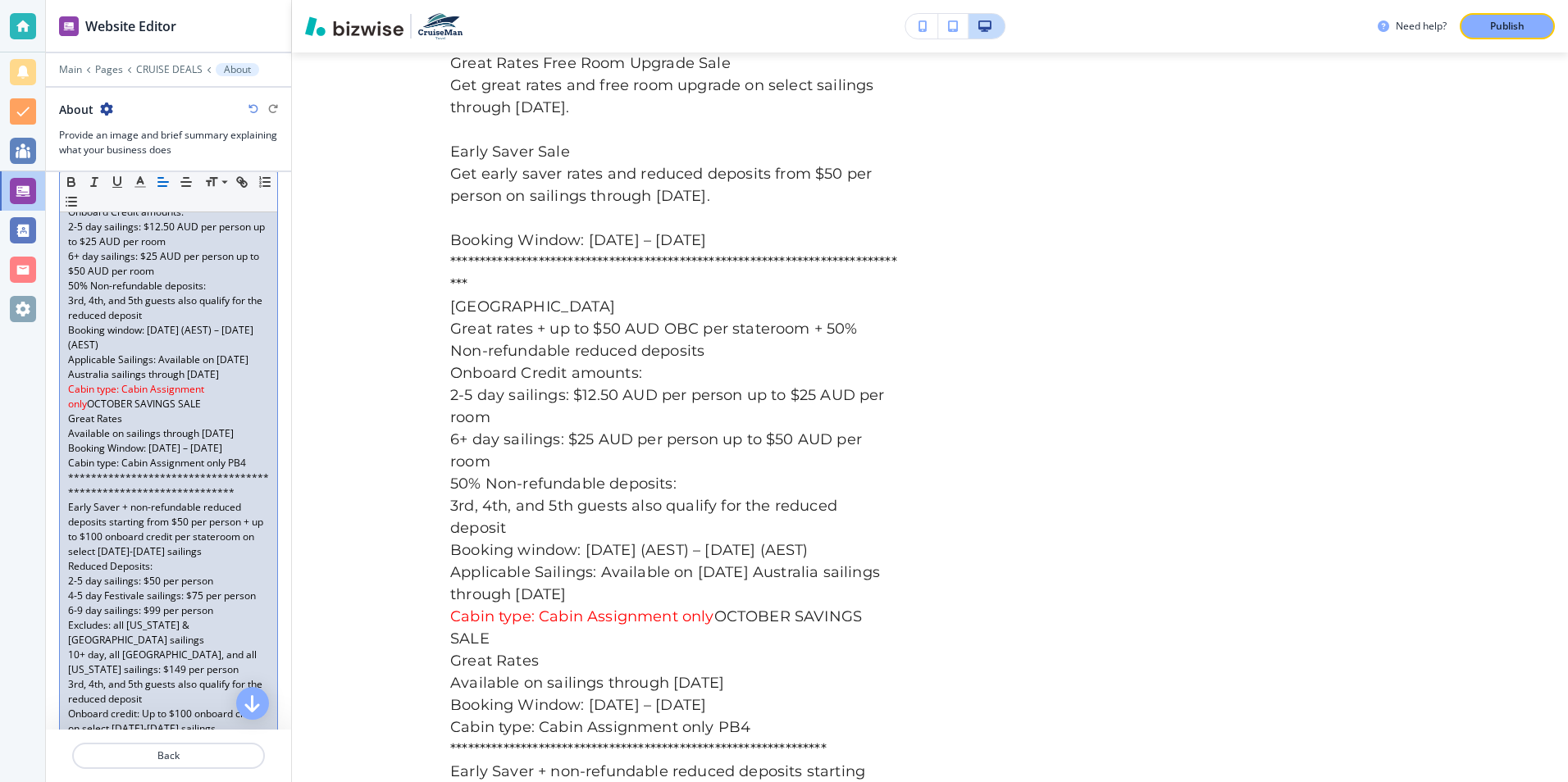
click at [229, 382] on p "Applicable Sailings: Available on Carnival Australia sailings through July 2027" at bounding box center [168, 366] width 201 height 29
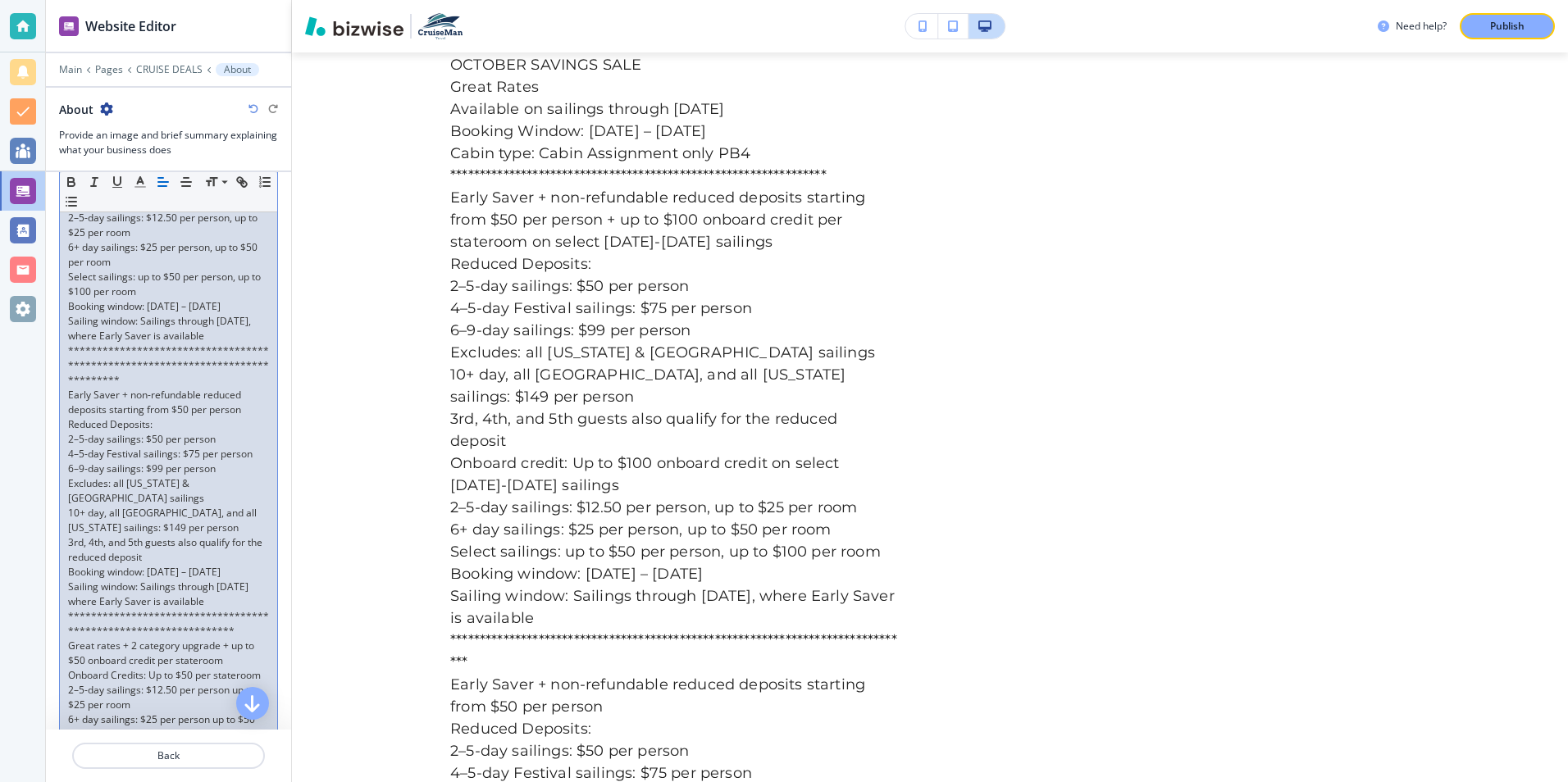
scroll to position [567, 0]
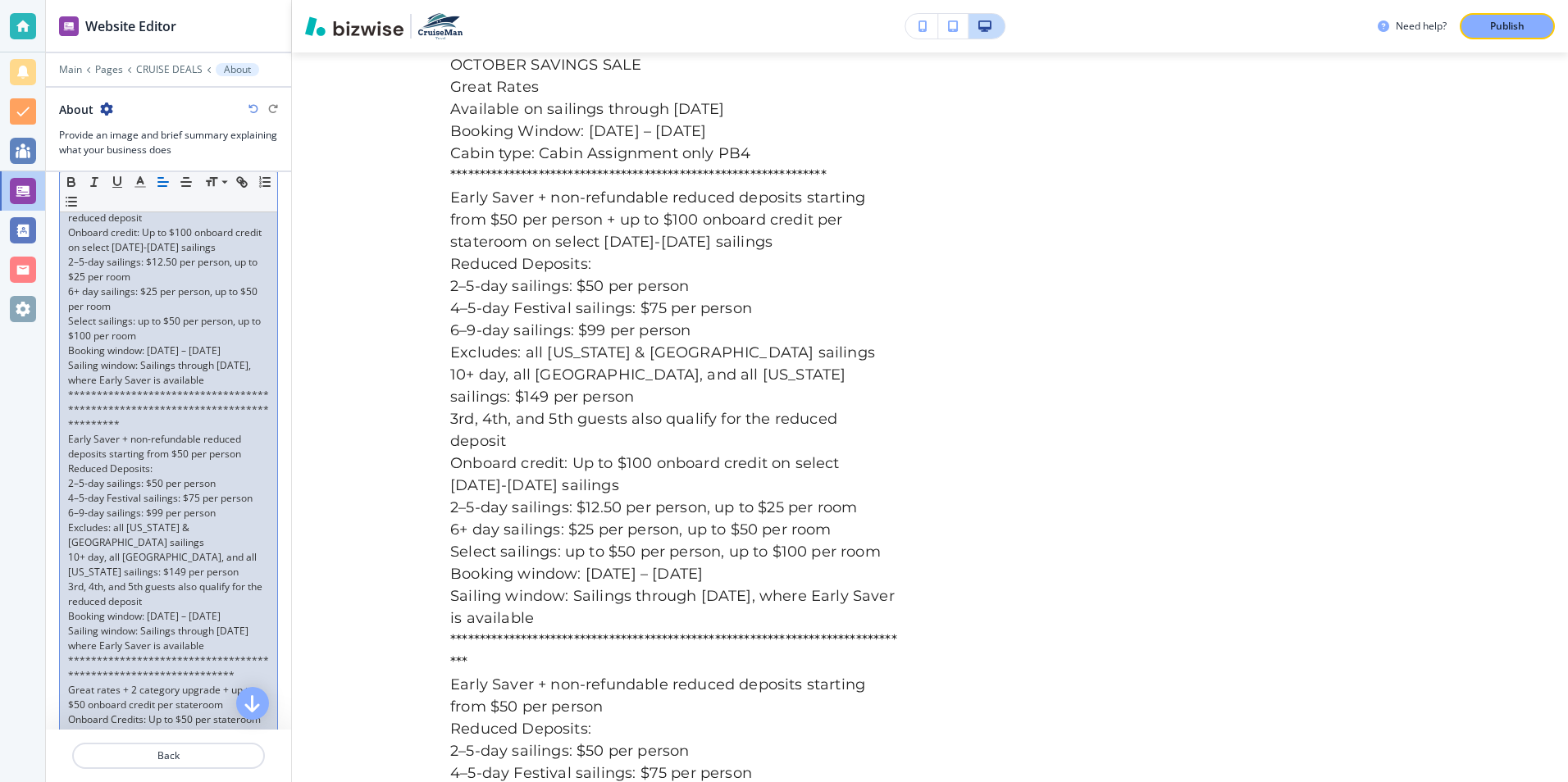
click at [1487, 28] on div "Publish" at bounding box center [1508, 26] width 53 height 15
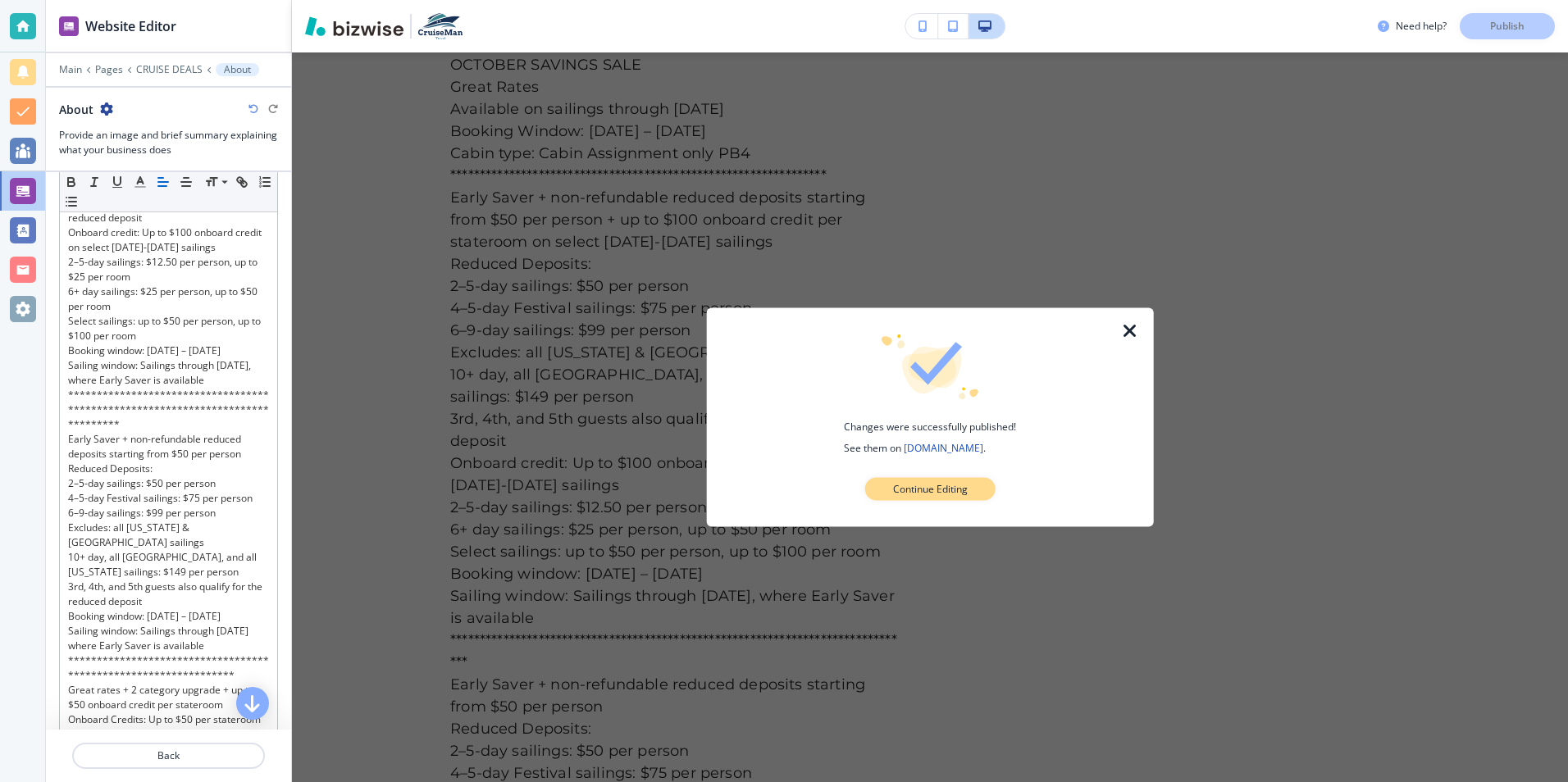
click at [912, 484] on p "Continue Editing" at bounding box center [930, 490] width 75 height 15
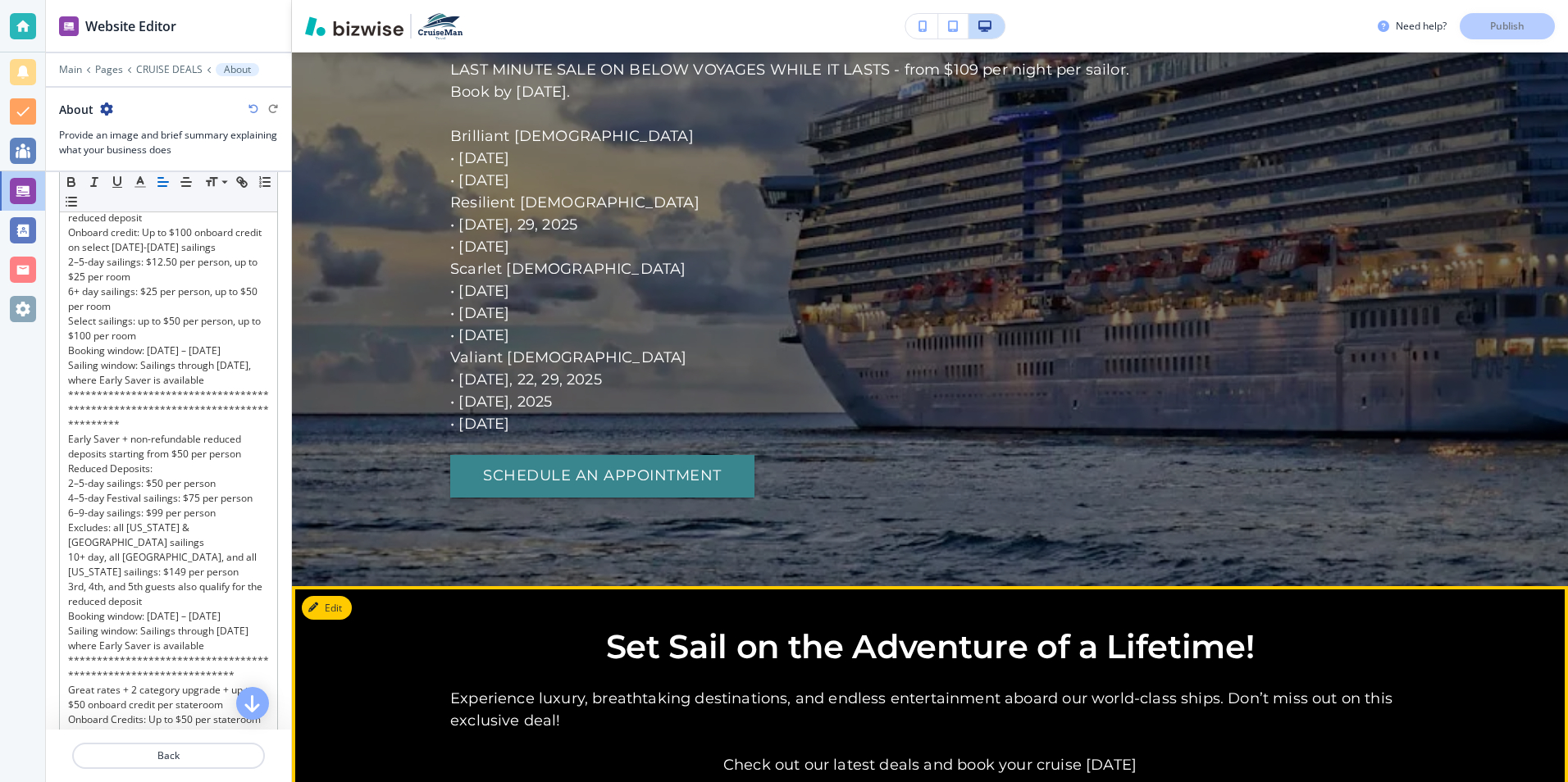
scroll to position [14474, 0]
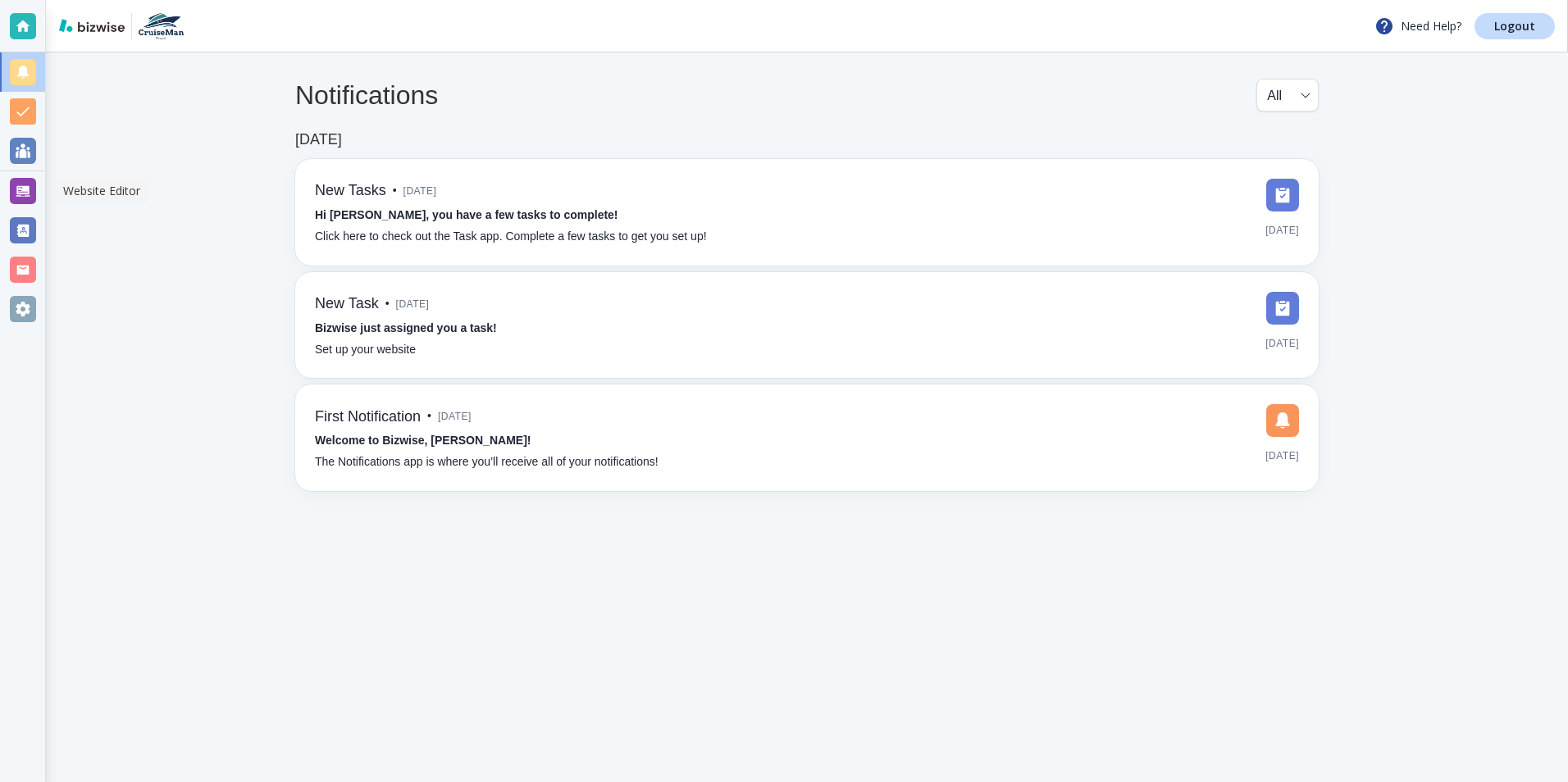
click at [86, 192] on p "Website Editor" at bounding box center [102, 191] width 77 height 16
click at [33, 194] on div at bounding box center [23, 191] width 26 height 26
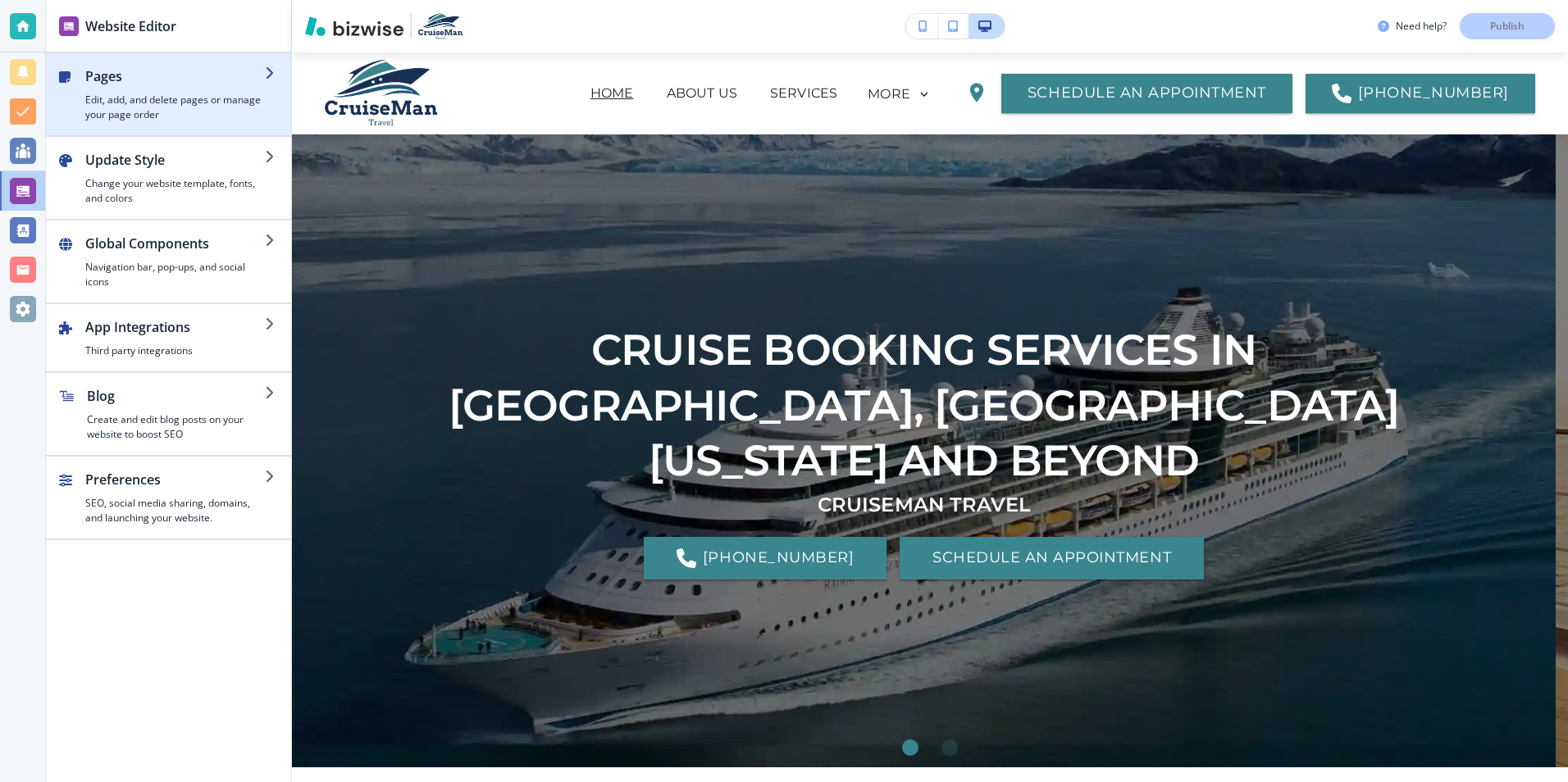
click at [183, 118] on h4 "Edit, add, and delete pages or manage your page order" at bounding box center [175, 107] width 179 height 29
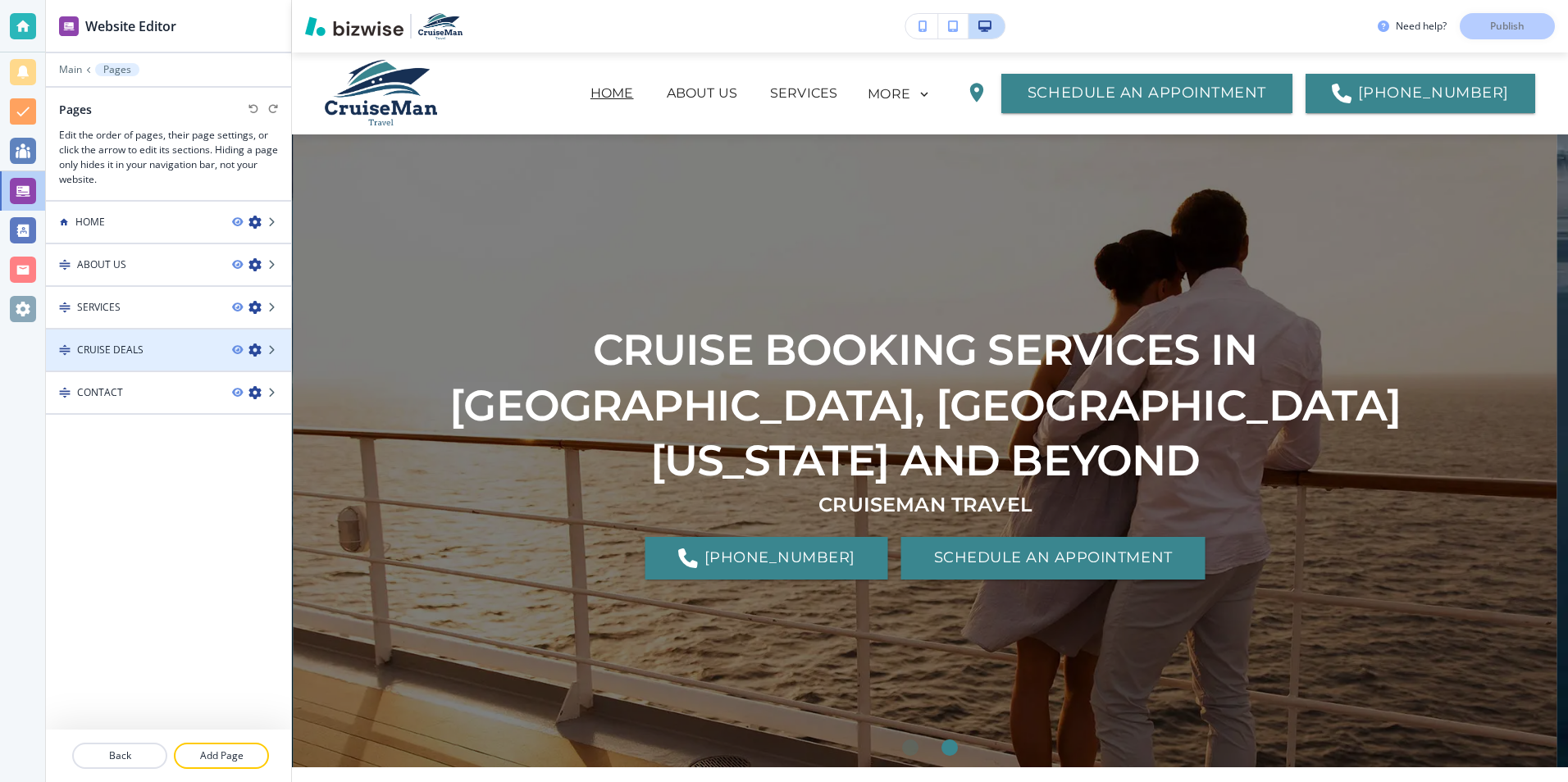
click at [162, 350] on div "CRUISE DEALS" at bounding box center [132, 350] width 173 height 15
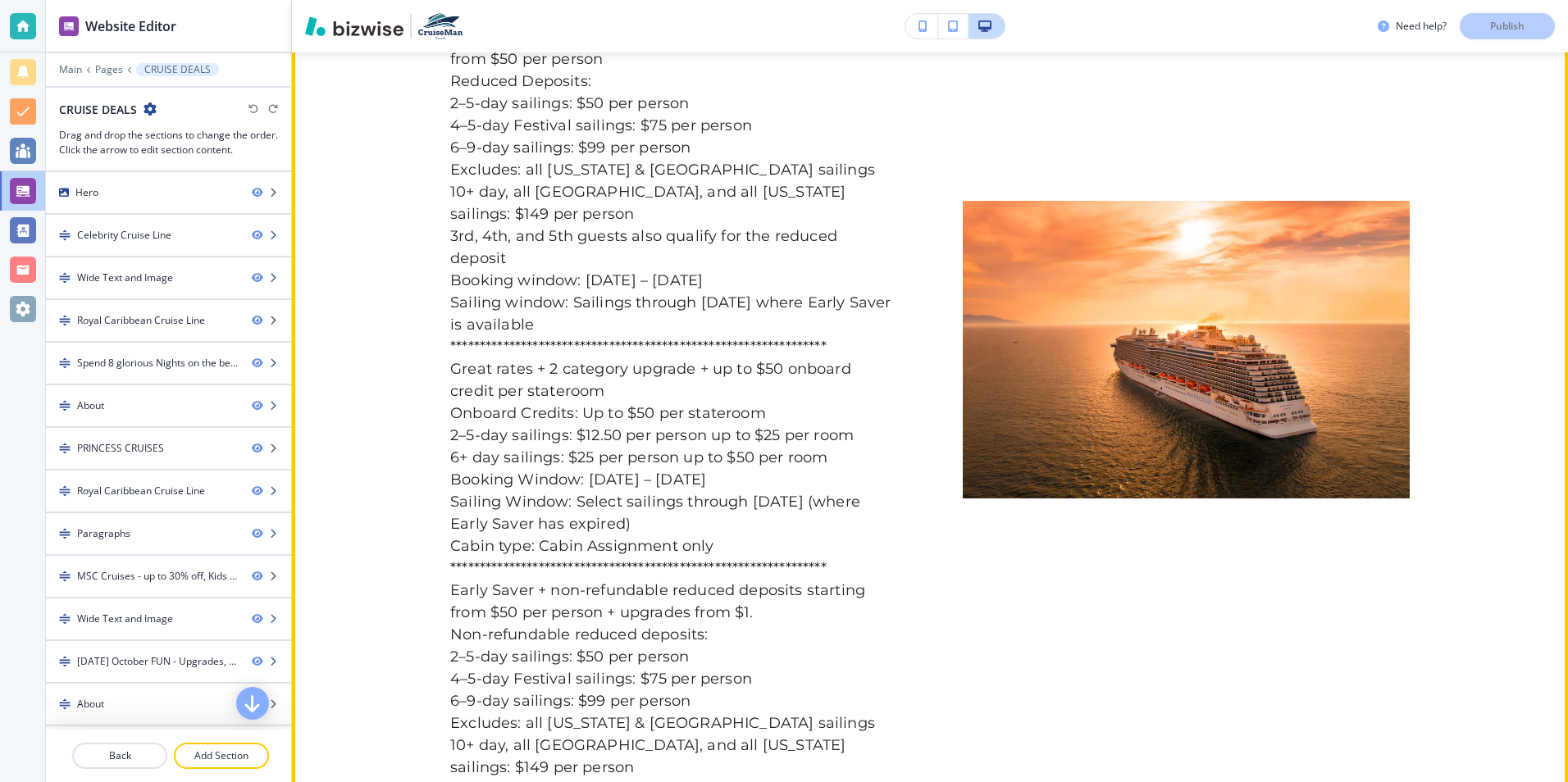
scroll to position [7527, 0]
